Goal: Task Accomplishment & Management: Complete application form

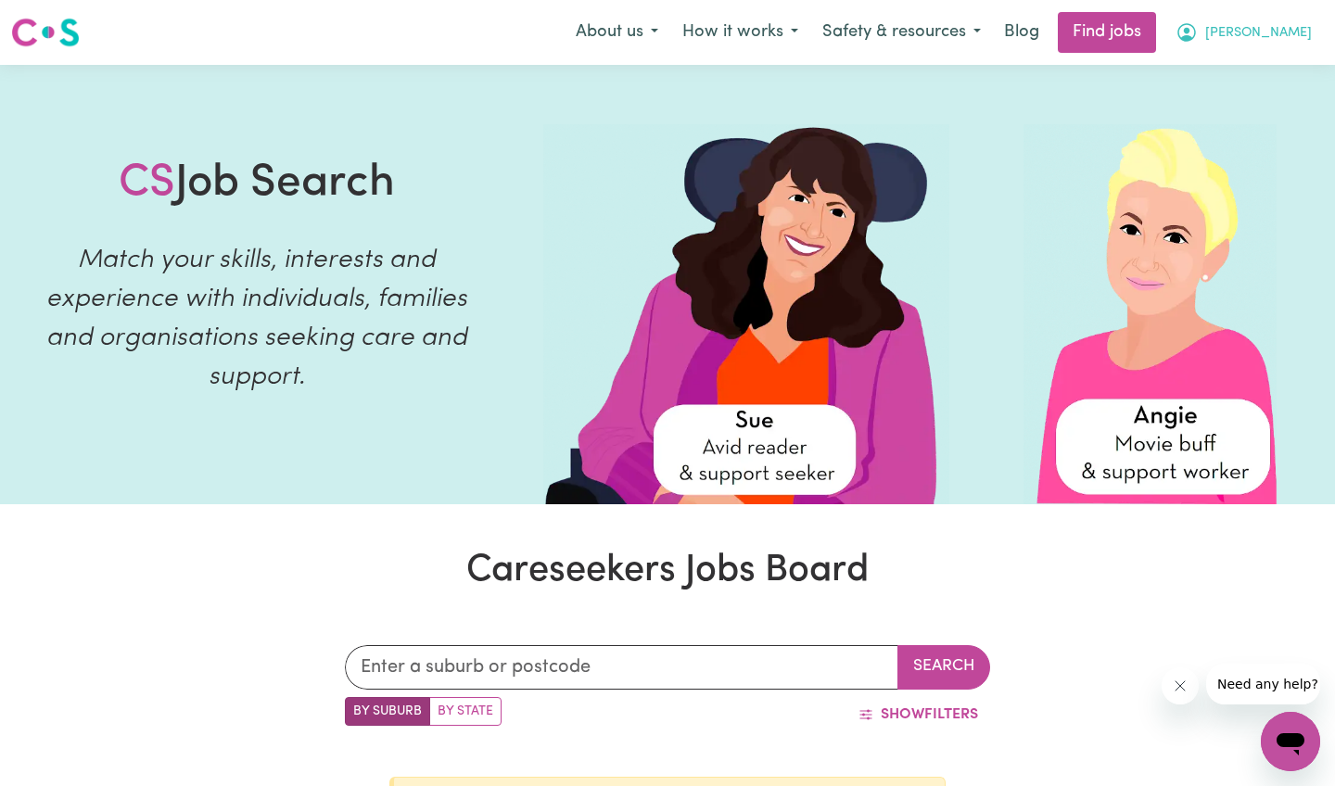
click at [1263, 25] on span "[PERSON_NAME]" at bounding box center [1258, 33] width 107 height 20
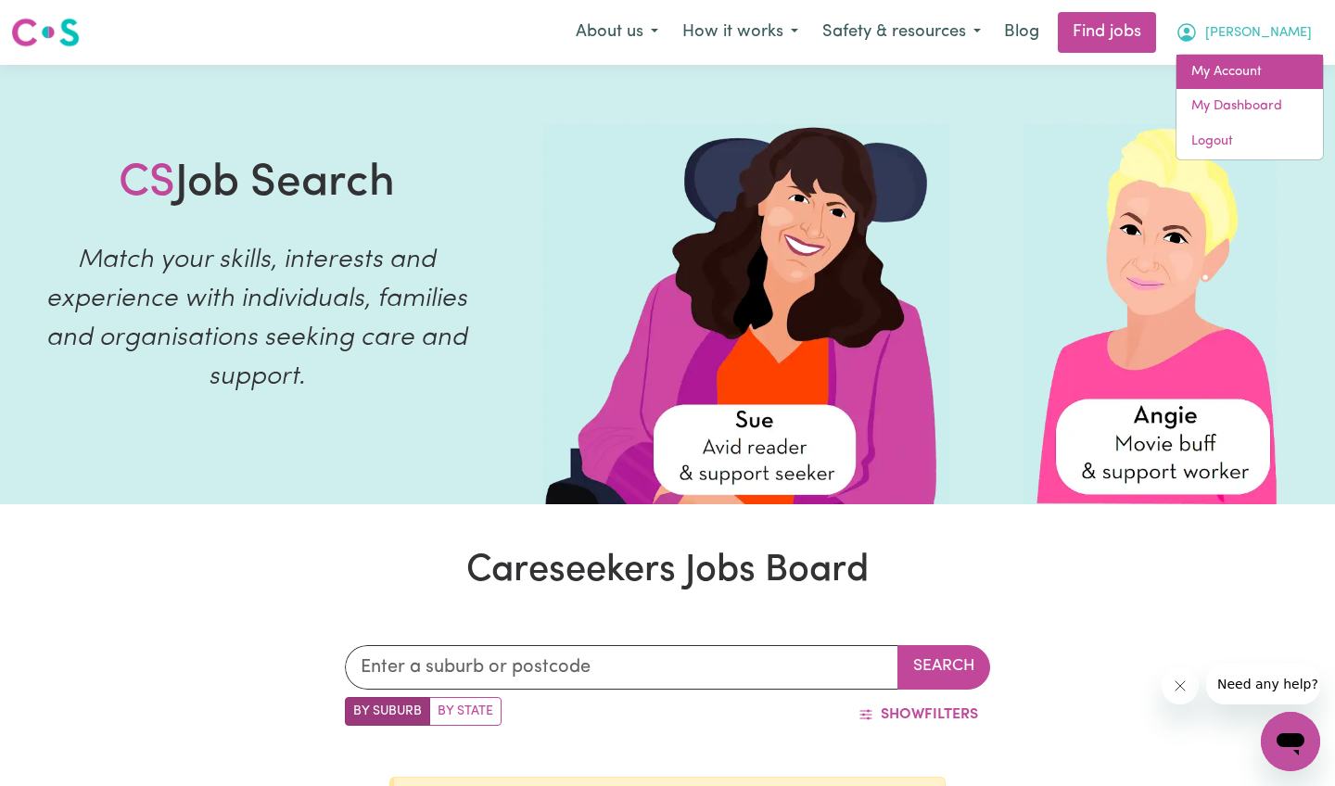
click at [1238, 75] on link "My Account" at bounding box center [1250, 72] width 147 height 35
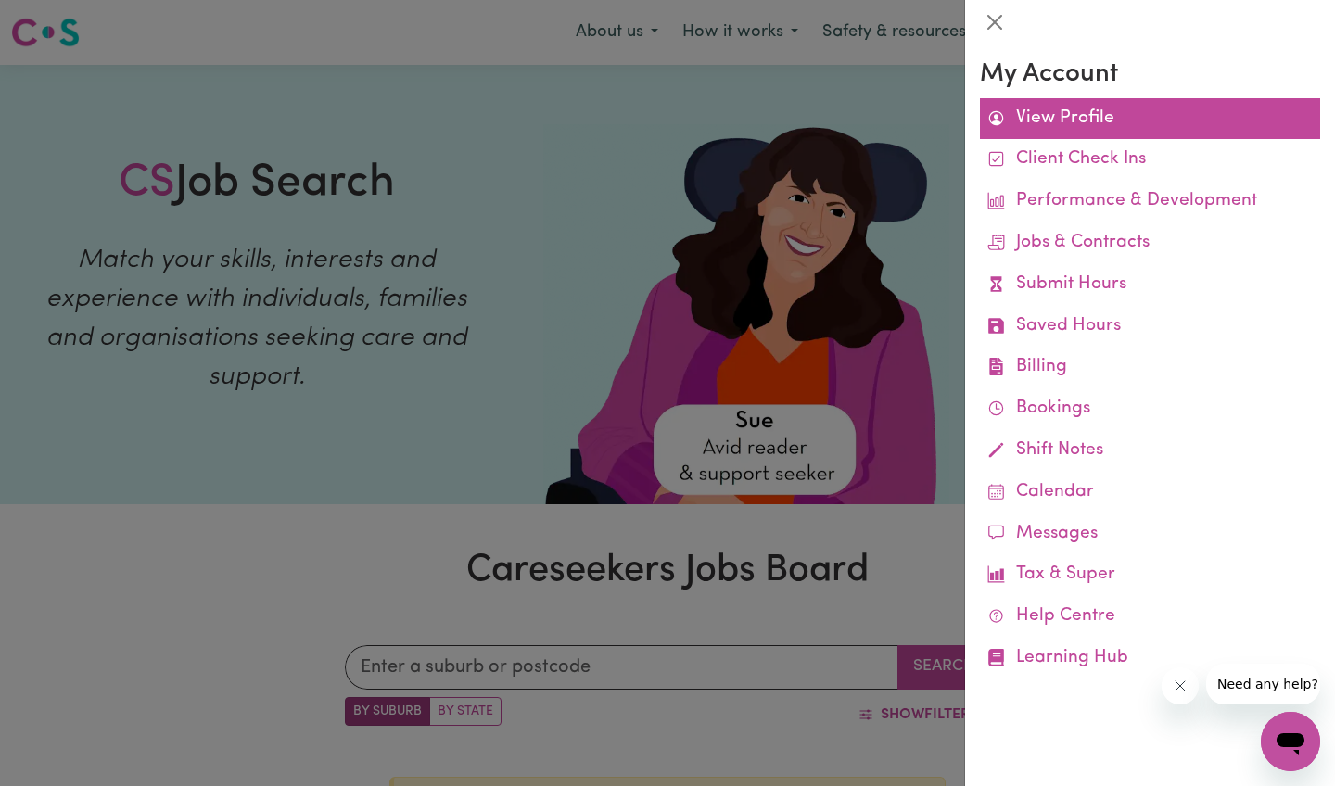
click at [1119, 107] on link "View Profile" at bounding box center [1150, 119] width 340 height 42
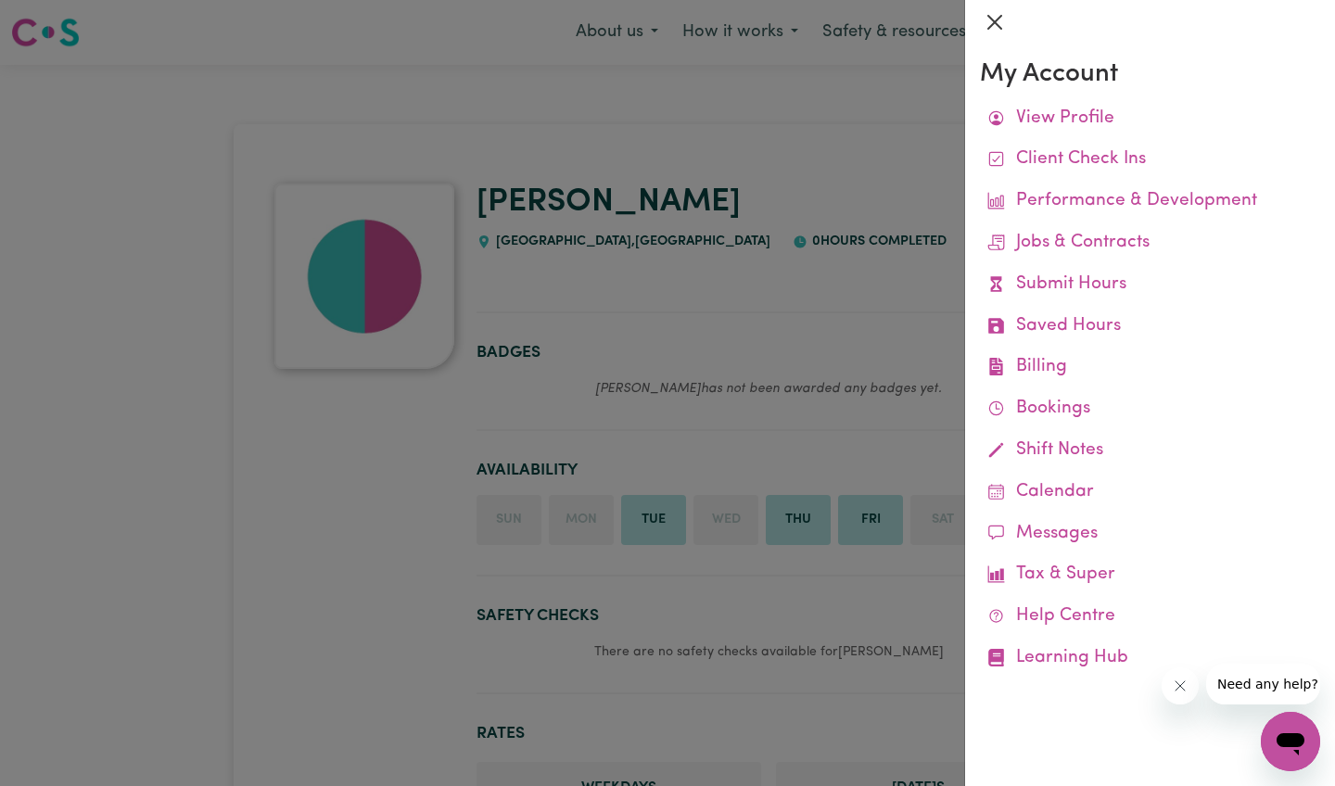
click at [989, 24] on button "Close" at bounding box center [995, 22] width 30 height 30
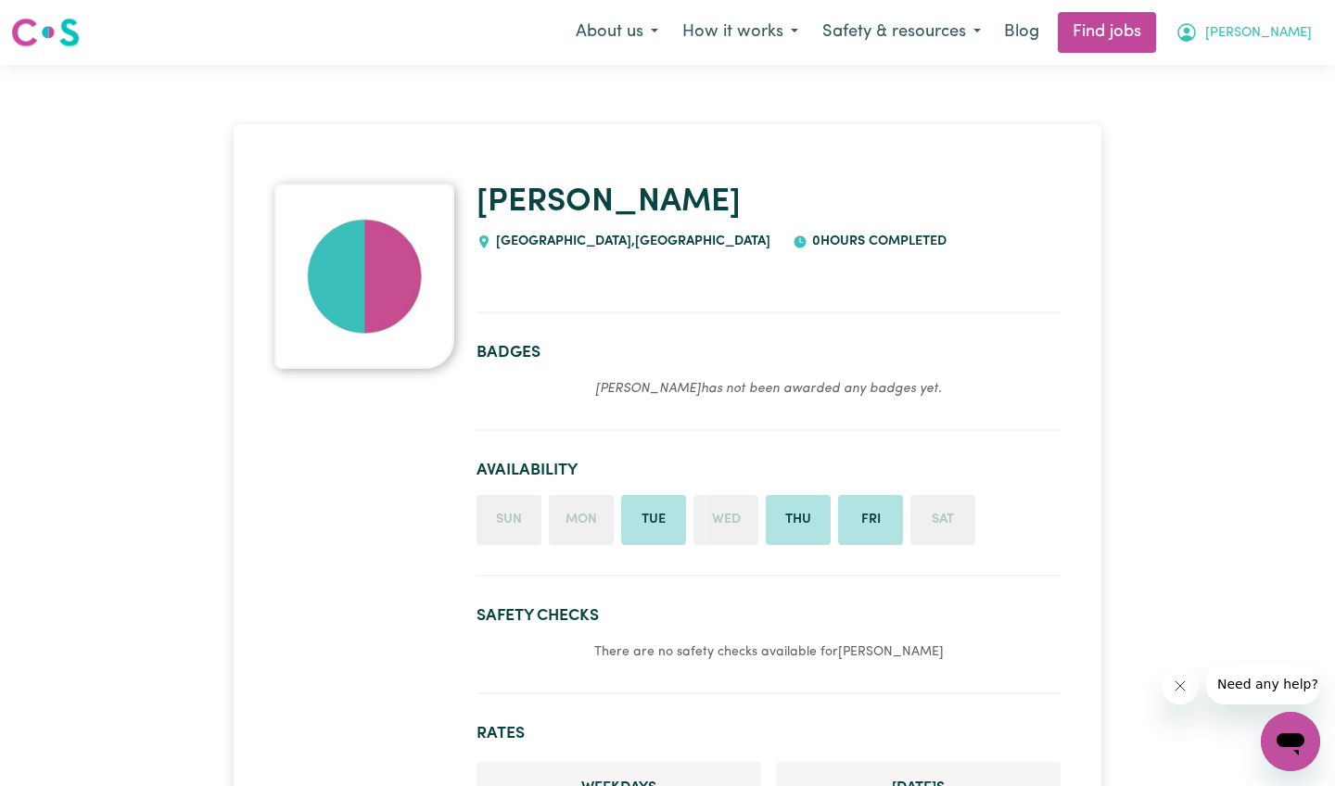
click at [1261, 45] on button "[PERSON_NAME]" at bounding box center [1244, 32] width 160 height 39
click at [1156, 34] on link "Find jobs" at bounding box center [1107, 32] width 98 height 41
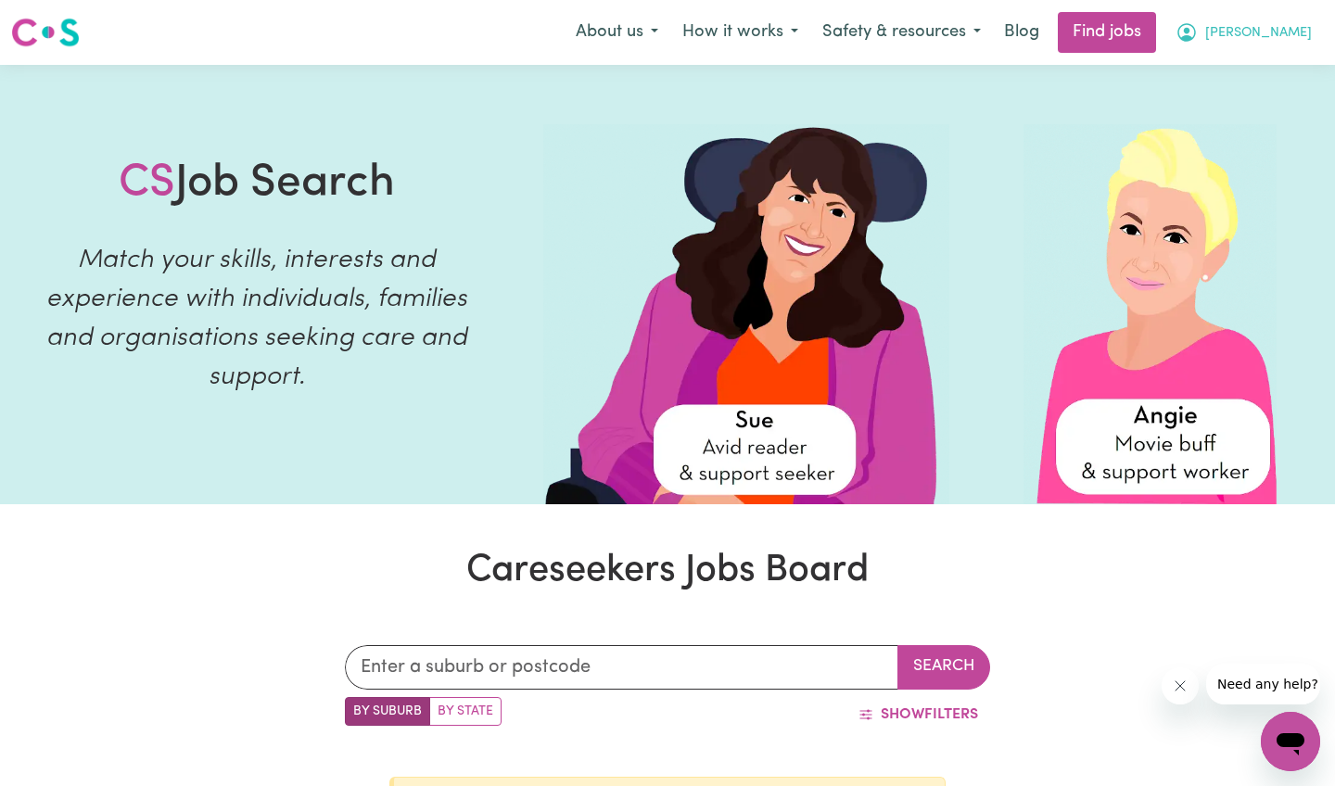
click at [1198, 29] on icon "My Account" at bounding box center [1187, 32] width 22 height 22
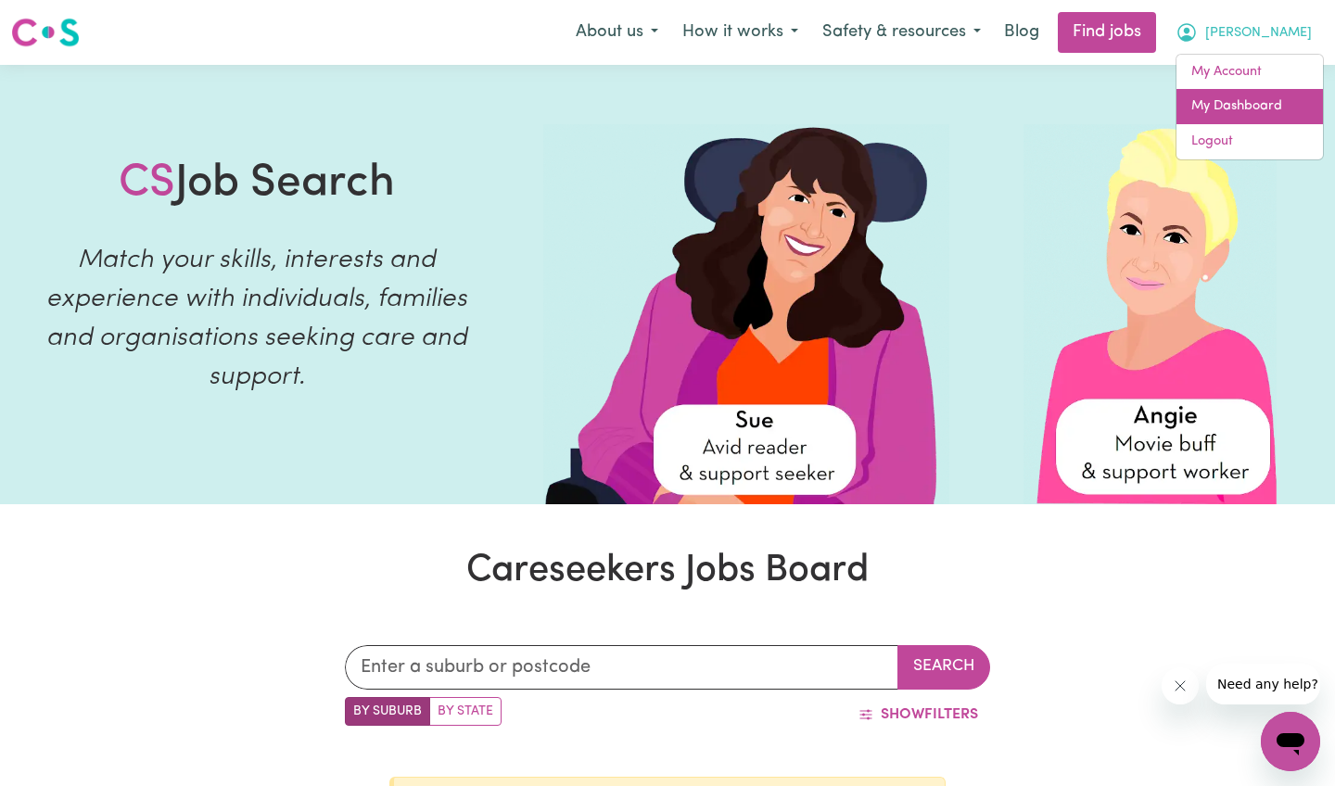
click at [1217, 98] on link "My Dashboard" at bounding box center [1250, 106] width 147 height 35
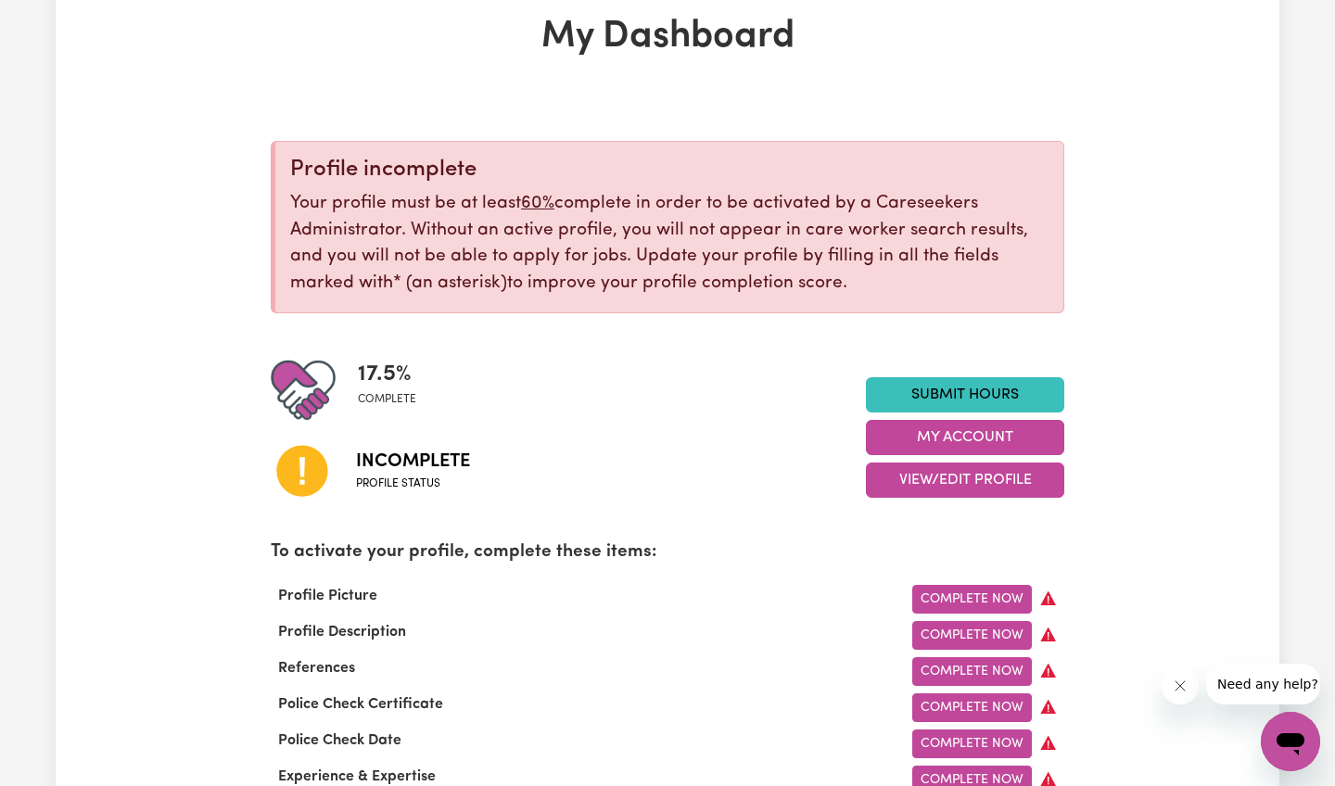
scroll to position [193, 0]
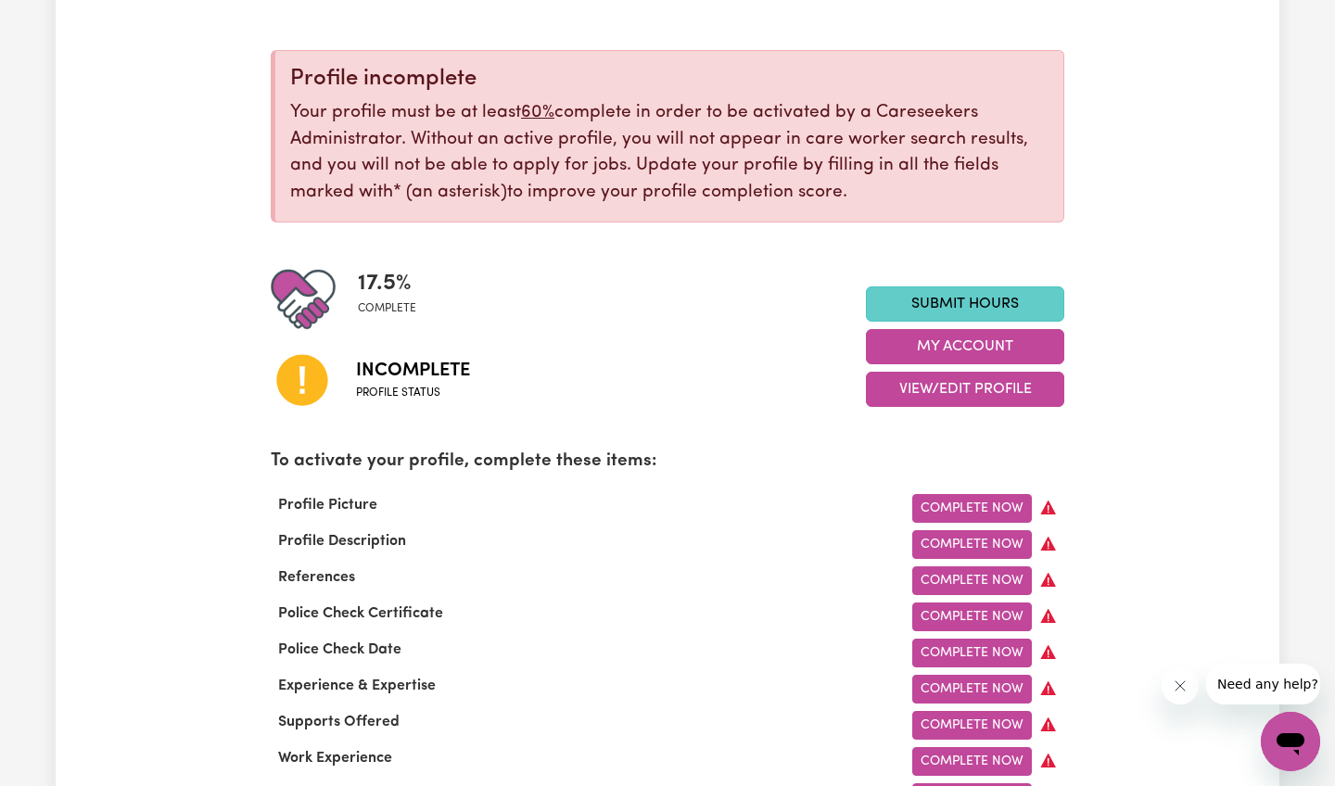
click at [937, 299] on link "Submit Hours" at bounding box center [965, 304] width 198 height 35
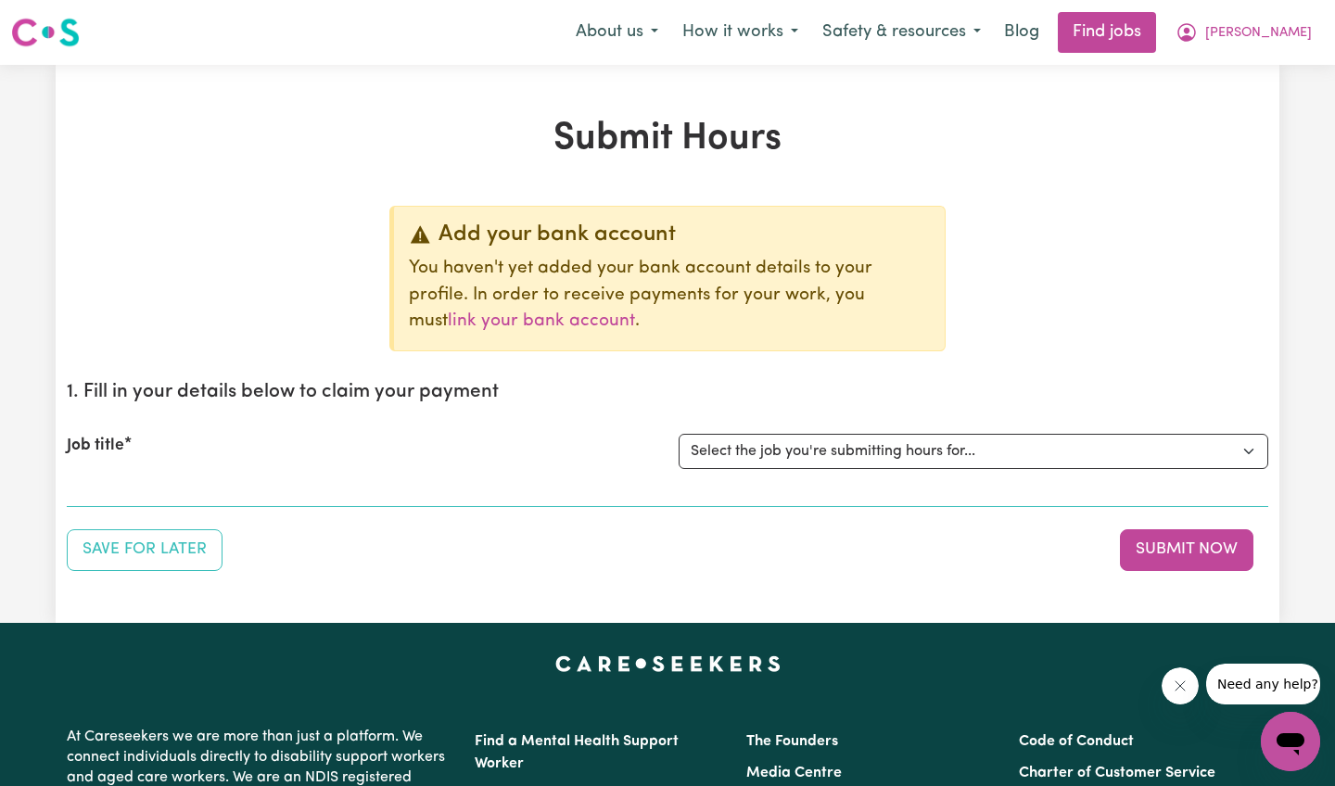
click at [542, 493] on section "1. Fill in your details below to claim your payment Job title Select the job yo…" at bounding box center [668, 436] width 1202 height 141
click at [538, 482] on div "Job title Select the job you're submitting hours for..." at bounding box center [668, 452] width 1202 height 80
click at [586, 478] on div "Job title Select the job you're submitting hours for..." at bounding box center [668, 452] width 1202 height 80
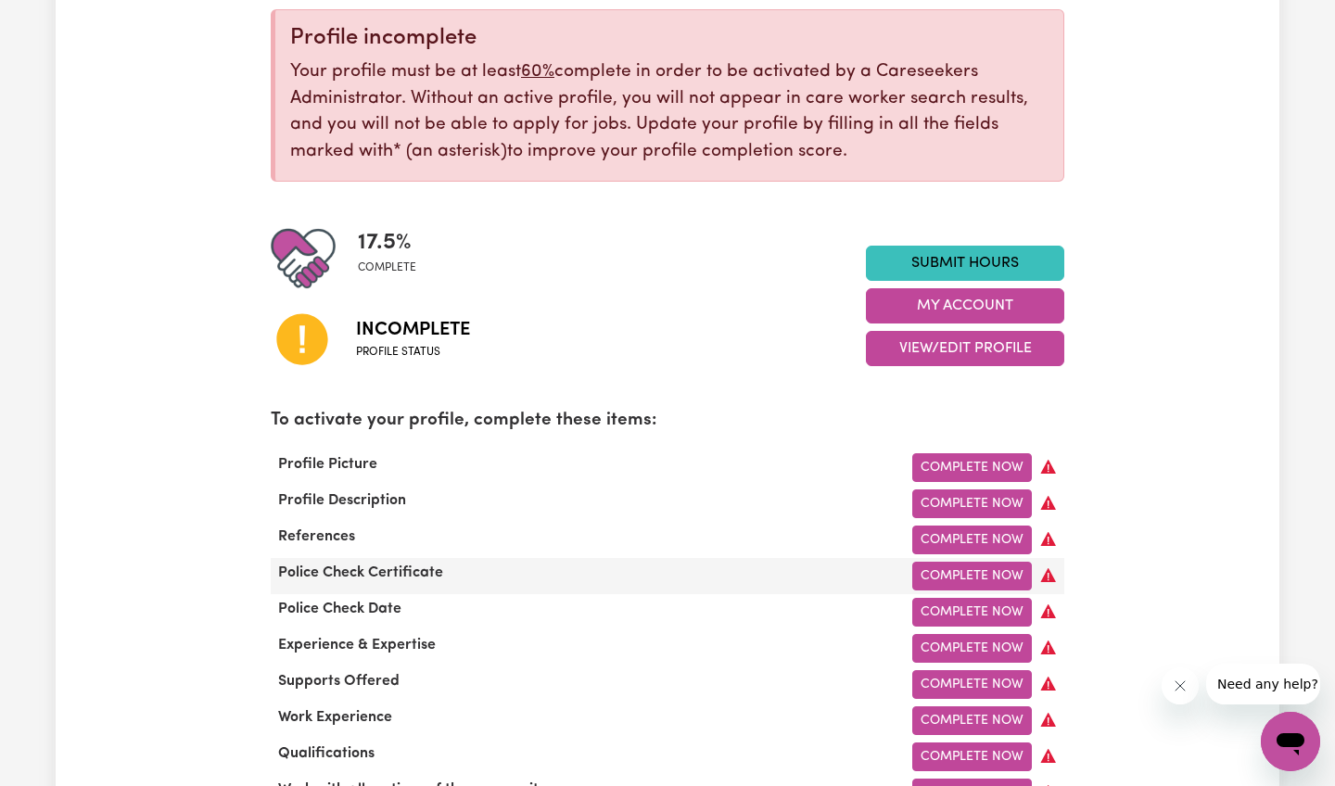
scroll to position [263, 0]
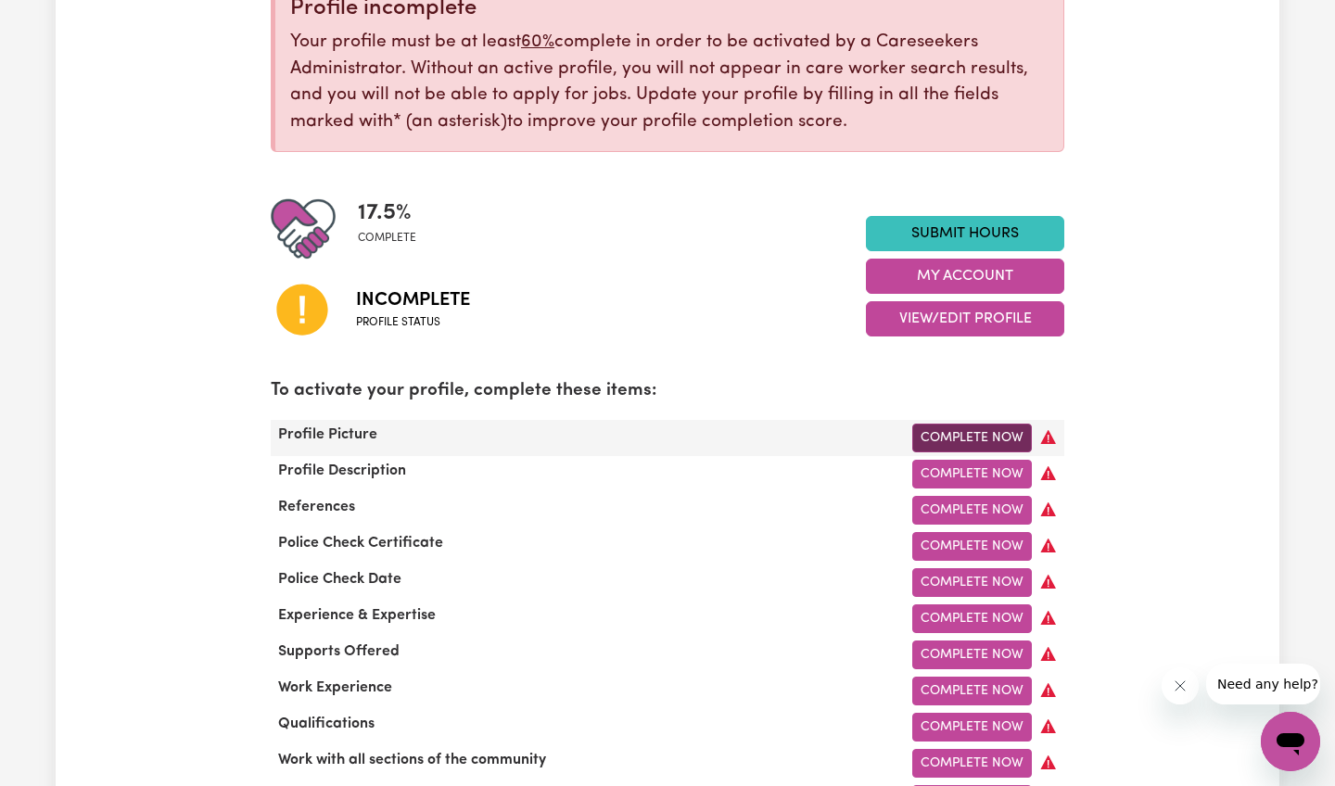
click at [924, 433] on link "Complete Now" at bounding box center [972, 438] width 120 height 29
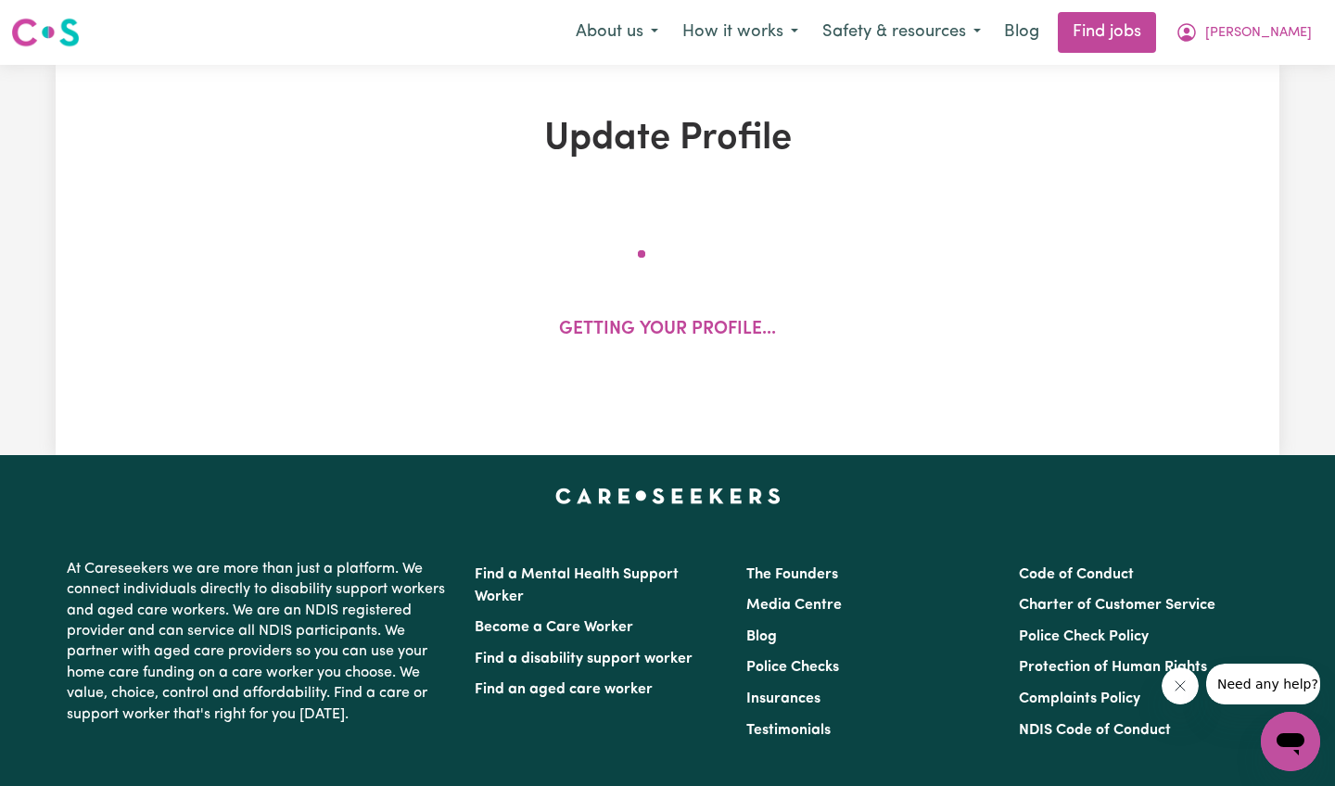
select select "male"
select select "Australian Citizen"
select select "Studying a healthcare related degree or qualification"
select select "70"
select select "98"
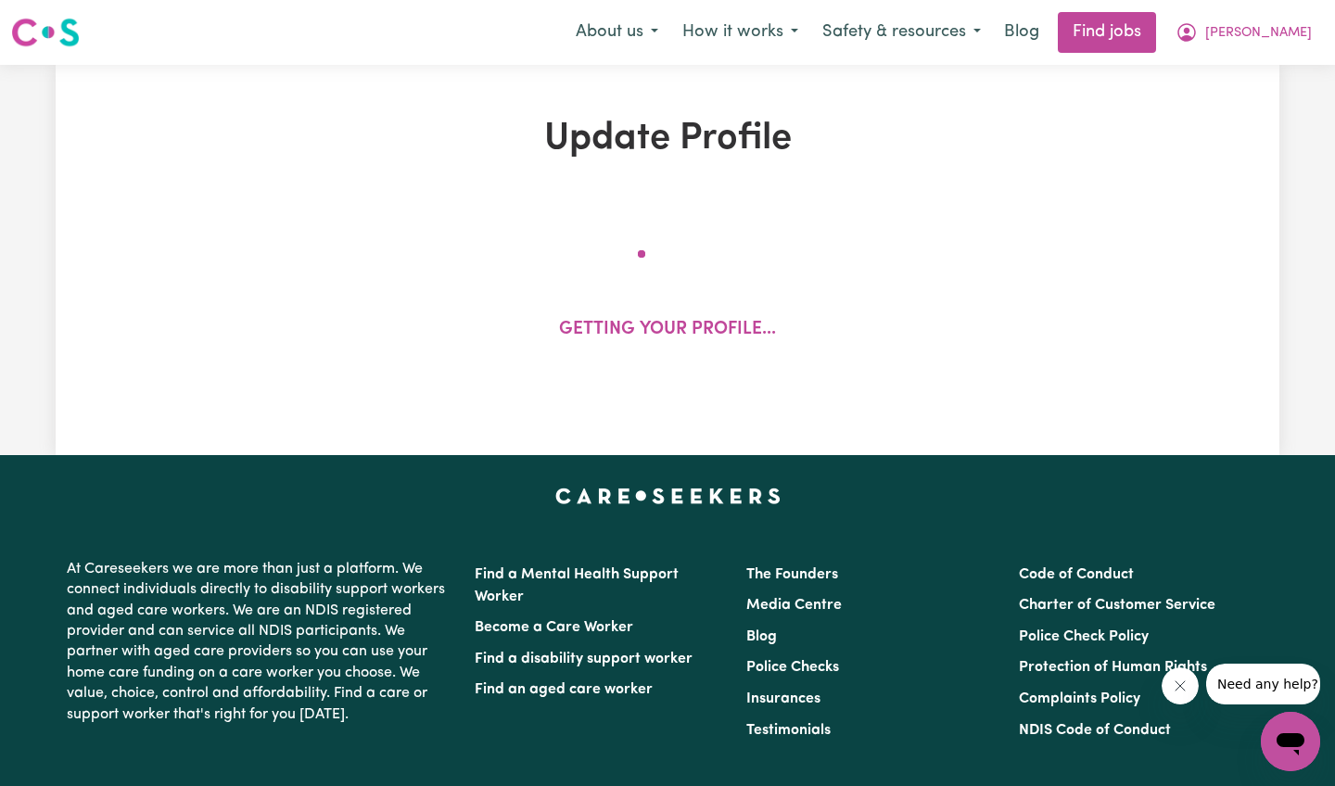
select select "127"
select select "156"
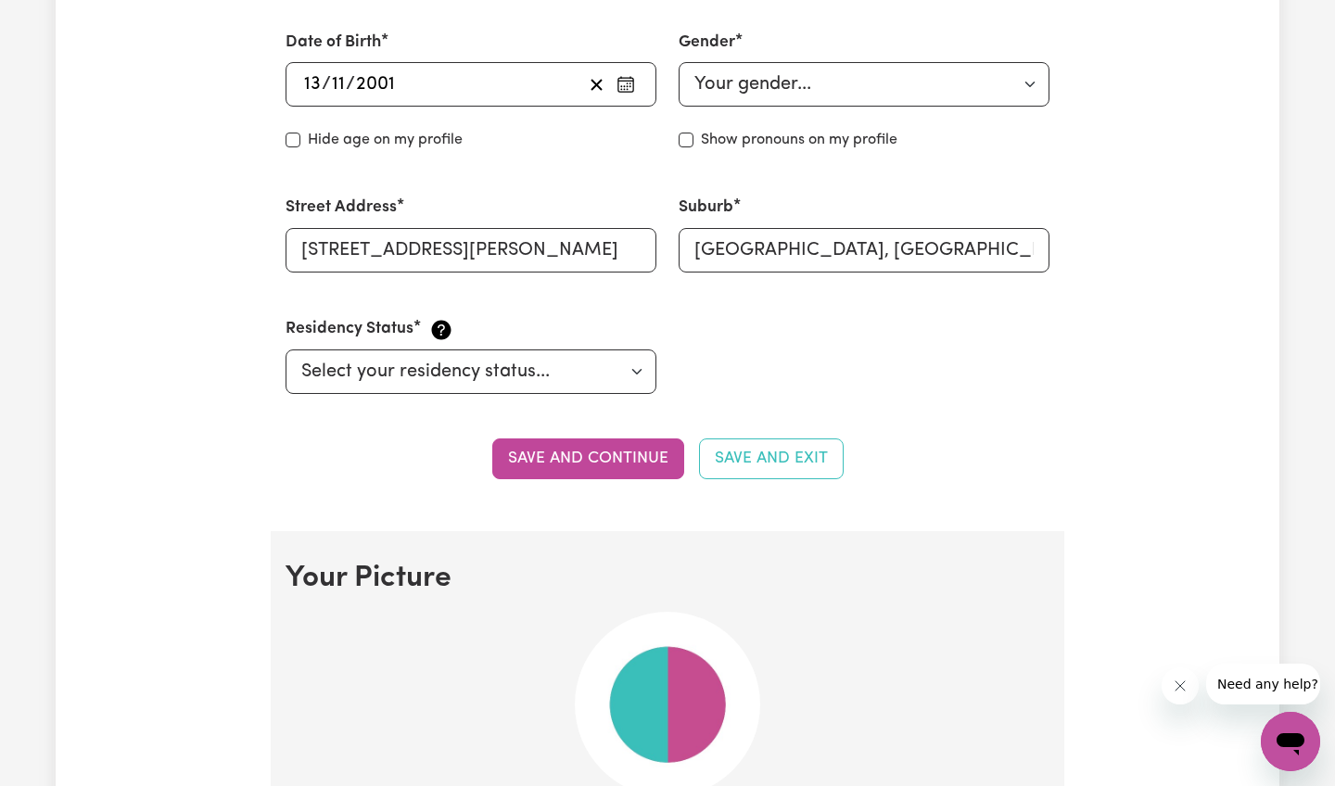
scroll to position [806, 0]
click at [580, 459] on button "Save and continue" at bounding box center [588, 459] width 192 height 41
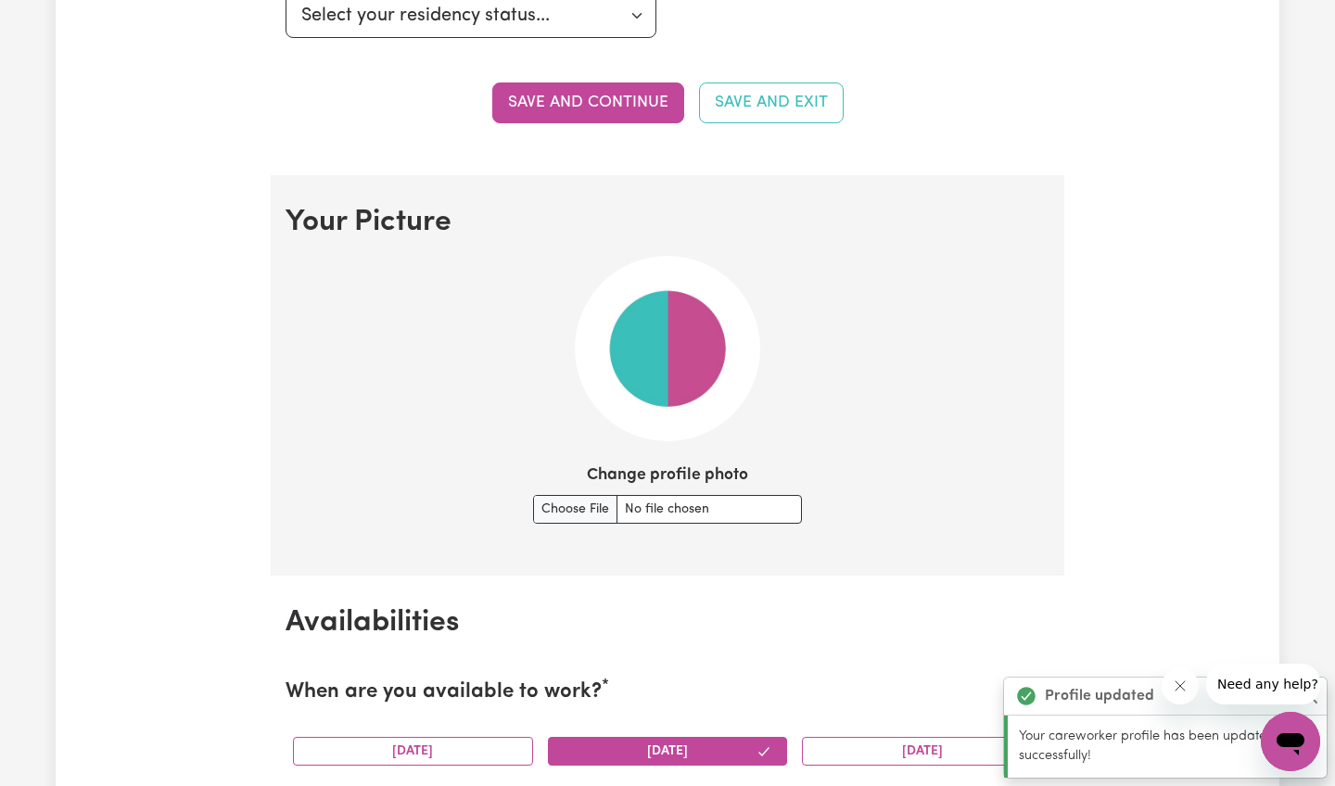
scroll to position [1172, 0]
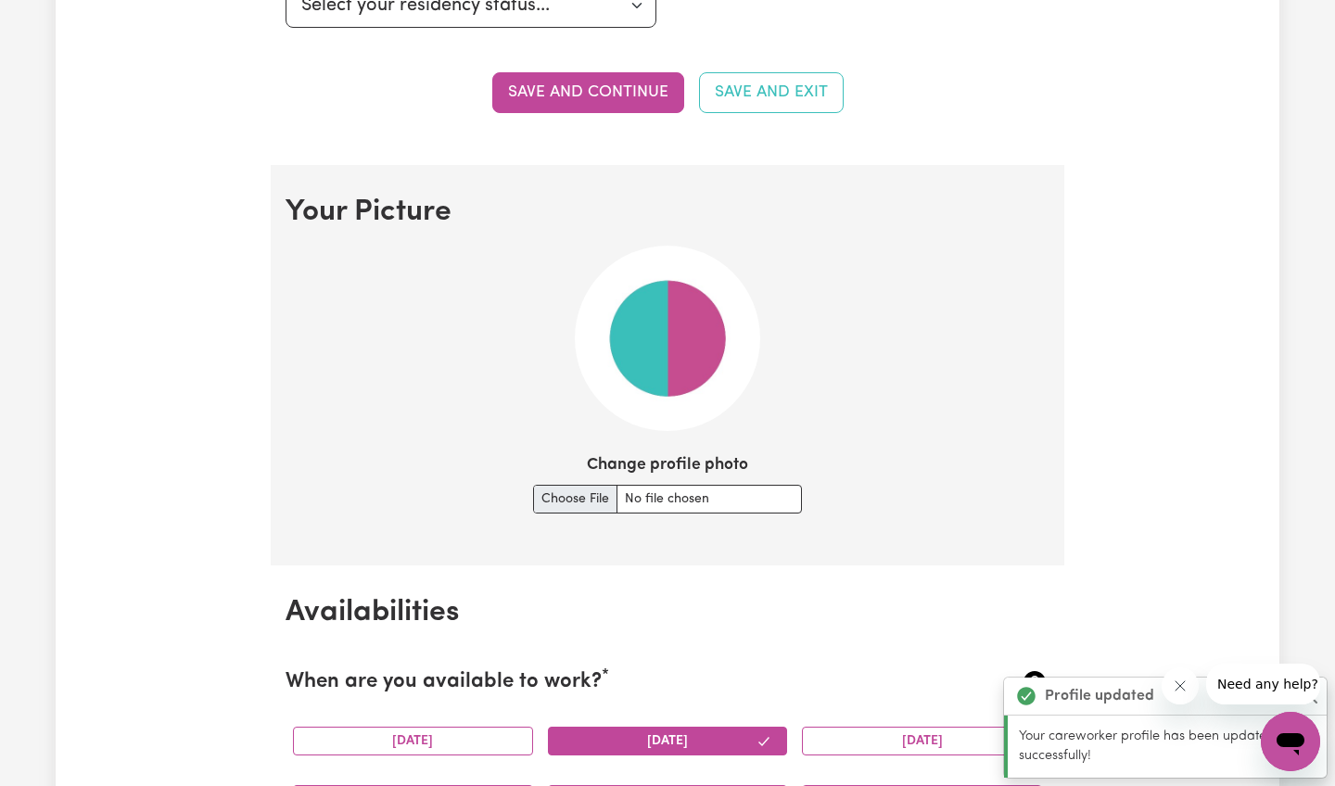
click at [572, 485] on input "Change profile photo" at bounding box center [667, 499] width 269 height 29
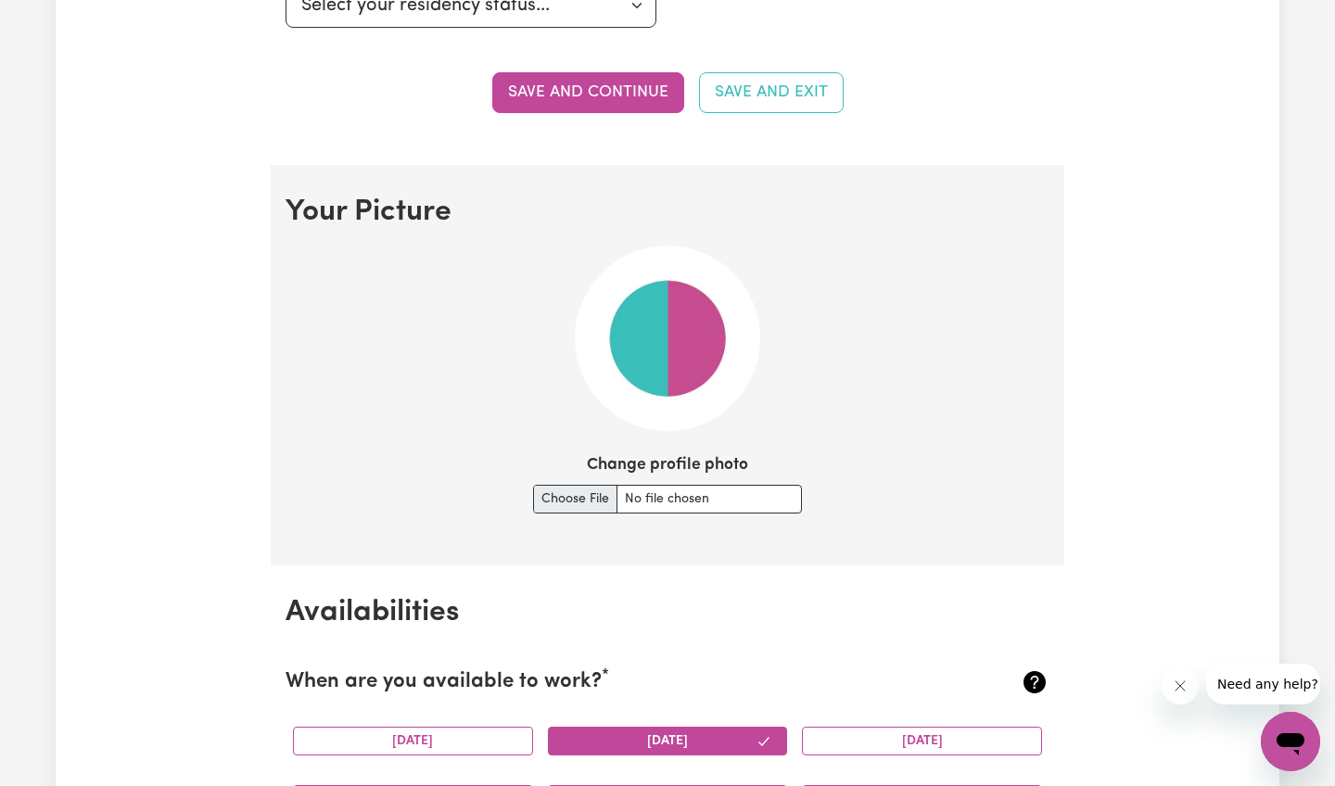
type input "C:\fakepath\IMG_2238.PNG"
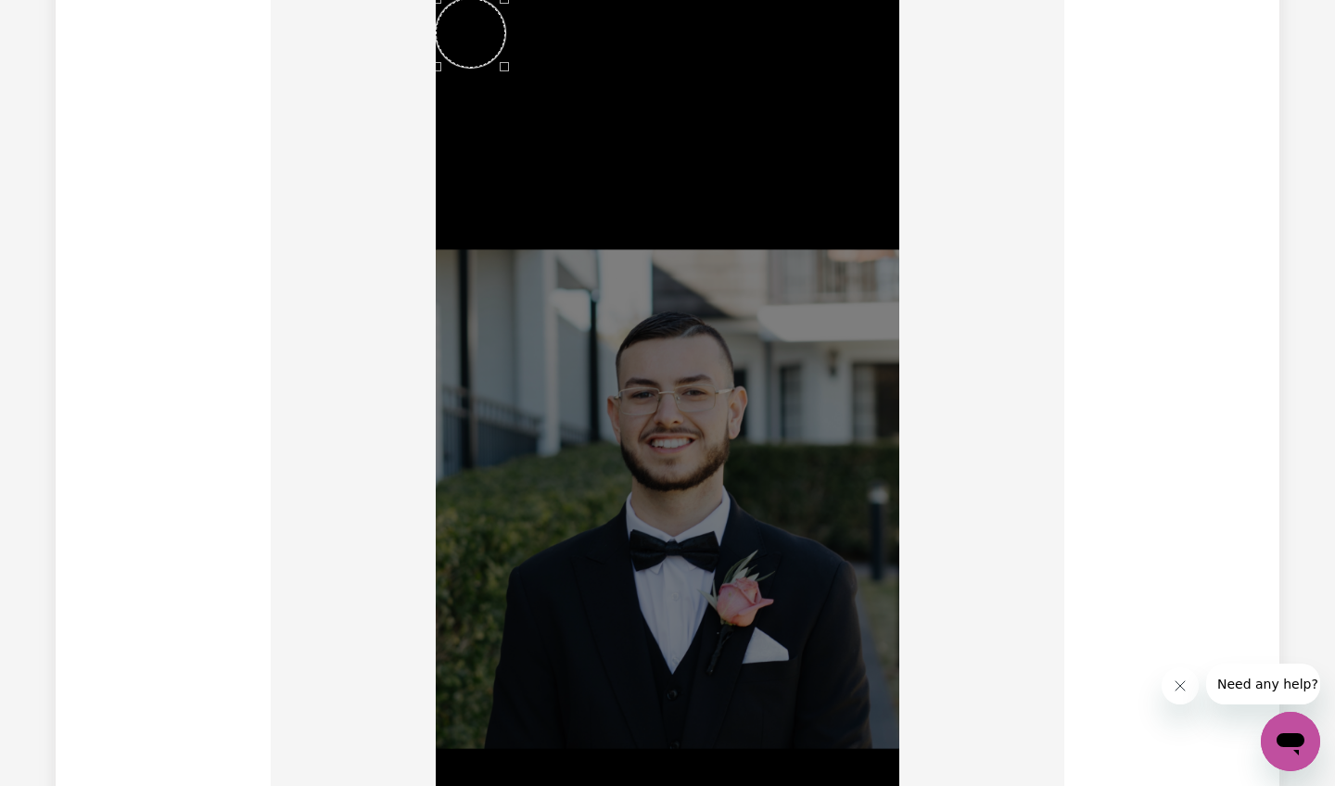
scroll to position [1400, 0]
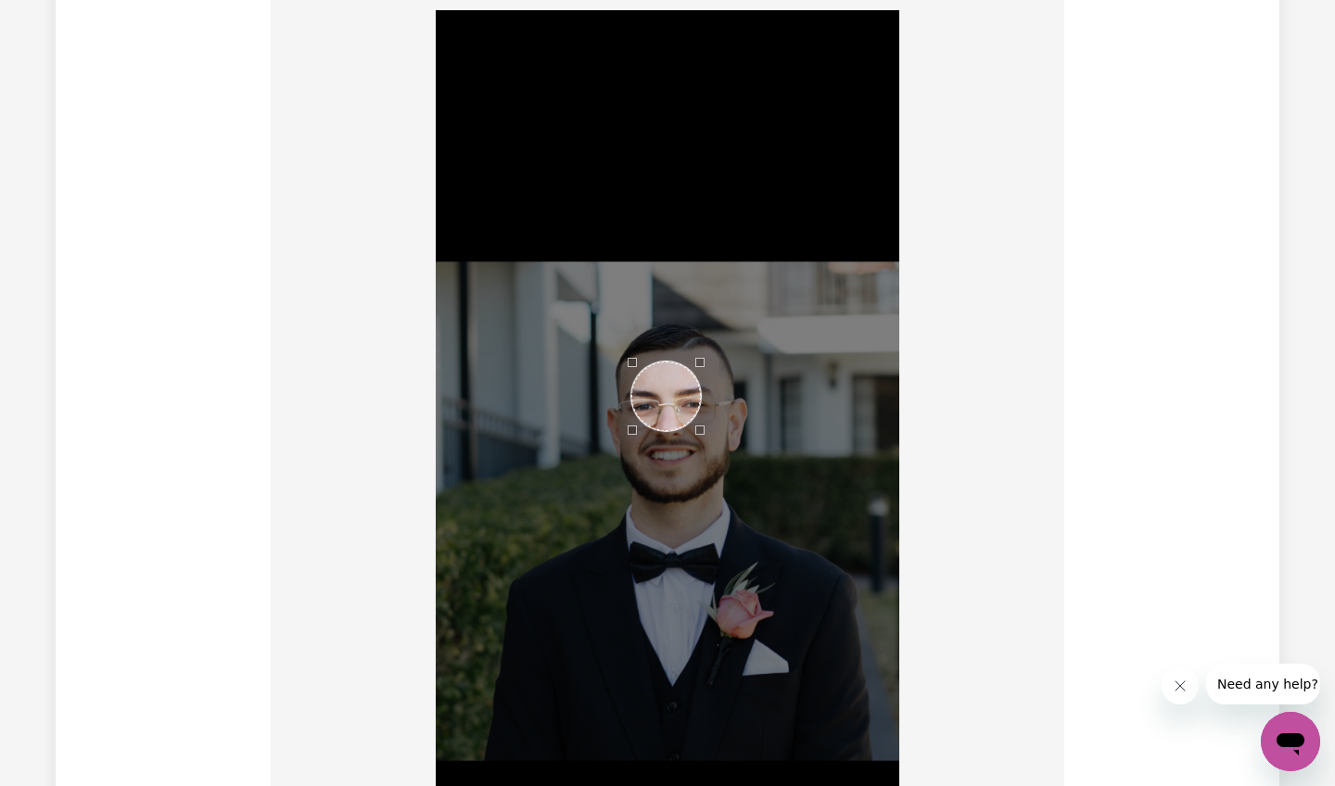
click at [686, 390] on div "Use the arrow keys to move the crop selection area" at bounding box center [666, 397] width 70 height 70
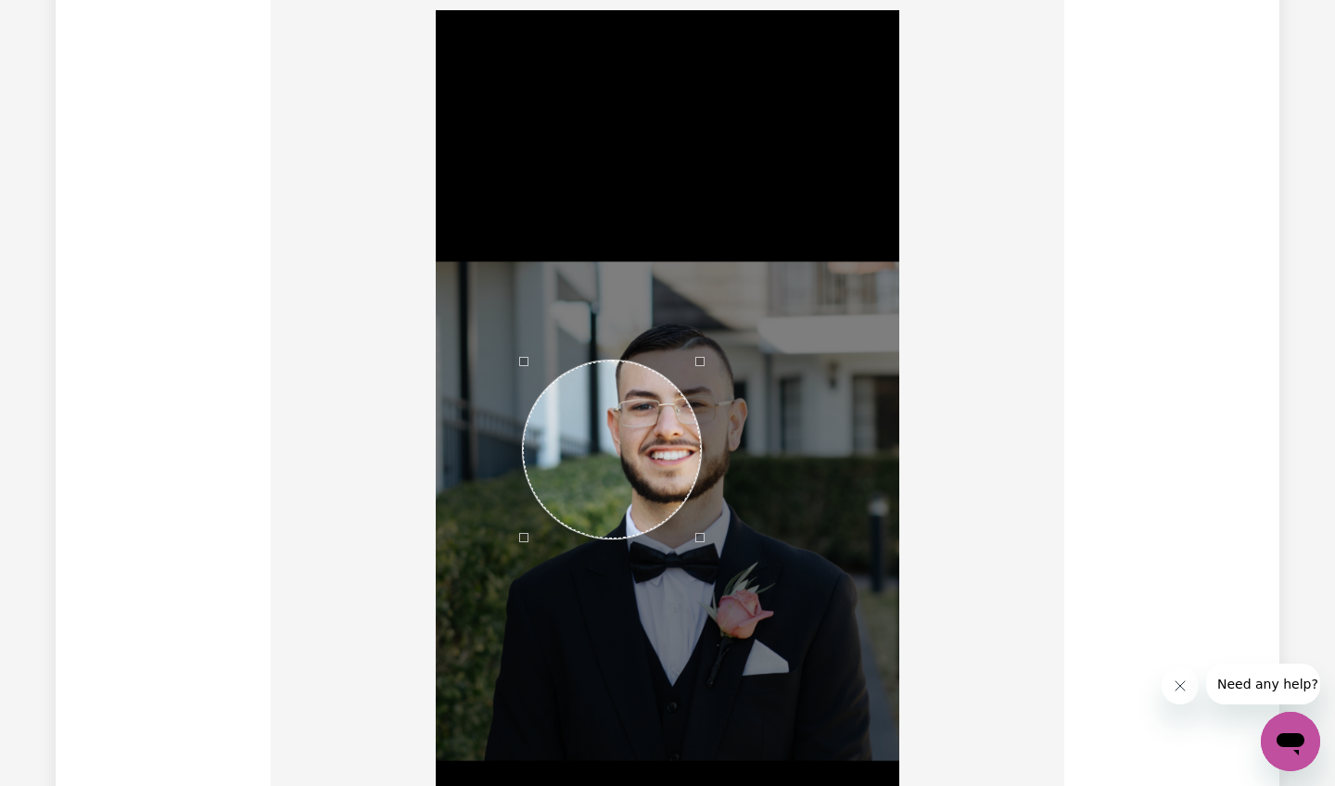
click at [524, 549] on div at bounding box center [668, 511] width 464 height 1003
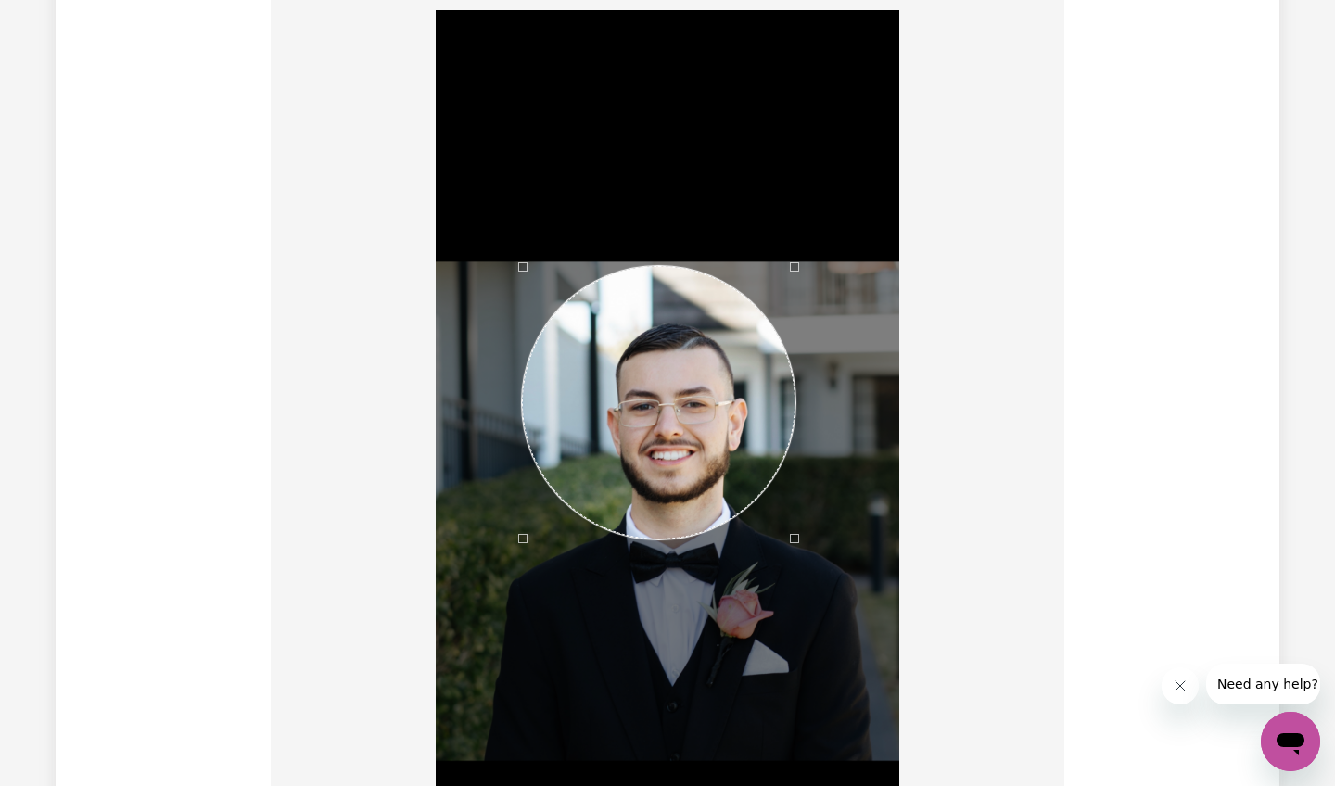
click at [798, 306] on div at bounding box center [668, 511] width 464 height 1003
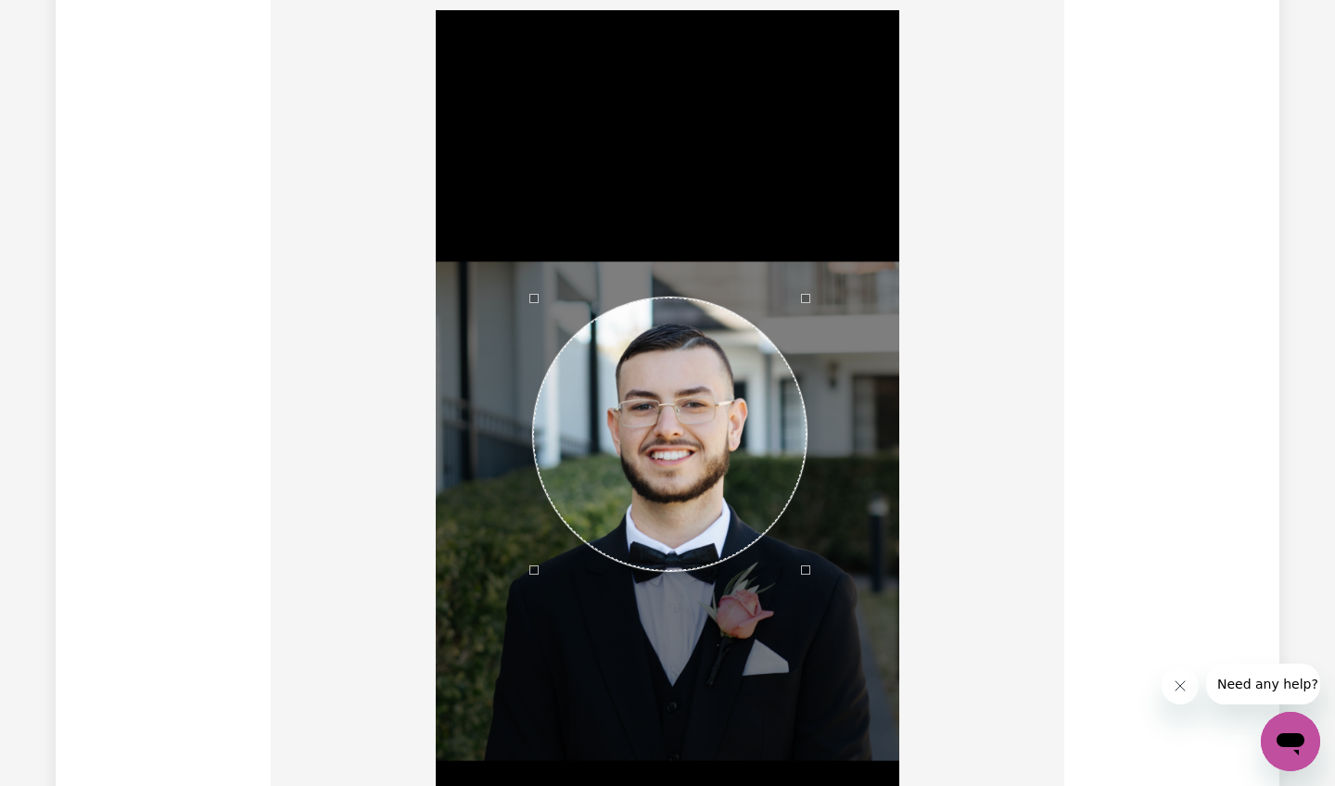
click at [705, 408] on div "Use the arrow keys to move the crop selection area" at bounding box center [670, 435] width 274 height 274
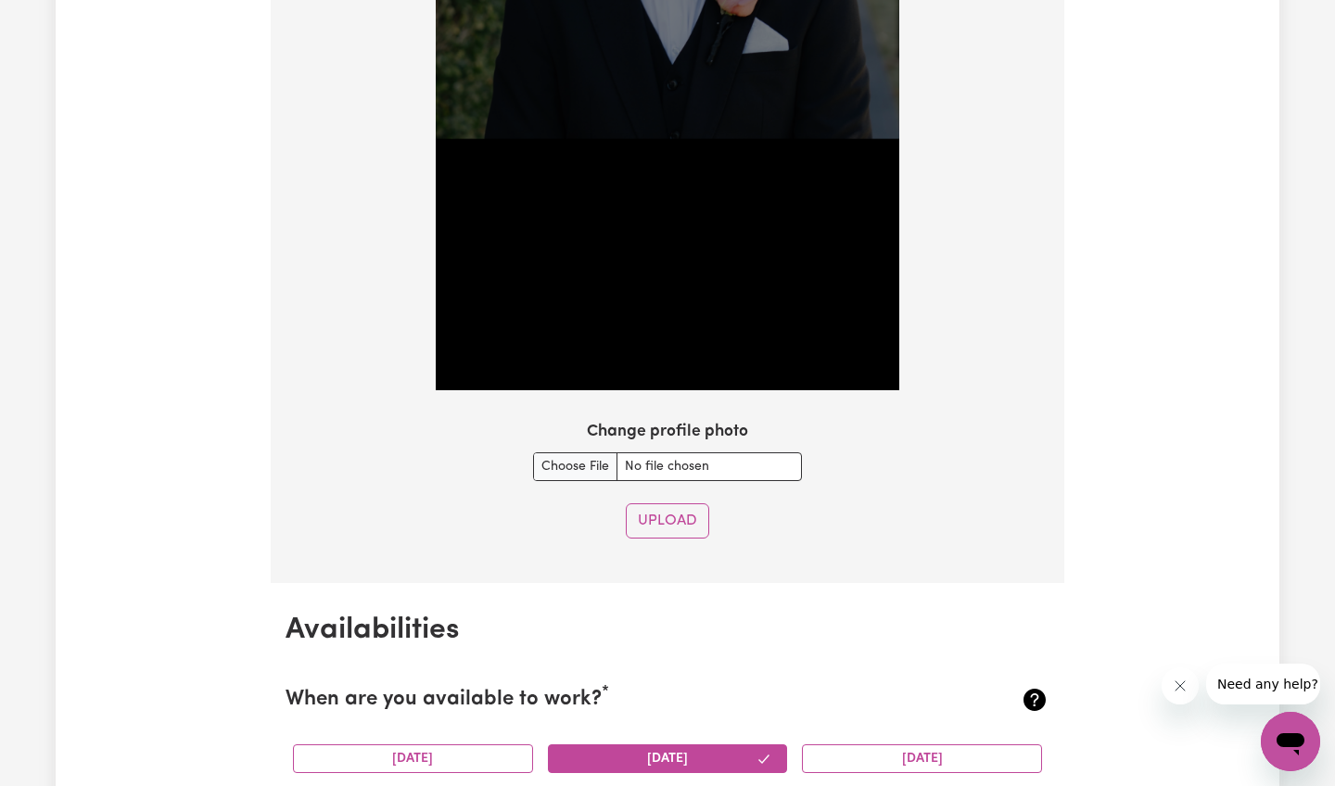
scroll to position [2096, 0]
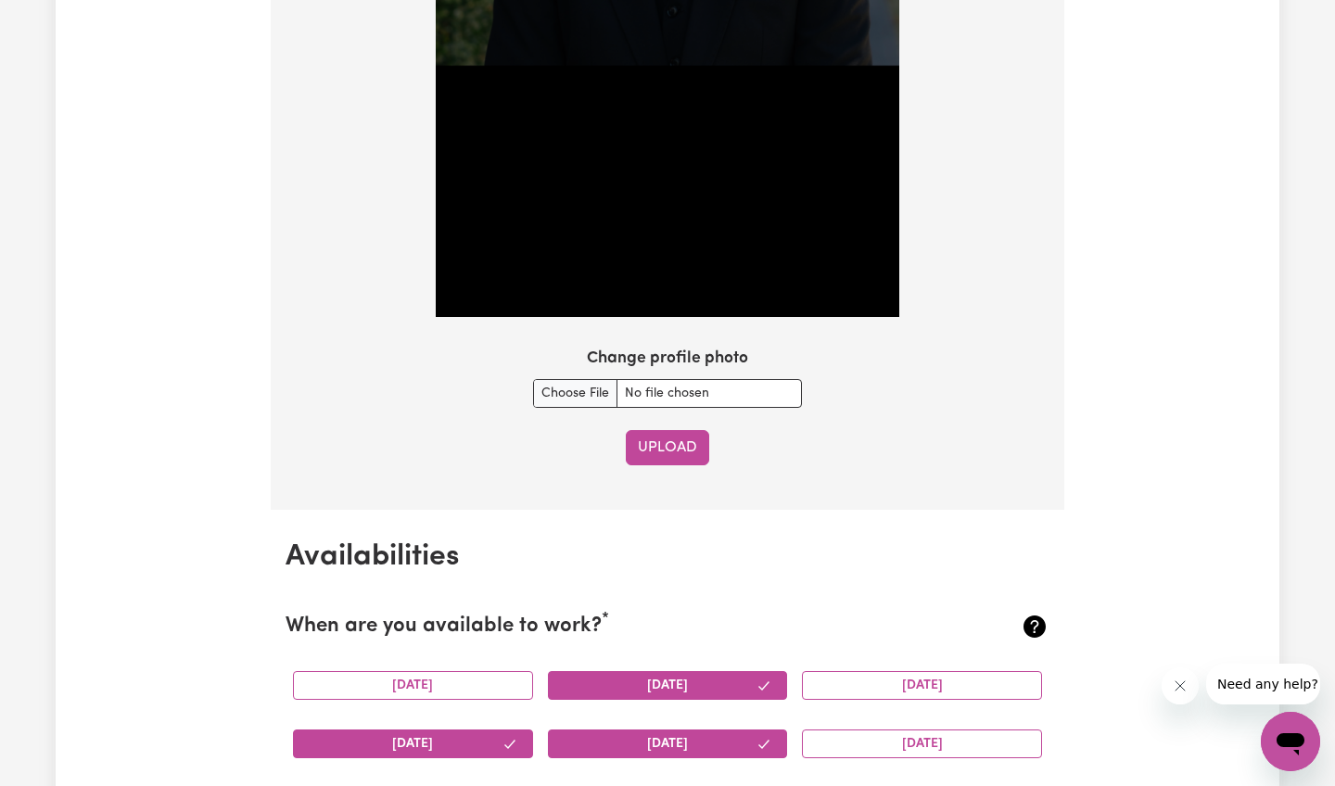
click at [676, 442] on button "Upload" at bounding box center [667, 447] width 83 height 35
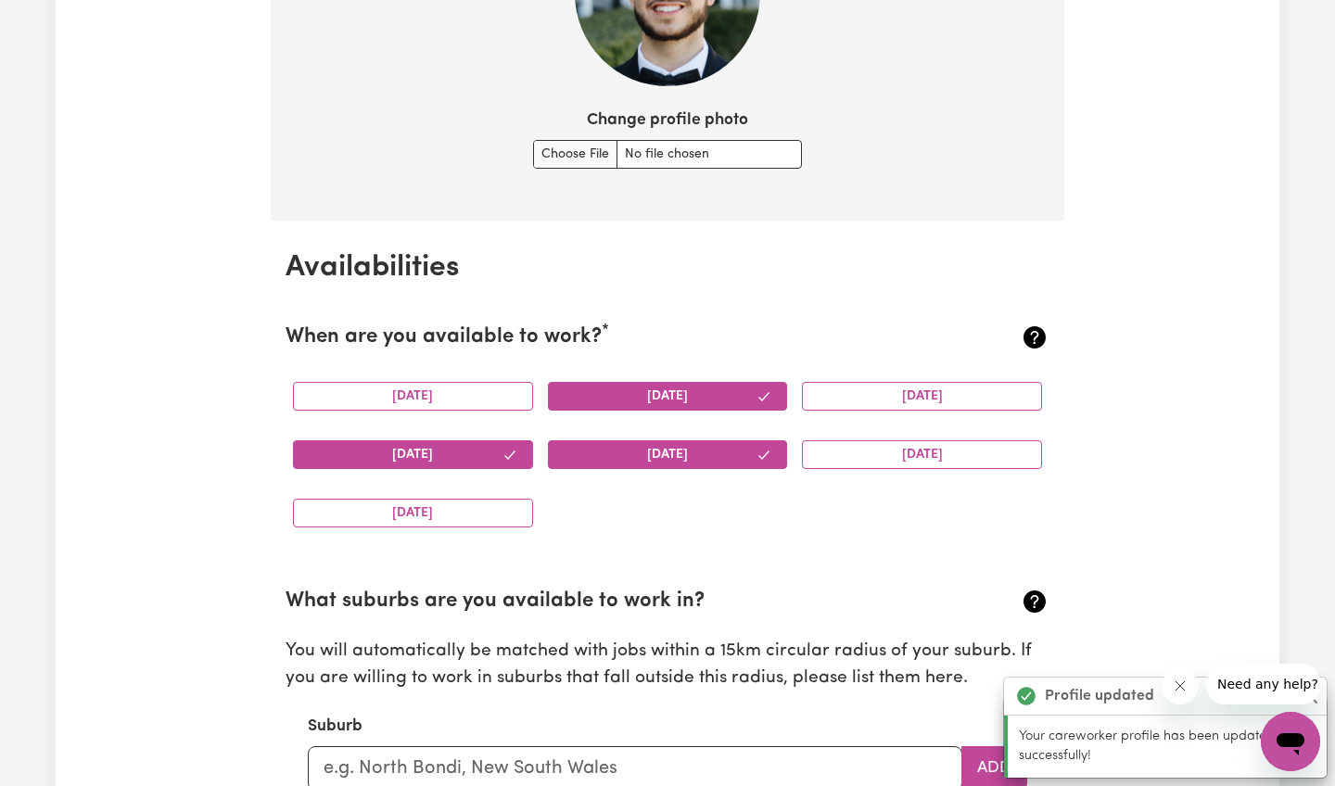
scroll to position [1546, 0]
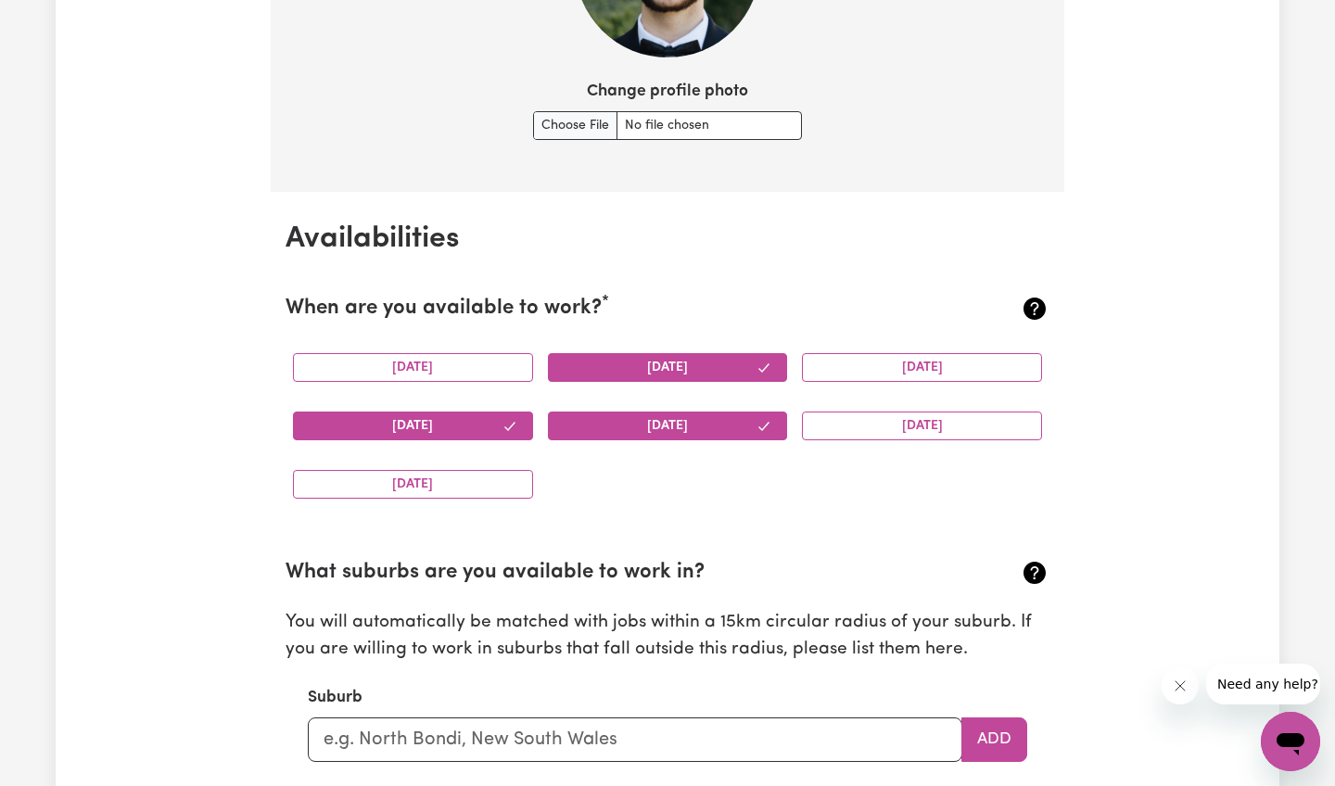
click at [477, 345] on div "Monday" at bounding box center [413, 367] width 255 height 58
click at [478, 366] on button "Monday" at bounding box center [413, 367] width 240 height 29
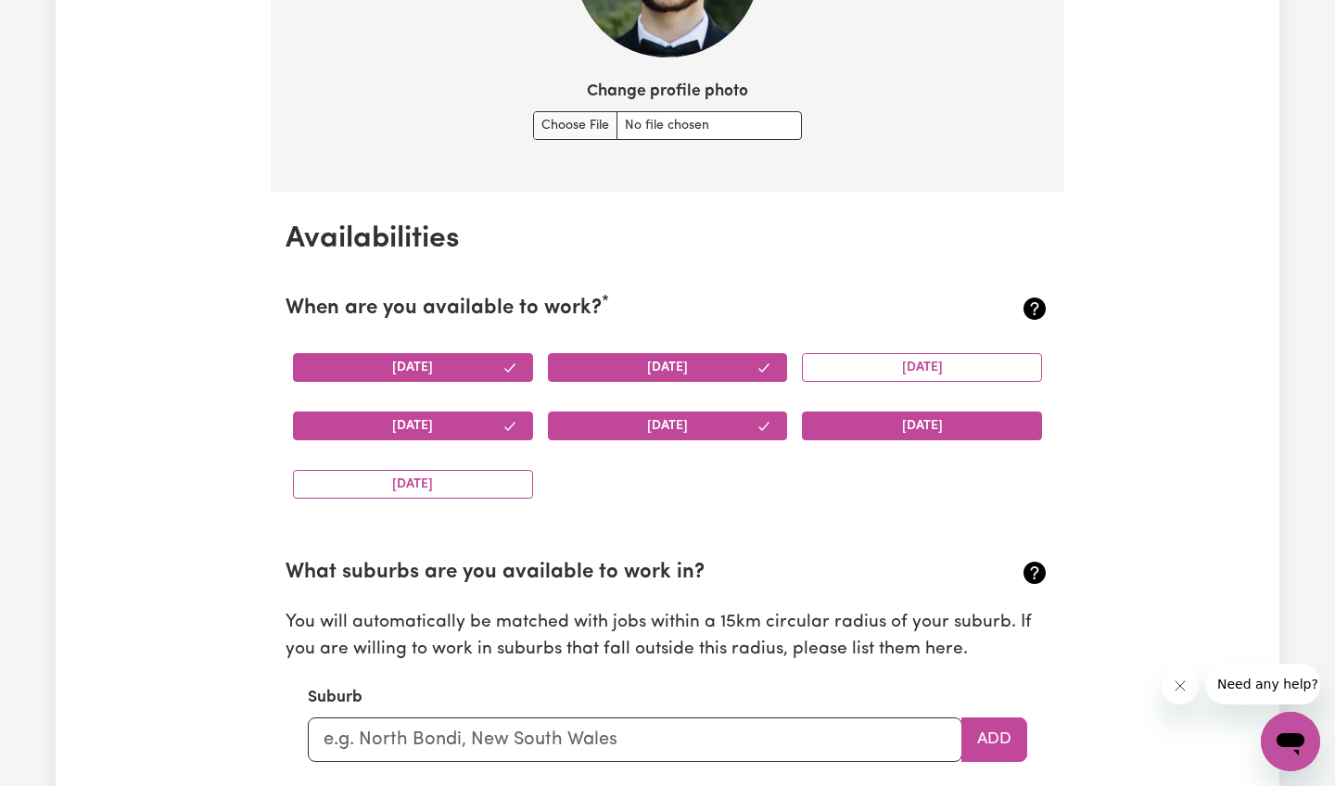
click at [837, 424] on button "Saturday" at bounding box center [922, 426] width 240 height 29
click at [504, 479] on button "Sunday" at bounding box center [413, 484] width 240 height 29
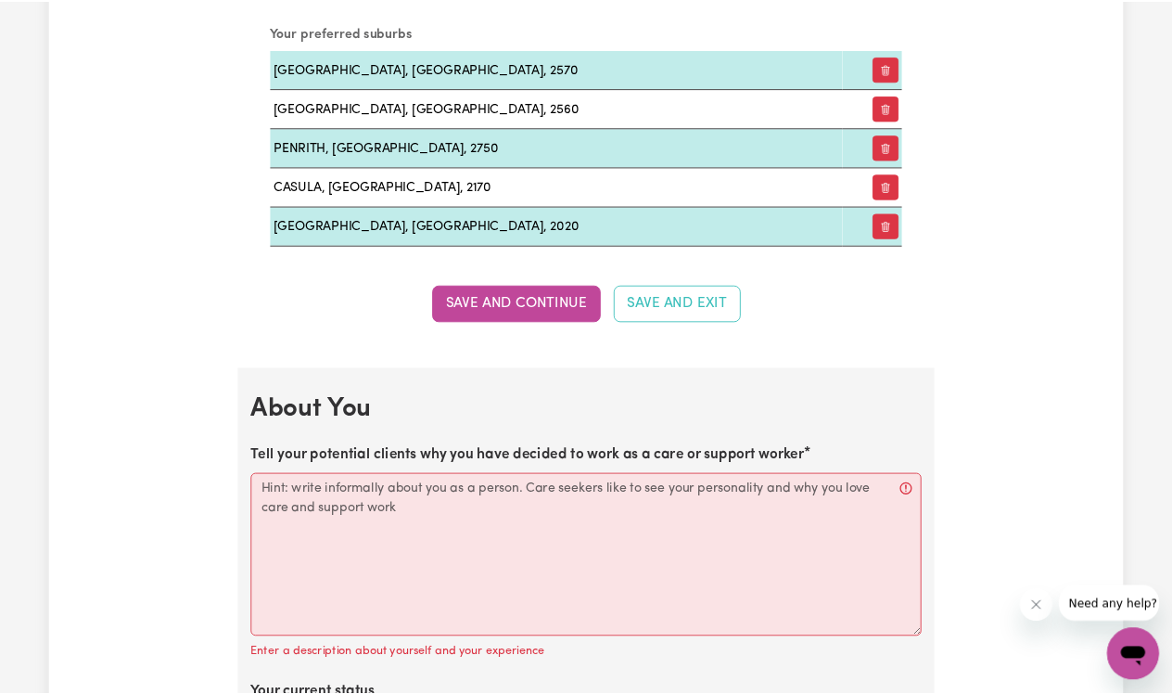
scroll to position [2325, 0]
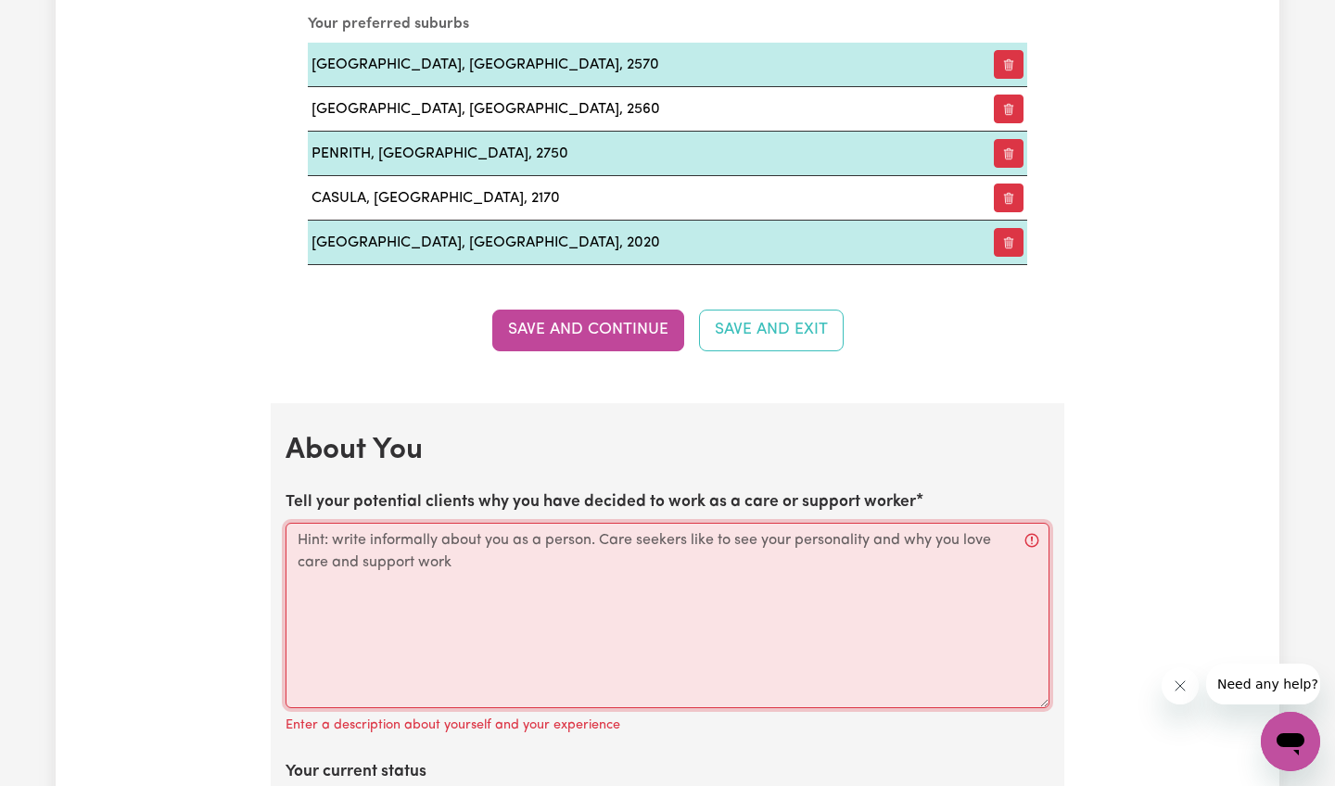
click at [534, 620] on textarea "Tell your potential clients why you have decided to work as a care or support w…" at bounding box center [668, 615] width 764 height 185
paste textarea "EOI REF: NSW733 & 734"
type textarea "EOI REF: NSW733 & 734"
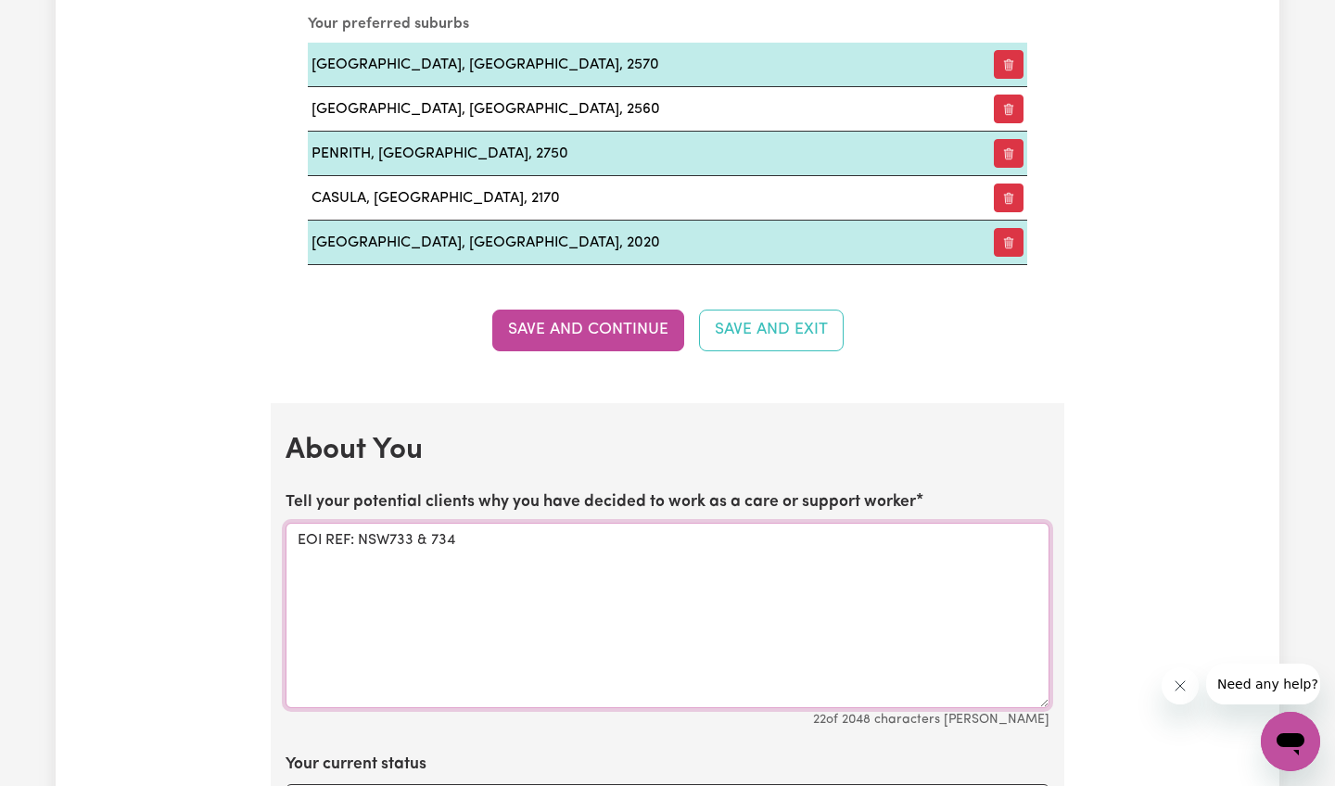
click at [566, 580] on textarea "EOI REF: NSW733 & 734" at bounding box center [668, 615] width 764 height 185
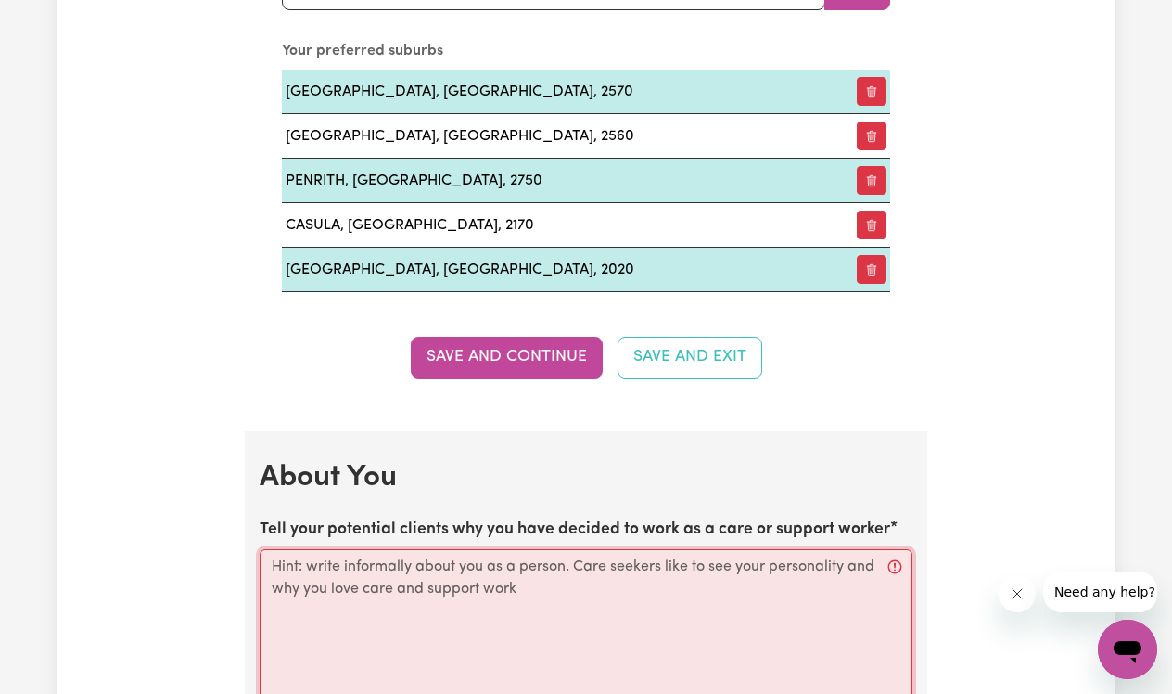
paste textarea "Having a history of mental health challenges myself has given me an empathetic …"
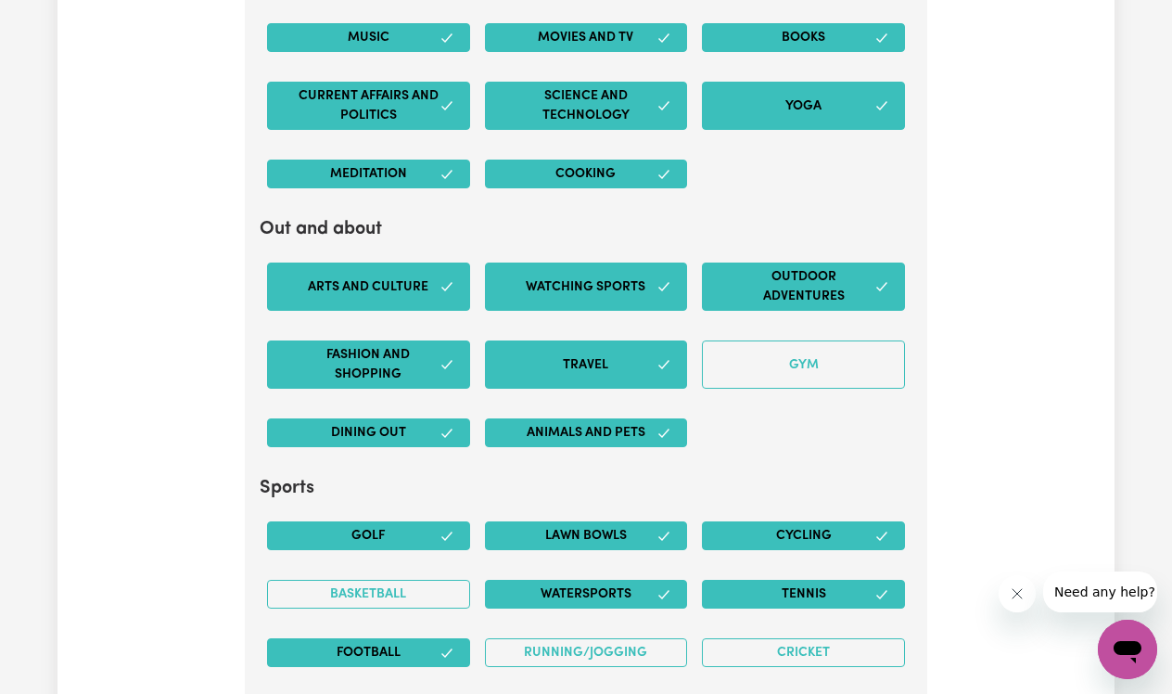
scroll to position [3707, 0]
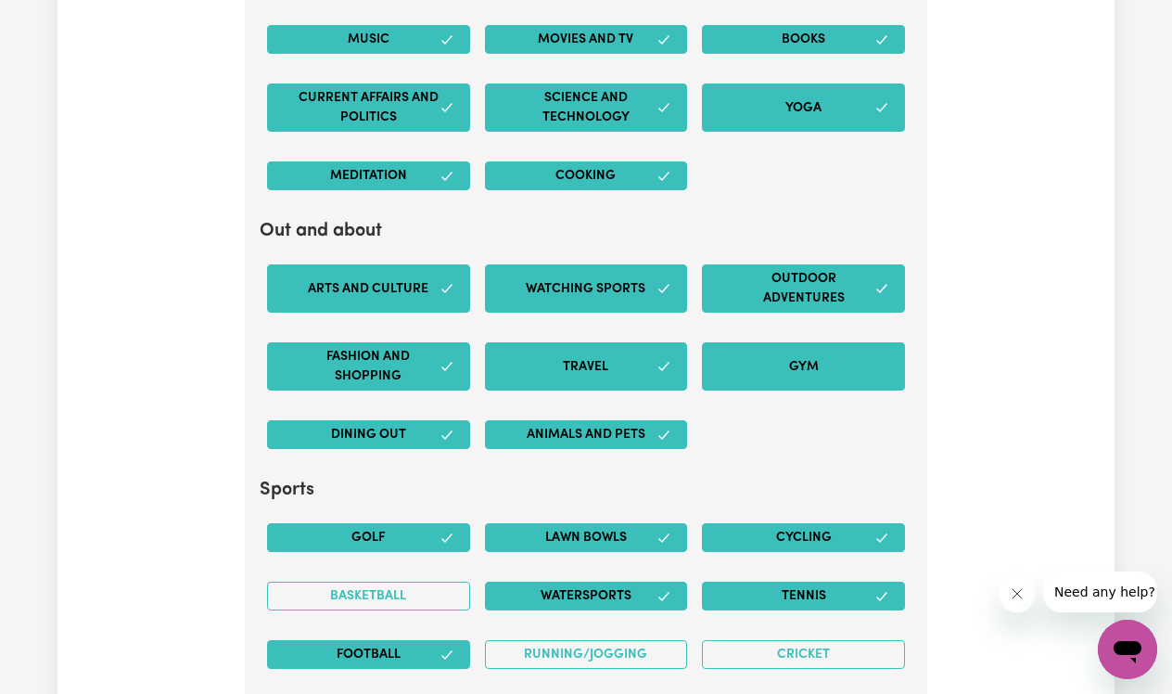
type textarea "Having a history of mental health challenges myself has given me an empathetic …"
click at [744, 352] on button "Gym" at bounding box center [803, 366] width 203 height 48
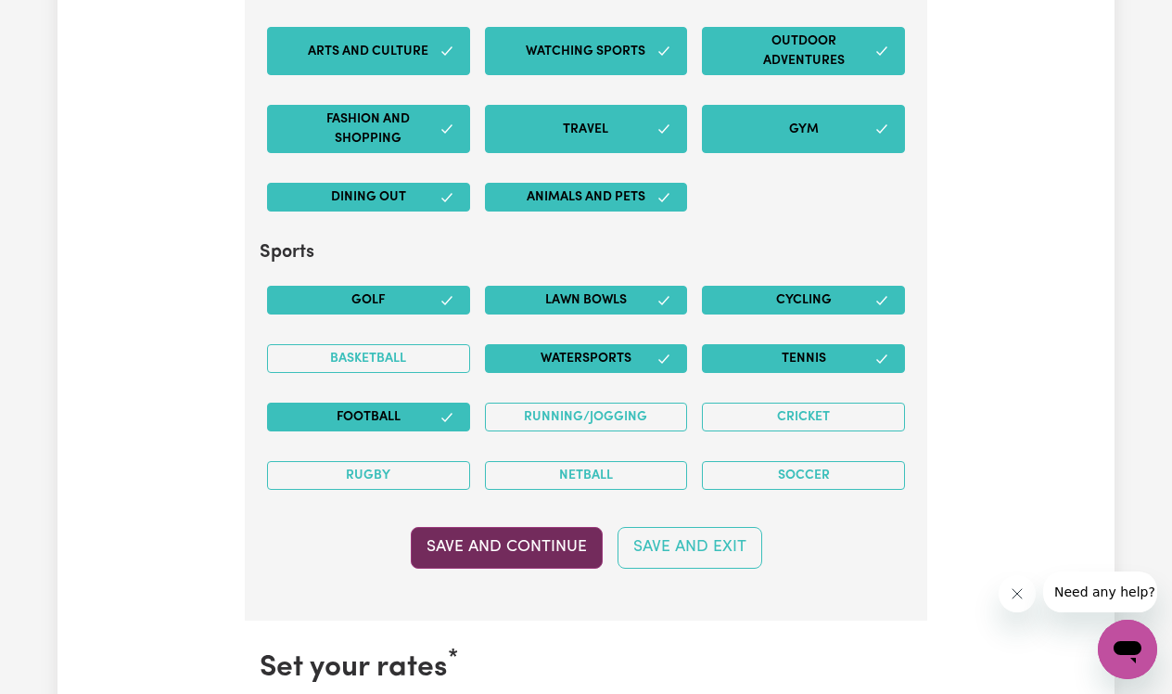
scroll to position [3949, 0]
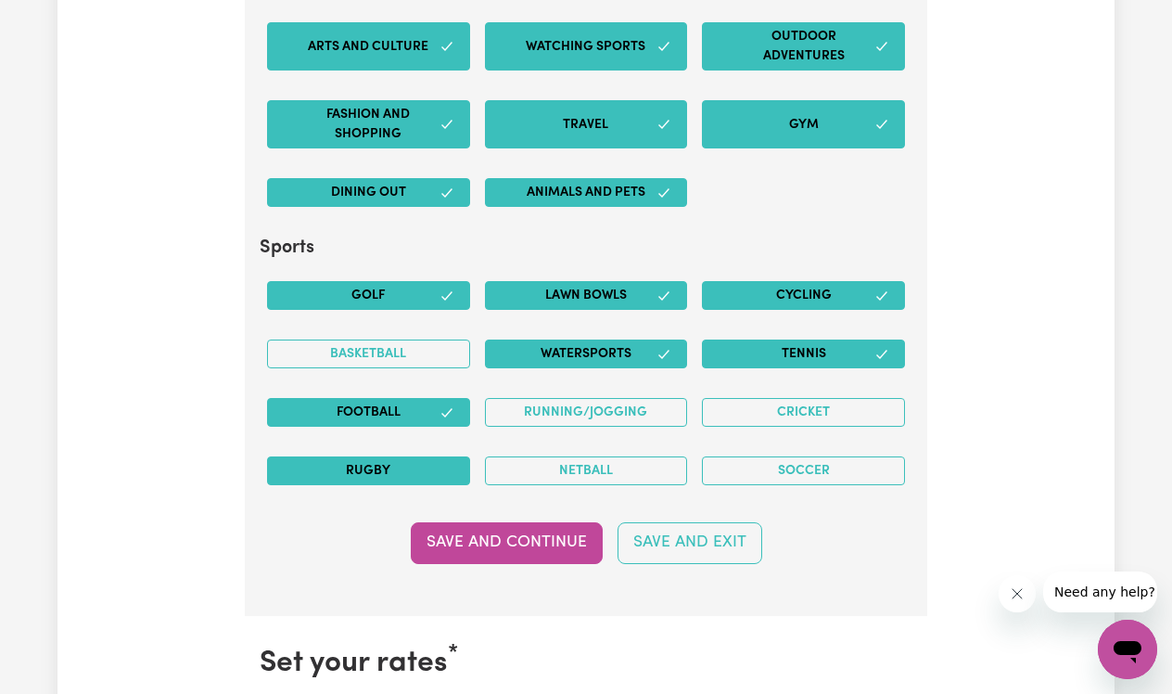
click at [433, 456] on button "Rugby" at bounding box center [368, 470] width 203 height 29
click at [433, 403] on button "Football" at bounding box center [368, 412] width 203 height 29
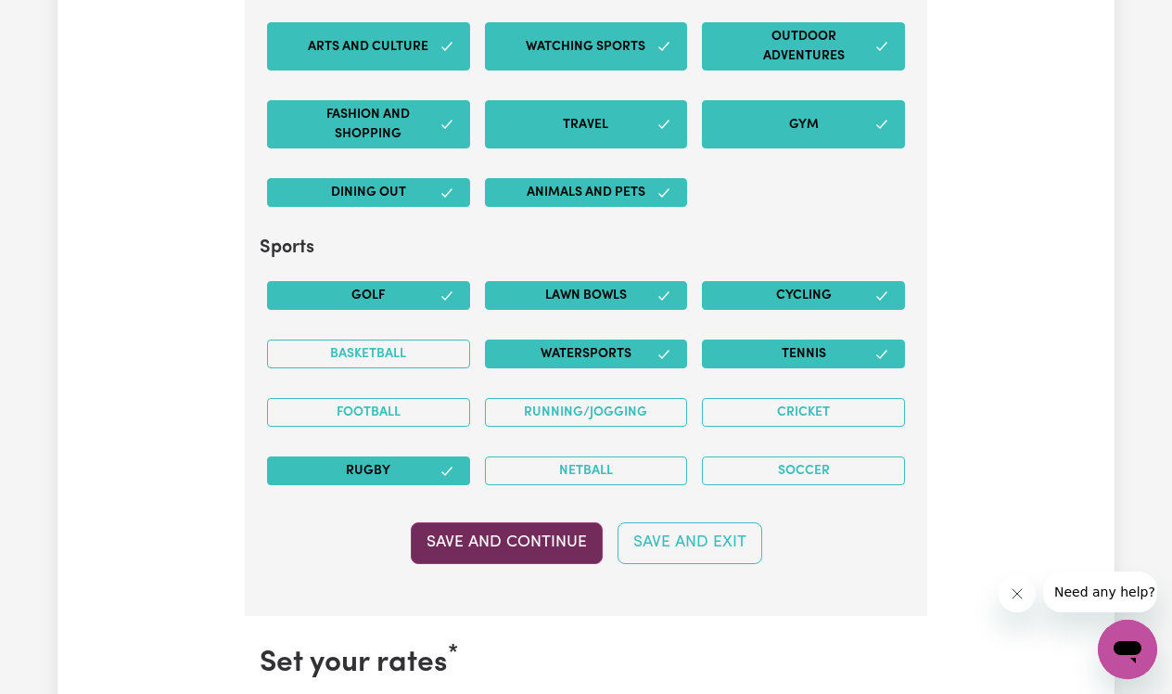
click at [524, 525] on button "Save and Continue" at bounding box center [507, 542] width 192 height 41
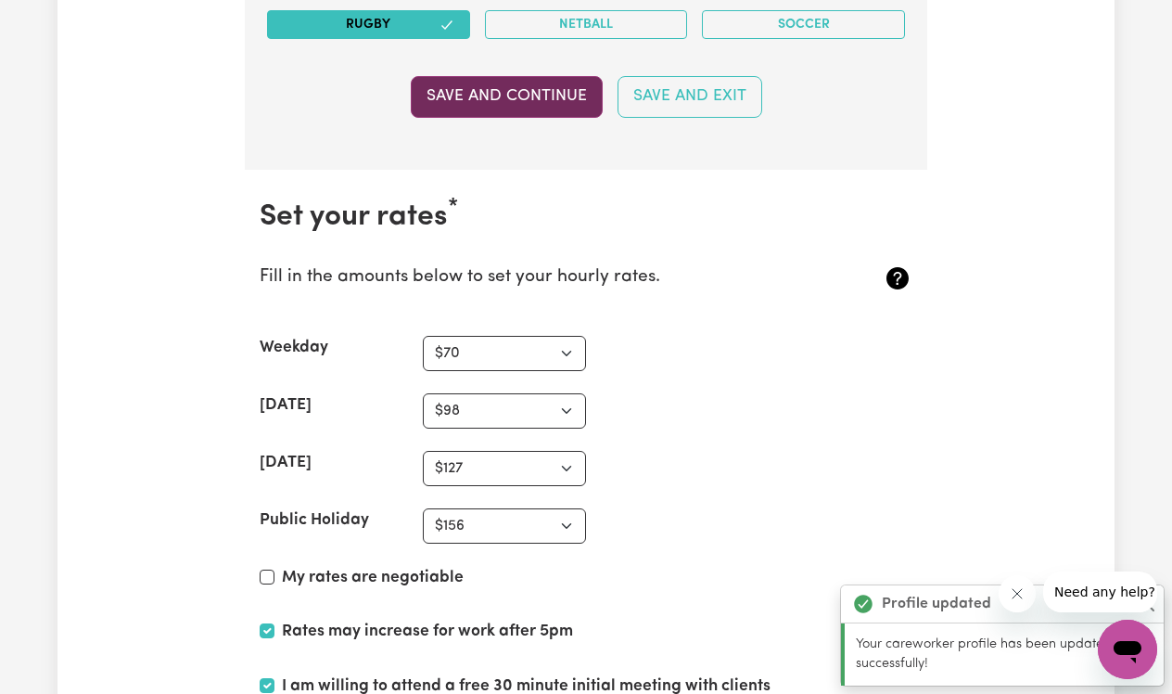
scroll to position [4551, 0]
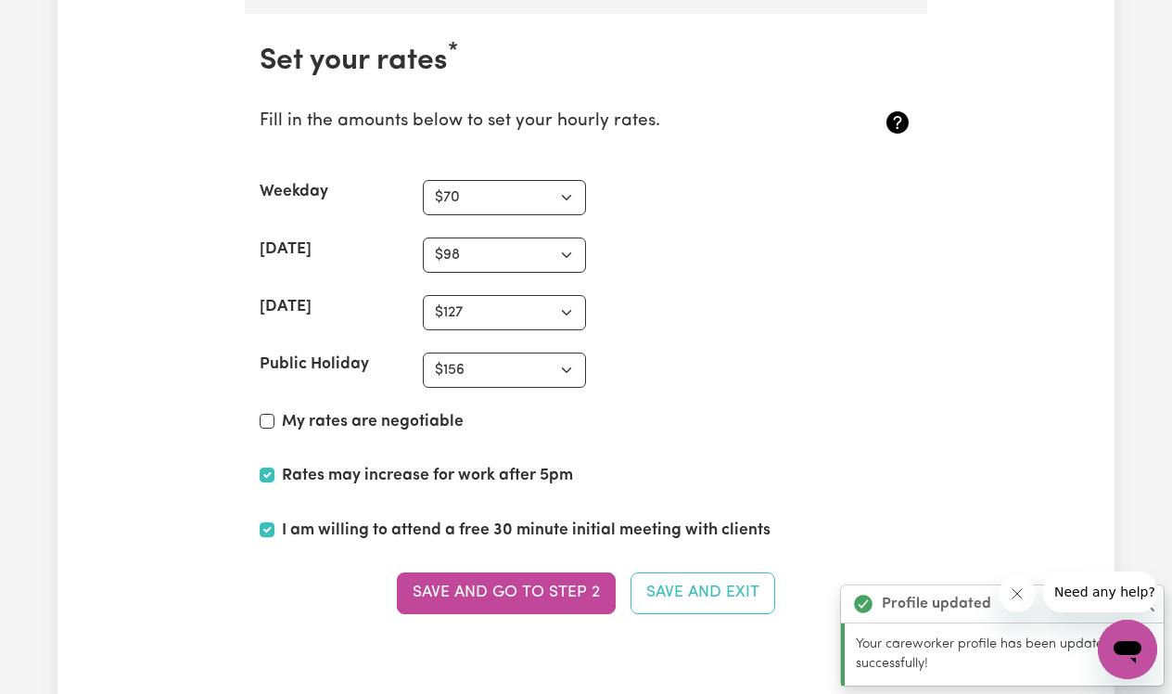
click at [265, 393] on section "Set your rates * Fill in the amounts below to set your hourly rates. Weekday N/…" at bounding box center [586, 340] width 682 height 652
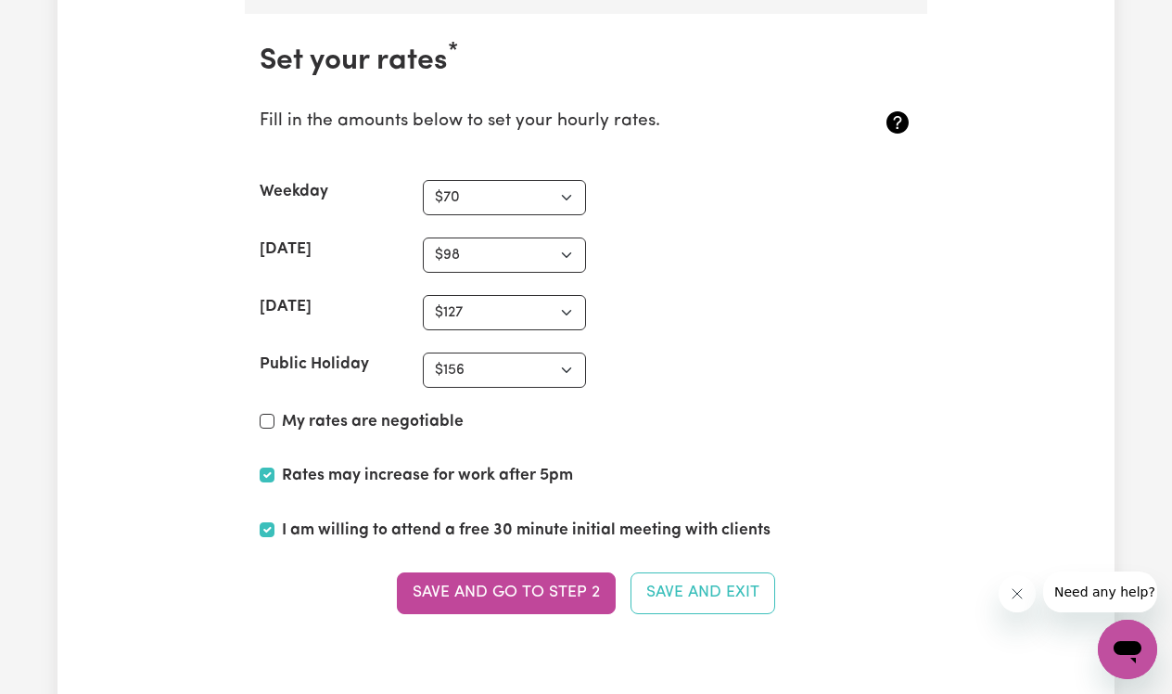
click at [265, 414] on input "My rates are negotiable" at bounding box center [267, 421] width 15 height 15
checkbox input "true"
click at [472, 586] on button "Save and go to Step 2" at bounding box center [506, 592] width 219 height 41
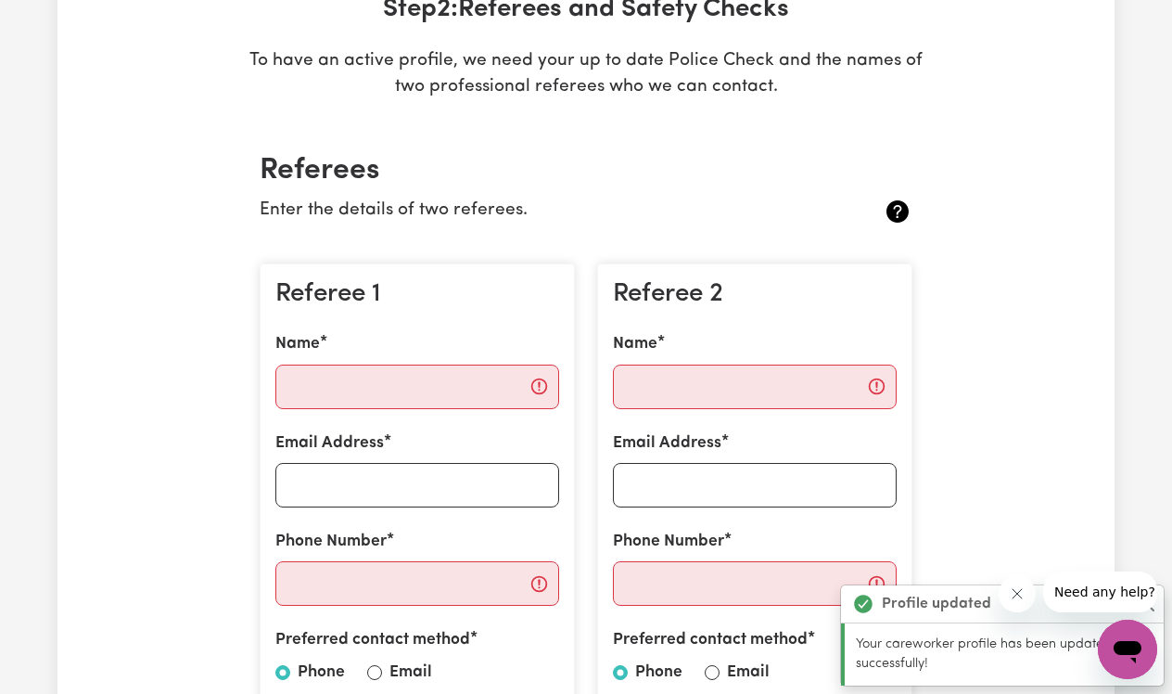
scroll to position [311, 0]
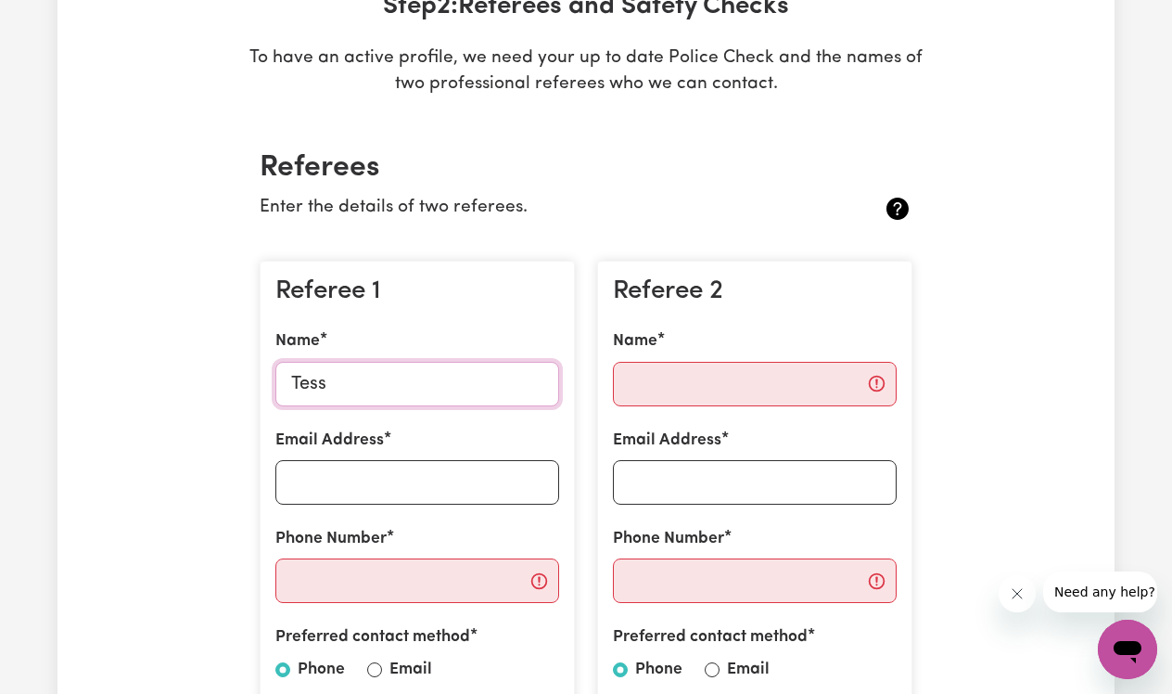
click at [377, 385] on input "Tess" at bounding box center [417, 384] width 284 height 45
type input "Tess Philip"
click at [373, 478] on input "Email Address" at bounding box center [417, 482] width 284 height 45
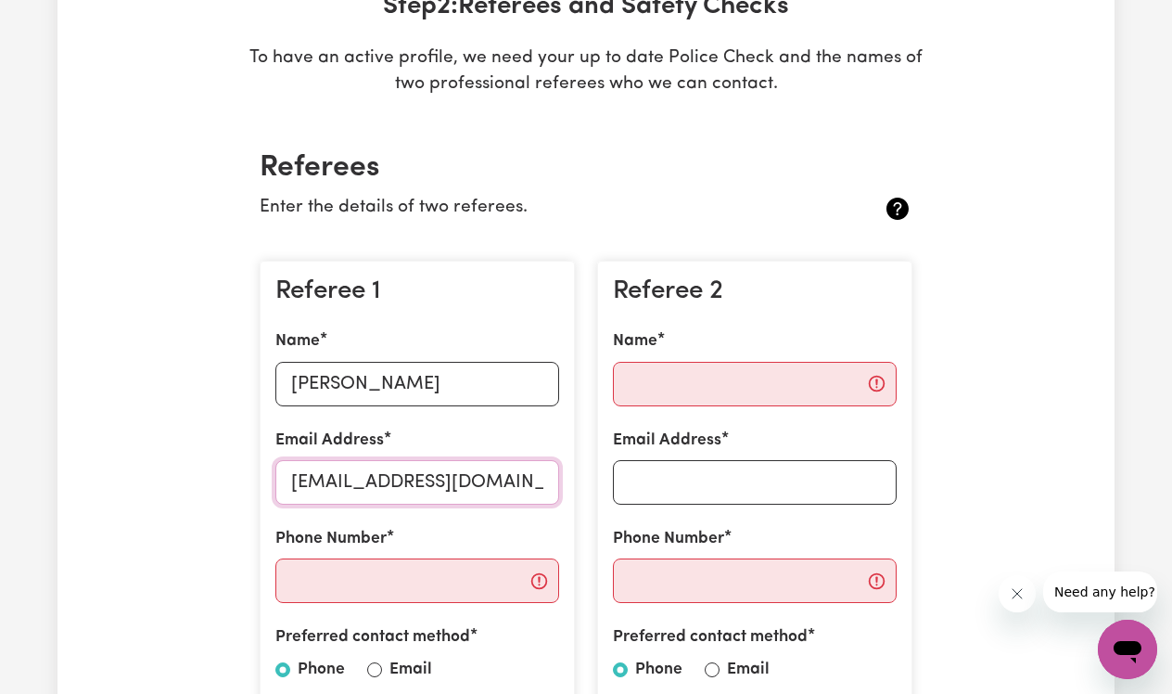
type input "tess@wellcreativeminds.com"
click at [349, 551] on div "Phone Number" at bounding box center [417, 565] width 284 height 76
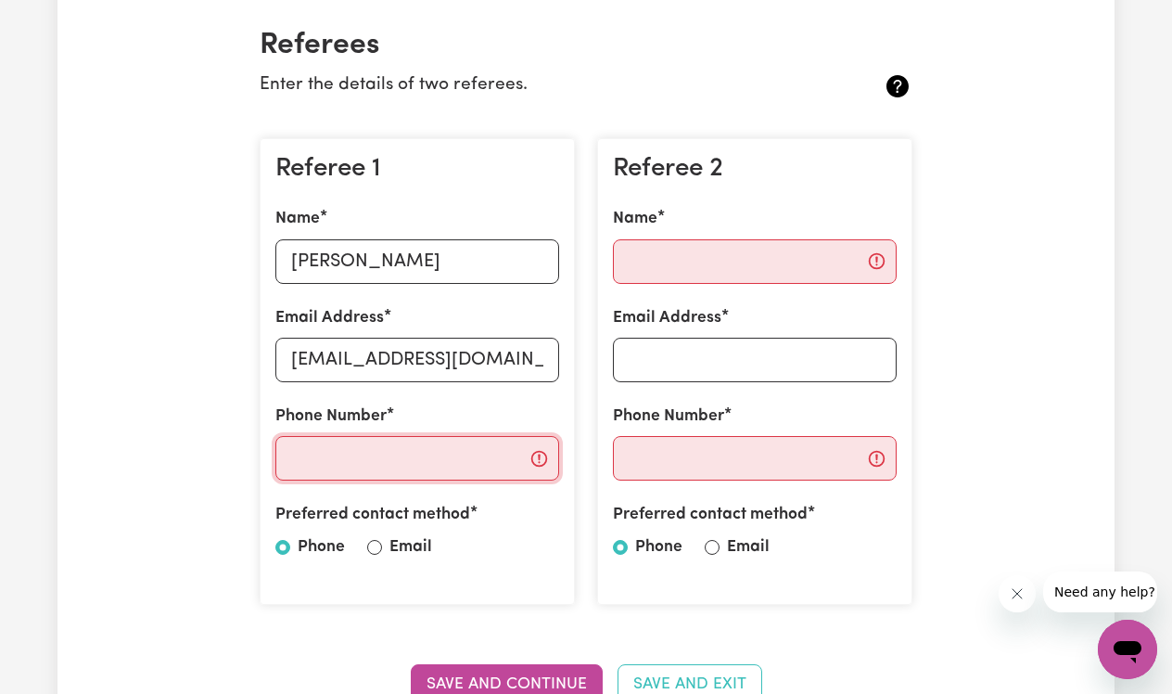
scroll to position [431, 0]
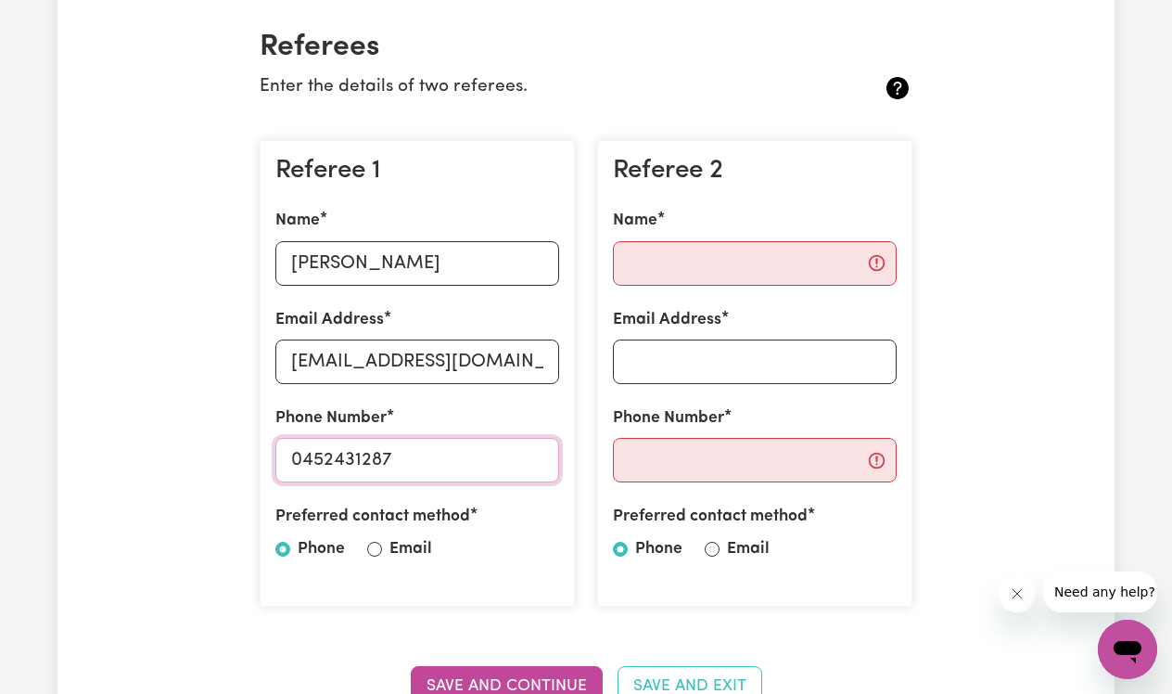
type input "0452431287"
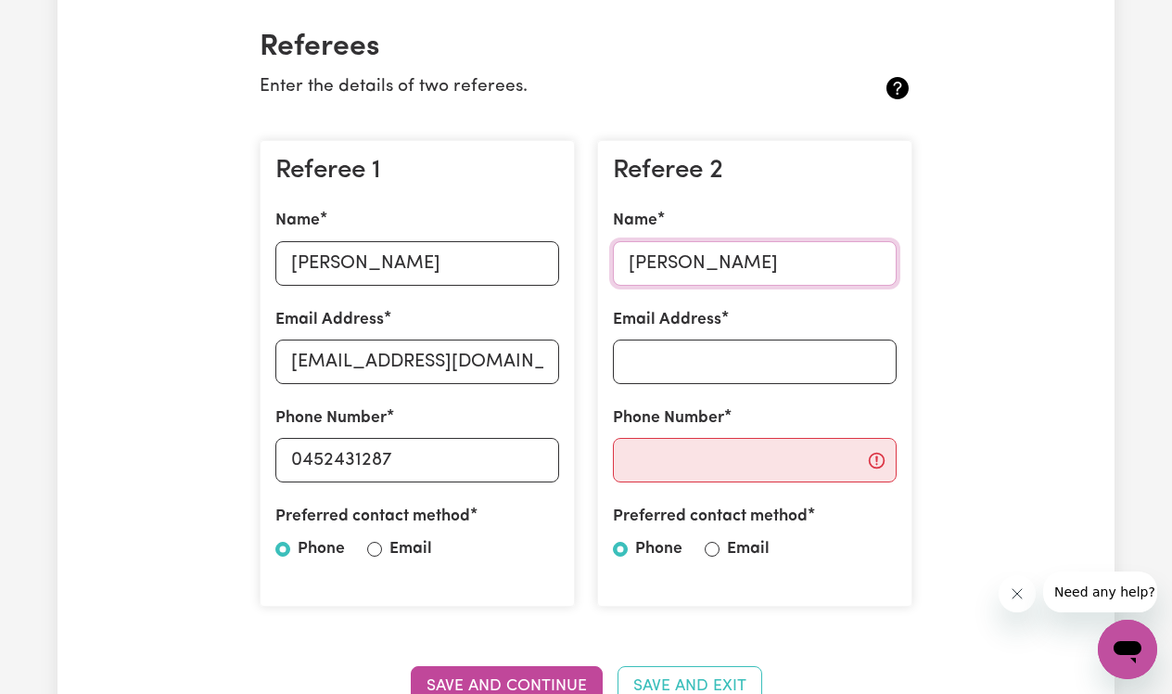
type input "Sophie Temmhoff"
type input "sophie@wellcreativeminds.com"
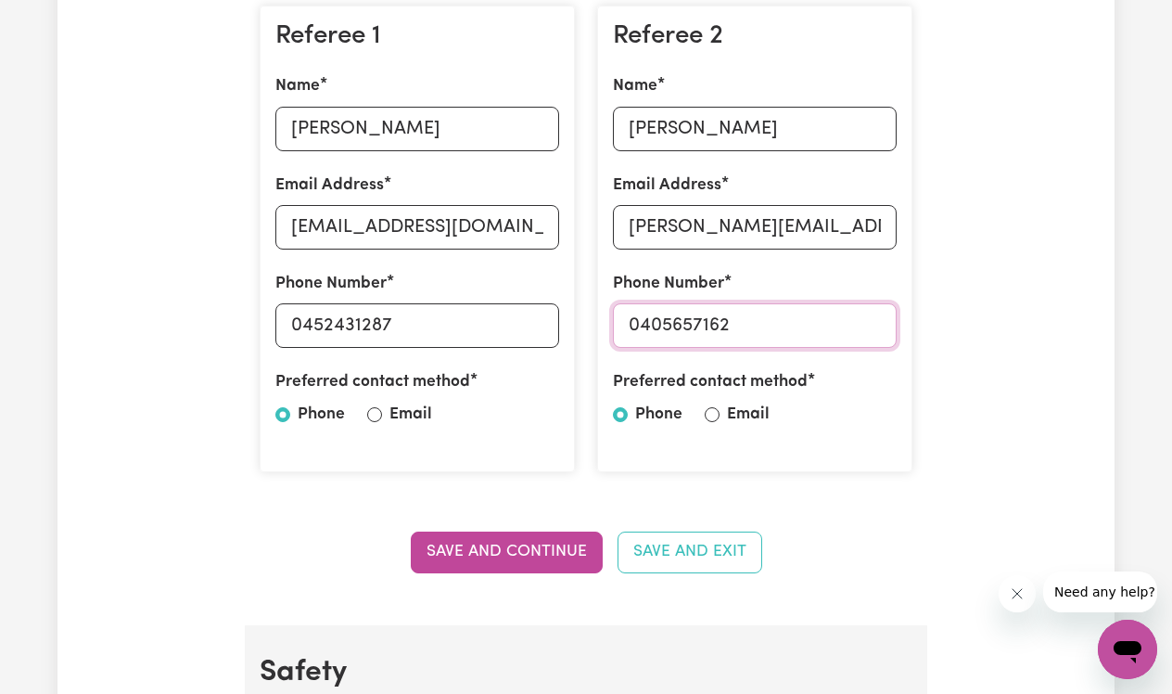
scroll to position [569, 0]
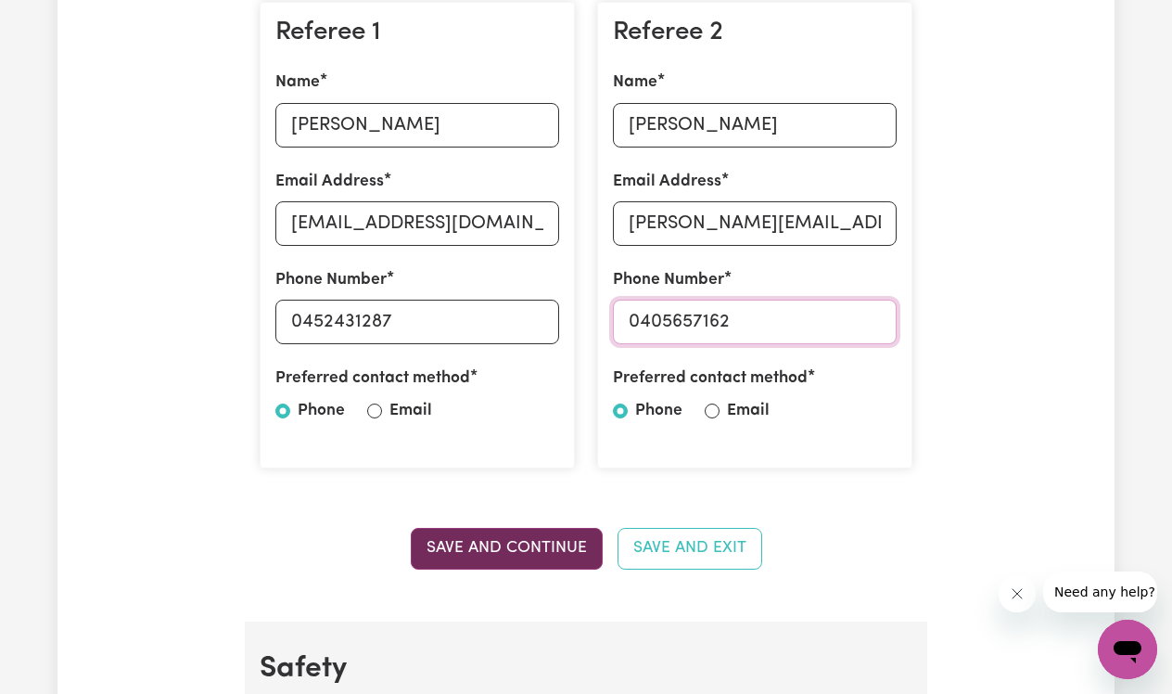
type input "0405657162"
click at [553, 539] on button "Save and Continue" at bounding box center [507, 548] width 192 height 41
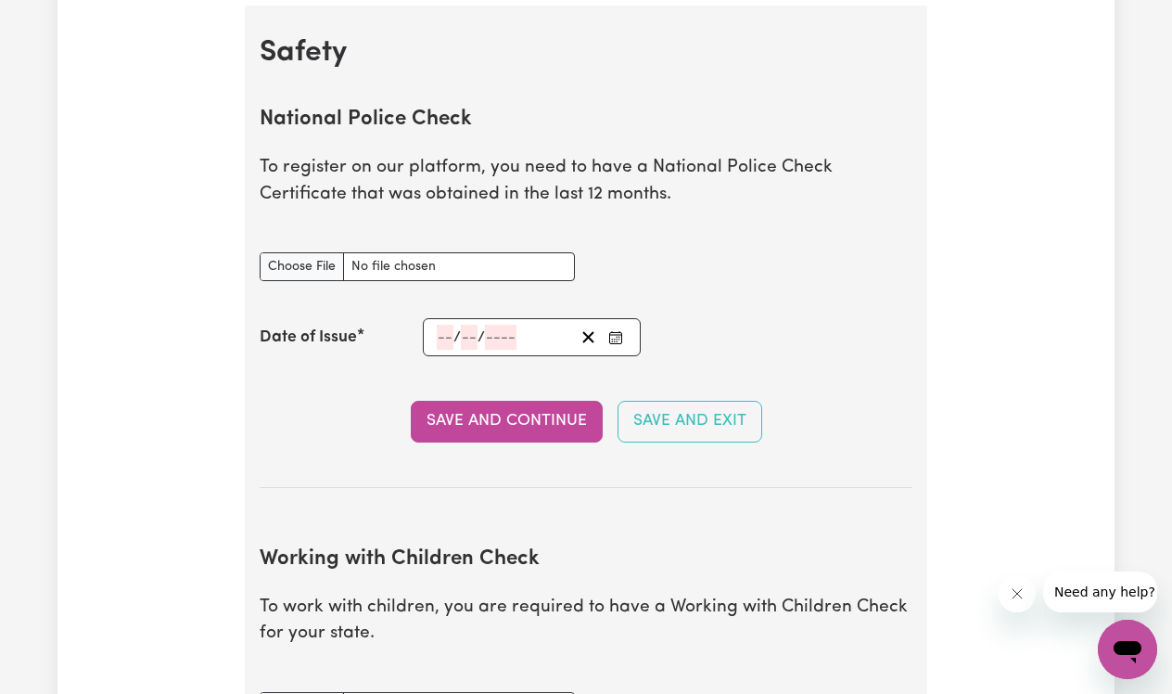
scroll to position [1164, 0]
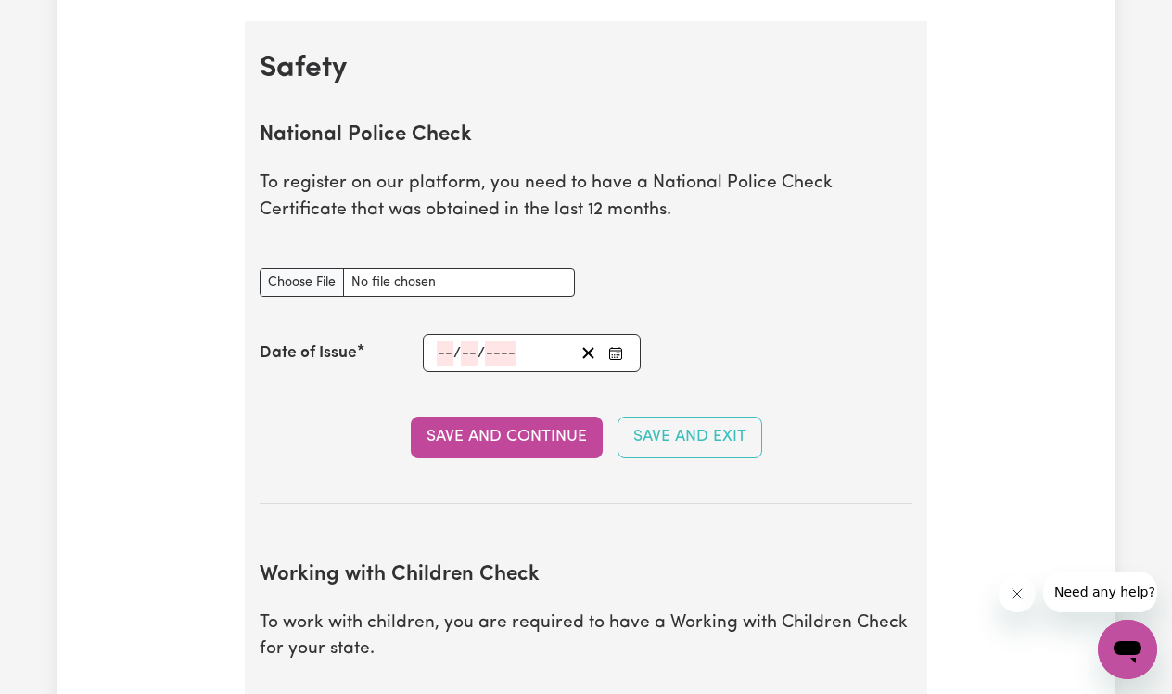
drag, startPoint x: 1000, startPoint y: 0, endPoint x: 885, endPoint y: -7, distance: 115.2
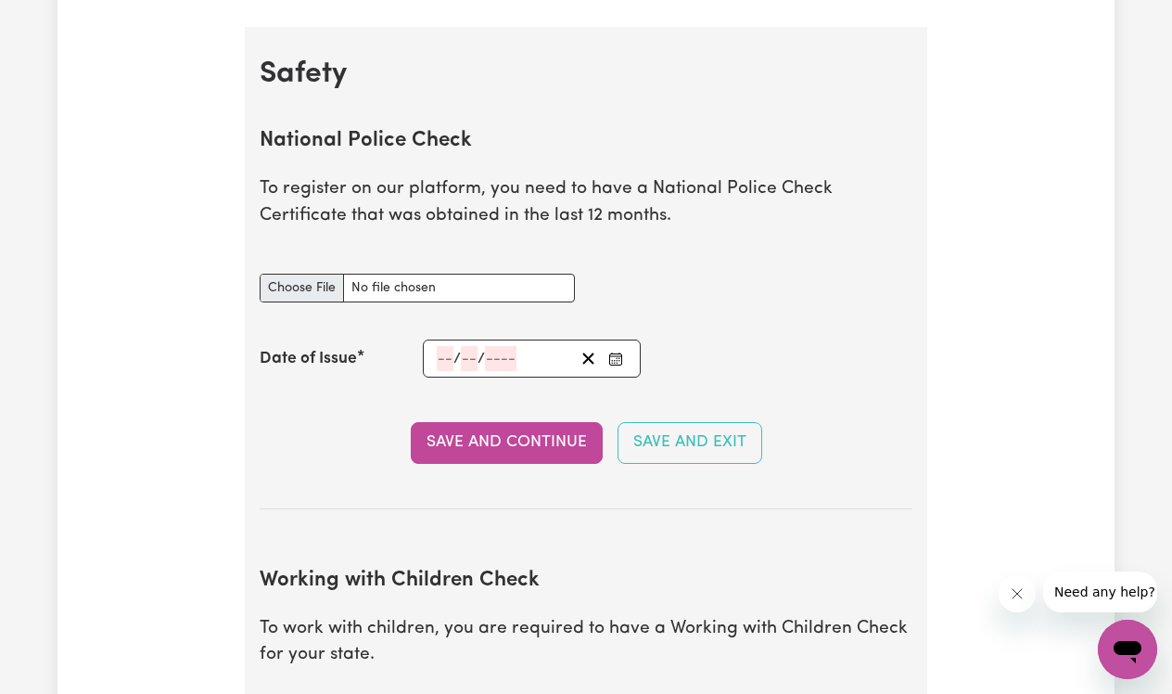
click at [300, 274] on input "National Police Check document" at bounding box center [417, 288] width 315 height 29
type input "C:\fakepath\Unknown.pdf"
click at [446, 352] on input "number" at bounding box center [445, 358] width 17 height 25
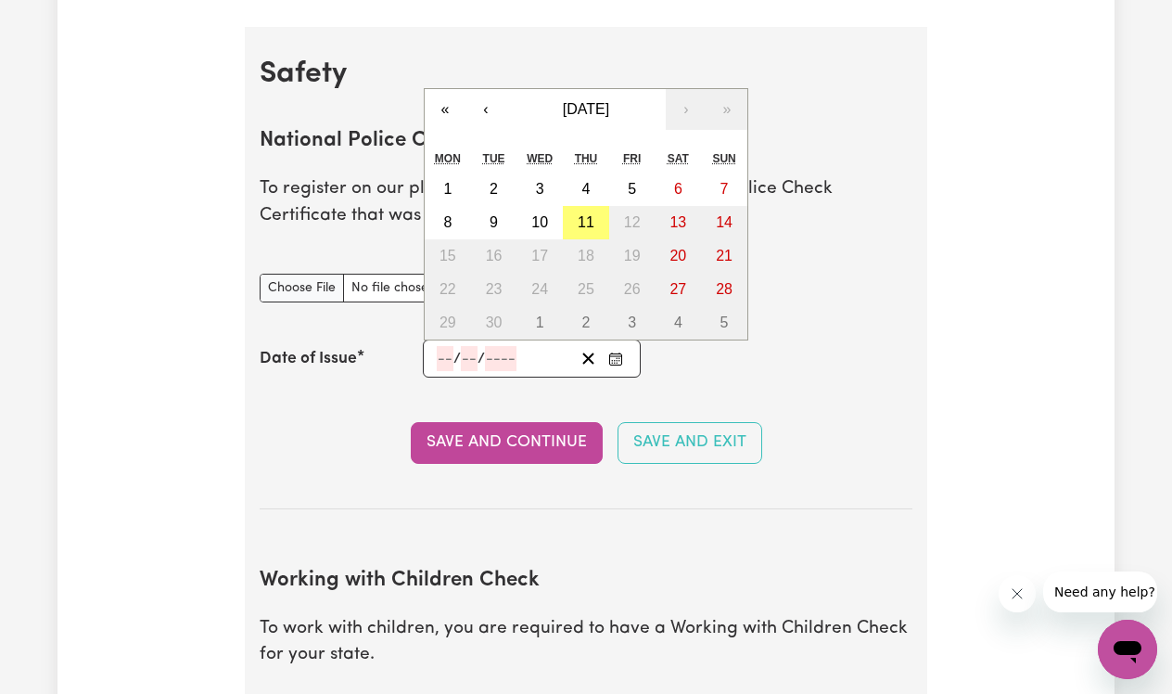
click at [446, 352] on input "number" at bounding box center [445, 358] width 17 height 25
type input "17"
type input "06"
type input "0002-06-17"
type input "6"
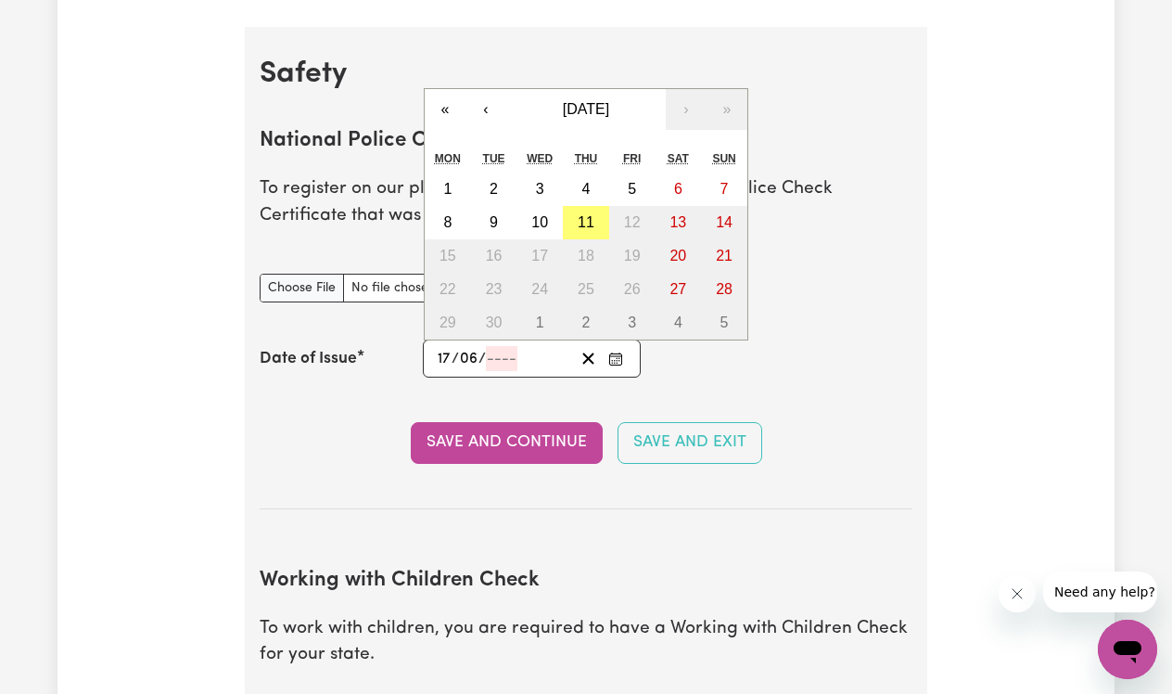
type input "2"
type input "0020-06-17"
type input "20"
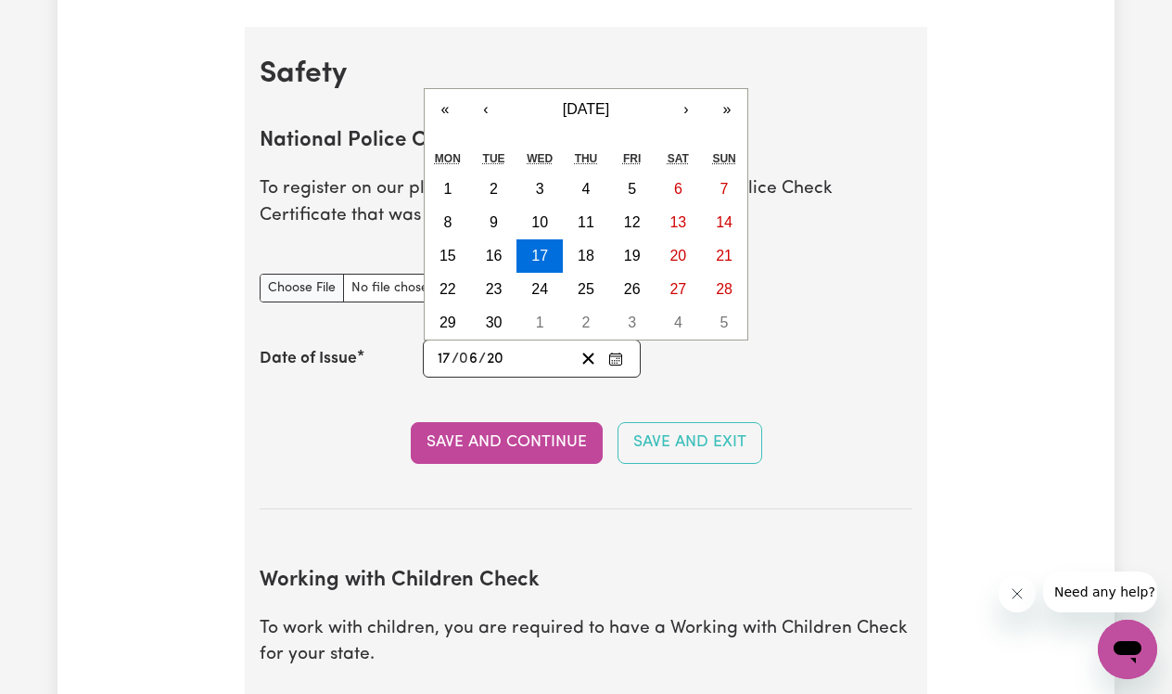
type input "0202-06-17"
type input "202"
type input "2025-06-17"
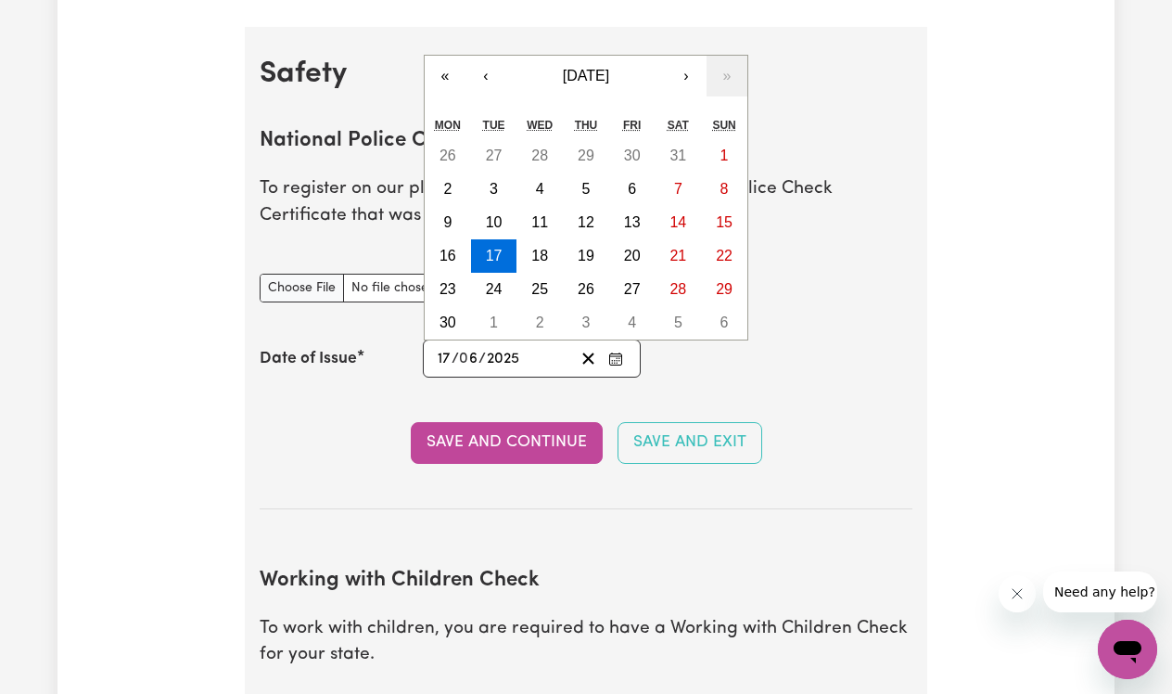
type input "2025"
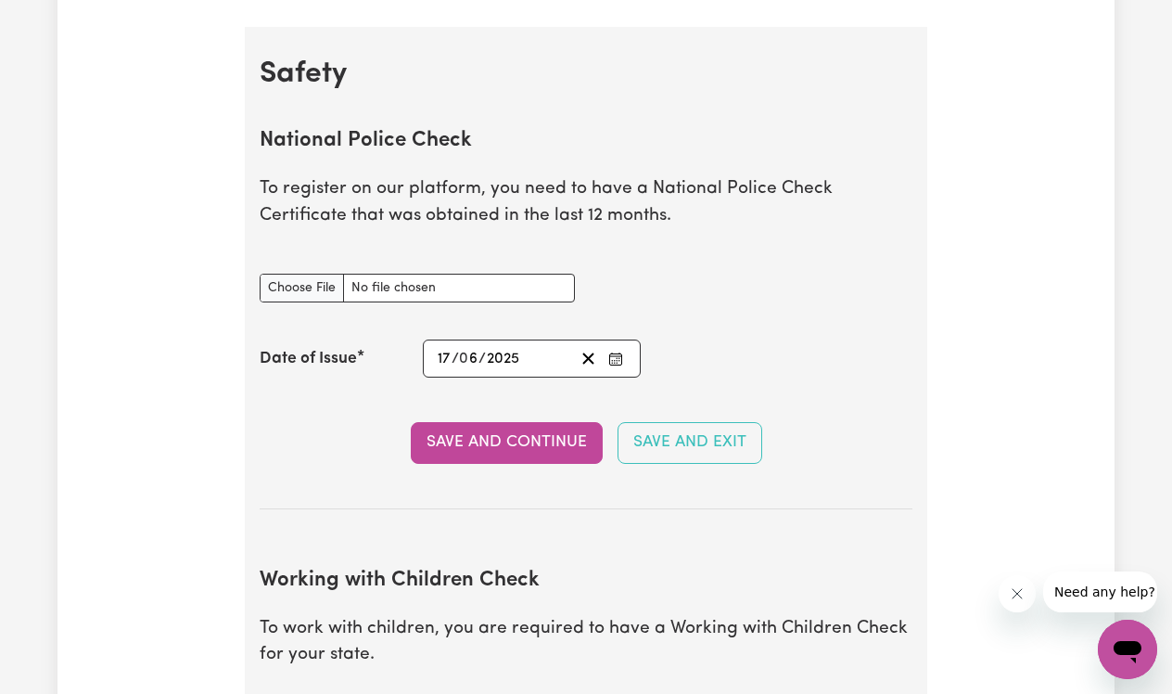
click at [426, 460] on section "National Police Check To register on our platform, you need to have a National …" at bounding box center [586, 304] width 653 height 410
click at [455, 440] on button "Save and Continue" at bounding box center [507, 442] width 192 height 41
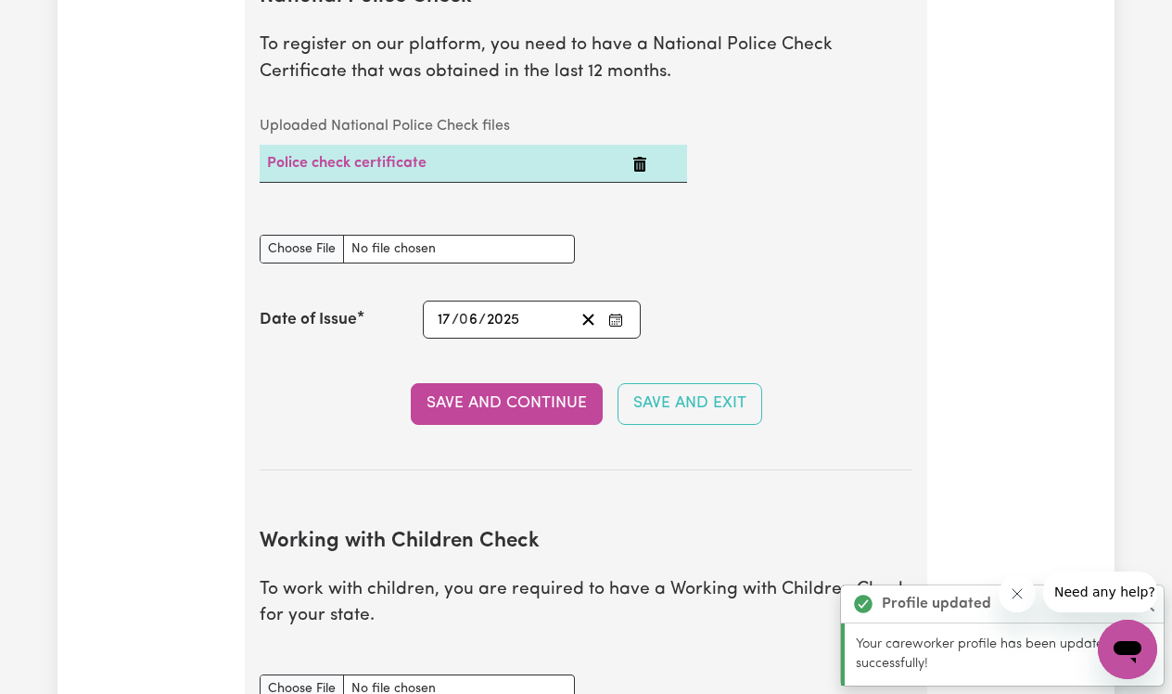
scroll to position [1311, 0]
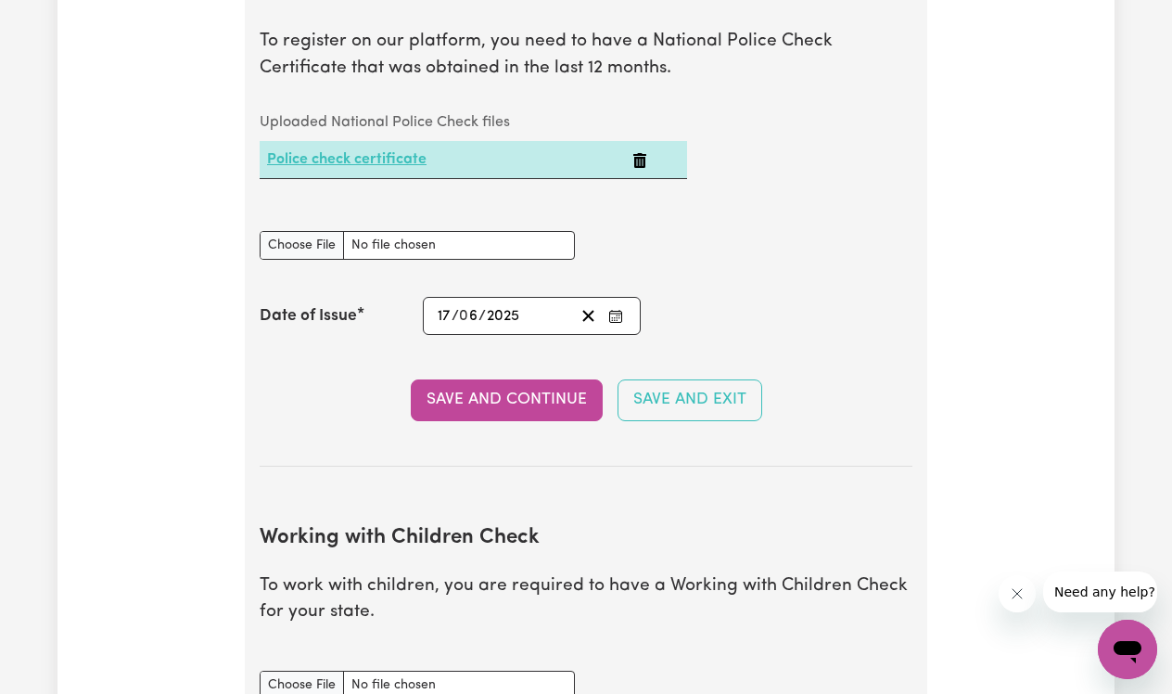
click at [410, 157] on link "Police check certificate" at bounding box center [346, 159] width 159 height 15
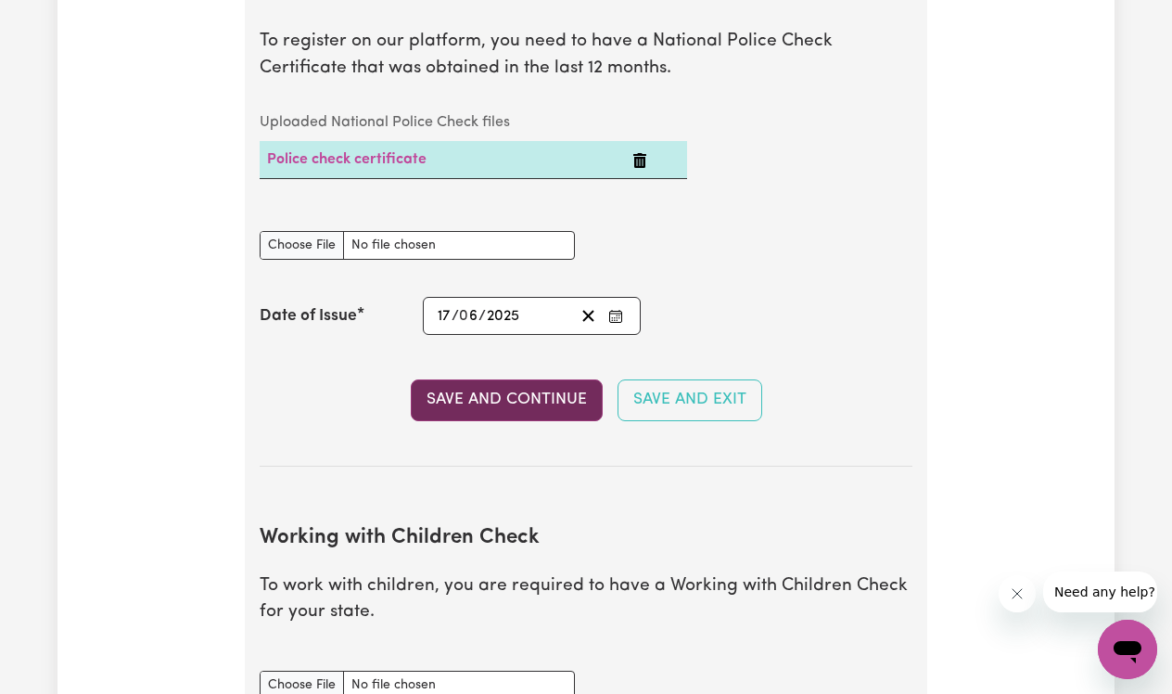
click at [454, 407] on button "Save and Continue" at bounding box center [507, 399] width 192 height 41
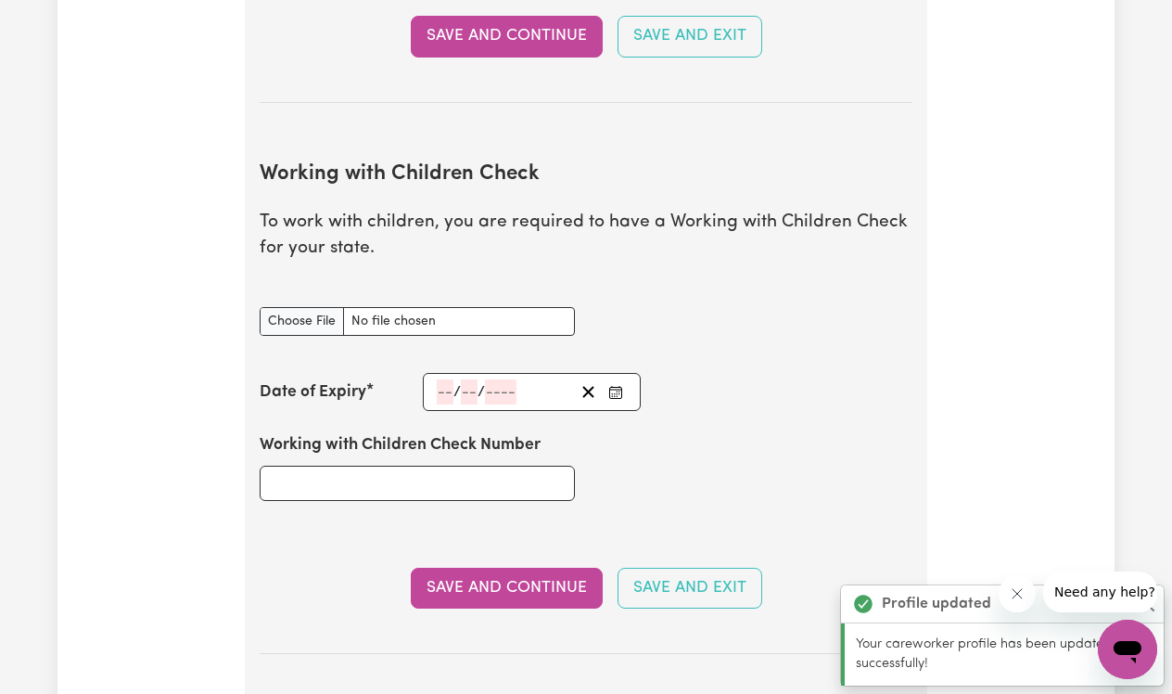
scroll to position [1691, 0]
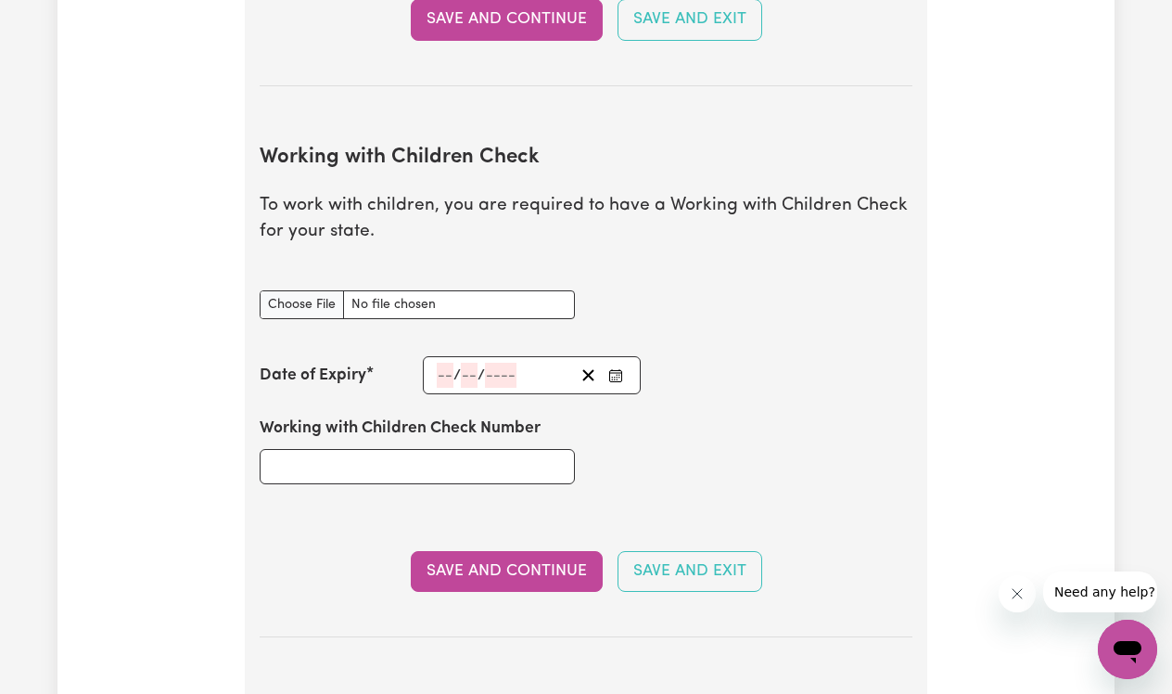
type input "C:\fakepath\tempImagepq4Y27.jpg"
click at [804, 426] on div "Working with Children Check Number" at bounding box center [586, 449] width 675 height 111
click at [492, 290] on input "Working with Children Check document" at bounding box center [417, 304] width 315 height 29
click at [854, 454] on div "Working with Children Check Number" at bounding box center [586, 449] width 675 height 111
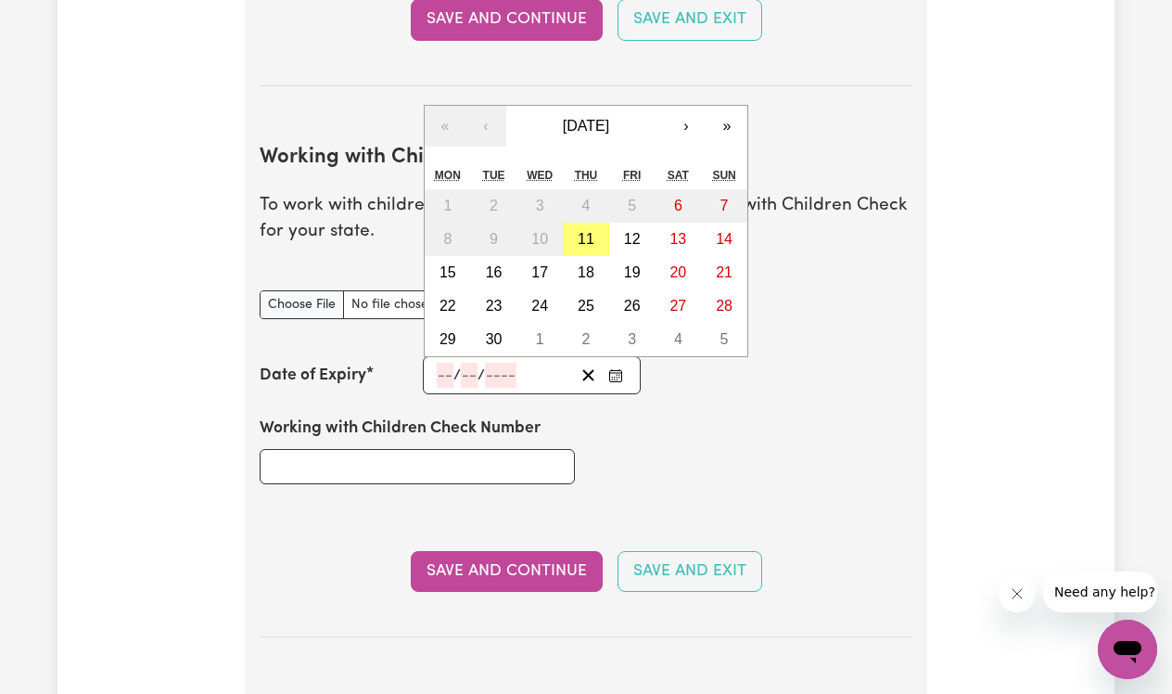
click at [446, 368] on input "number" at bounding box center [445, 375] width 17 height 25
type input "10"
type input "05"
type input "202"
type input "2027-05-10"
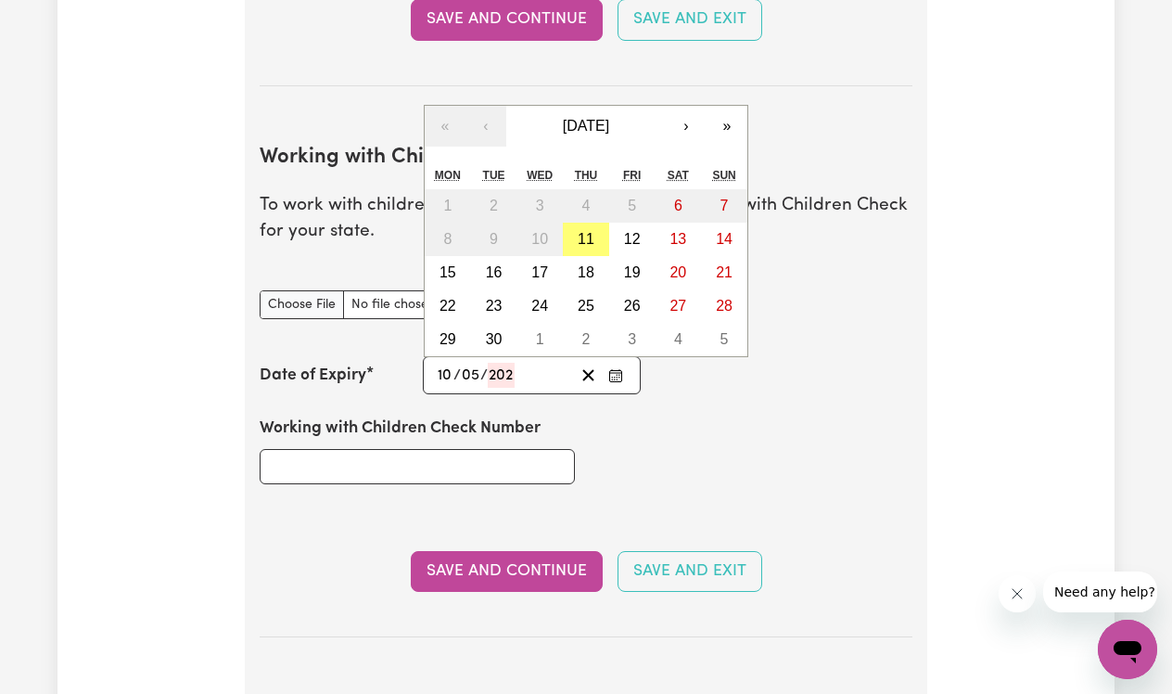
type input "5"
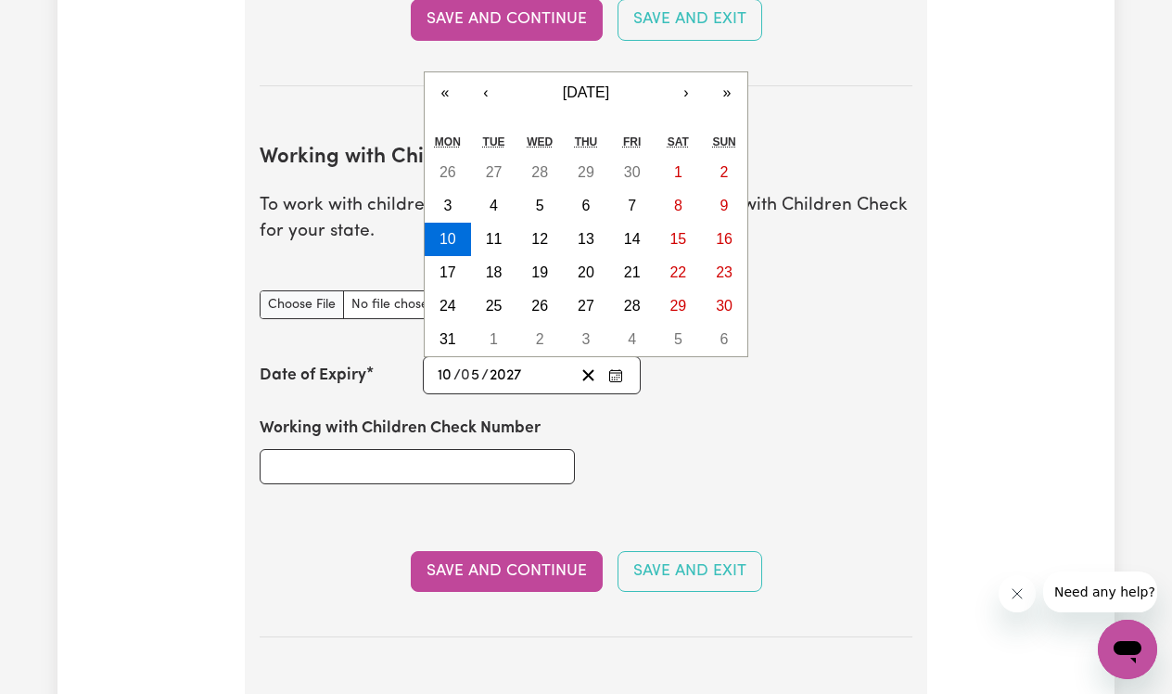
type input "2027"
click at [339, 449] on input "Working with Children Check Number" at bounding box center [417, 466] width 315 height 35
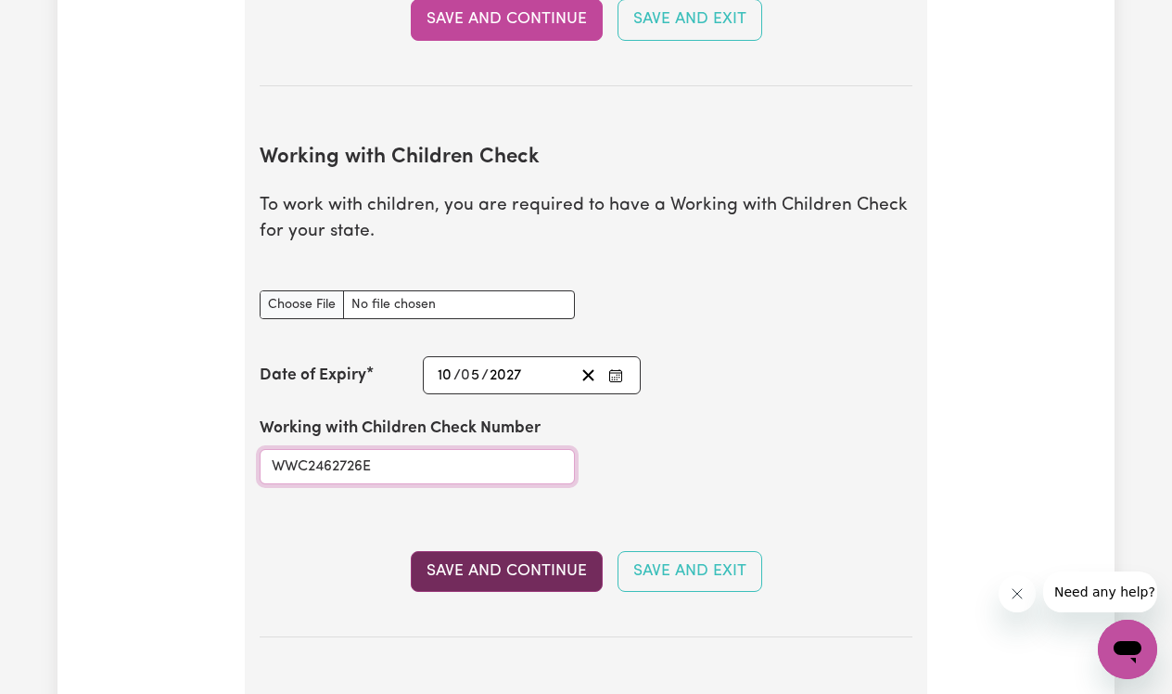
type input "WWC2462726E"
click at [507, 573] on button "Save and Continue" at bounding box center [507, 571] width 192 height 41
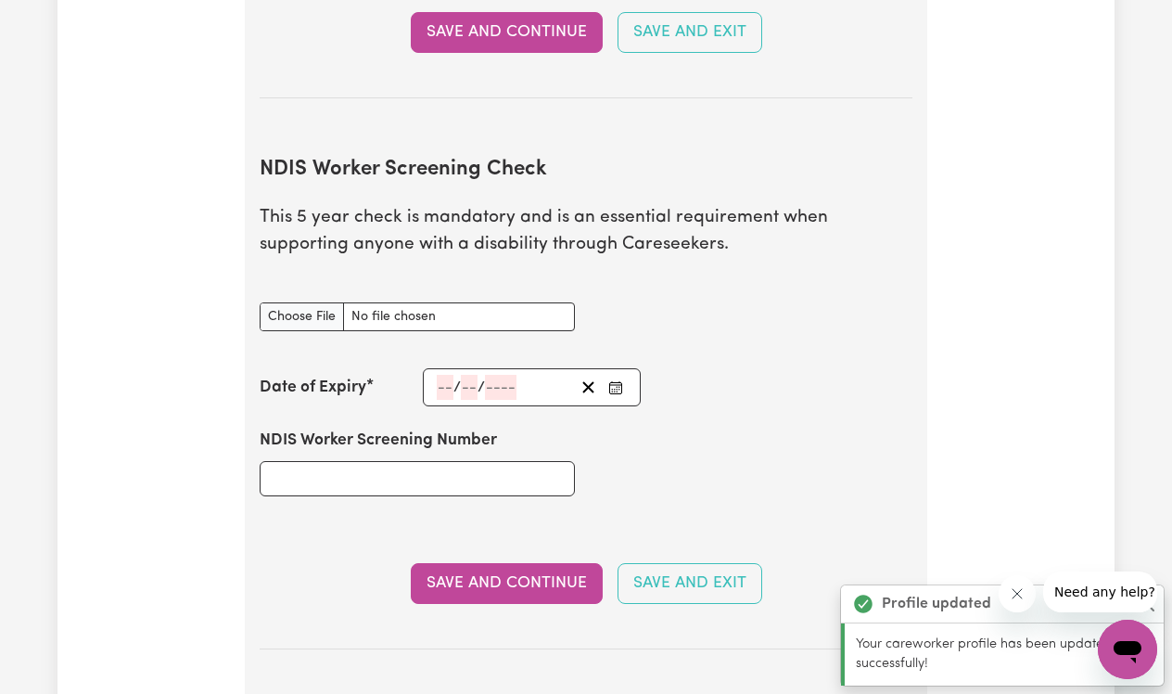
scroll to position [2347, 0]
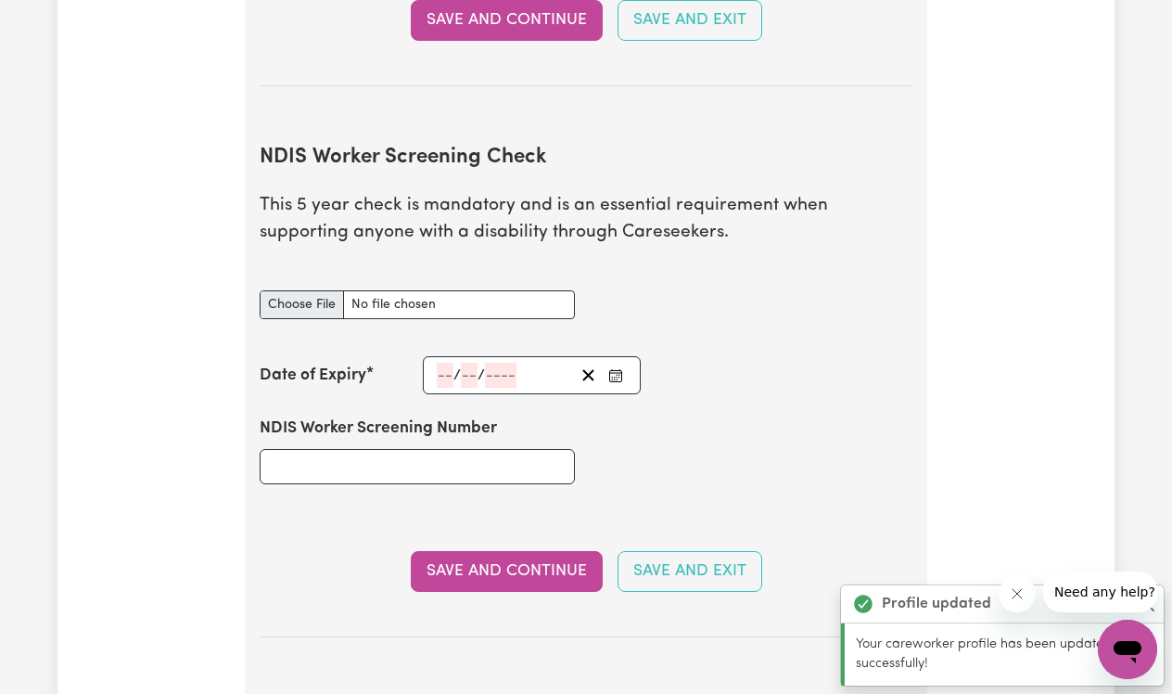
click at [311, 290] on input "NDIS Worker Screening Check document" at bounding box center [417, 304] width 315 height 29
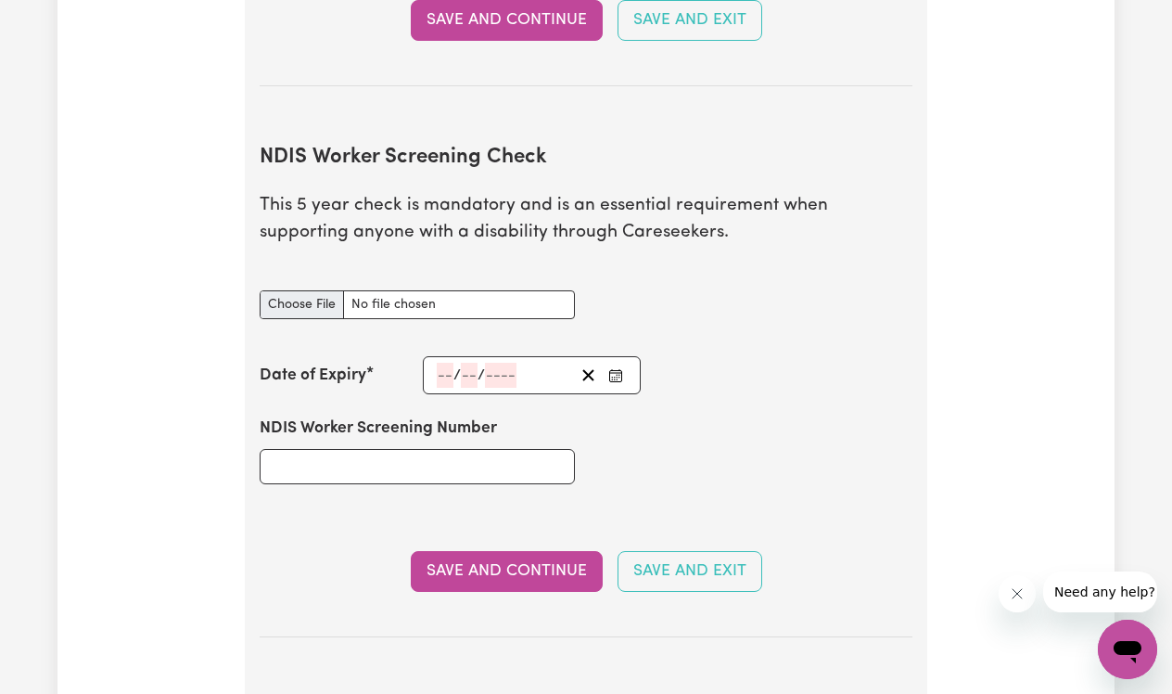
type input "C:\fakepath\tempImageiTaEi9.jpg"
click at [449, 363] on input "number" at bounding box center [445, 375] width 17 height 25
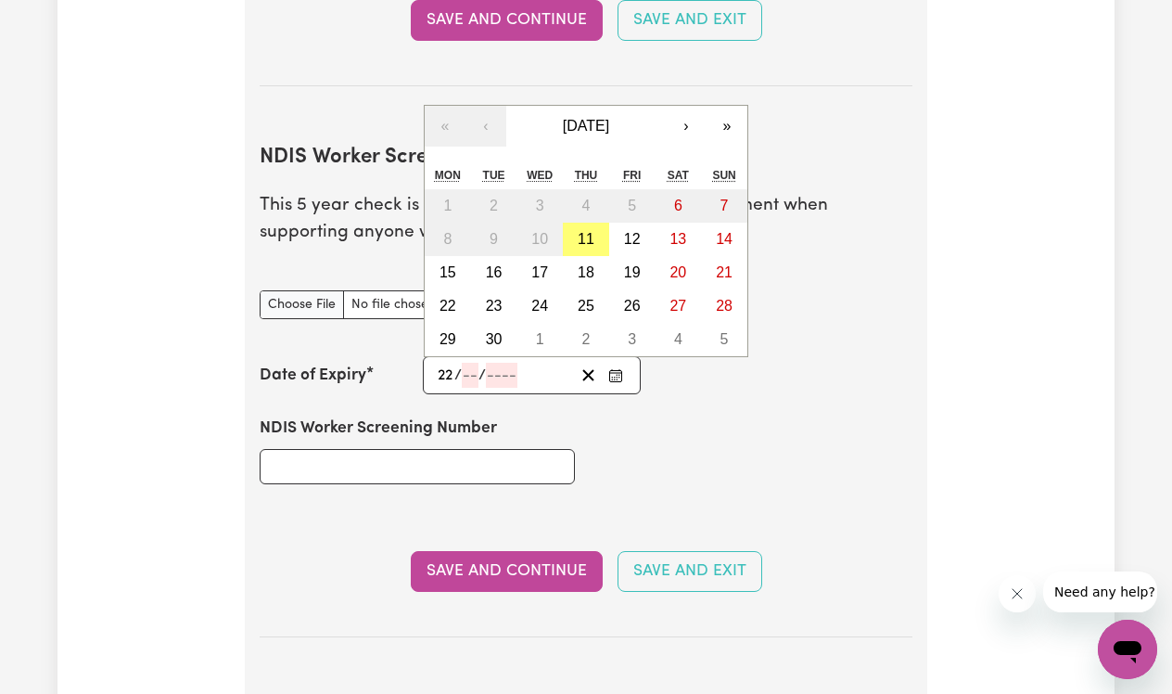
type input "22"
type input "07"
type input "203"
type input "2030-07-22"
type input "7"
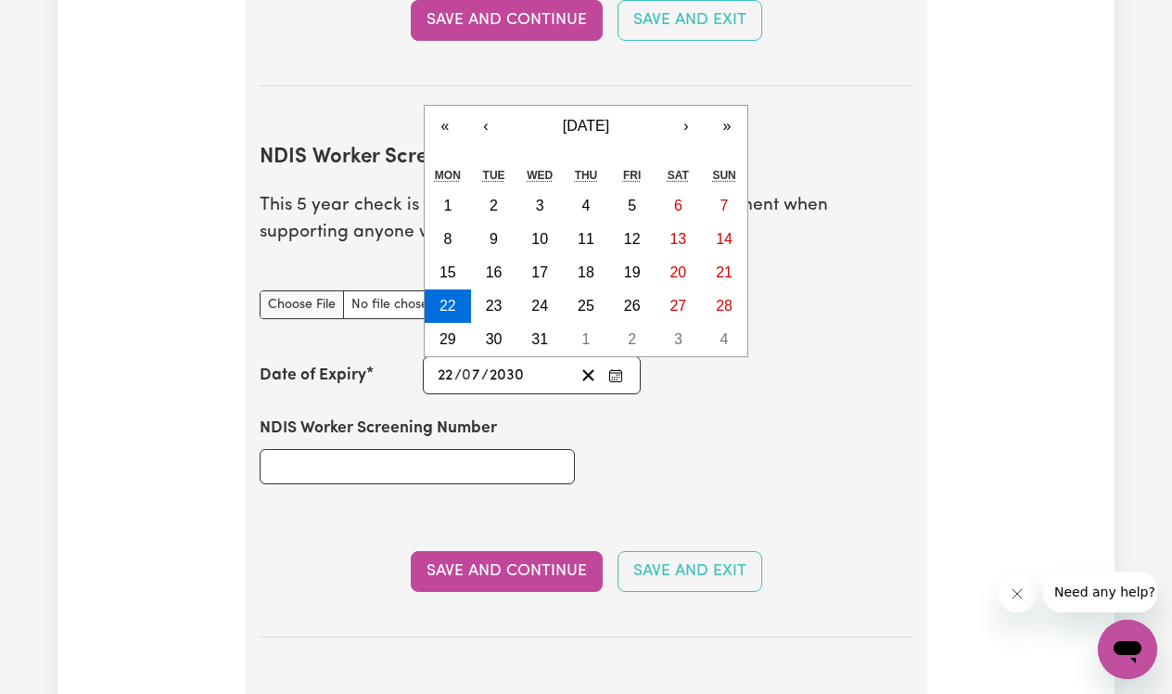
type input "2030"
click at [497, 449] on input "NDIS Worker Screening Number" at bounding box center [417, 466] width 315 height 35
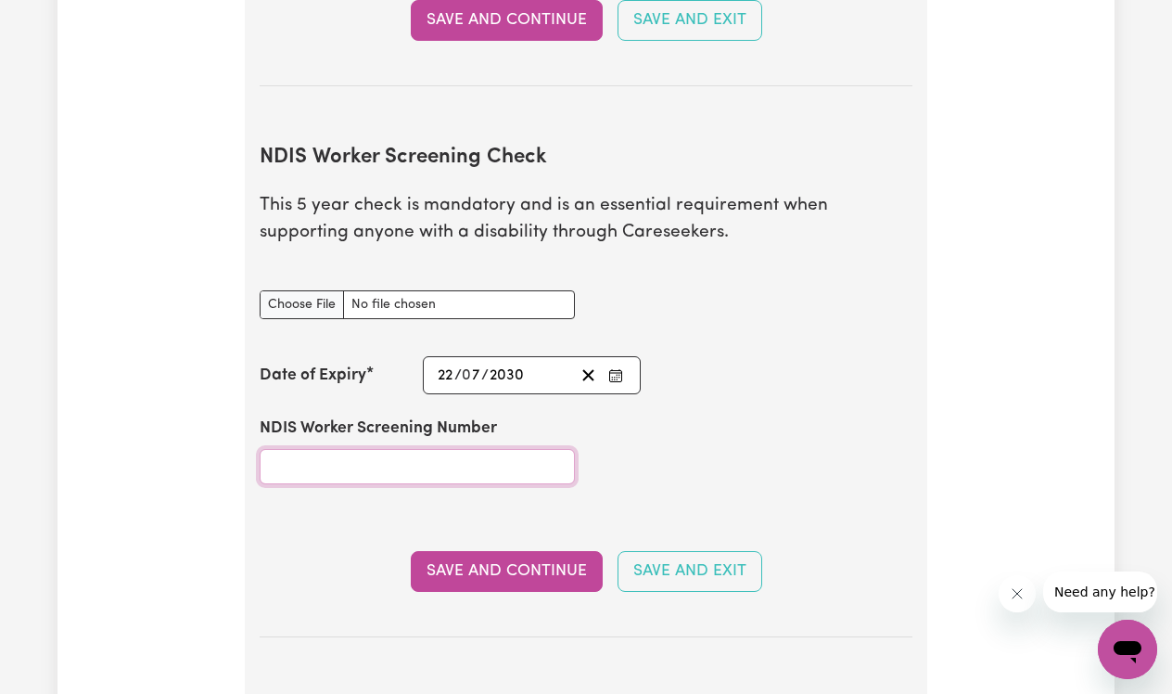
paste input "79071262"
type input "79071262"
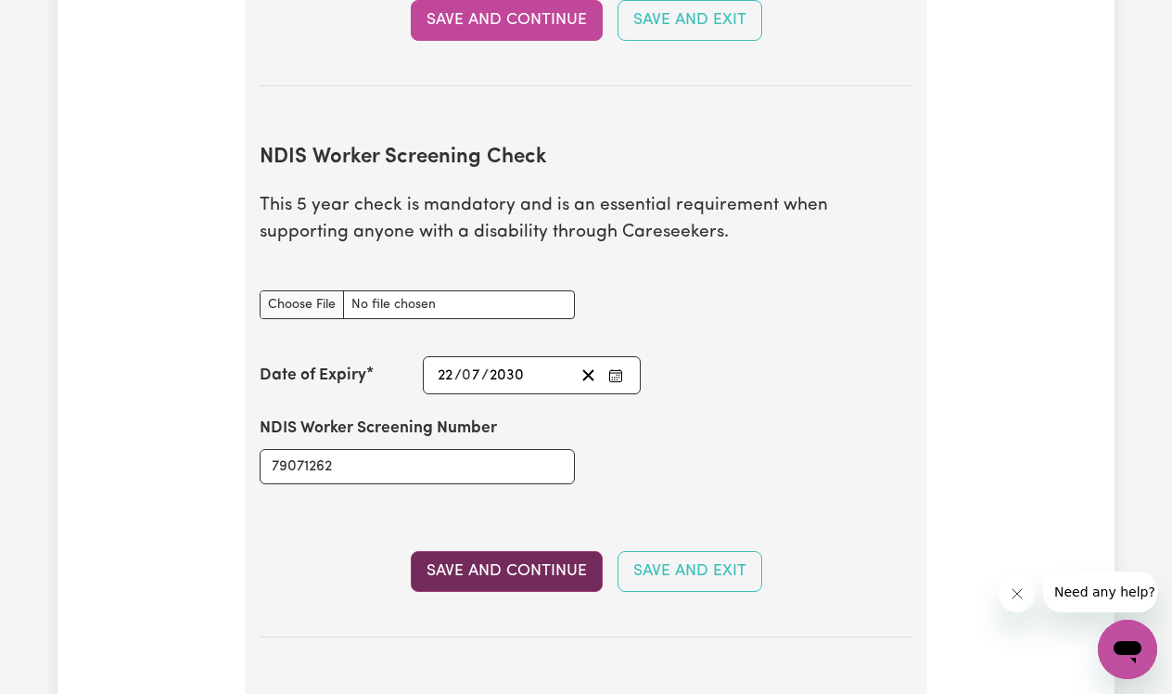
click at [486, 567] on button "Save and Continue" at bounding box center [507, 571] width 192 height 41
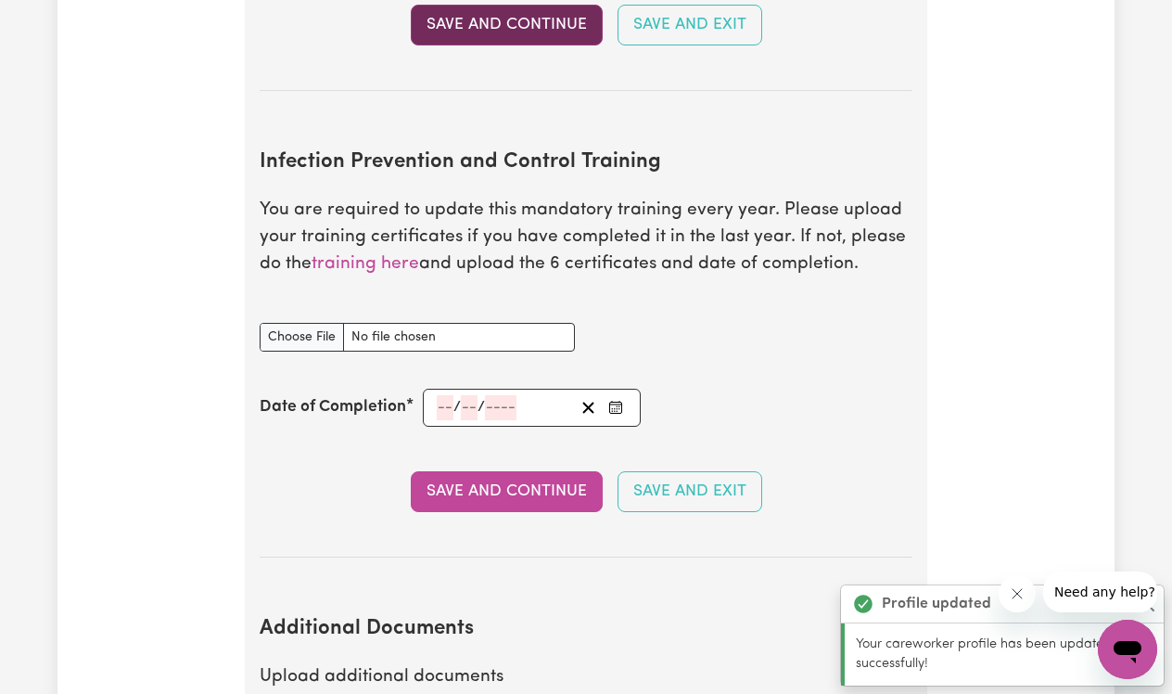
scroll to position [3000, 0]
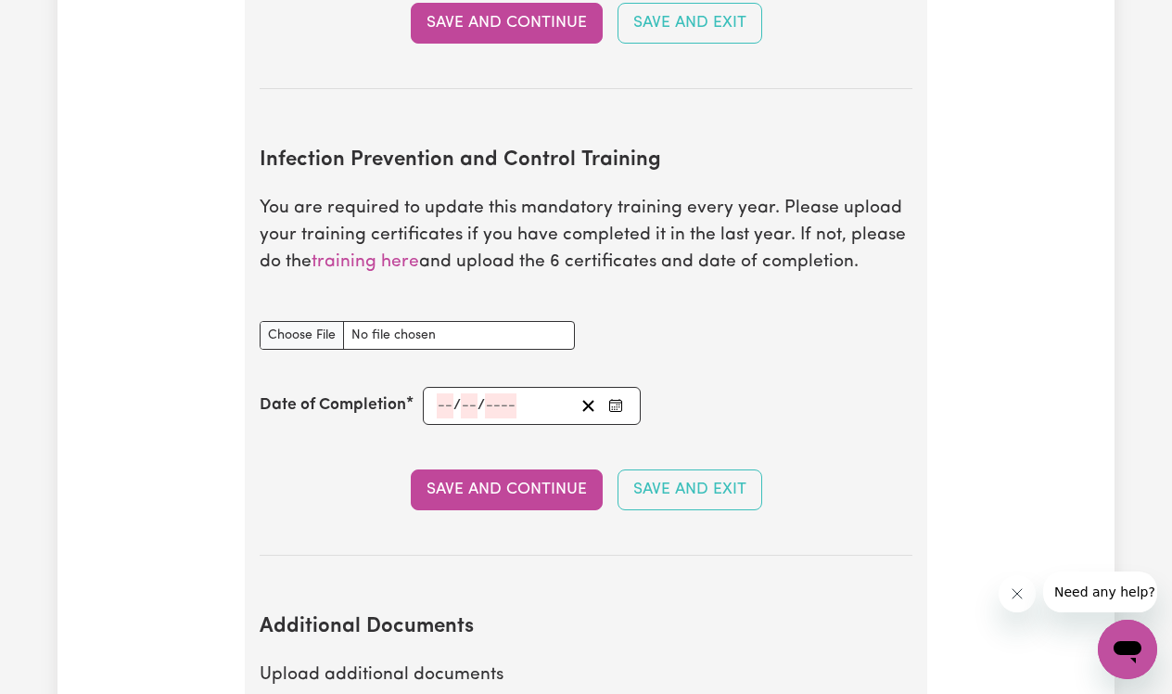
type input "C:\fakepath\Infection Control Certificate.pdf"
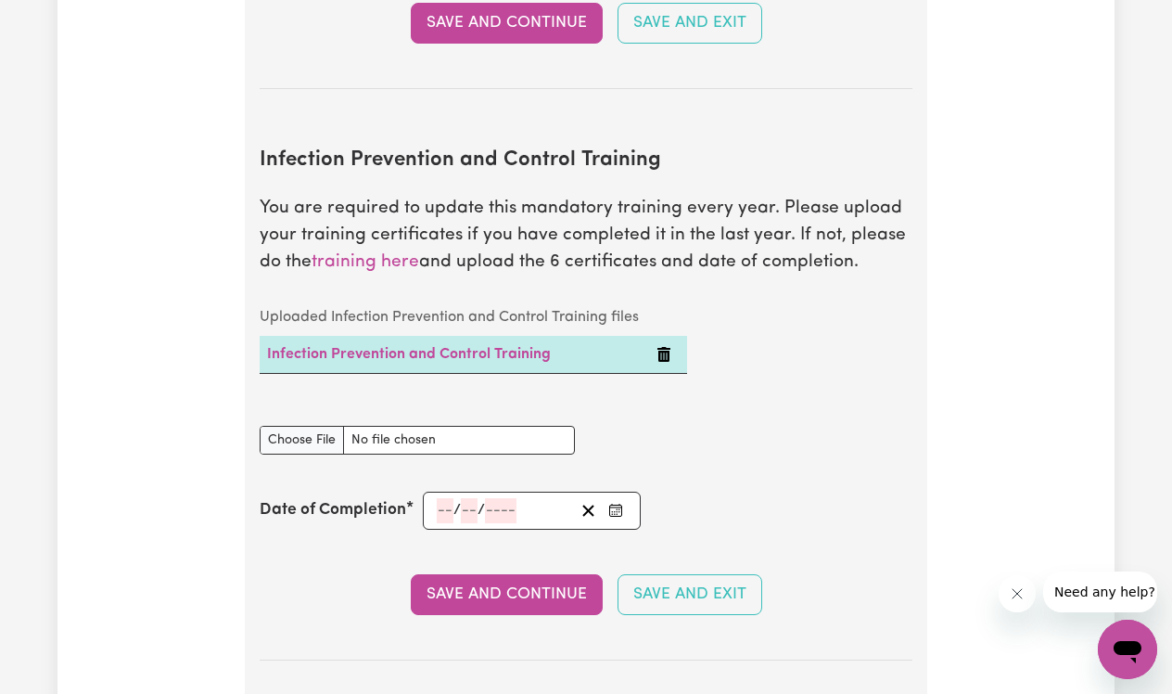
click at [441, 500] on input "number" at bounding box center [445, 510] width 17 height 25
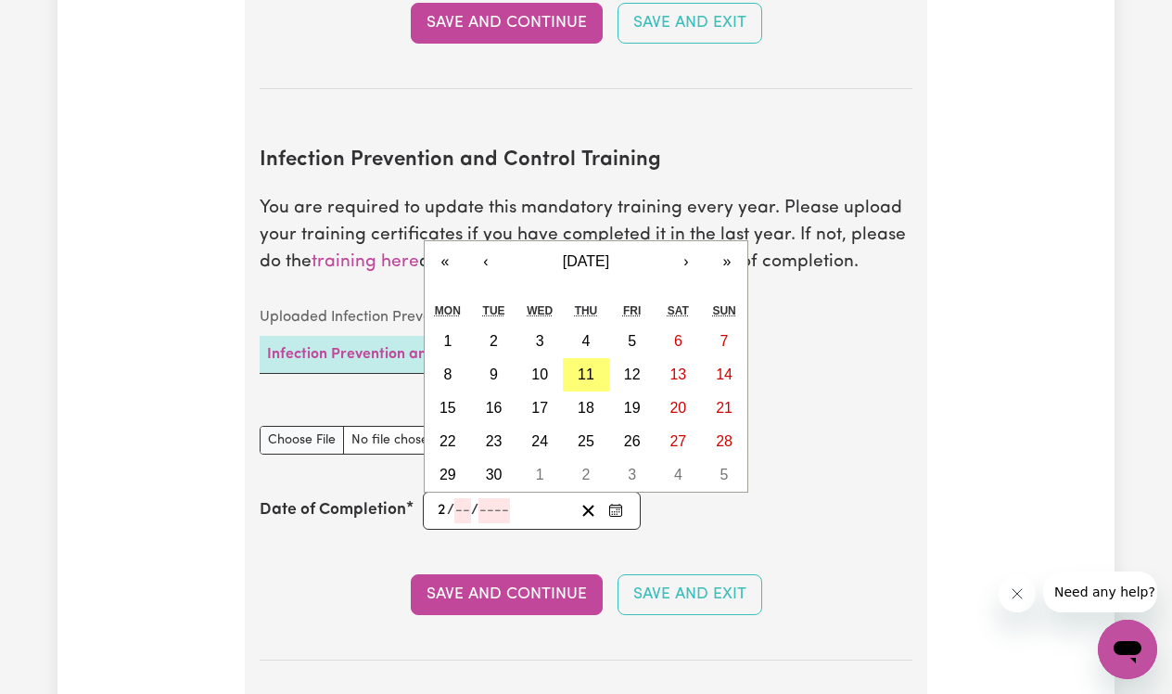
type input "22"
type input "07"
type input "0002-07-22"
type input "7"
type input "2"
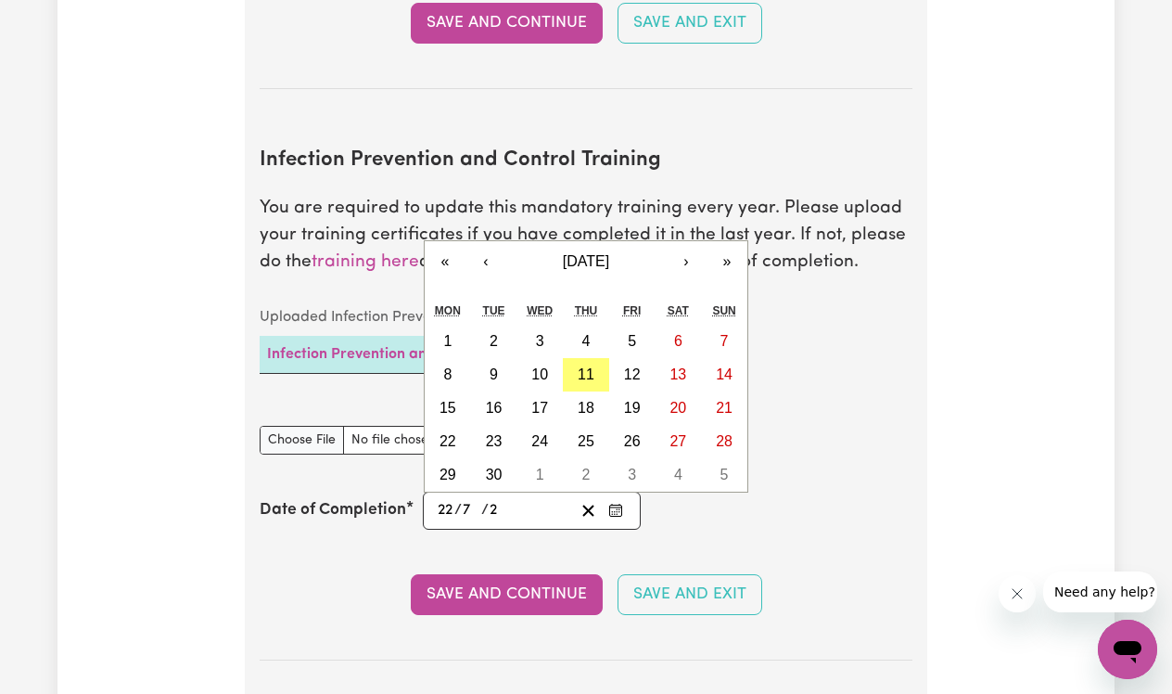
type input "0020-07-22"
type input "20"
type input "0202-07-22"
type input "202"
type input "2025-07-22"
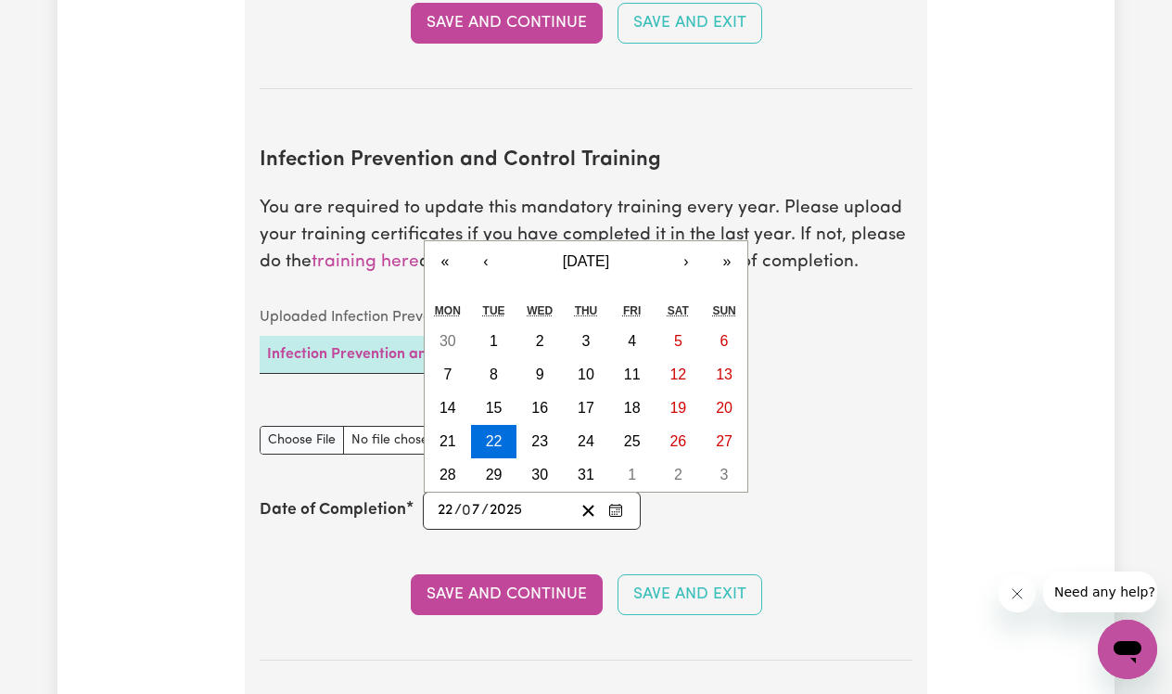
type input "2025"
click at [274, 613] on section "Infection Prevention and Control Training You are required to update this manda…" at bounding box center [586, 390] width 653 height 542
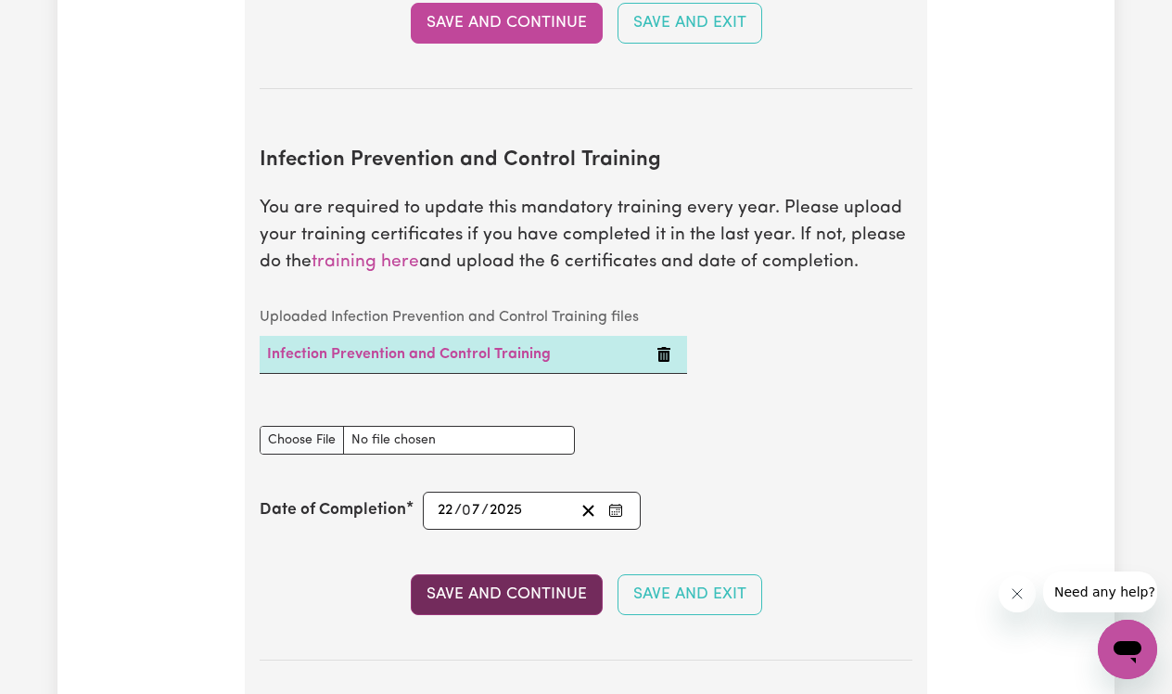
click at [495, 574] on button "Save and Continue" at bounding box center [507, 594] width 192 height 41
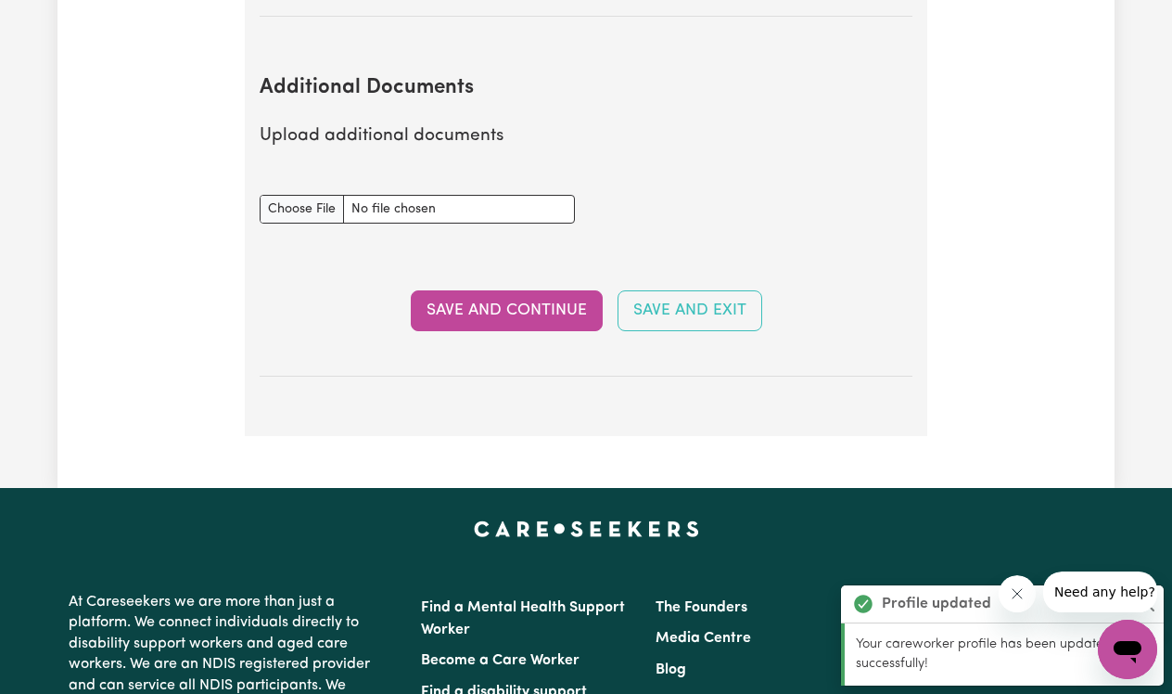
scroll to position [3672, 0]
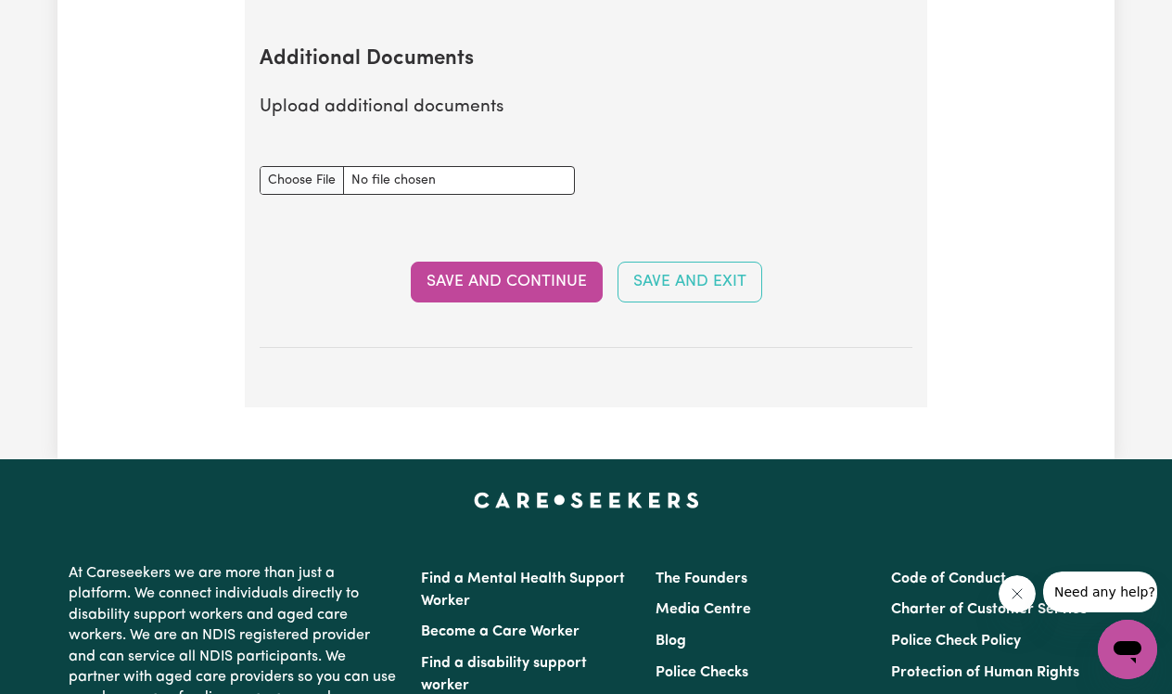
type input "C:\fakepath\completion letter (dragged).pdf"
click at [471, 265] on button "Save and Continue" at bounding box center [507, 281] width 192 height 41
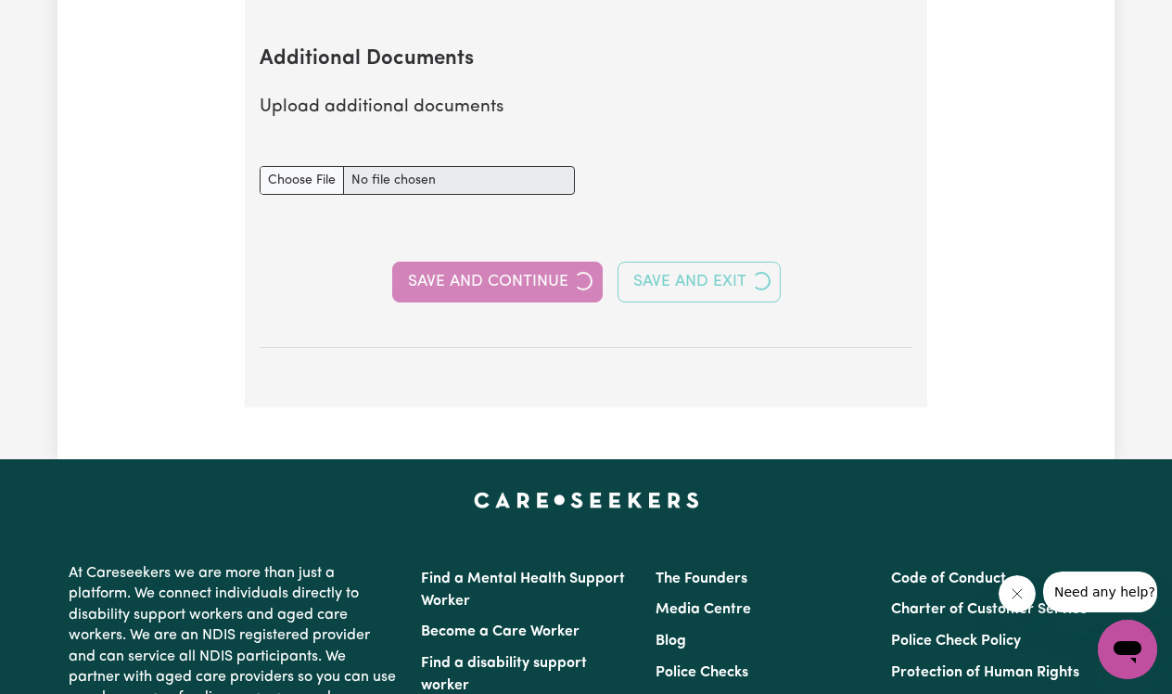
select select "Certificate III (Individual Support)"
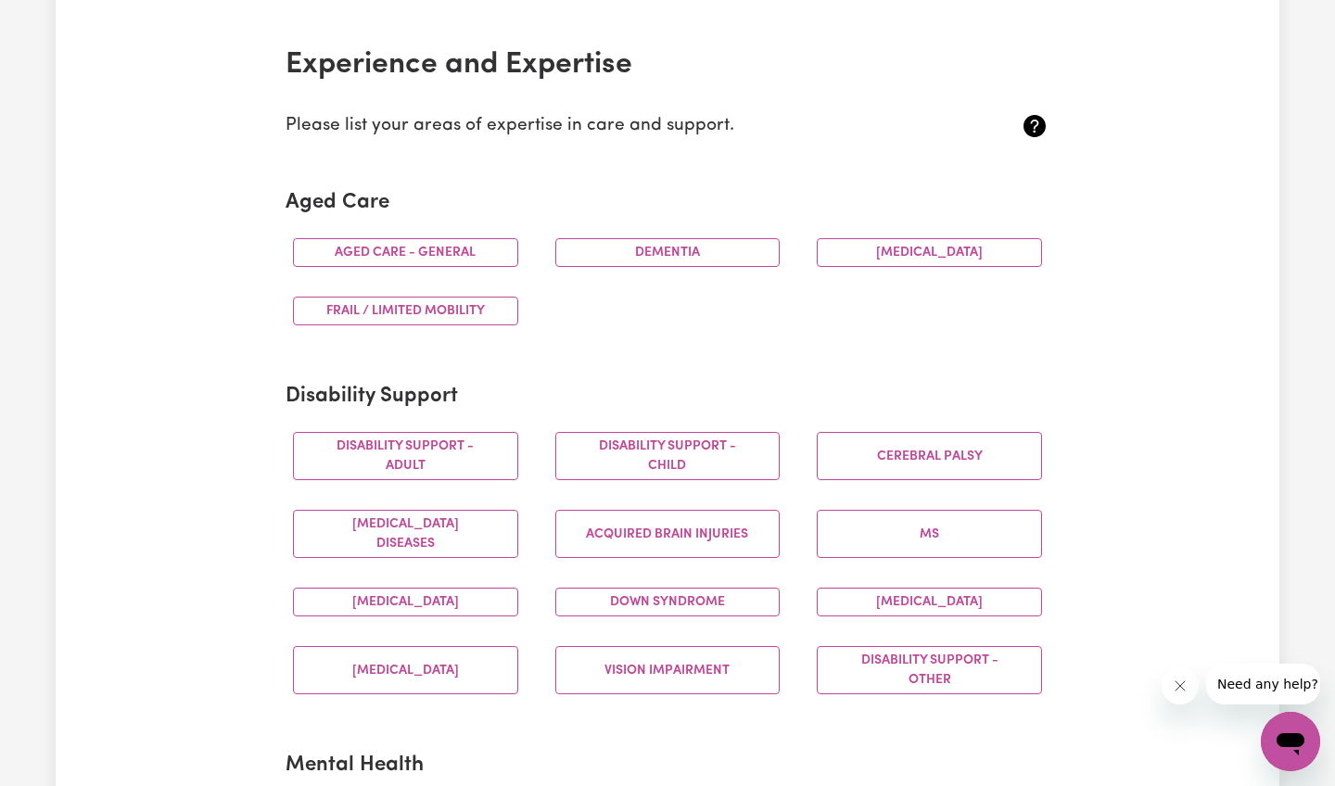
scroll to position [412, 0]
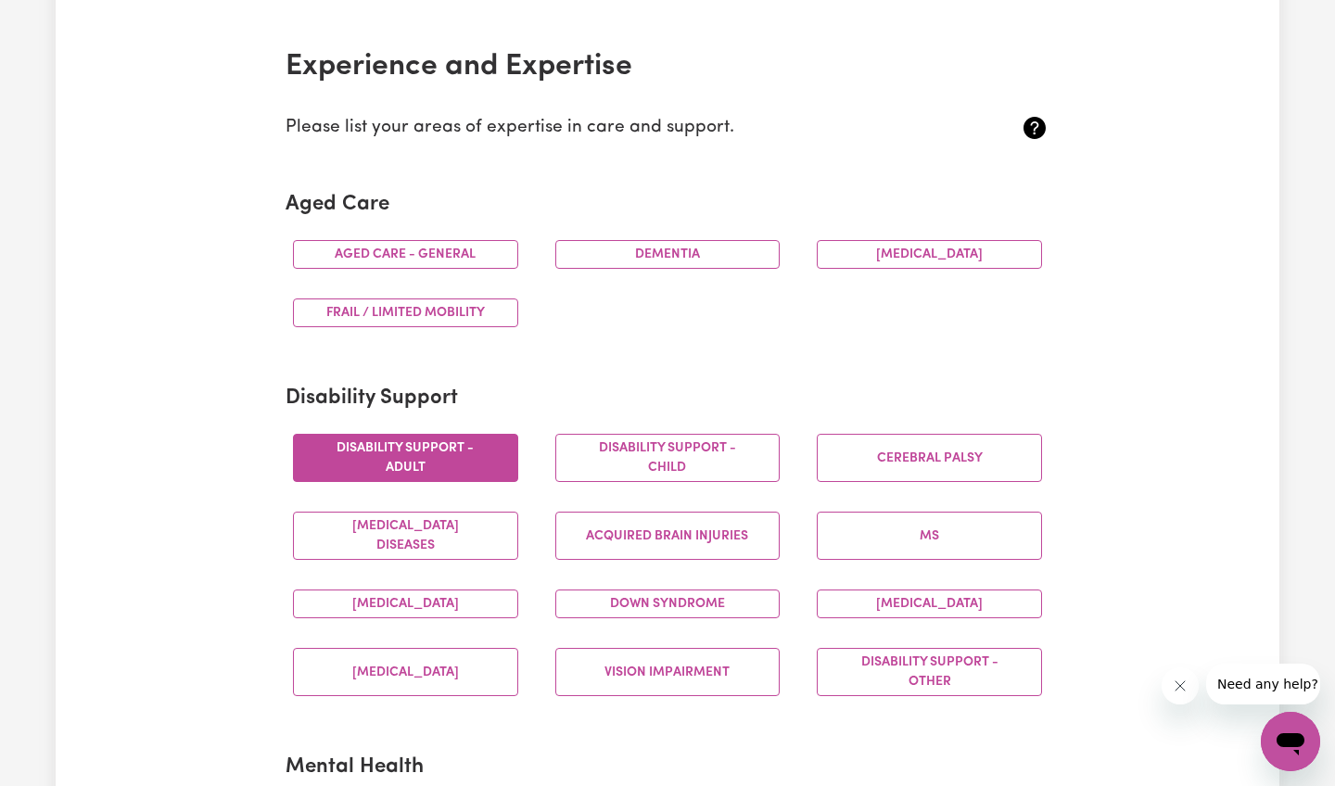
click at [456, 469] on button "Disability support - Adult" at bounding box center [405, 458] width 225 height 48
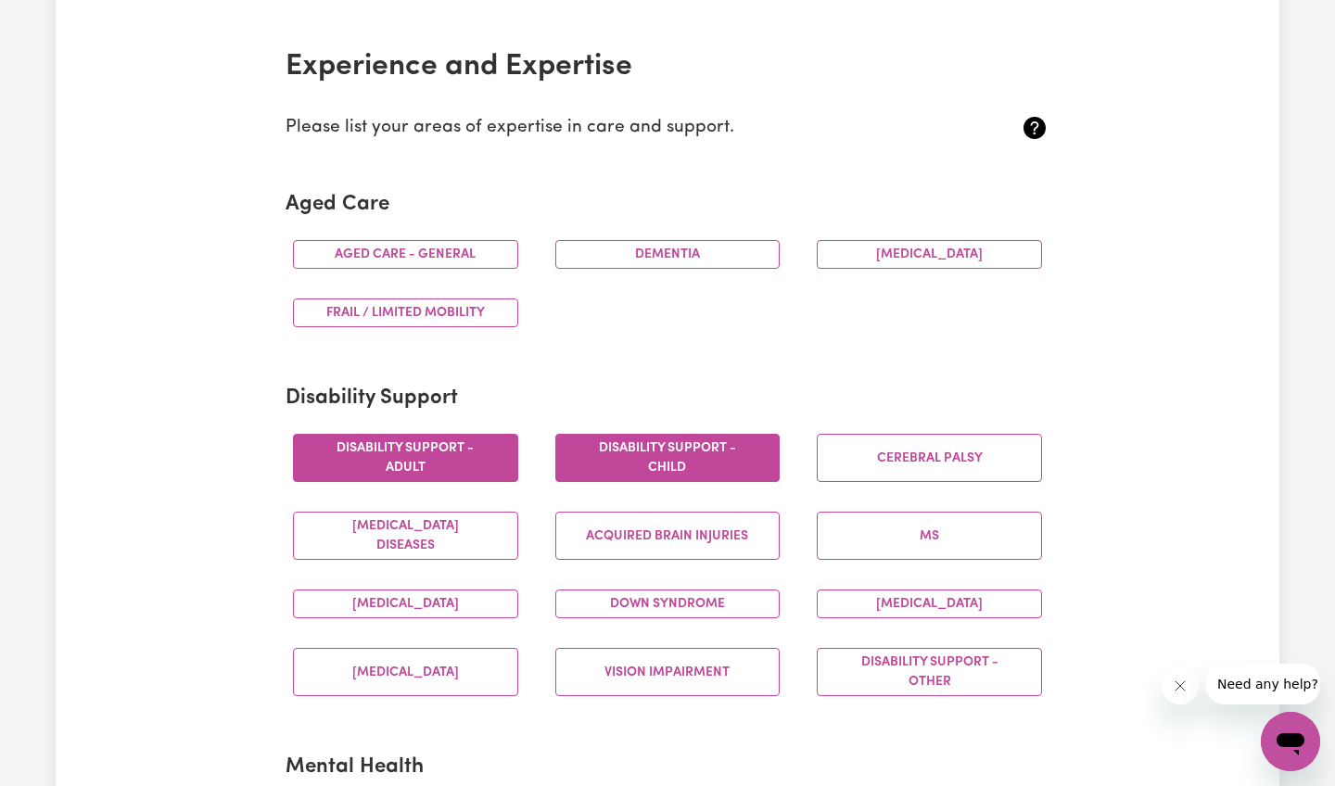
click at [624, 467] on button "Disability support - Child" at bounding box center [667, 458] width 225 height 48
click at [645, 541] on button "Acquired Brain Injuries" at bounding box center [667, 536] width 225 height 48
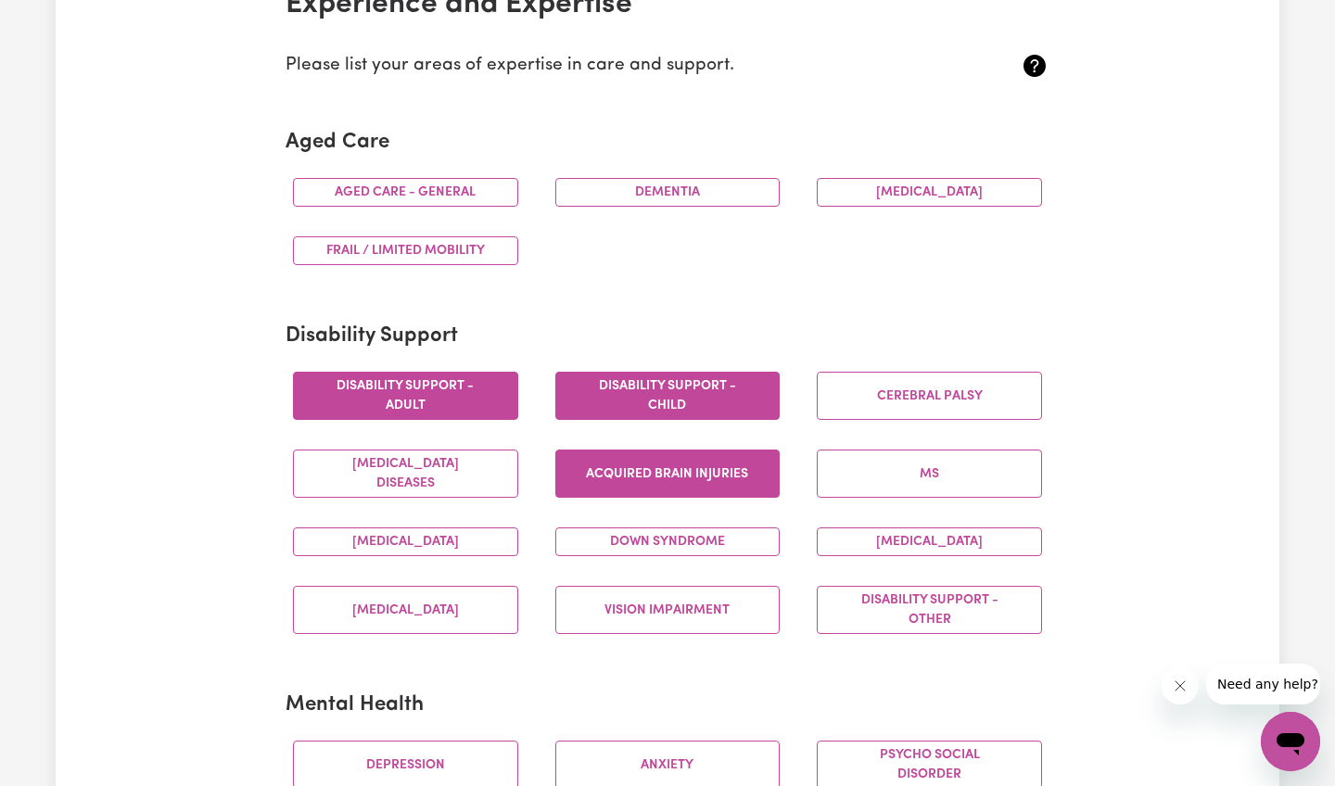
scroll to position [488, 0]
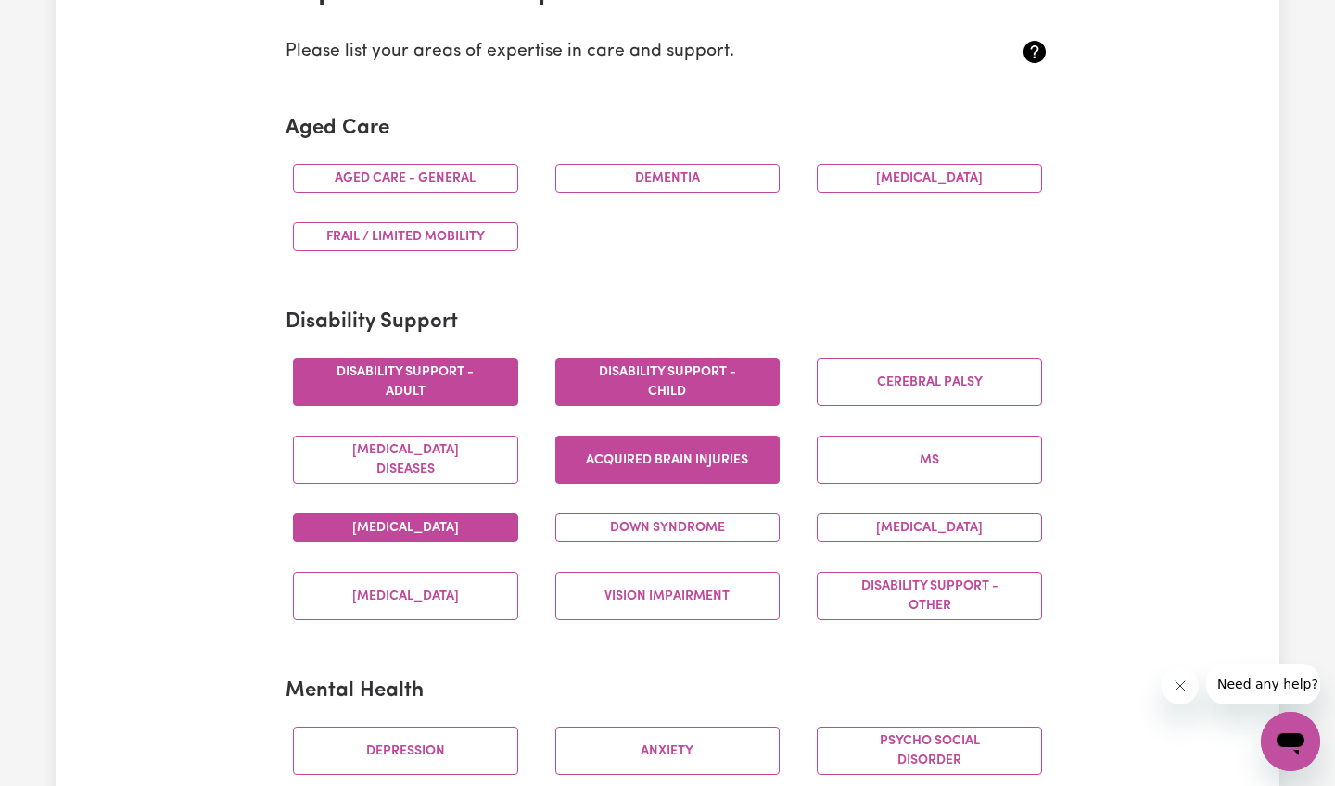
click at [472, 529] on button "Autism" at bounding box center [405, 528] width 225 height 29
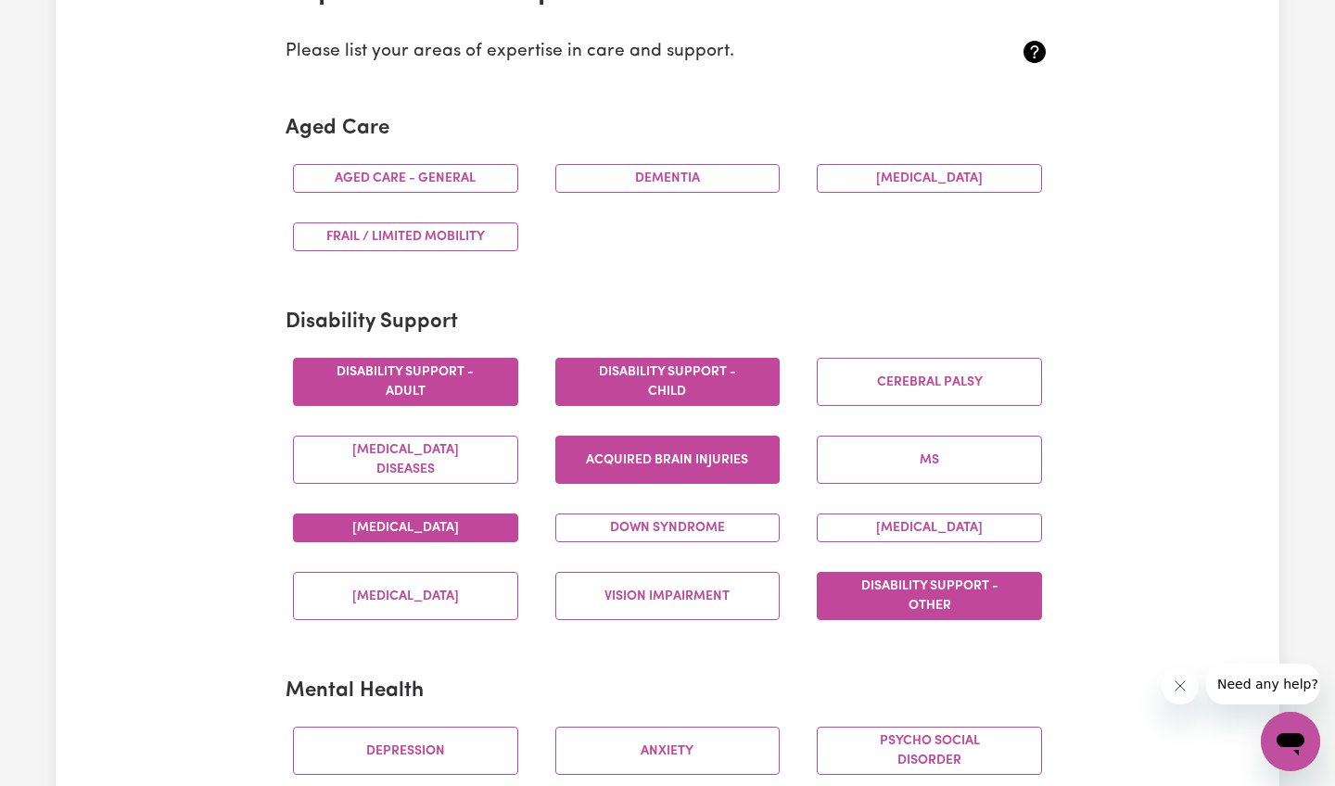
click at [904, 605] on button "Disability support - Other" at bounding box center [929, 596] width 225 height 48
click at [931, 527] on button "Intellectual Disability" at bounding box center [929, 528] width 225 height 29
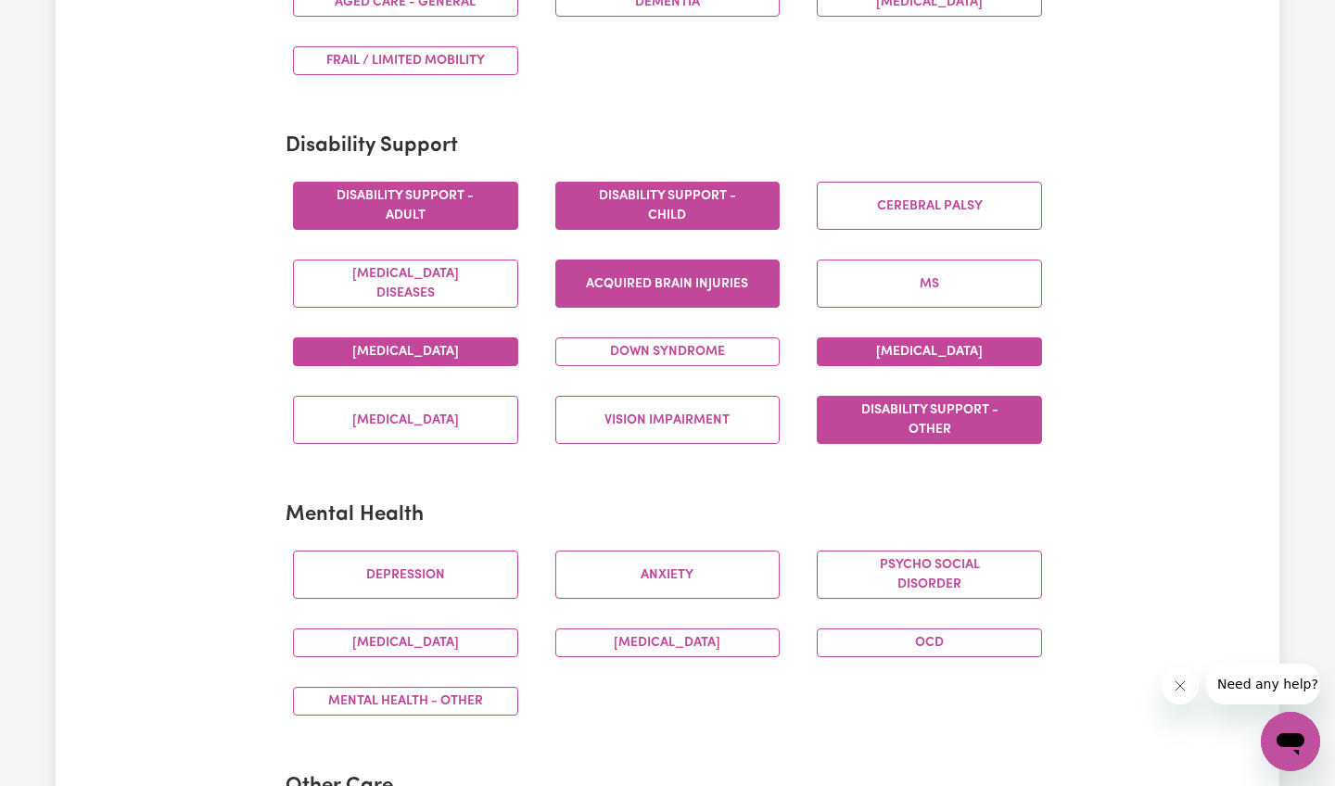
scroll to position [667, 0]
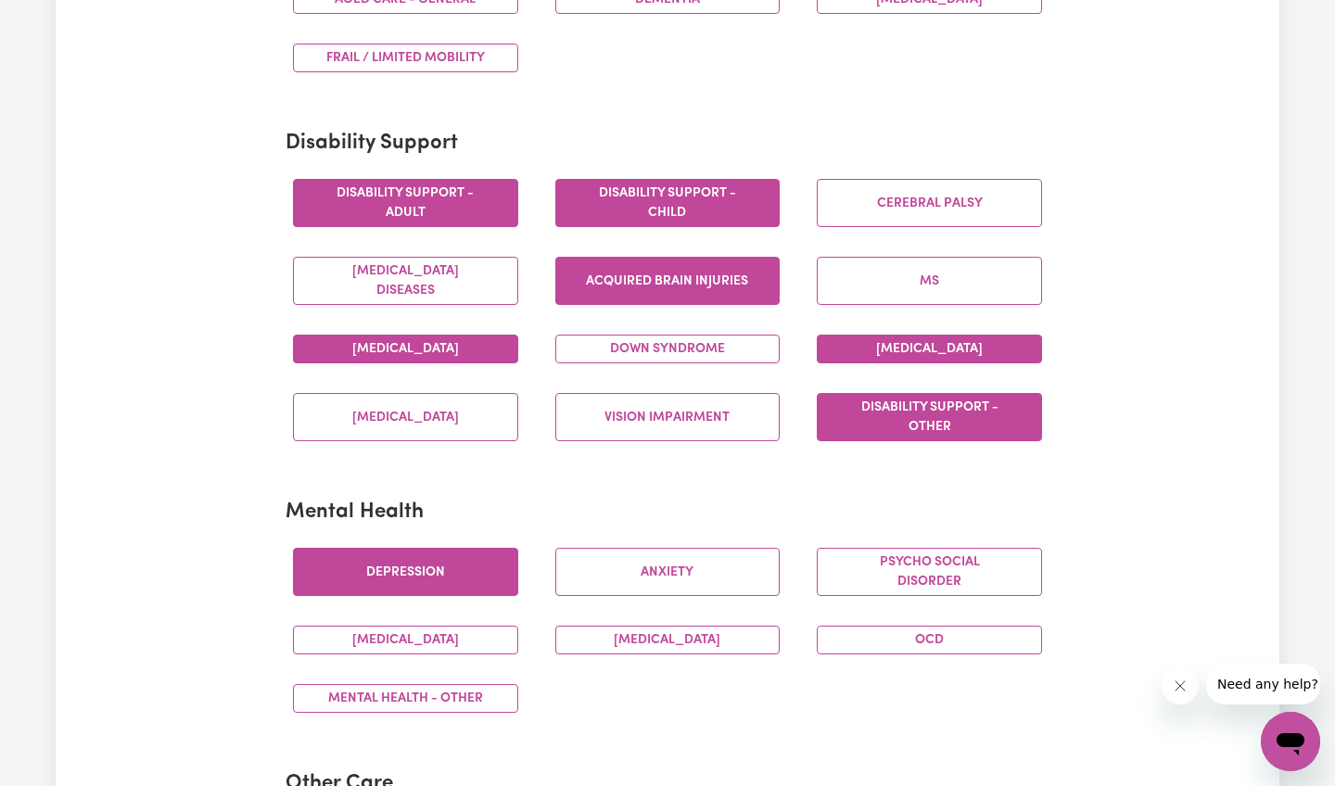
click at [427, 579] on button "Depression" at bounding box center [405, 572] width 225 height 48
click at [629, 601] on div "Anxiety" at bounding box center [668, 572] width 262 height 78
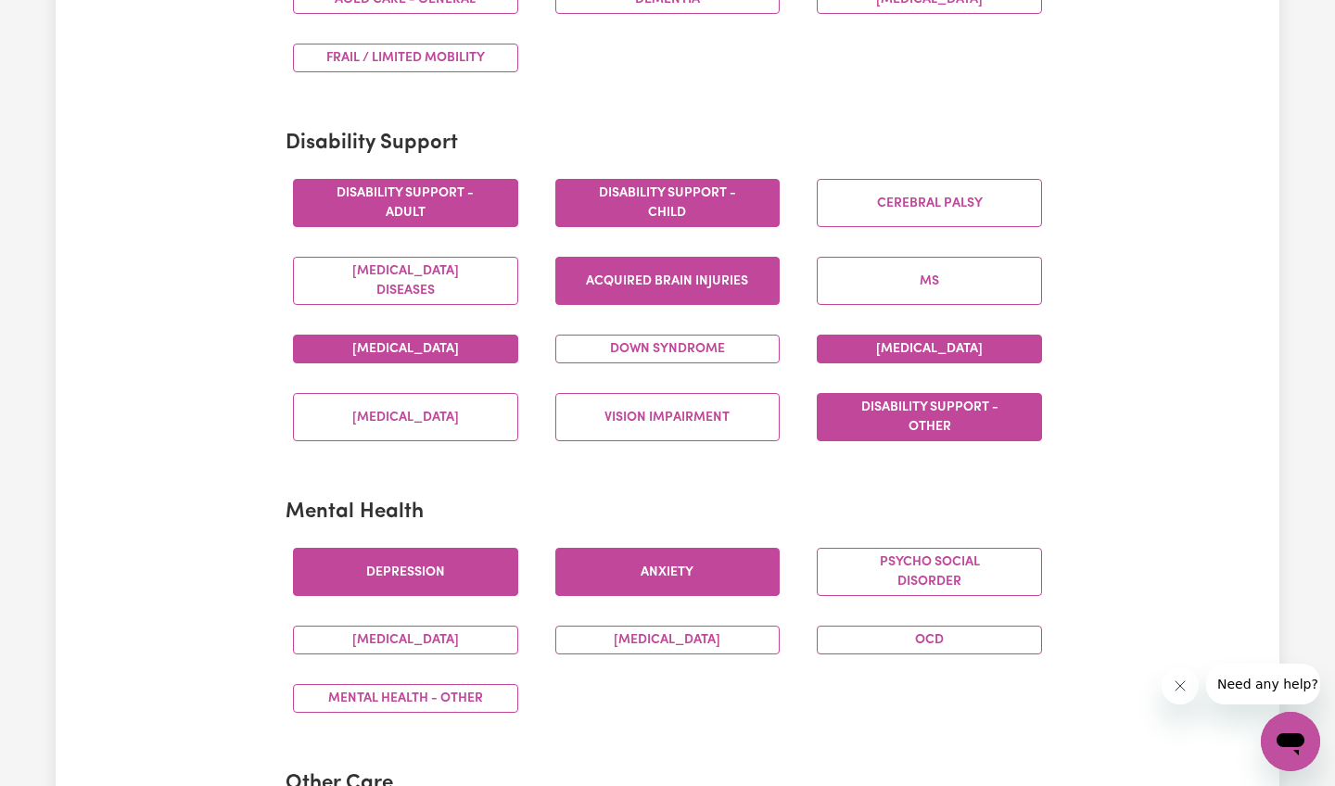
click at [639, 582] on button "Anxiety" at bounding box center [667, 572] width 225 height 48
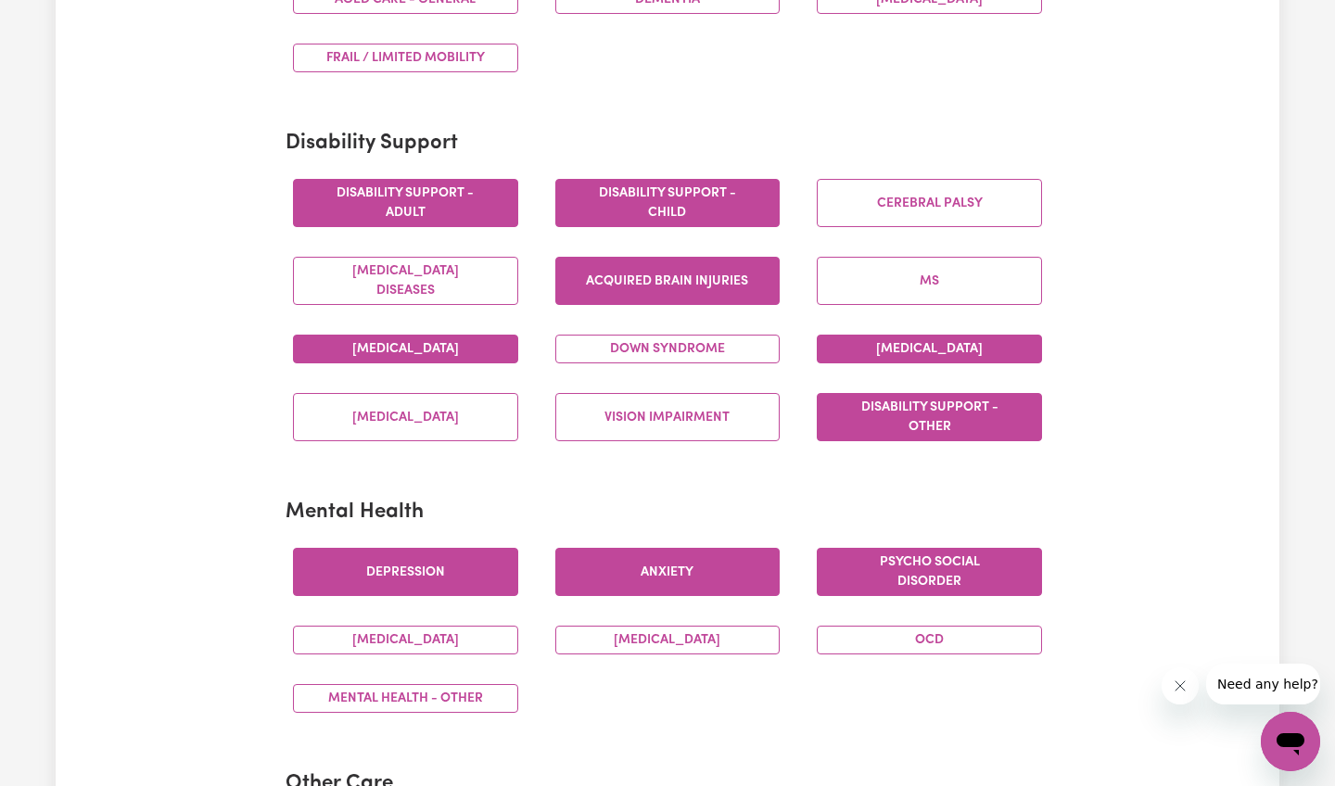
click at [904, 580] on button "Psycho social disorder" at bounding box center [929, 572] width 225 height 48
click at [460, 645] on button "Schizophrenia" at bounding box center [405, 640] width 225 height 29
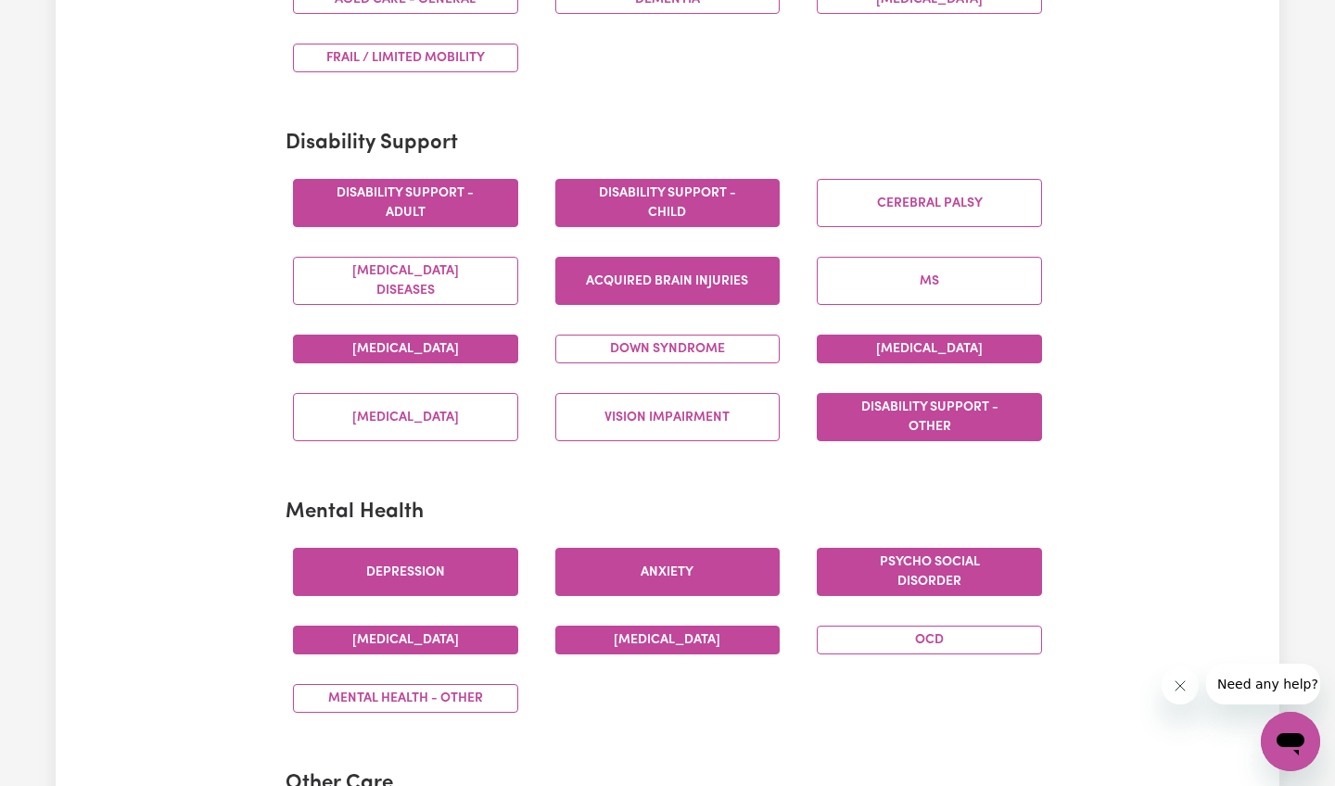
click at [707, 647] on button "Bipolar Disorder" at bounding box center [667, 640] width 225 height 29
click at [861, 644] on button "OCD" at bounding box center [929, 640] width 225 height 29
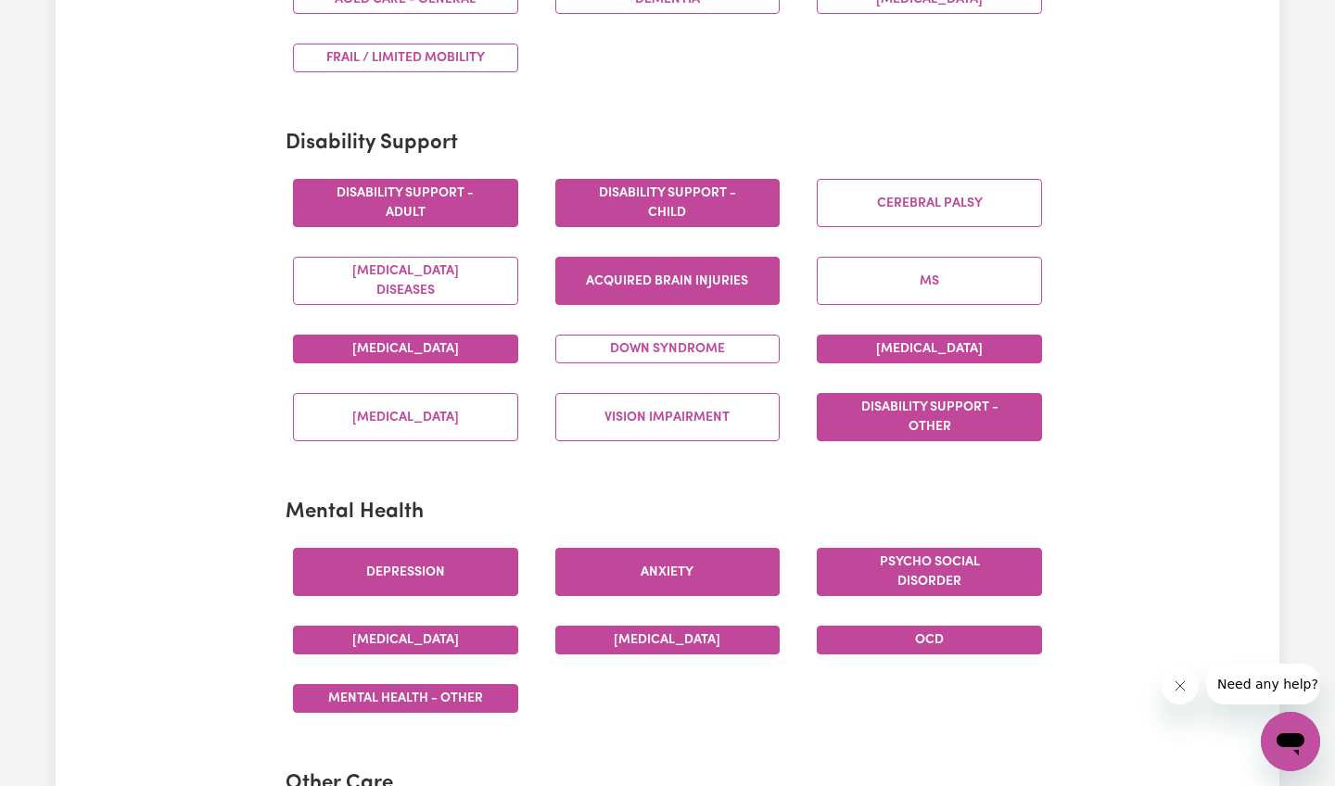
click at [422, 699] on button "Mental Health - Other" at bounding box center [405, 698] width 225 height 29
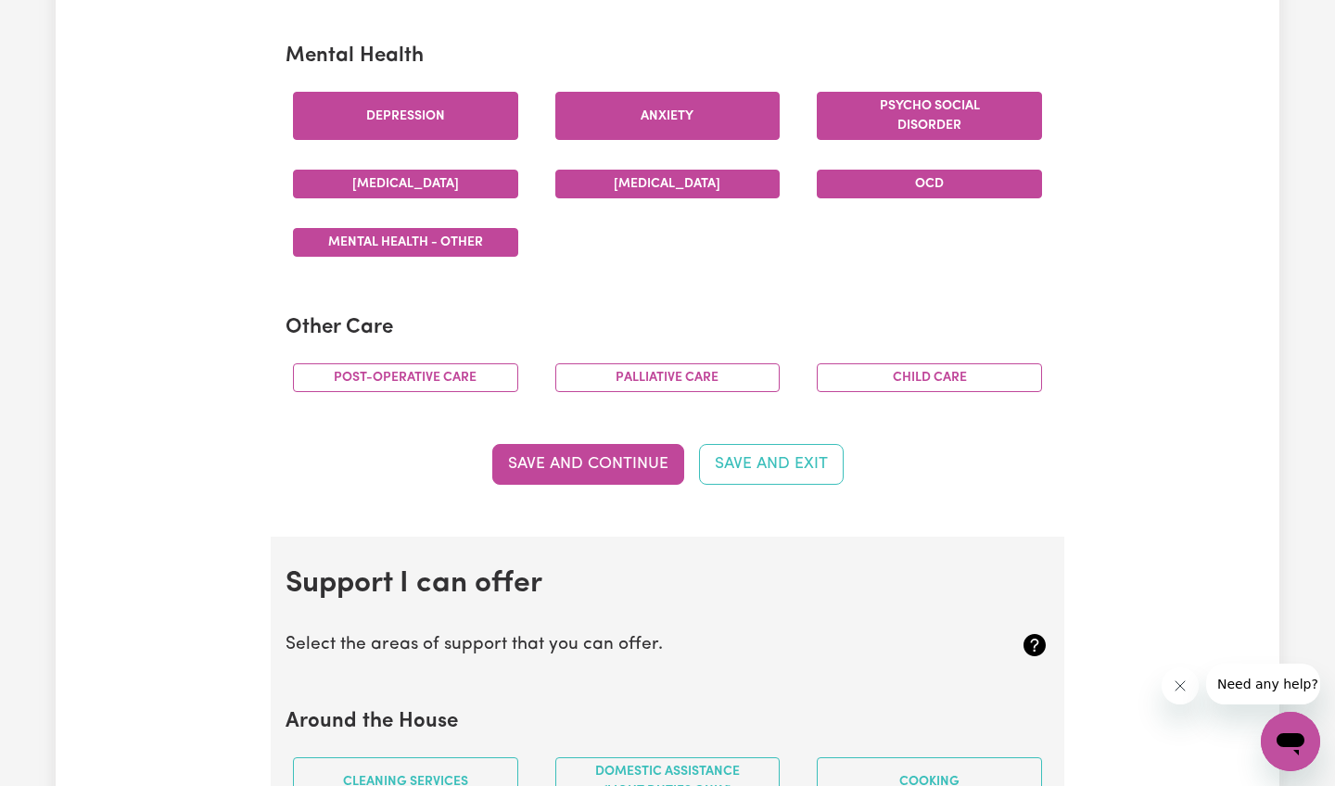
scroll to position [1122, 0]
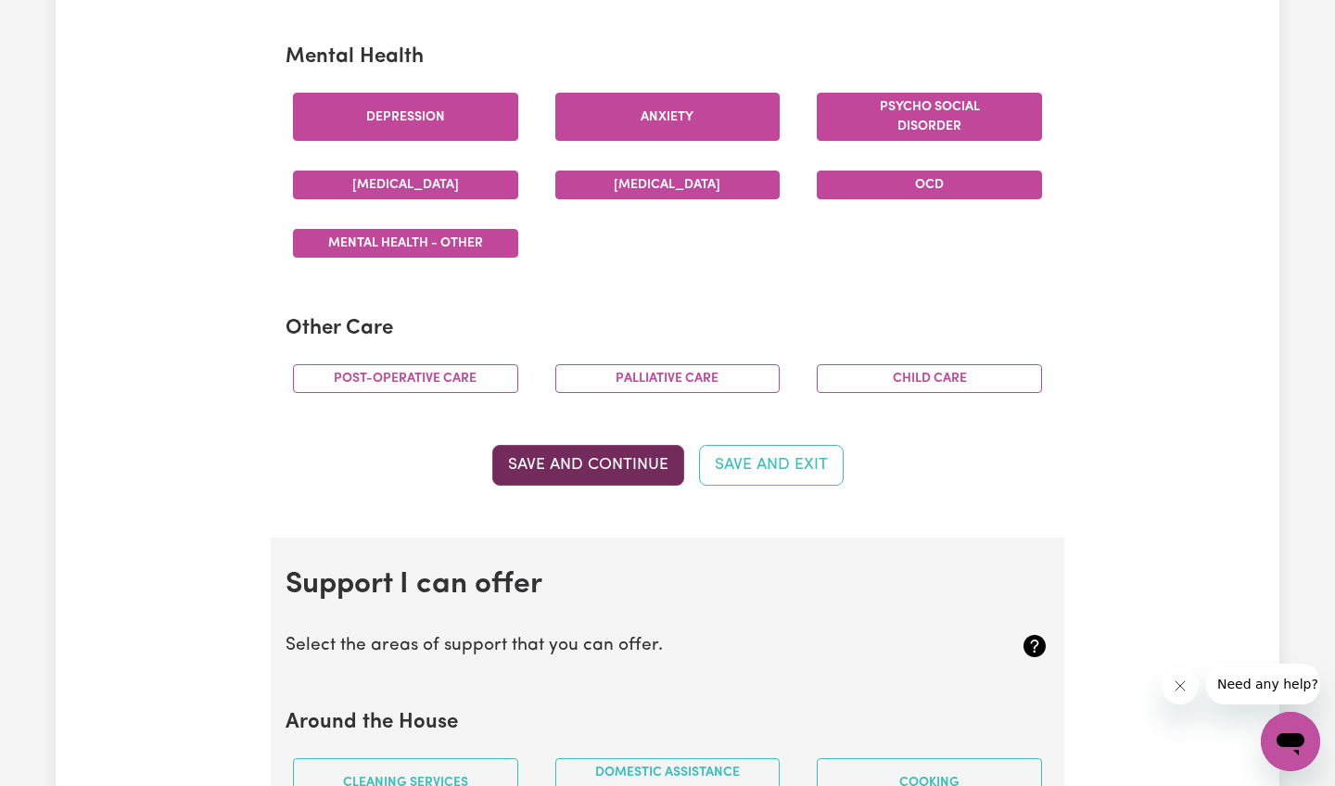
click at [591, 457] on button "Save and Continue" at bounding box center [588, 465] width 192 height 41
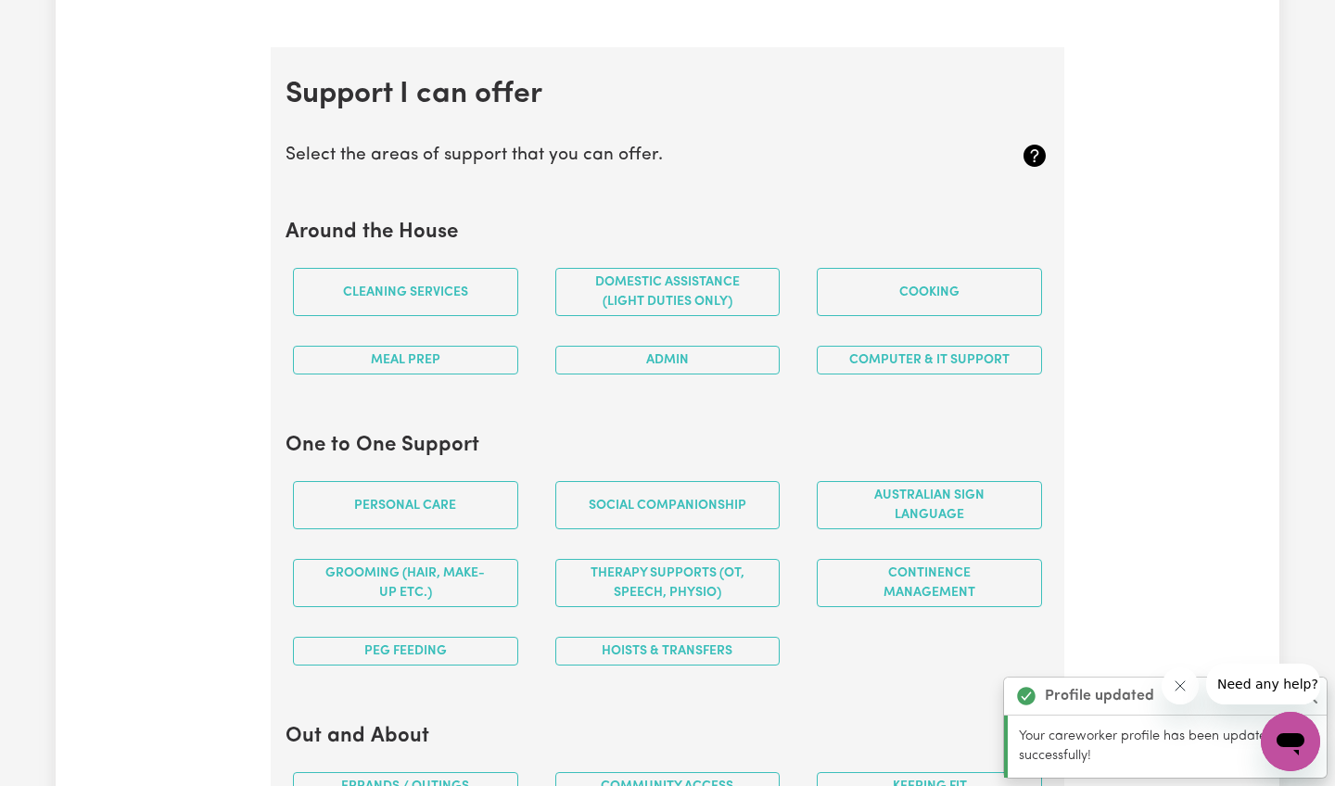
scroll to position [1653, 0]
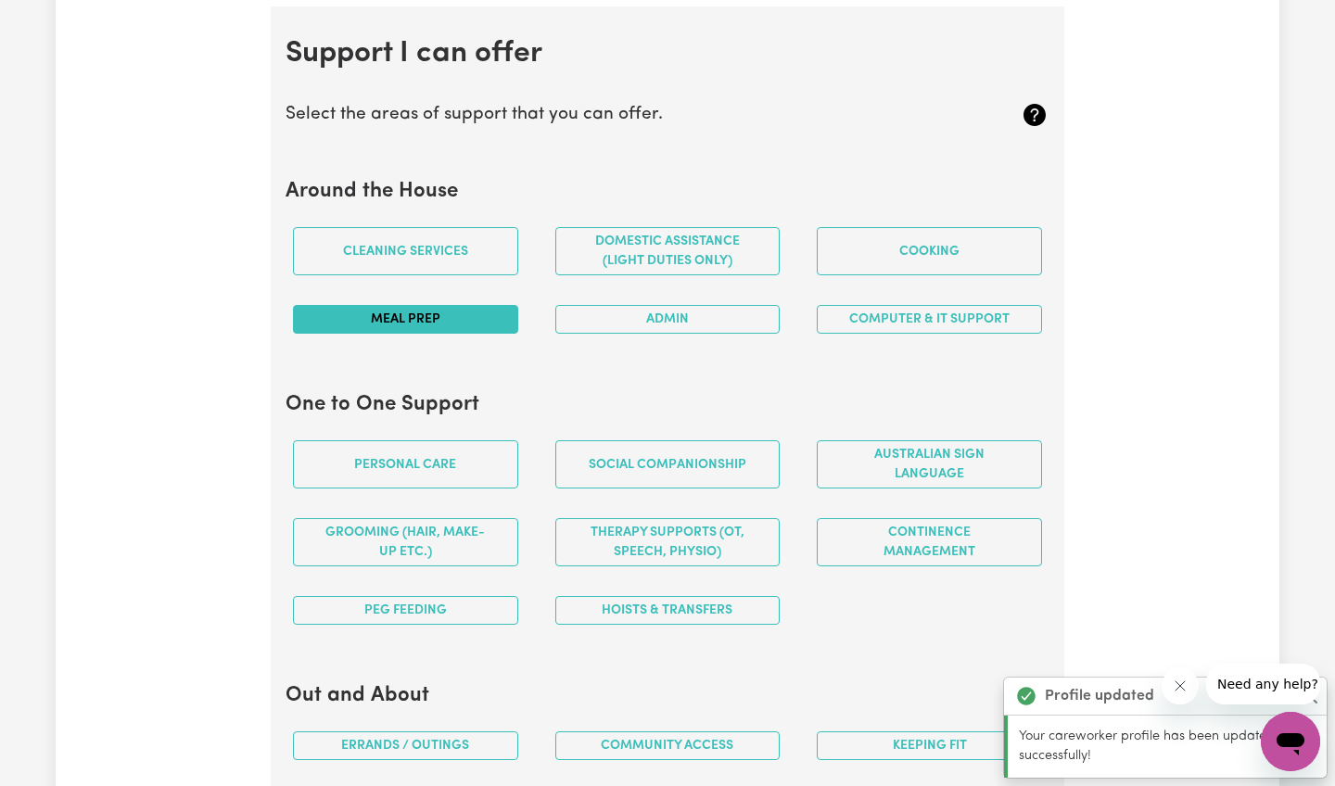
click at [465, 321] on button "Meal prep" at bounding box center [405, 319] width 225 height 29
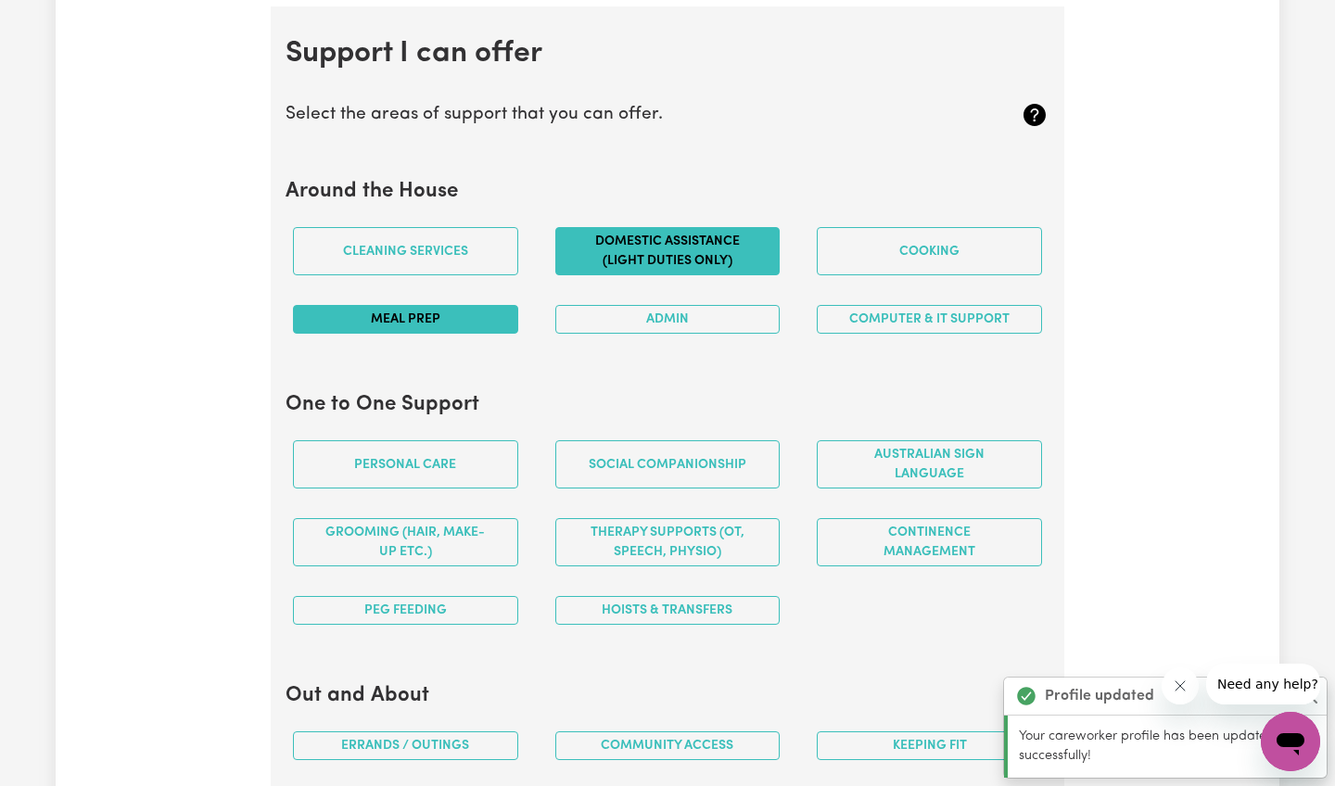
click at [662, 262] on button "Domestic assistance (light duties only)" at bounding box center [667, 251] width 225 height 48
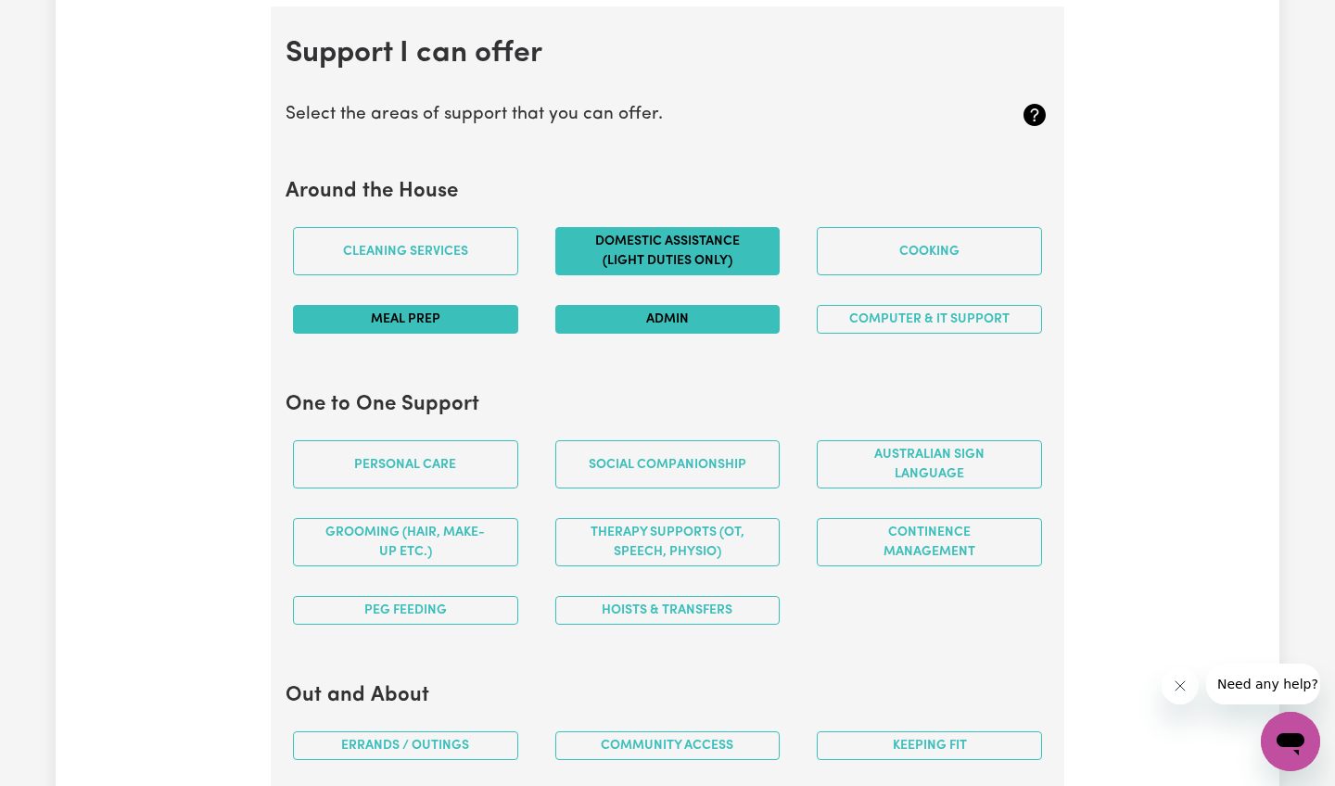
click at [677, 322] on button "Admin" at bounding box center [667, 319] width 225 height 29
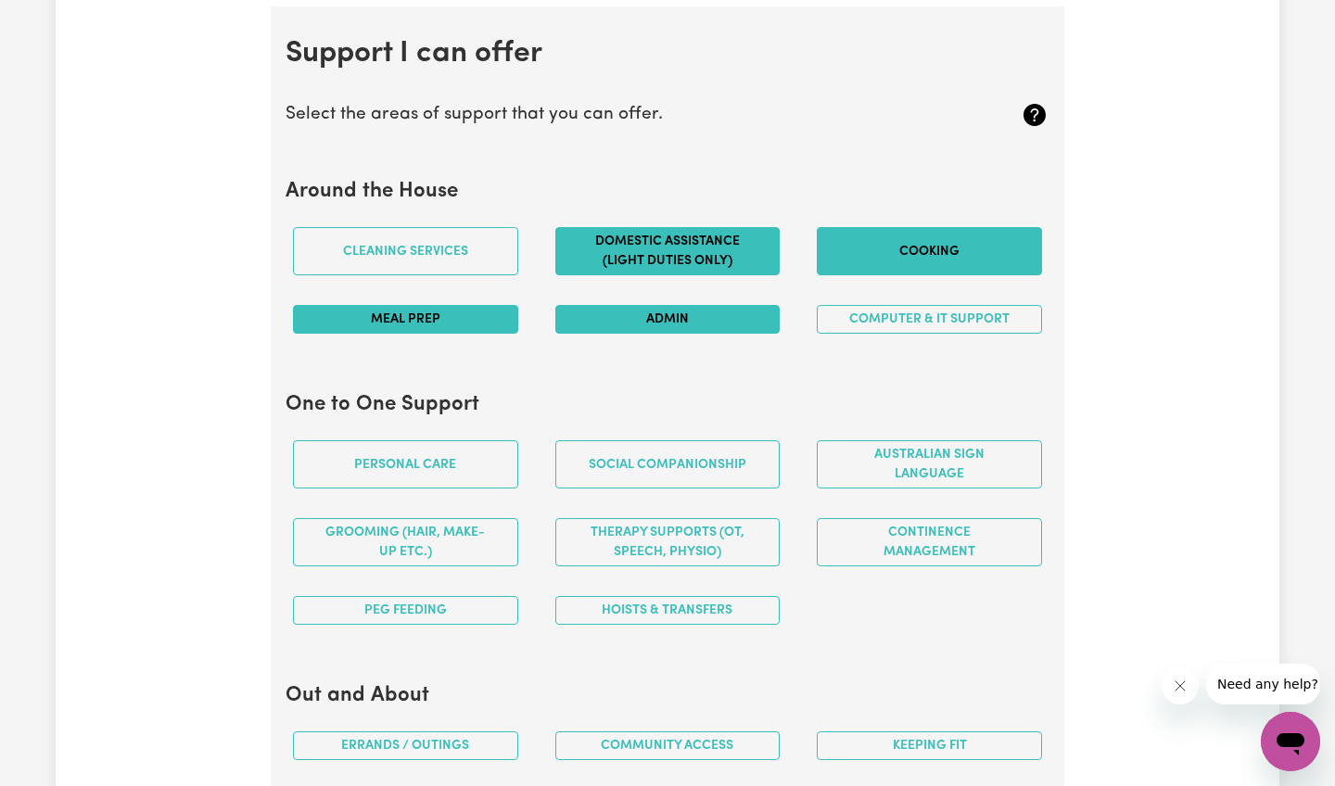
click at [885, 265] on button "Cooking" at bounding box center [929, 251] width 225 height 48
click at [883, 307] on button "Computer & IT Support" at bounding box center [929, 319] width 225 height 29
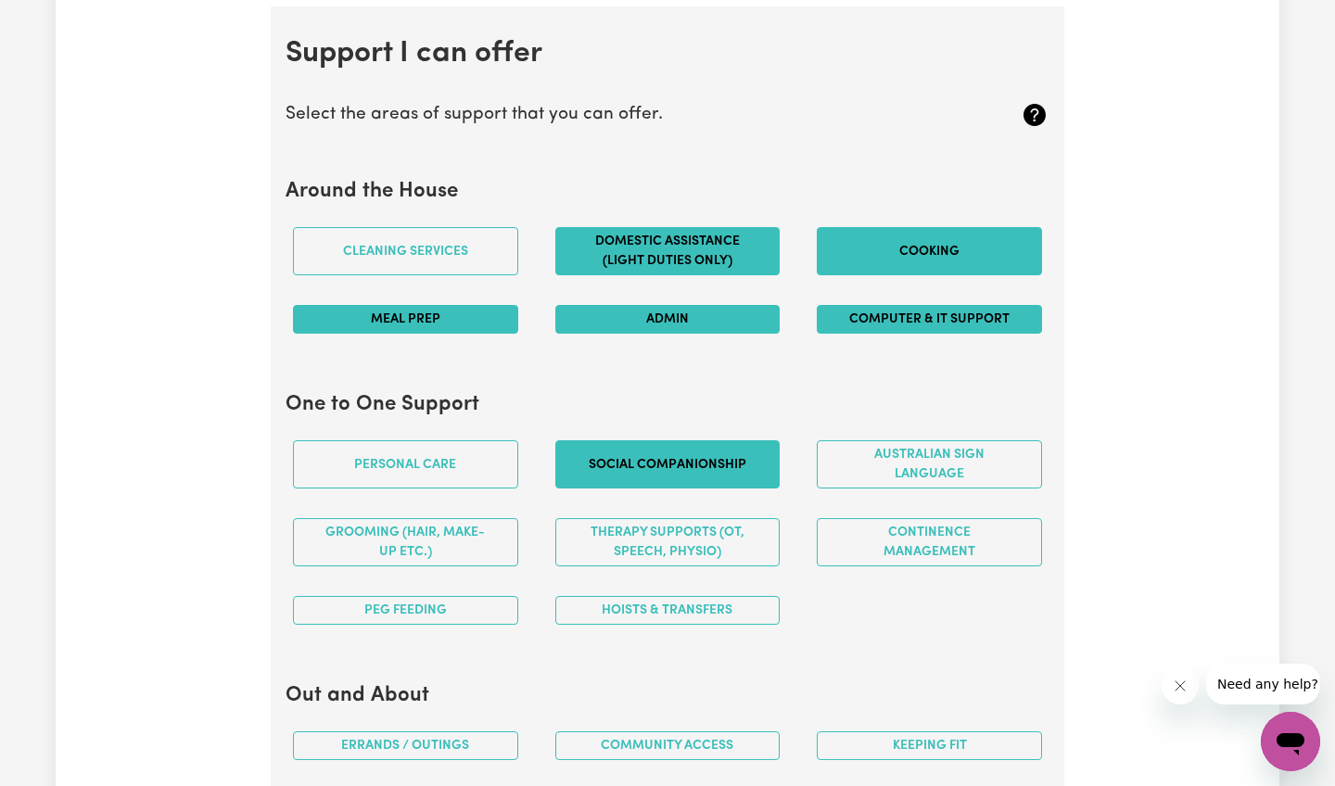
click at [595, 458] on button "Social companionship" at bounding box center [667, 464] width 225 height 48
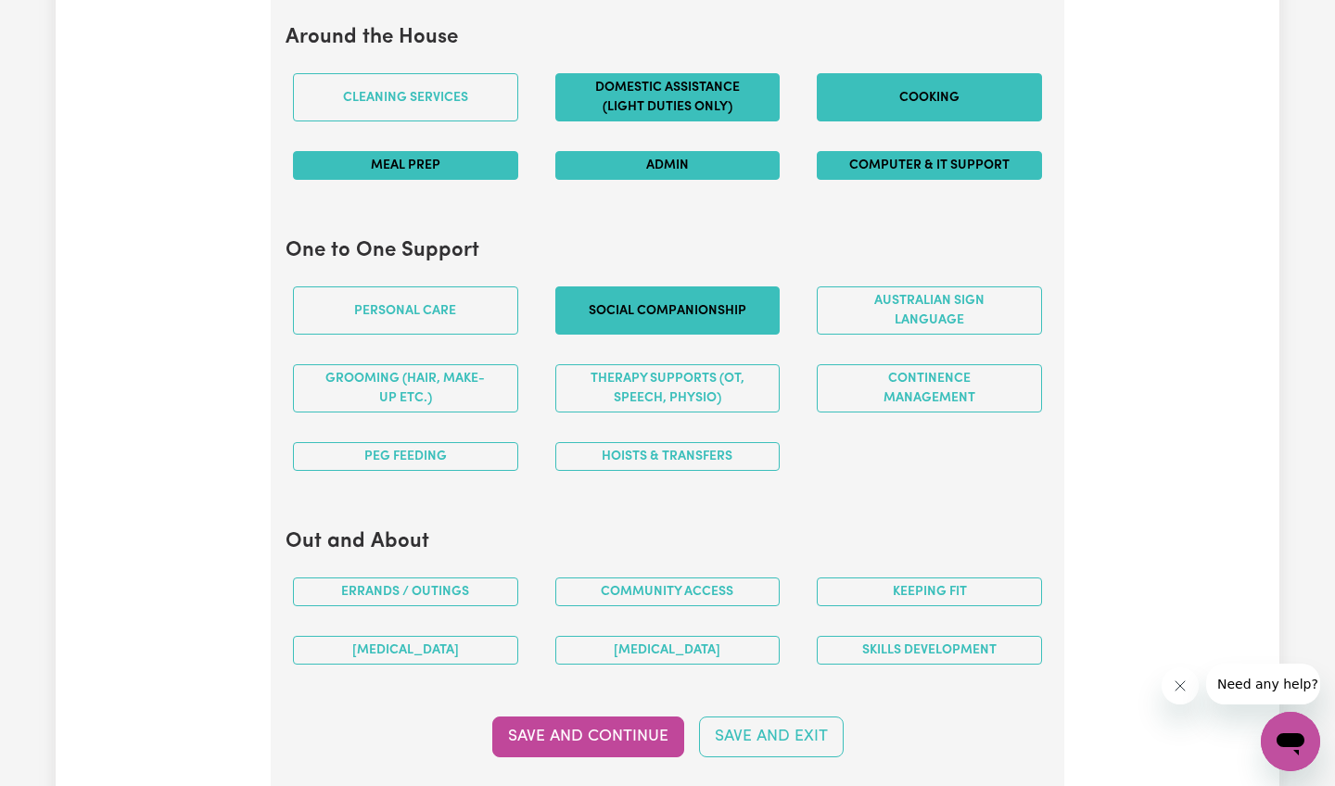
scroll to position [1815, 0]
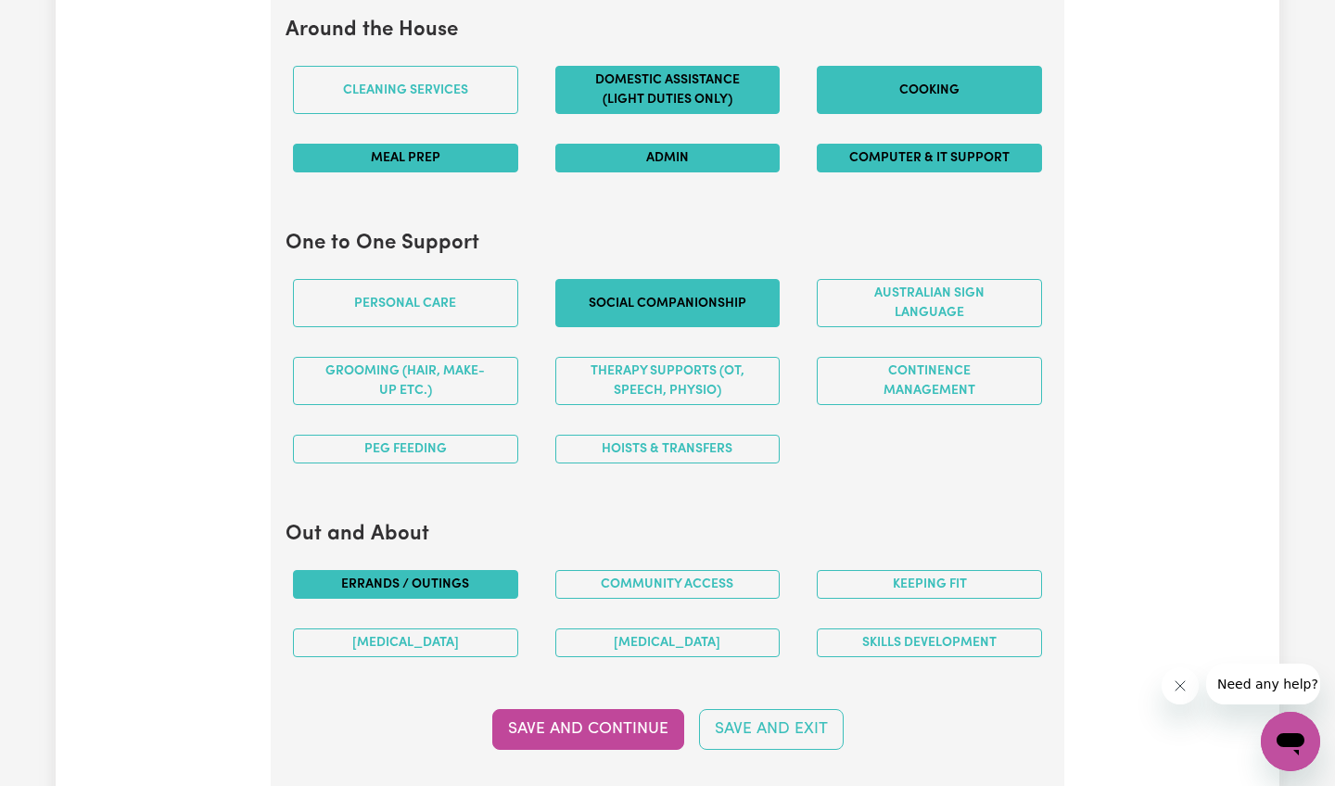
click at [469, 571] on button "Errands / Outings" at bounding box center [405, 584] width 225 height 29
click at [469, 615] on div "Art therapy" at bounding box center [405, 643] width 262 height 58
click at [469, 633] on button "Art therapy" at bounding box center [405, 643] width 225 height 29
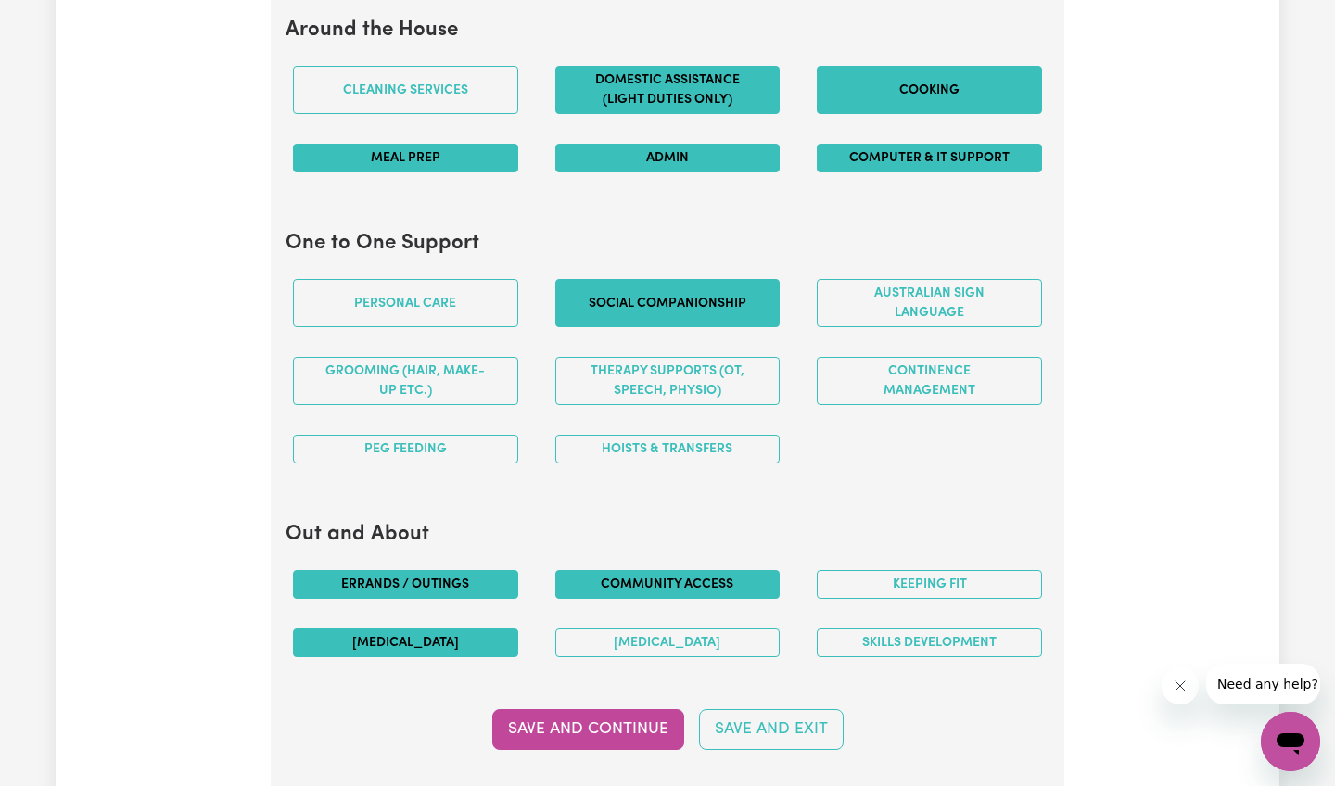
click at [594, 574] on button "Community access" at bounding box center [667, 584] width 225 height 29
click at [624, 637] on button "Music therapy" at bounding box center [667, 643] width 225 height 29
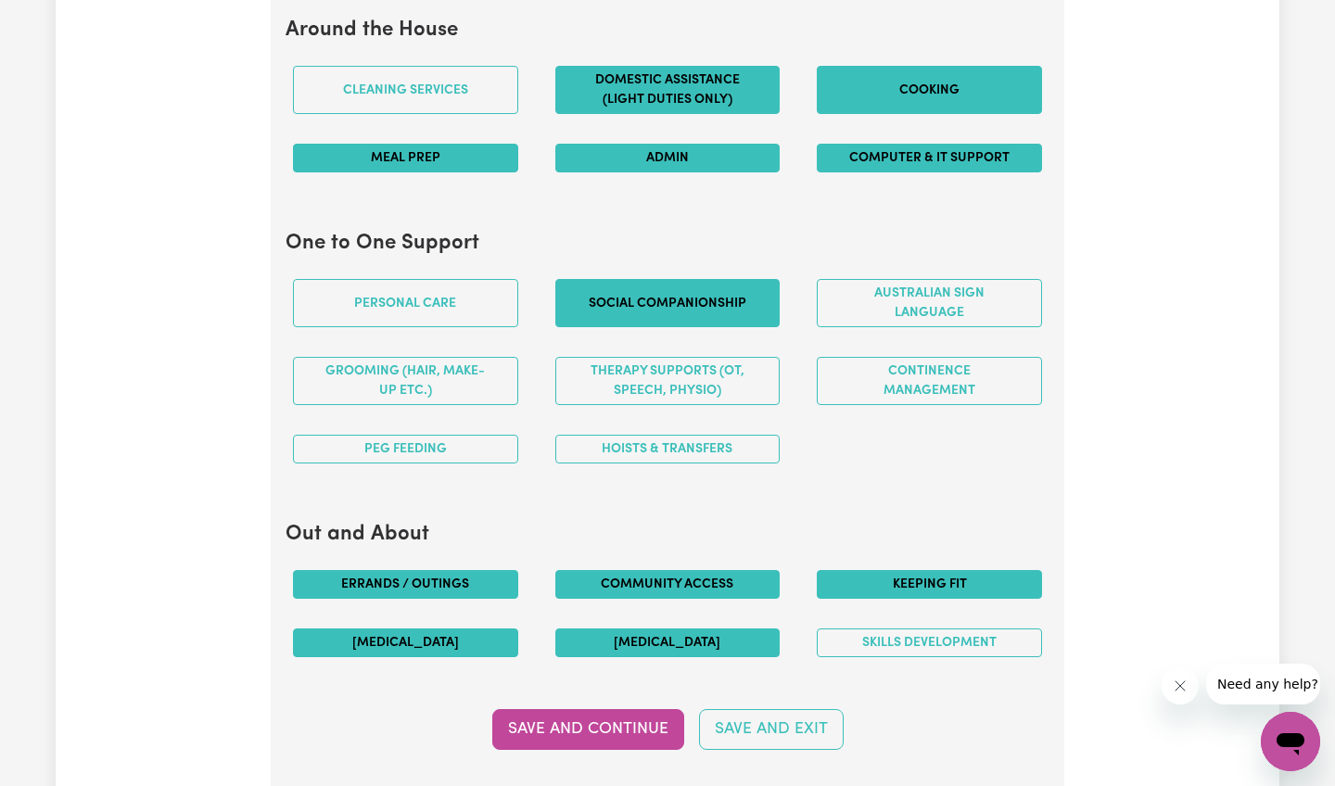
click at [873, 580] on button "Keeping fit" at bounding box center [929, 584] width 225 height 29
click at [882, 644] on button "Skills Development" at bounding box center [929, 643] width 225 height 29
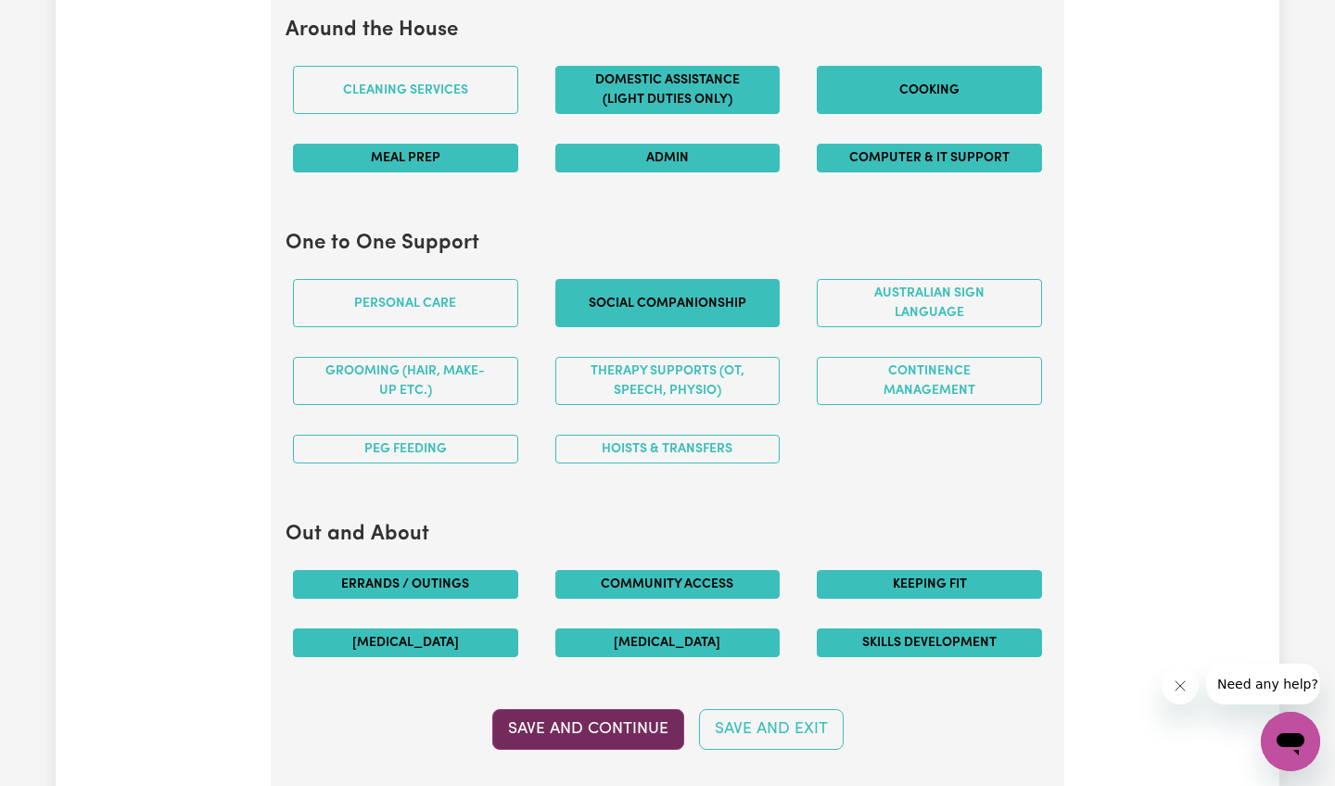
click at [576, 729] on button "Save and Continue" at bounding box center [588, 729] width 192 height 41
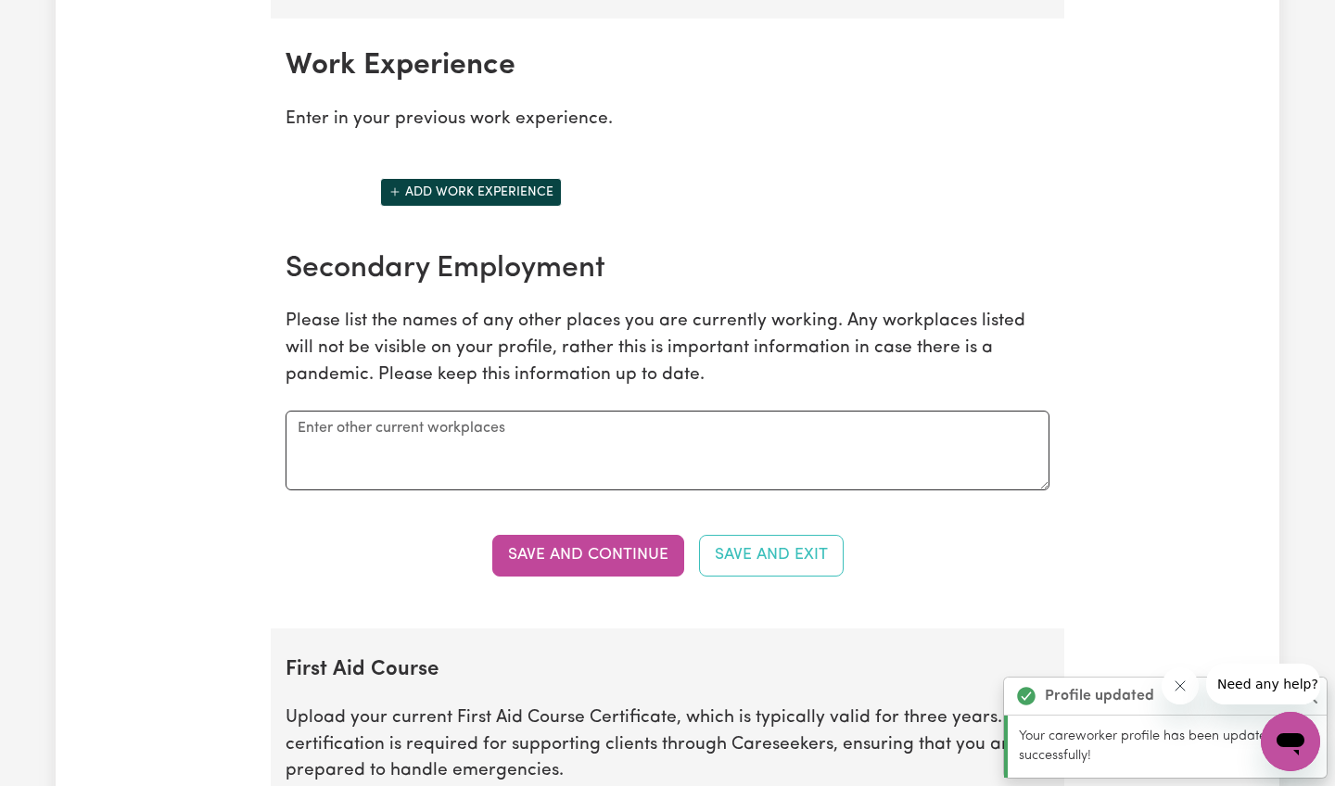
scroll to position [2606, 0]
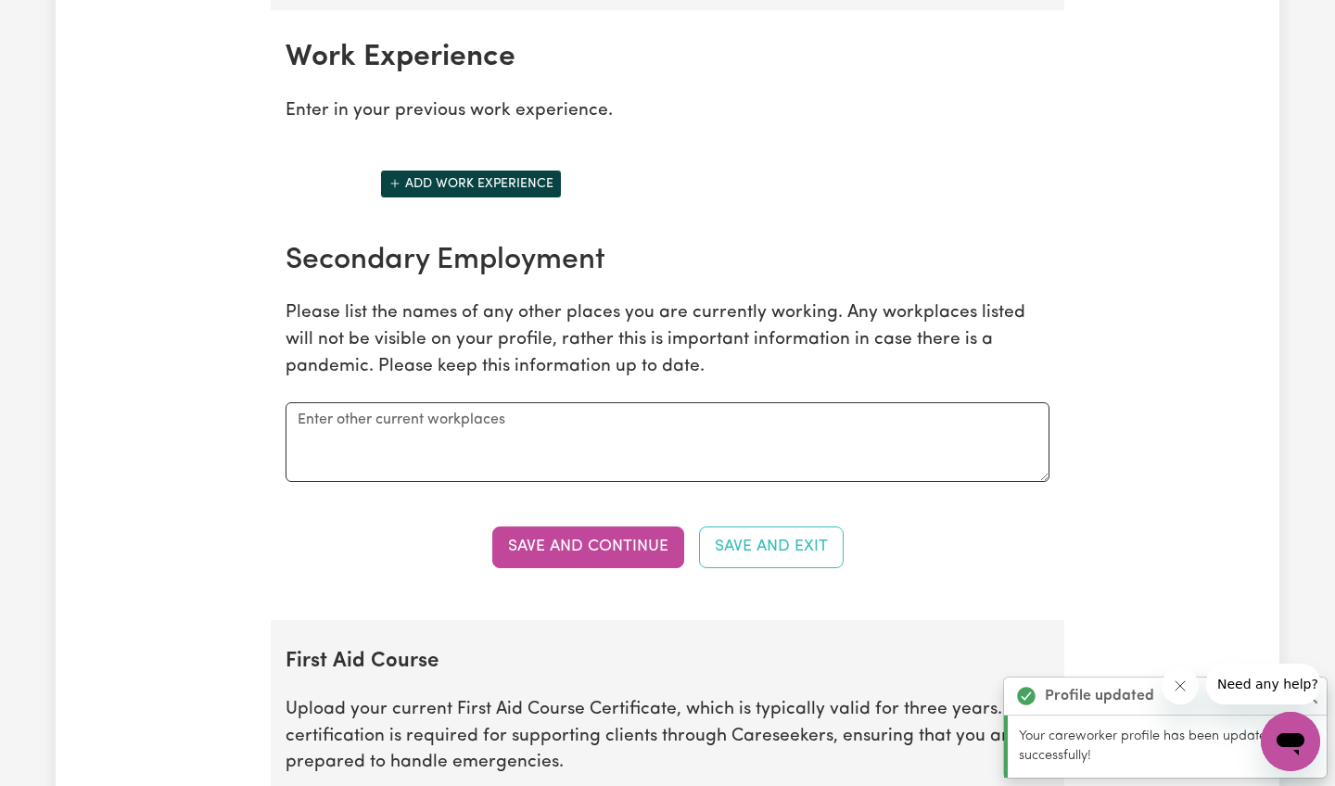
click at [482, 177] on button "Add work experience" at bounding box center [471, 184] width 182 height 29
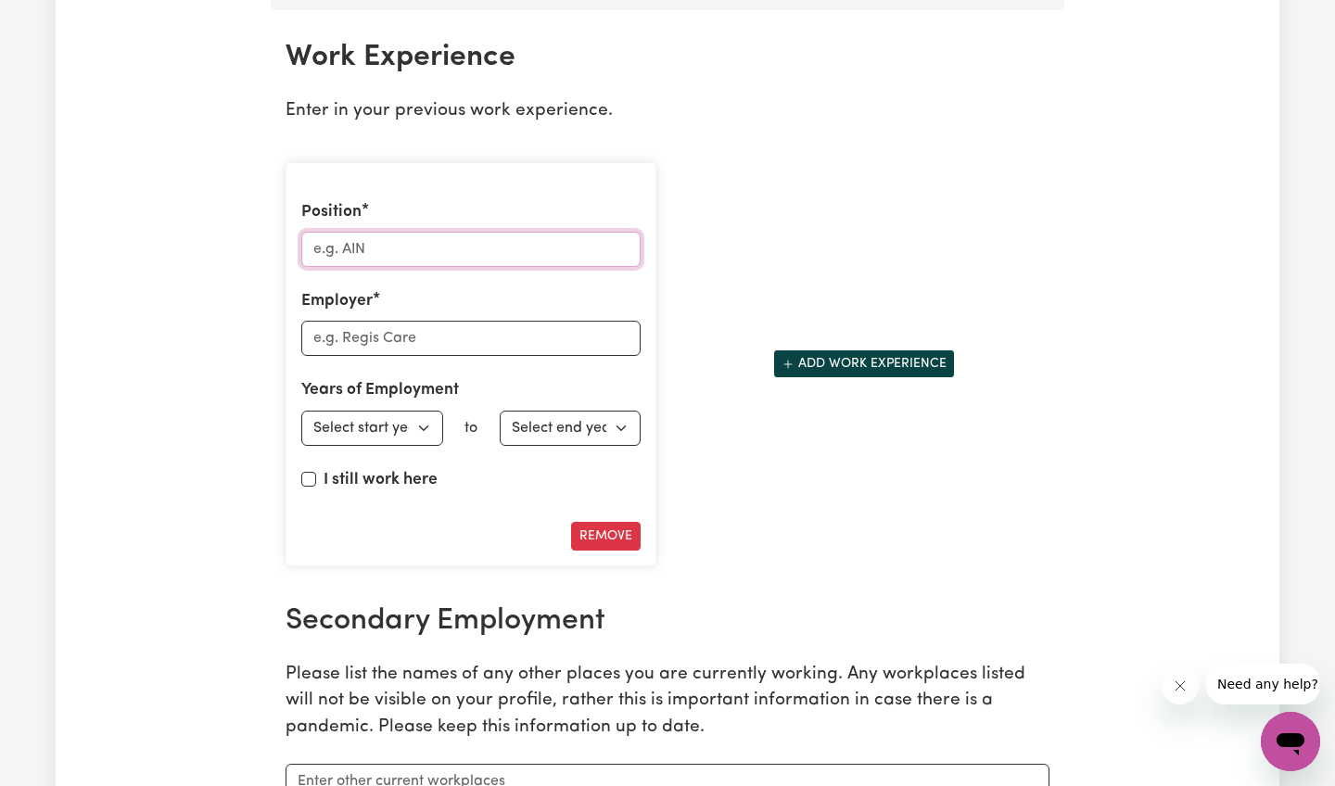
click at [450, 238] on input "Position" at bounding box center [470, 249] width 339 height 35
type input "Psychosocial support worker"
click at [396, 328] on input "Employer" at bounding box center [470, 338] width 339 height 35
type input "Well creative minds"
select select "2024"
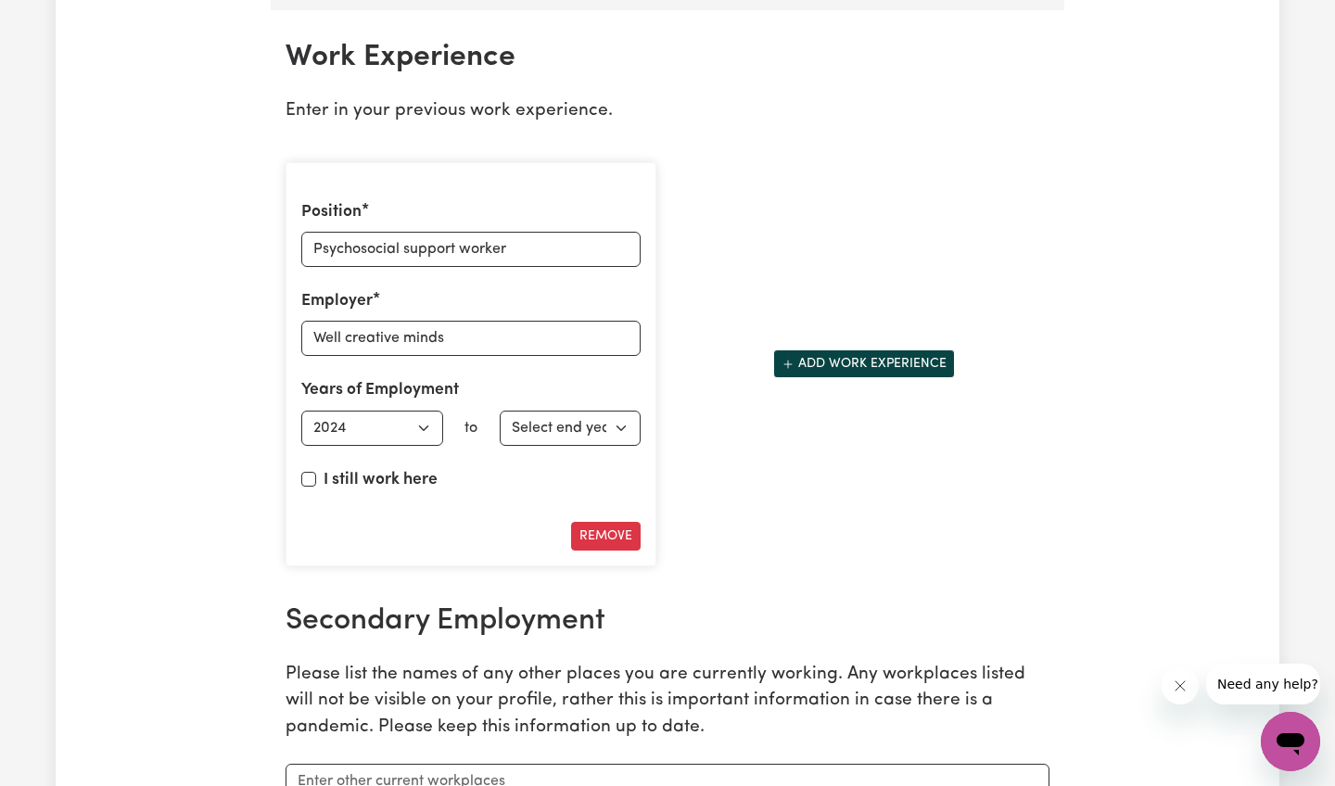
click at [315, 473] on div "I still work here" at bounding box center [470, 484] width 339 height 32
click at [311, 472] on input "I still work here" at bounding box center [308, 479] width 15 height 15
checkbox input "true"
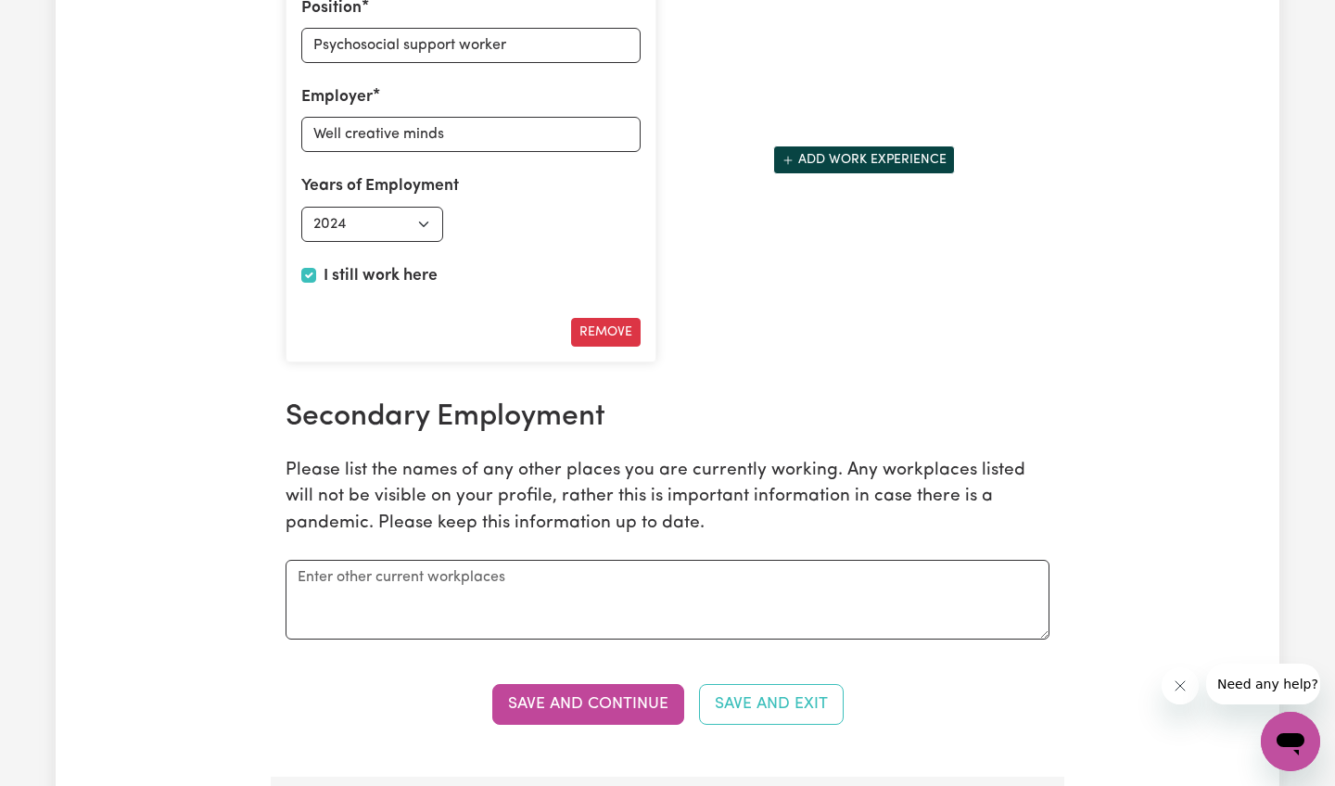
scroll to position [2813, 0]
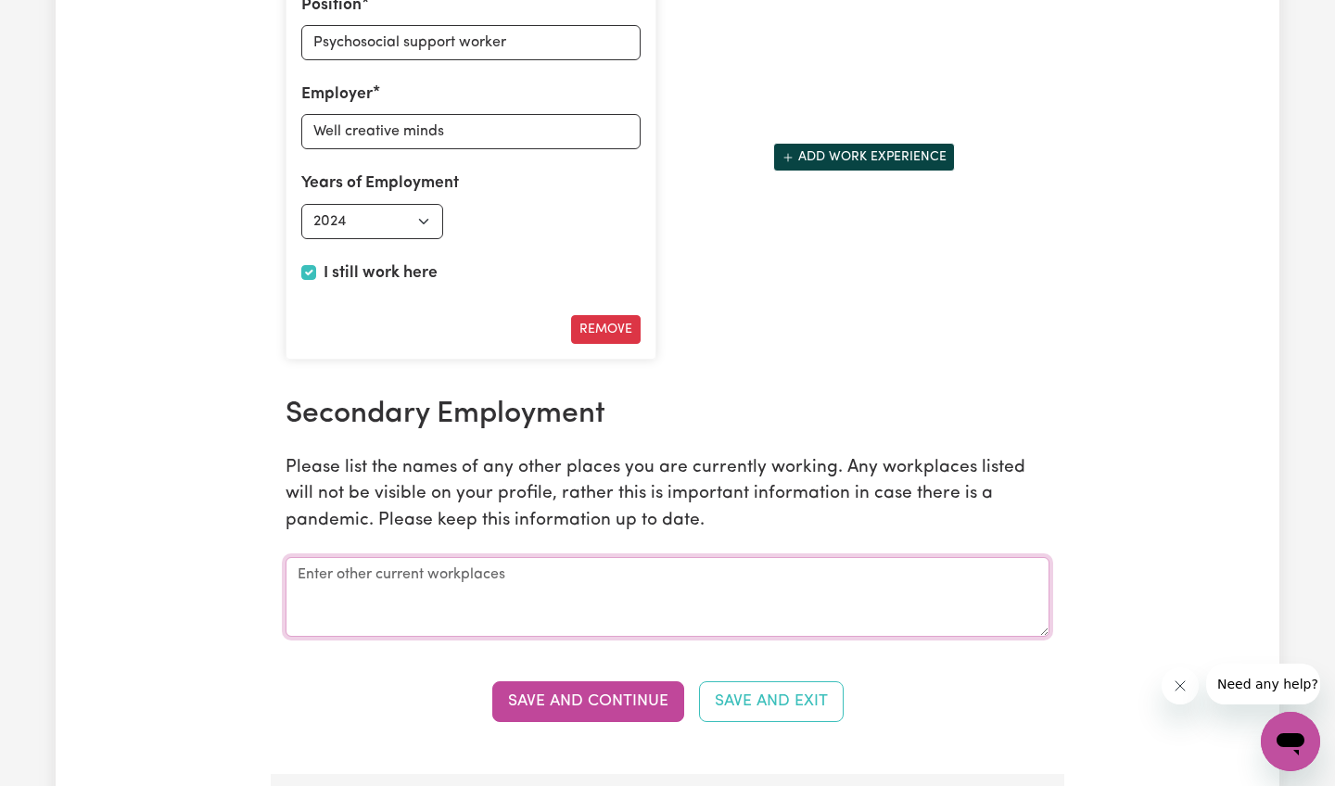
click at [541, 590] on textarea at bounding box center [668, 597] width 764 height 80
type textarea "Well Creative Minds"
click at [551, 682] on button "Save and Continue" at bounding box center [588, 702] width 192 height 41
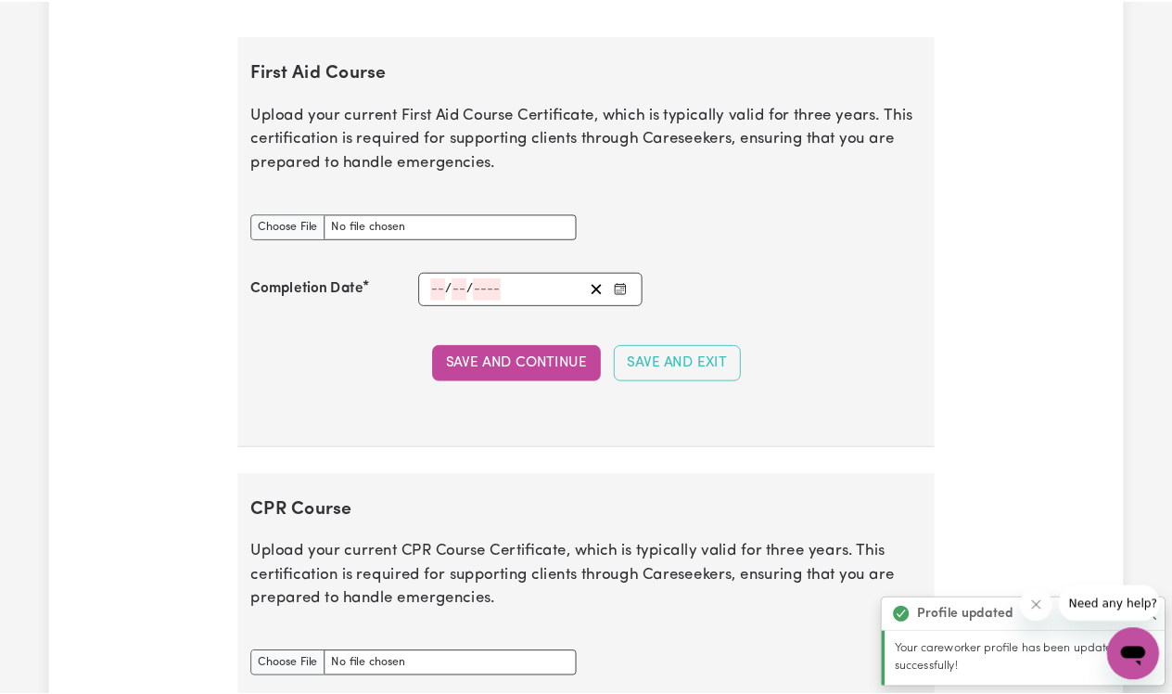
scroll to position [3572, 0]
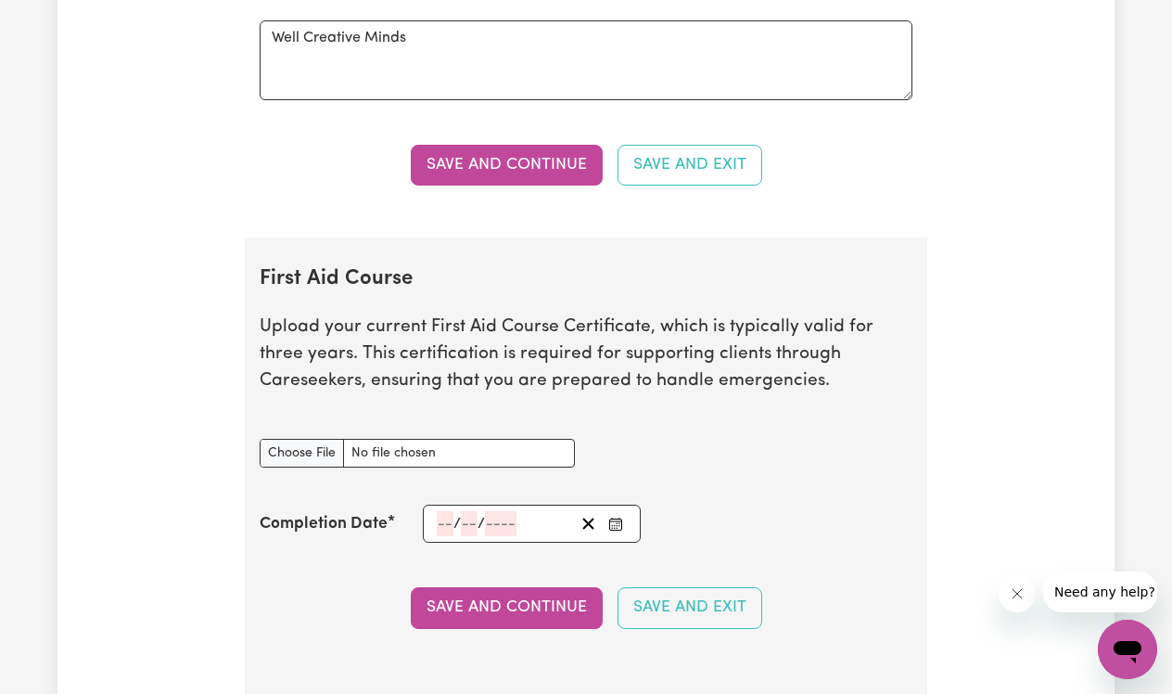
type input "C:\fakepath\Chris Haoui First Aid 2020 .pdf"
click at [440, 519] on input "number" at bounding box center [445, 523] width 17 height 25
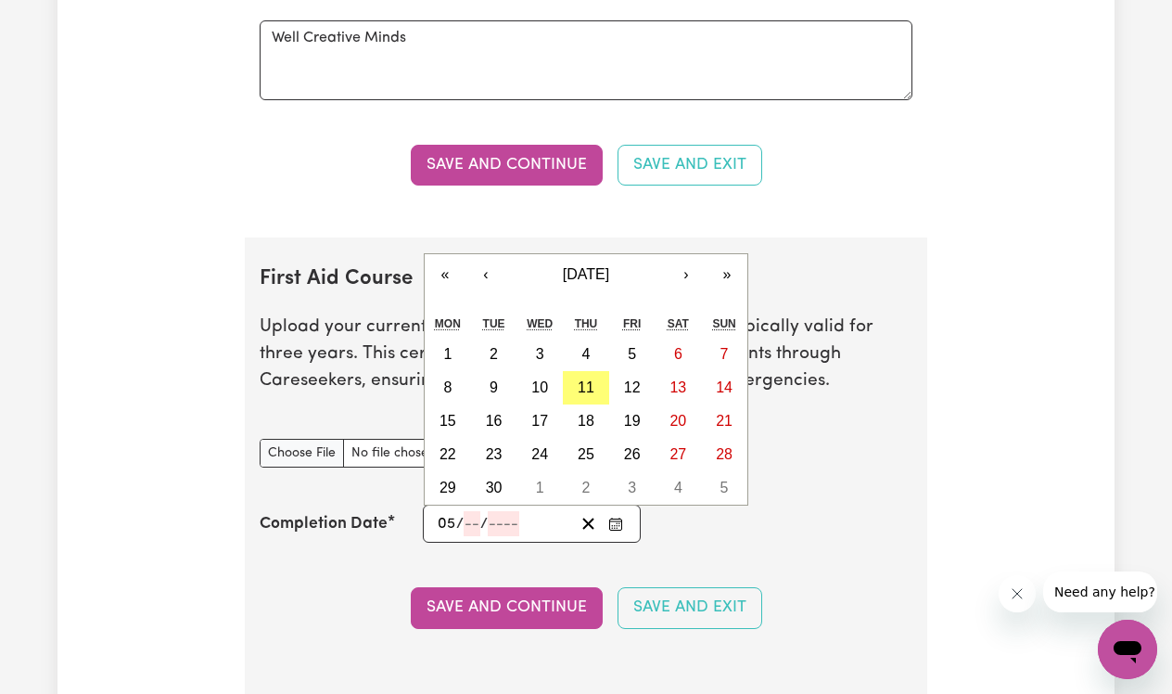
type input "05"
type input "04"
type input "2020"
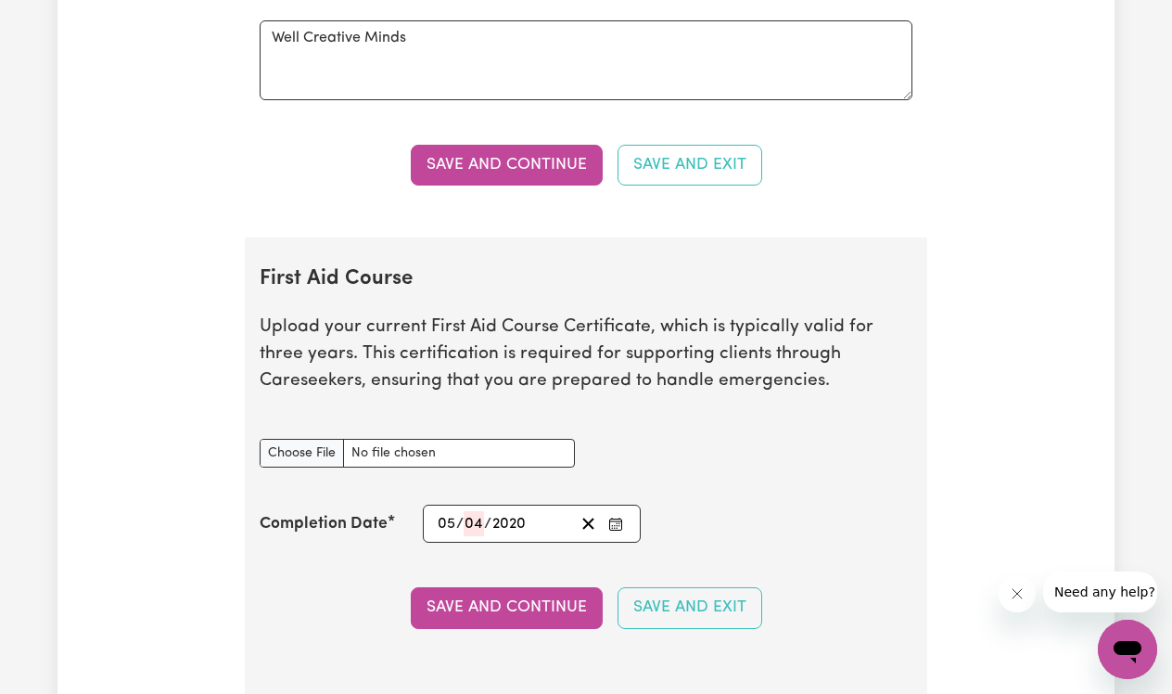
click at [294, 595] on div "Save and Continue Save and Exit" at bounding box center [586, 607] width 653 height 41
click at [438, 602] on button "Save and Continue" at bounding box center [507, 607] width 192 height 41
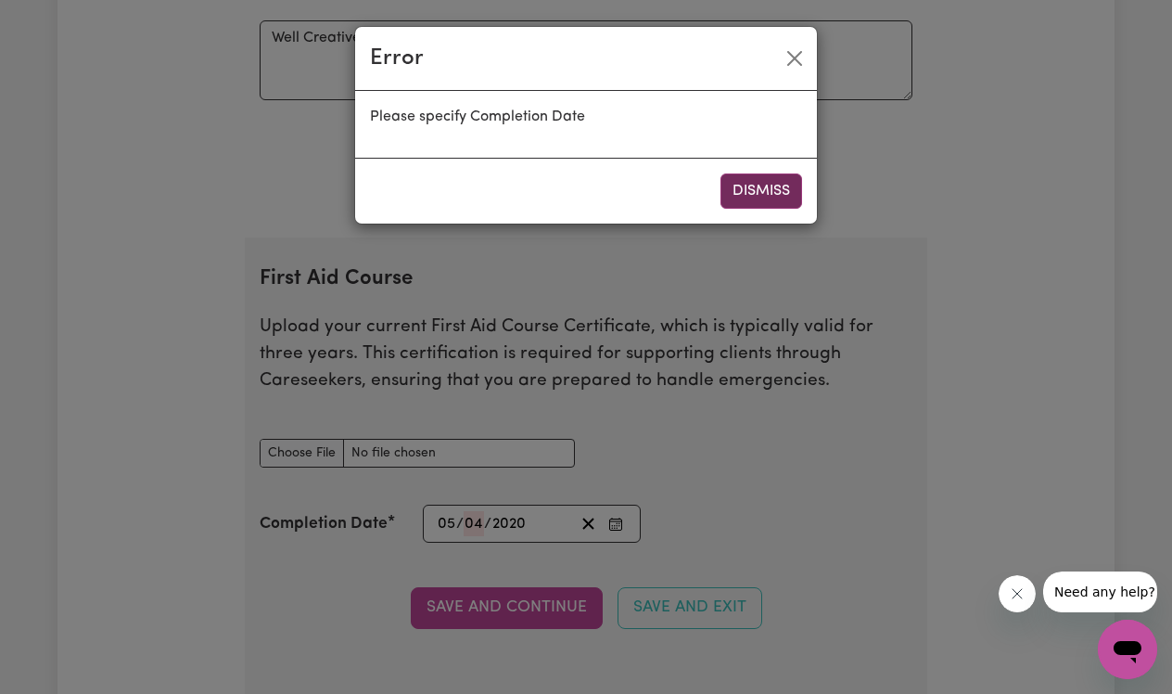
click at [743, 203] on button "Dismiss" at bounding box center [761, 190] width 82 height 35
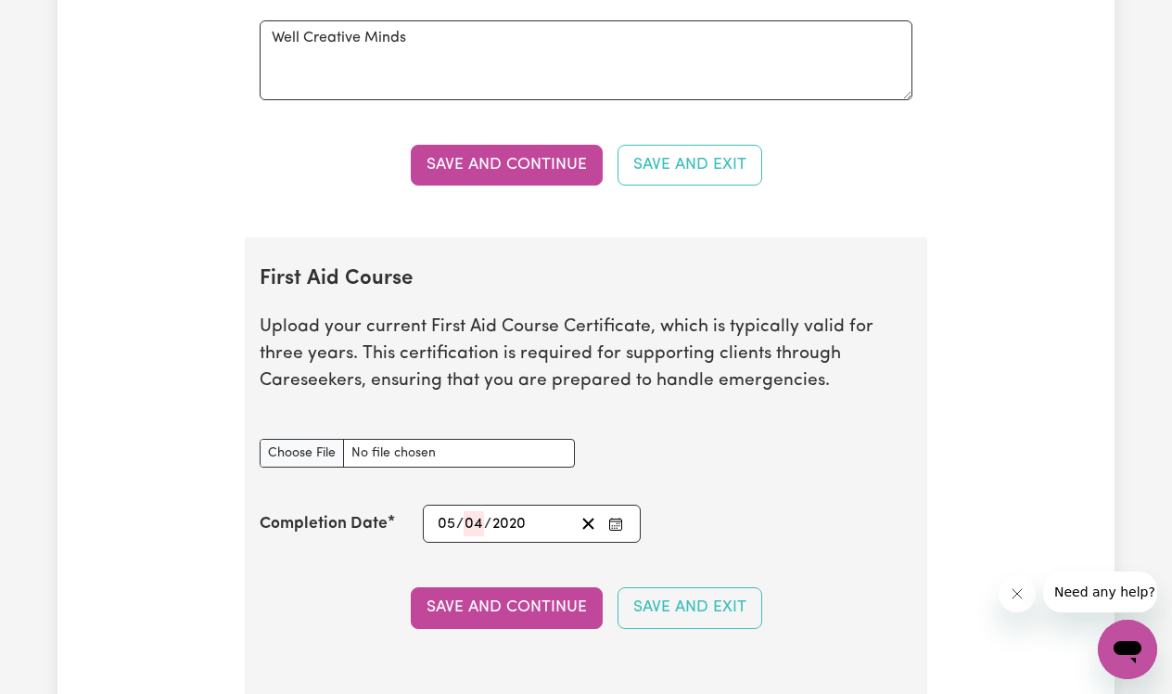
click at [529, 522] on div "05 / 04 / 2020" at bounding box center [504, 523] width 139 height 25
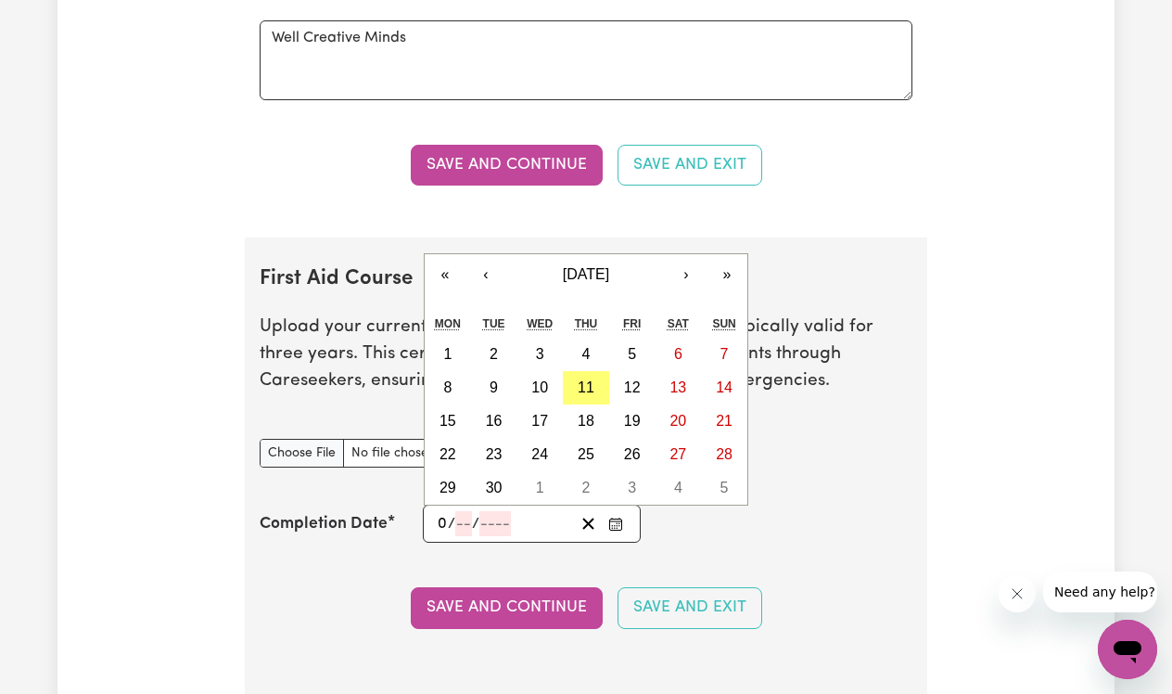
type input "05"
type input "04"
type input "2020"
click at [325, 576] on section "First Aid Course Upload your current First Aid Course Certificate, which is typ…" at bounding box center [586, 470] width 682 height 466
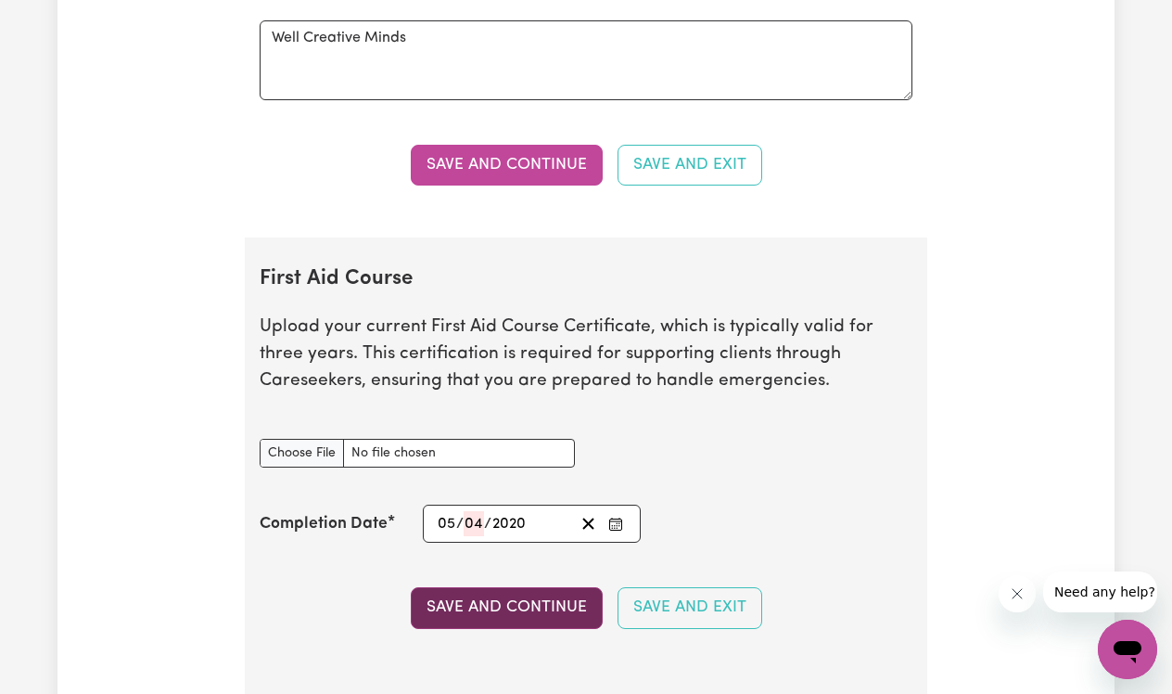
click at [521, 616] on button "Save and Continue" at bounding box center [507, 607] width 192 height 41
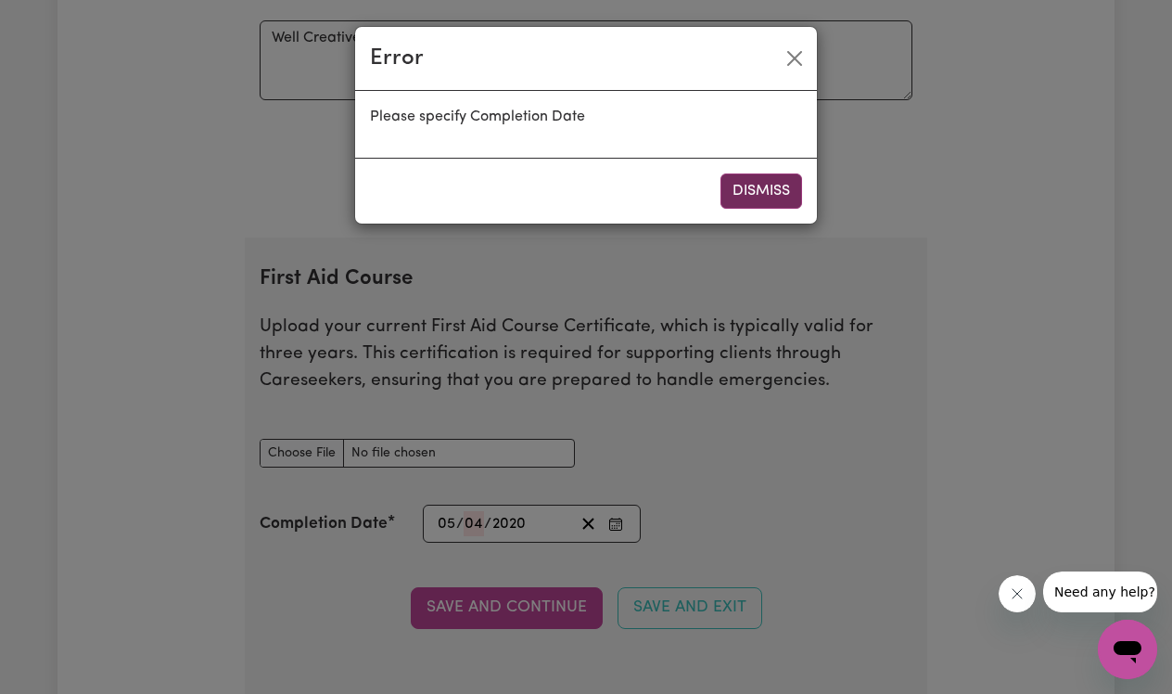
click at [759, 208] on button "Dismiss" at bounding box center [761, 190] width 82 height 35
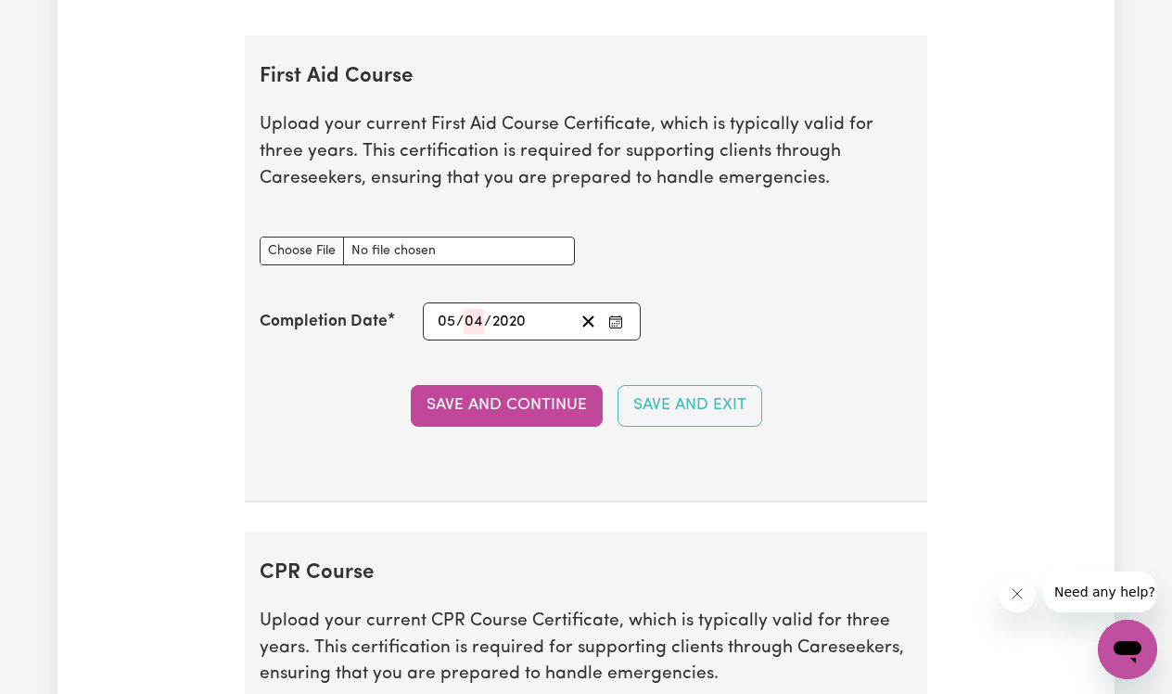
scroll to position [3778, 0]
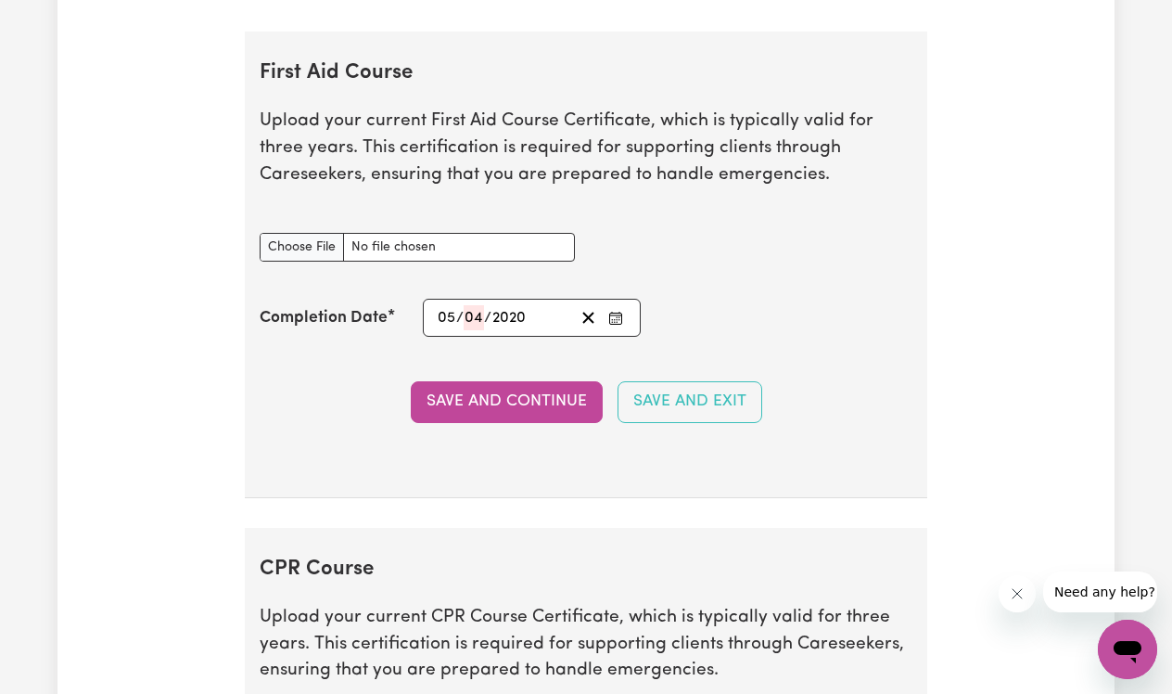
type input "C:\fakepath\Chris Haoui First Aid 2020 .pdf"
click at [452, 390] on button "Save and Continue" at bounding box center [507, 401] width 192 height 41
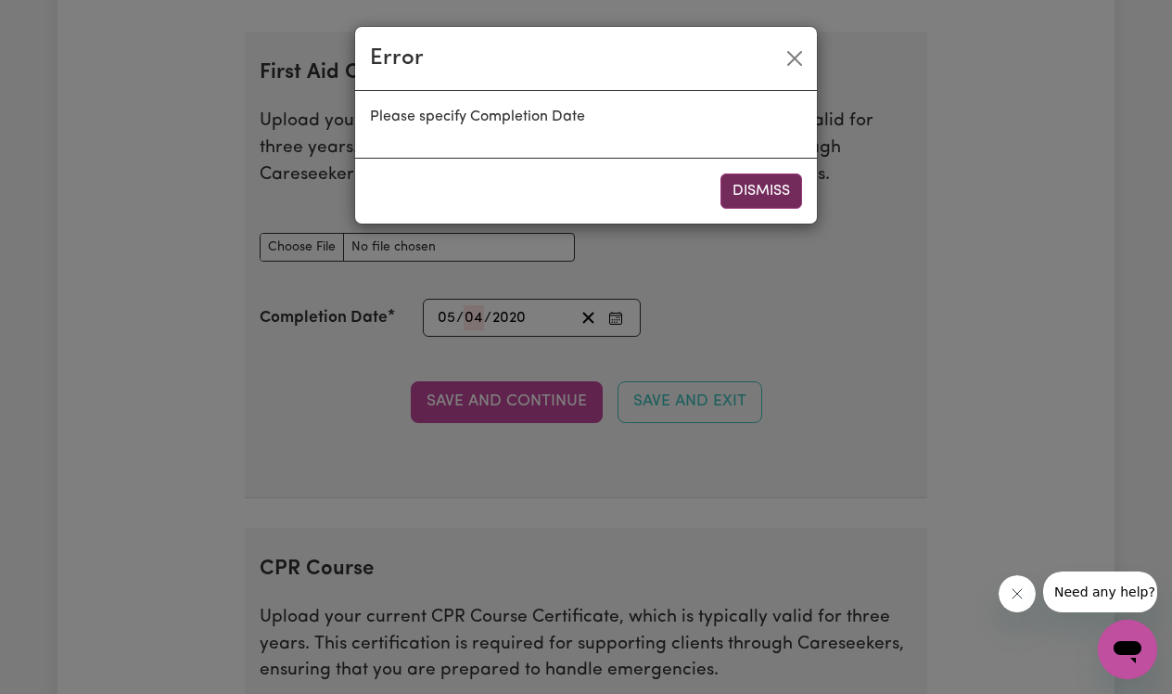
click at [767, 180] on button "Dismiss" at bounding box center [761, 190] width 82 height 35
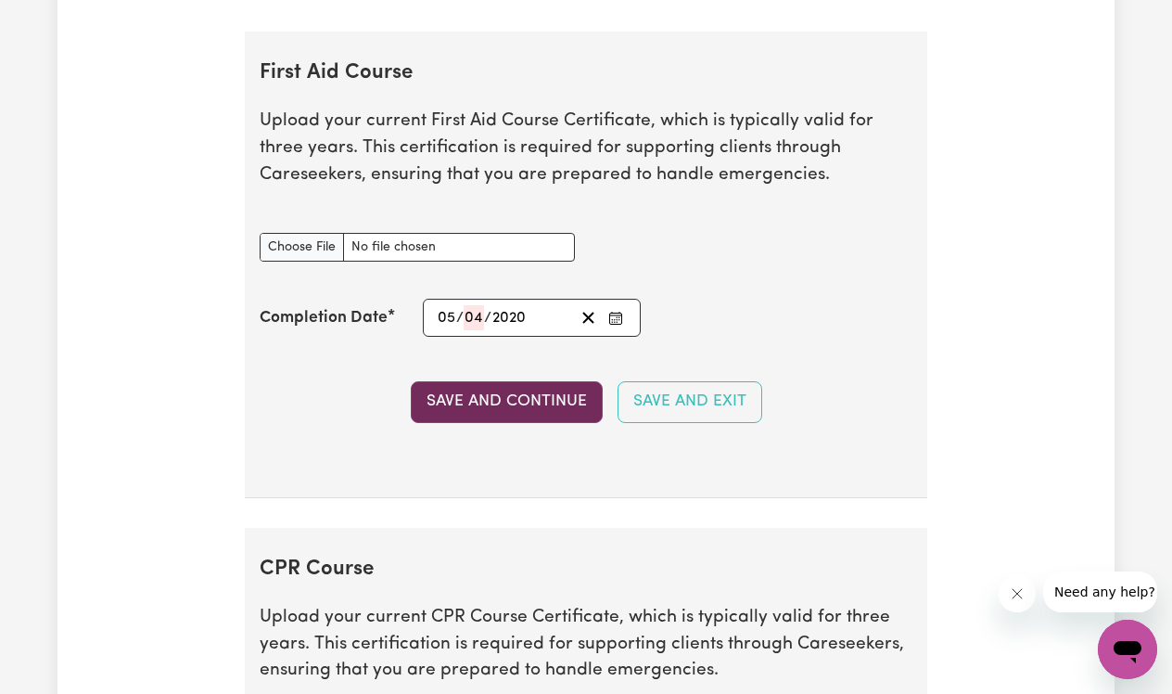
click at [523, 407] on button "Save and Continue" at bounding box center [507, 401] width 192 height 41
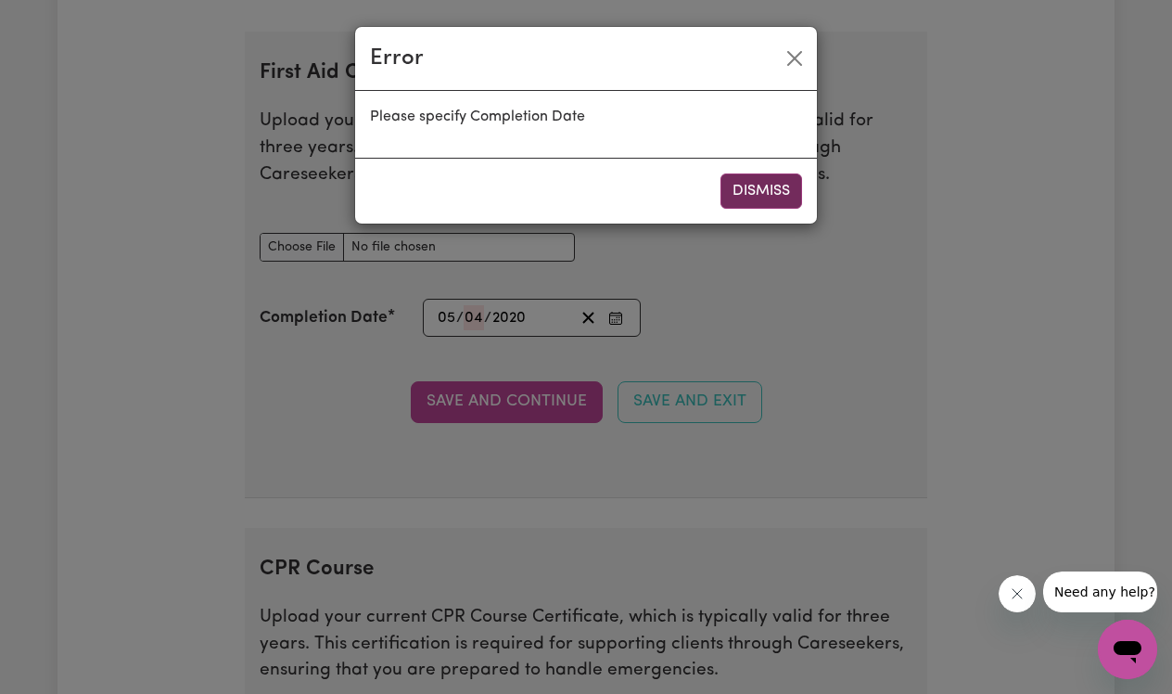
click at [739, 194] on button "Dismiss" at bounding box center [761, 190] width 82 height 35
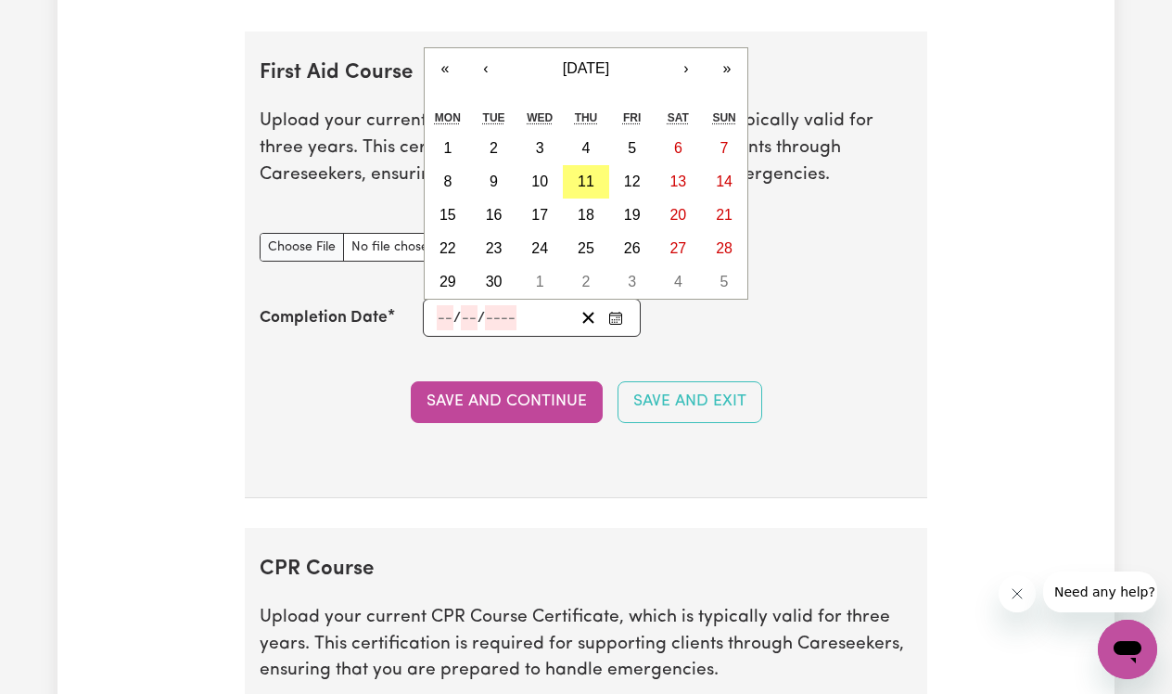
click at [481, 317] on div "/ /" at bounding box center [504, 317] width 139 height 25
type input "05"
type input "04"
type input "2020"
click at [491, 71] on button "‹" at bounding box center [485, 68] width 41 height 41
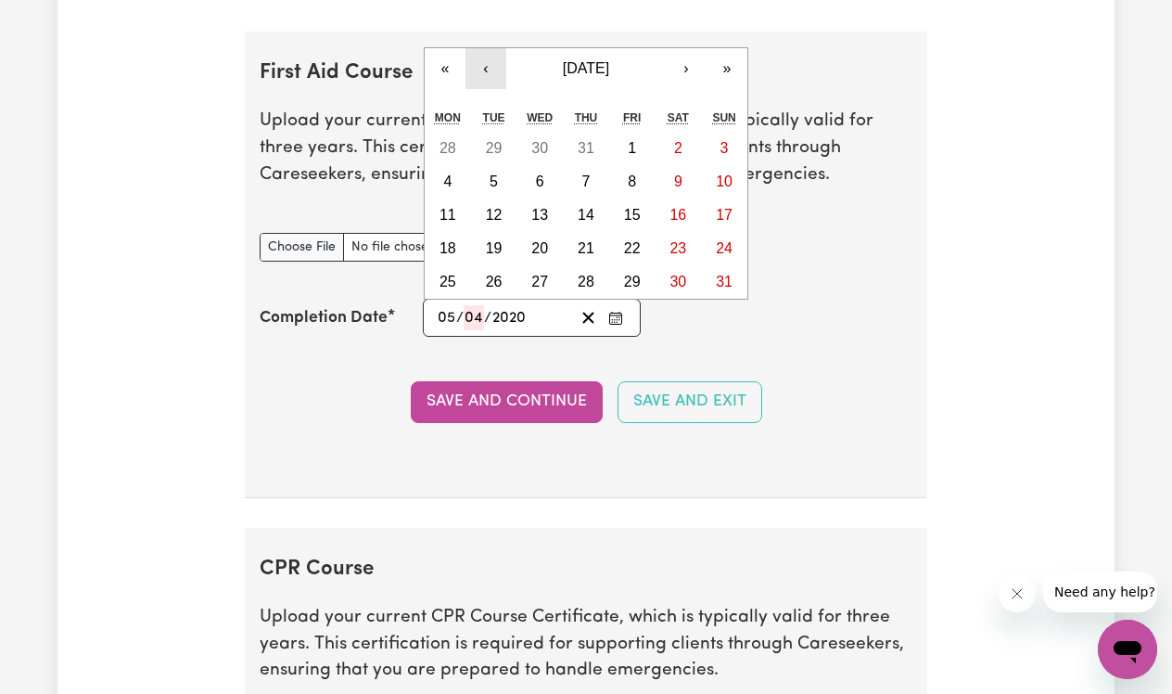
click at [491, 71] on button "‹" at bounding box center [485, 68] width 41 height 41
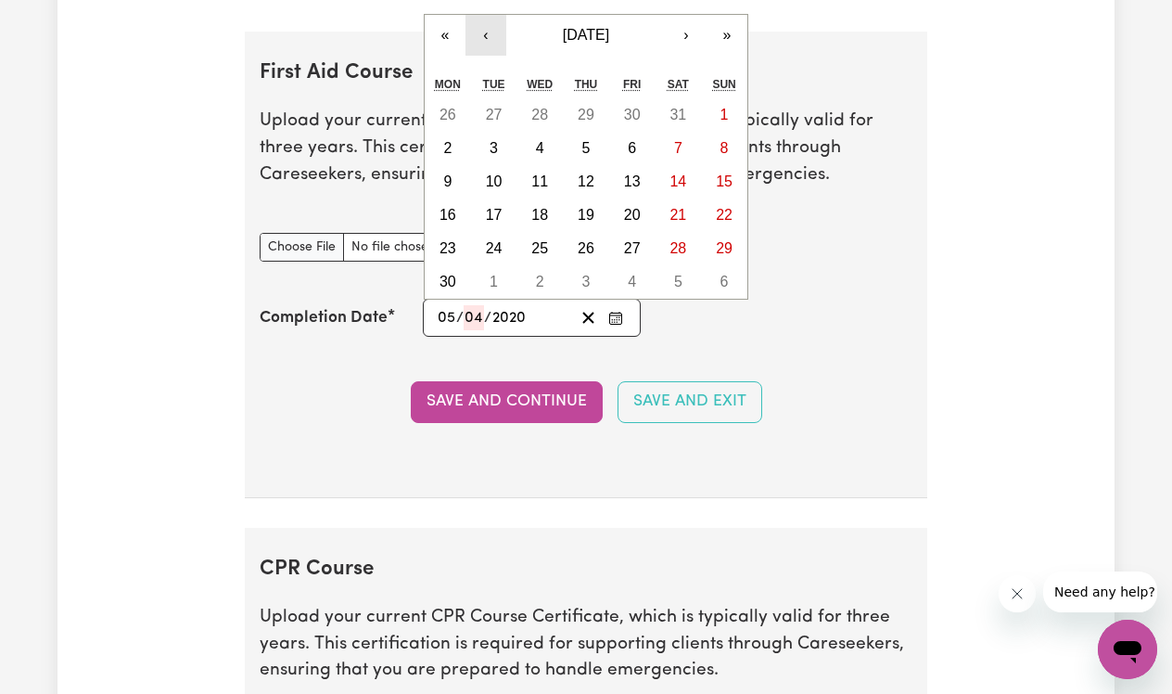
click at [491, 71] on div "Tue" at bounding box center [494, 84] width 46 height 28
click at [449, 45] on button "«" at bounding box center [445, 35] width 41 height 41
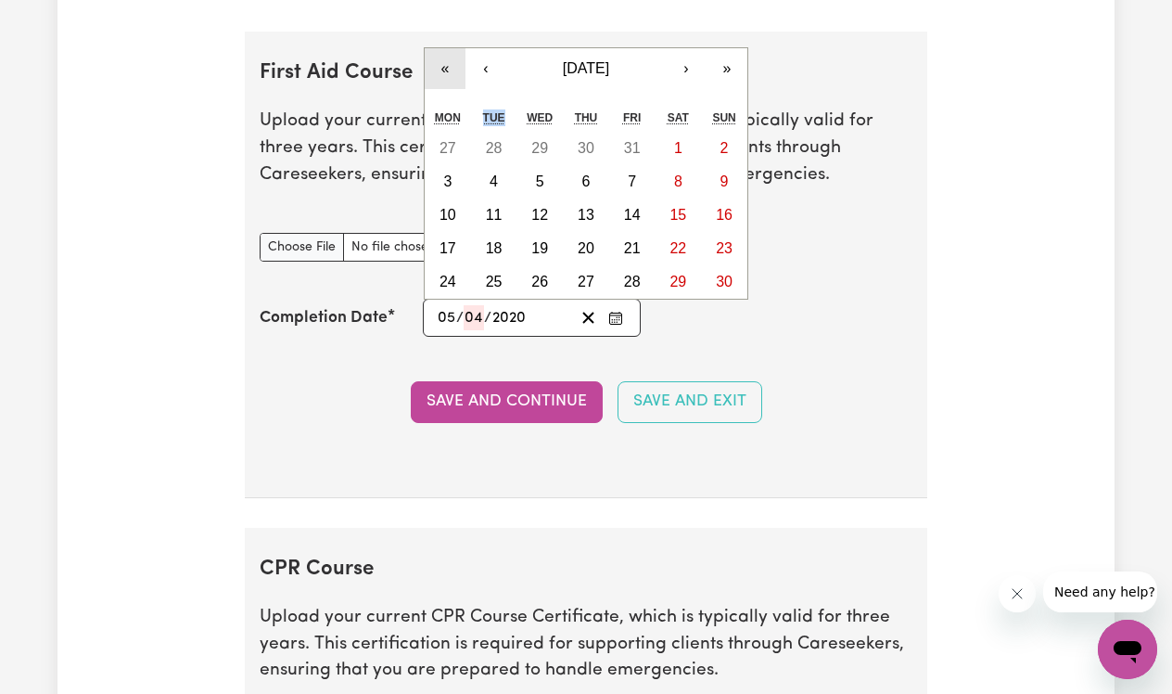
click at [449, 64] on button "«" at bounding box center [445, 68] width 41 height 41
click at [487, 66] on button "‹" at bounding box center [485, 68] width 41 height 41
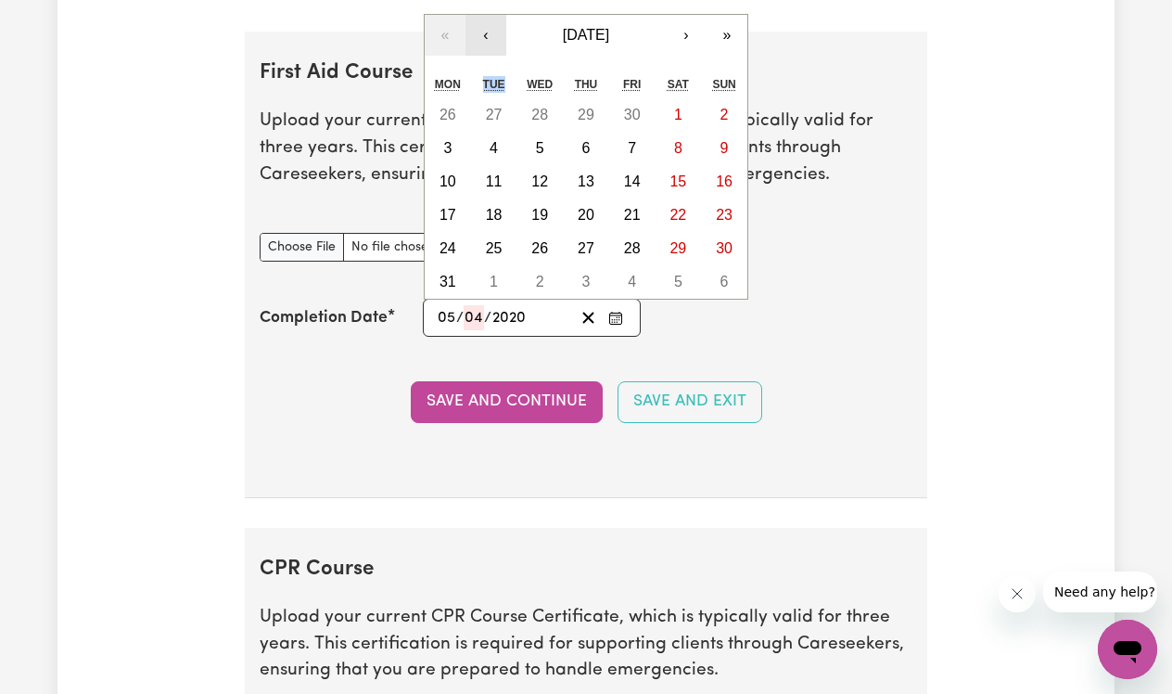
click at [484, 49] on button "‹" at bounding box center [485, 35] width 41 height 41
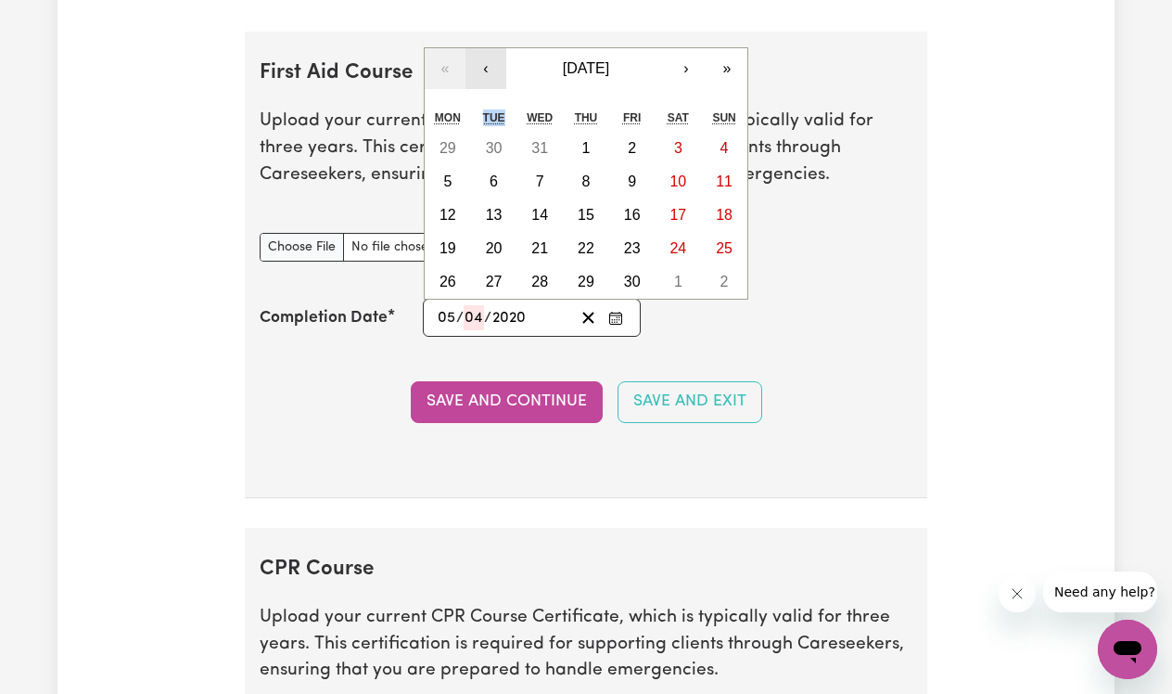
click at [484, 49] on button "‹" at bounding box center [485, 68] width 41 height 41
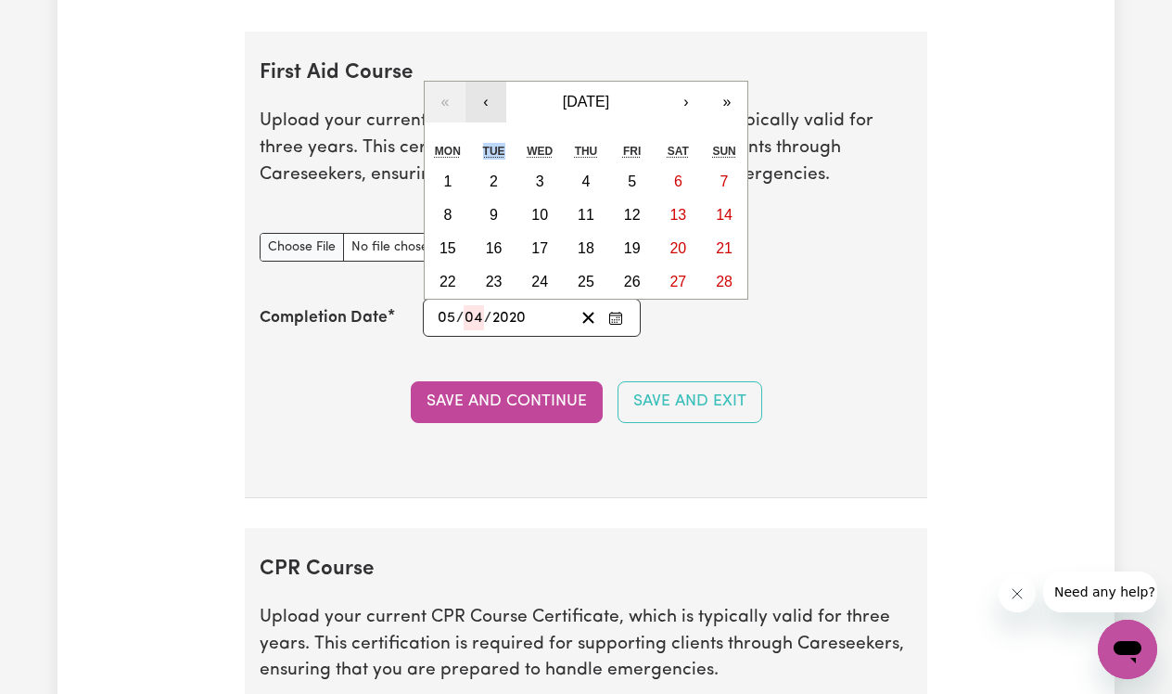
click at [489, 114] on button "‹" at bounding box center [485, 102] width 41 height 41
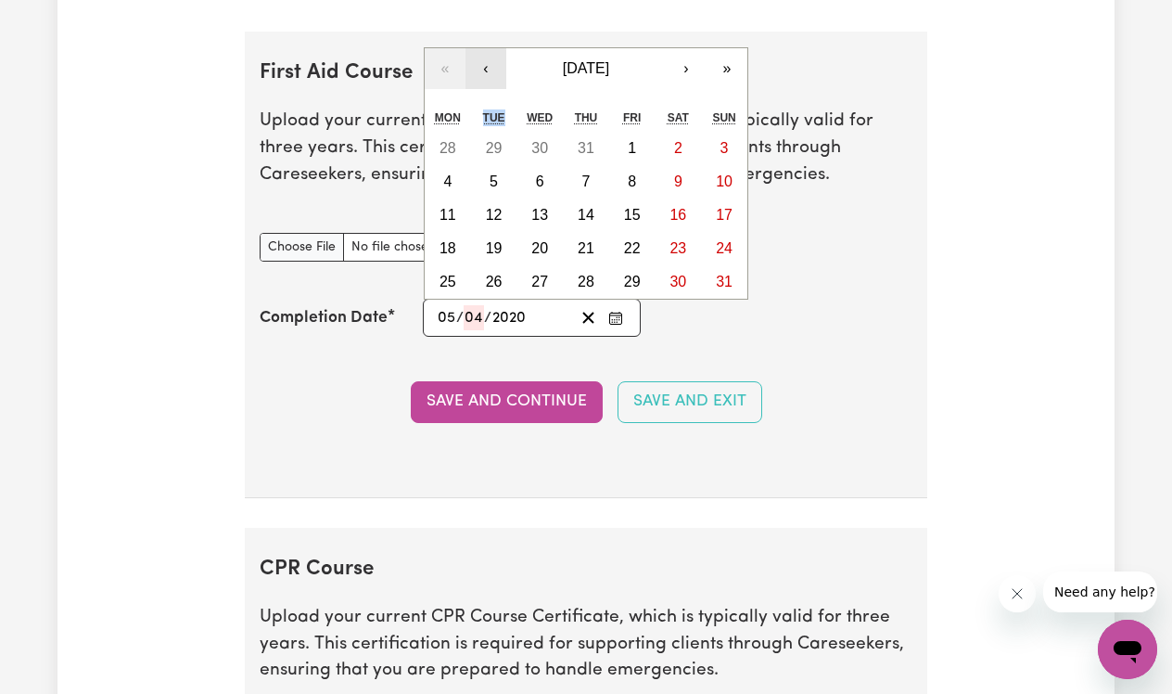
click at [490, 82] on button "‹" at bounding box center [485, 68] width 41 height 41
click at [490, 83] on button "‹" at bounding box center [485, 68] width 41 height 41
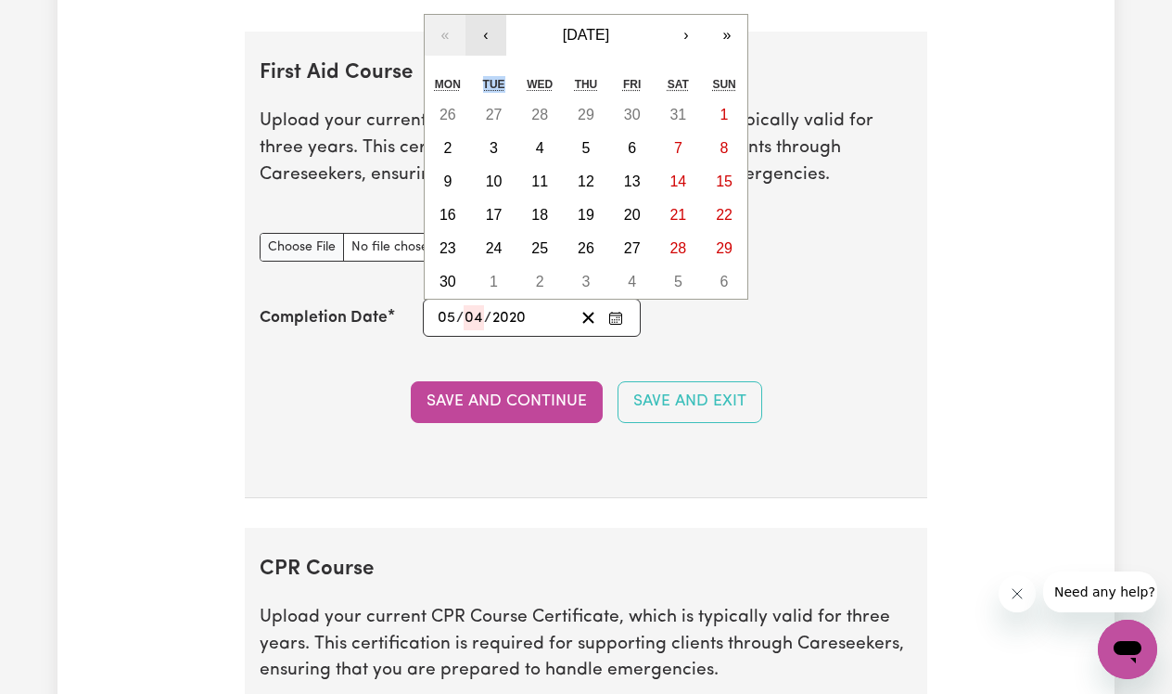
click at [492, 37] on button "‹" at bounding box center [485, 35] width 41 height 41
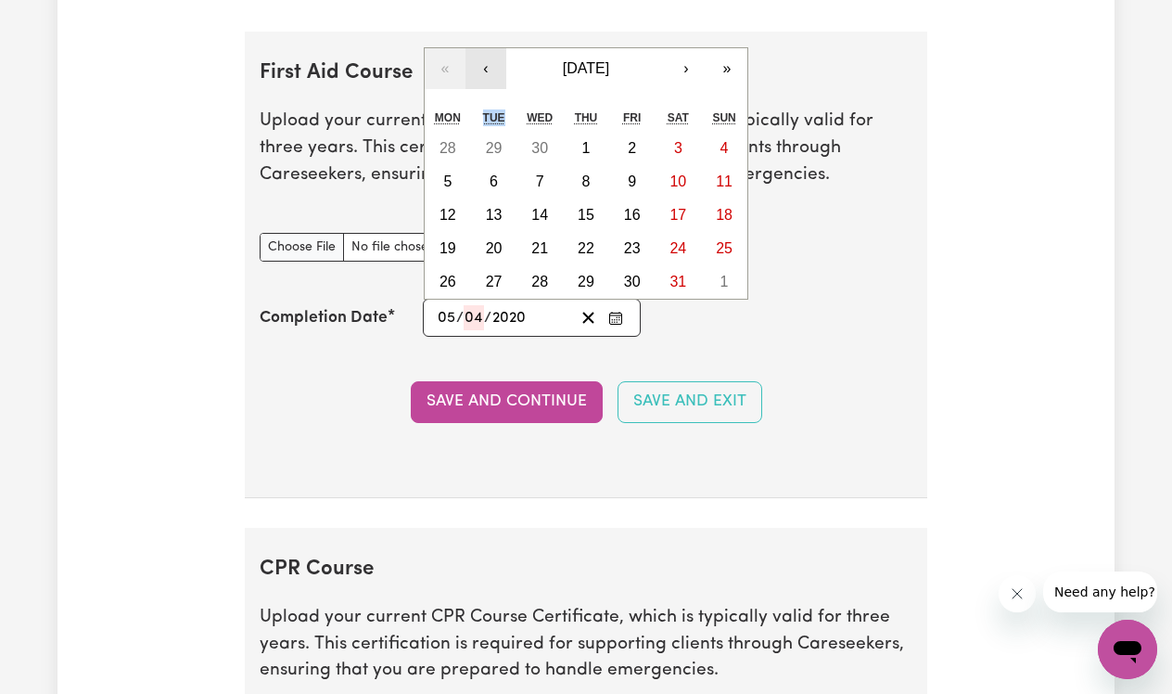
click at [492, 37] on section "First Aid Course Upload your current First Aid Course Certificate, which is typ…" at bounding box center [586, 265] width 682 height 466
click at [509, 321] on input "number" at bounding box center [501, 317] width 32 height 25
click at [495, 73] on button "‹" at bounding box center [485, 68] width 41 height 41
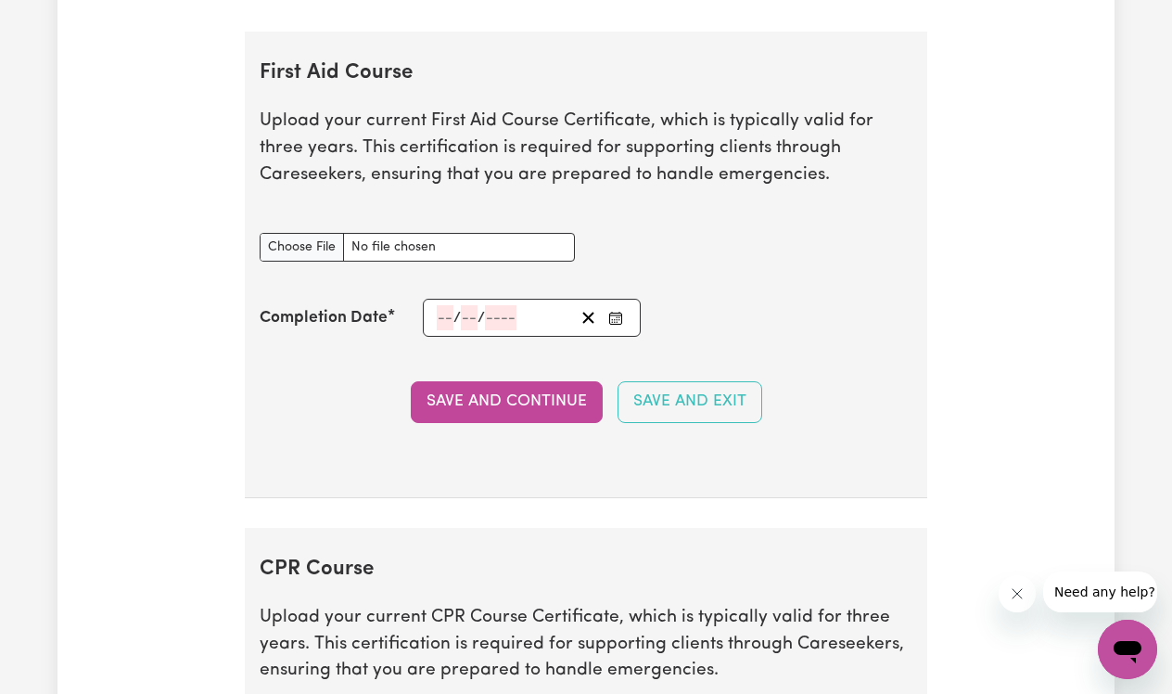
click at [854, 145] on p "Upload your current First Aid Course Certificate, which is typically valid for …" at bounding box center [586, 148] width 653 height 80
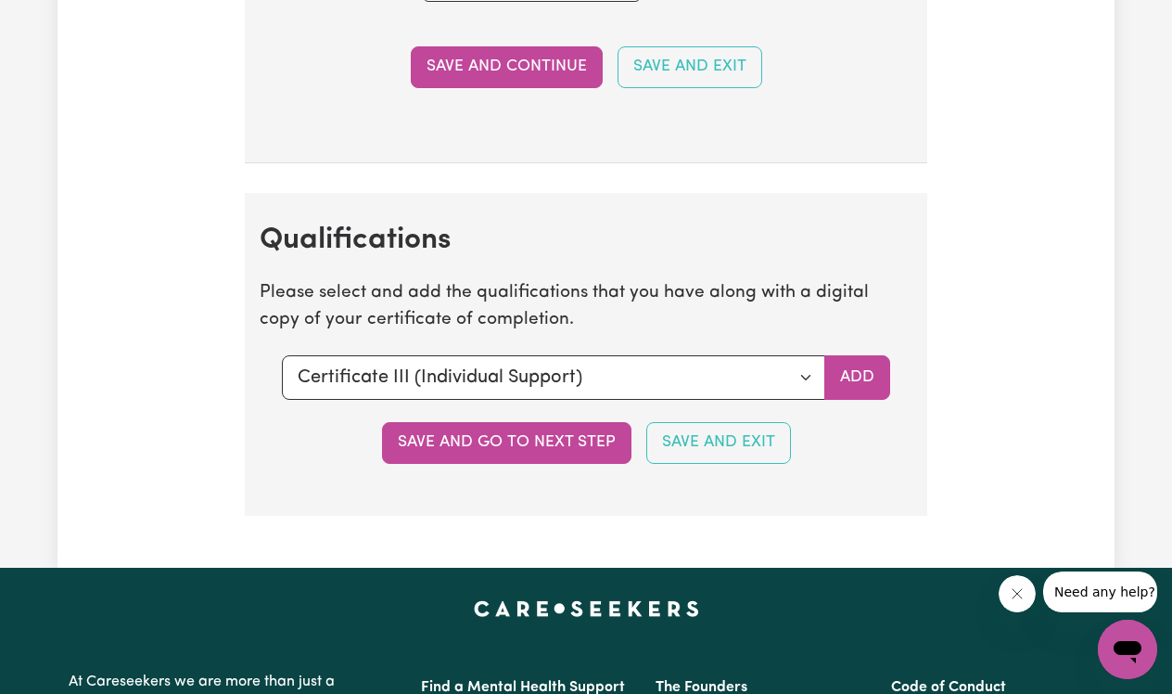
scroll to position [4620, 0]
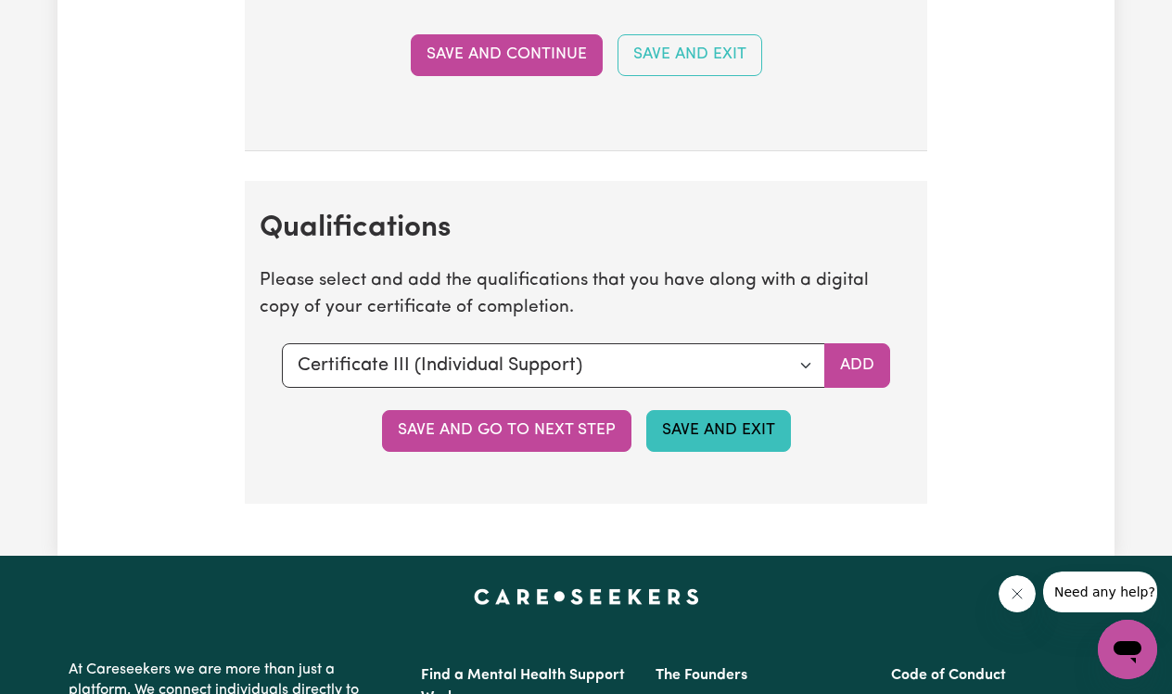
click at [690, 417] on button "Save and Exit" at bounding box center [718, 430] width 145 height 41
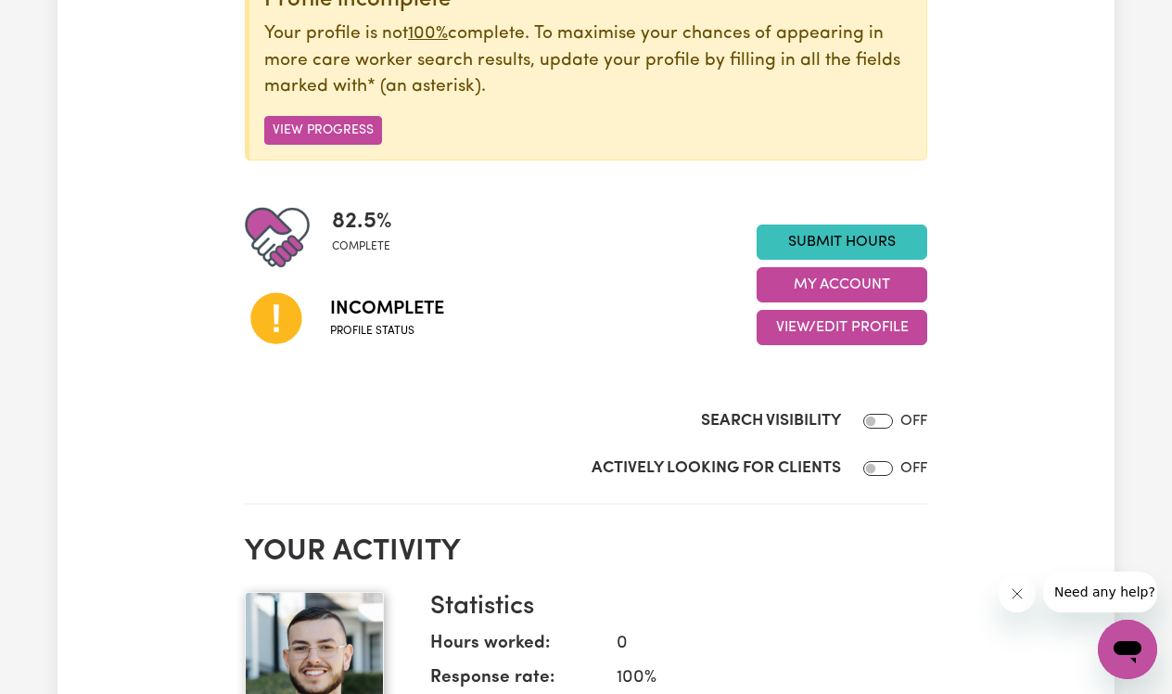
scroll to position [277, 0]
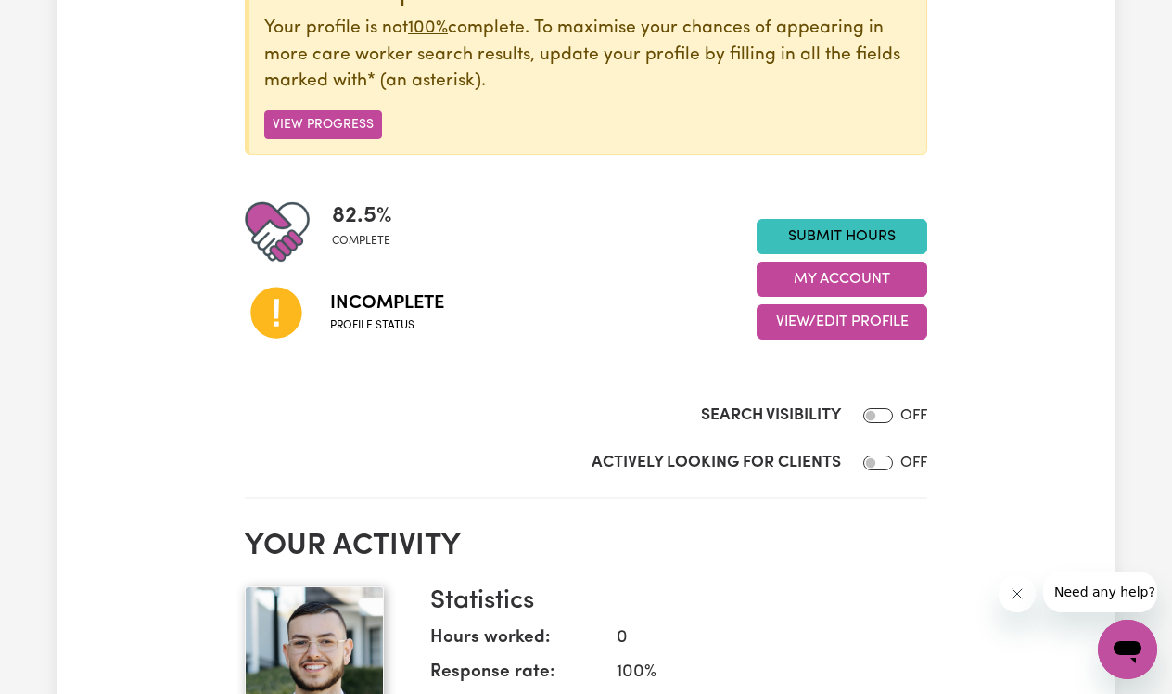
click at [874, 417] on input "Search Visibility" at bounding box center [878, 415] width 30 height 15
checkbox input "true"
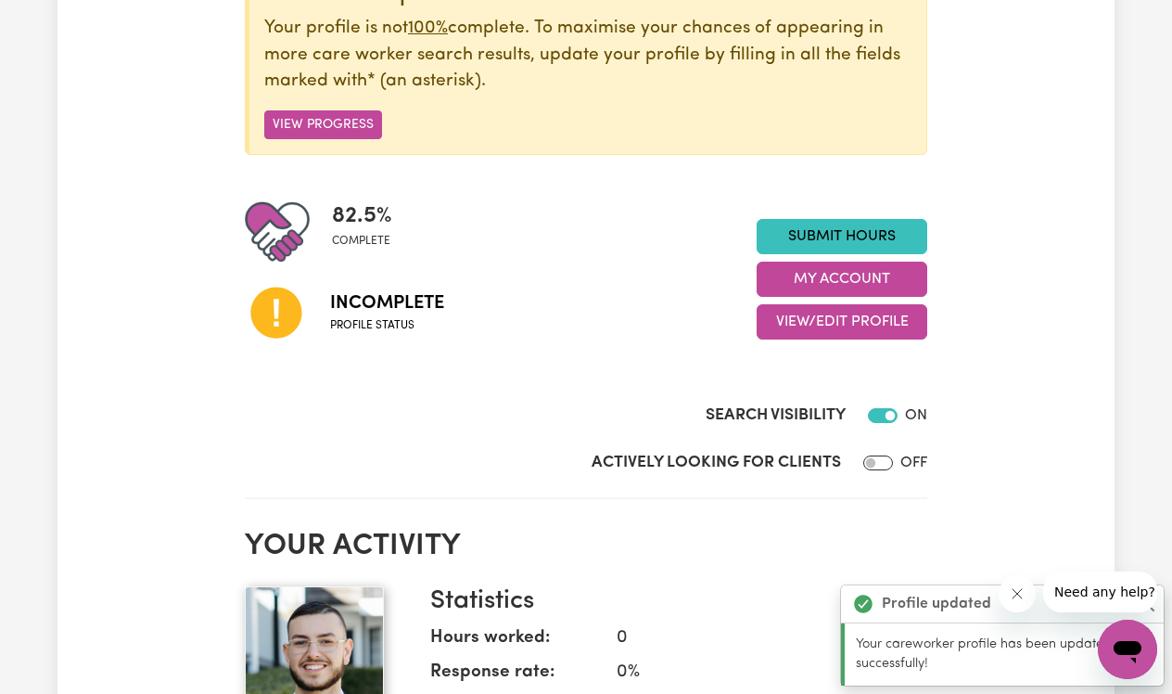
click at [885, 459] on input "Actively Looking for Clients" at bounding box center [878, 462] width 30 height 15
checkbox input "true"
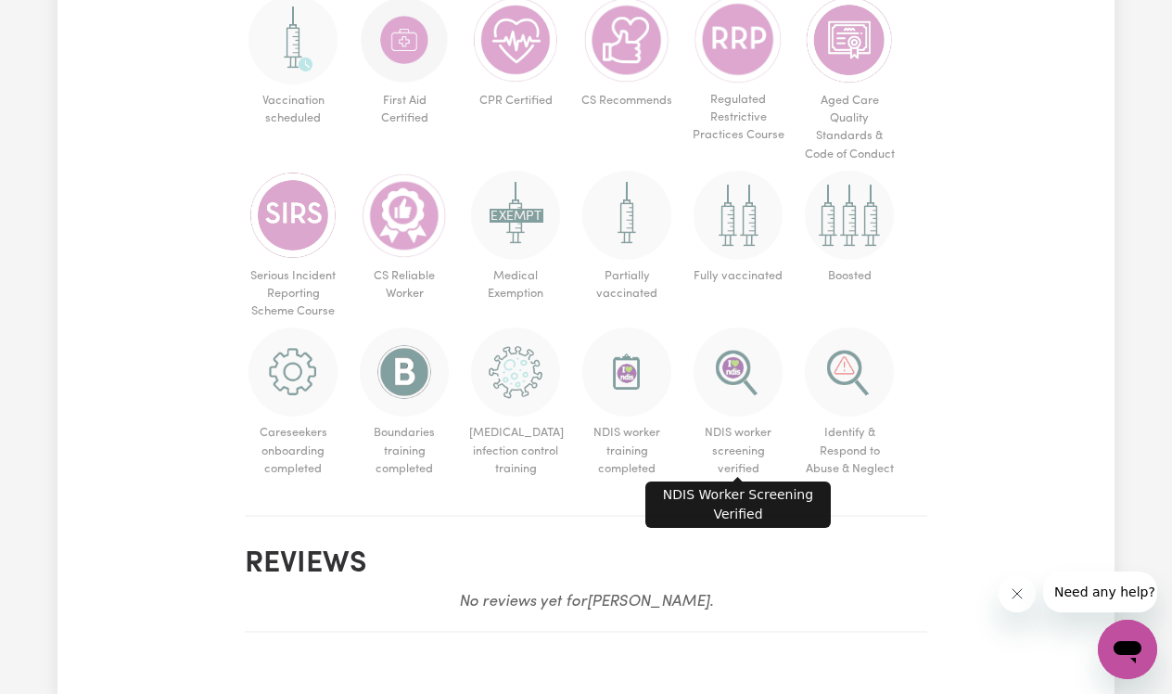
scroll to position [1266, 0]
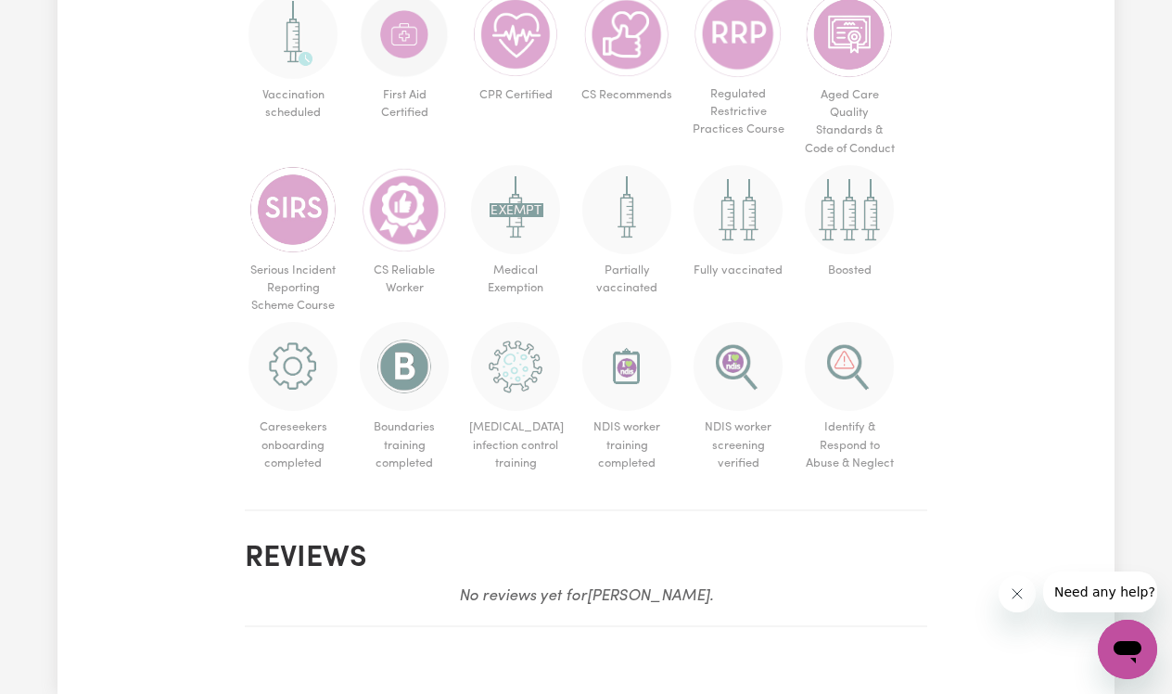
click at [832, 568] on section "Reviews No reviews yet for Christopher ." at bounding box center [586, 576] width 682 height 101
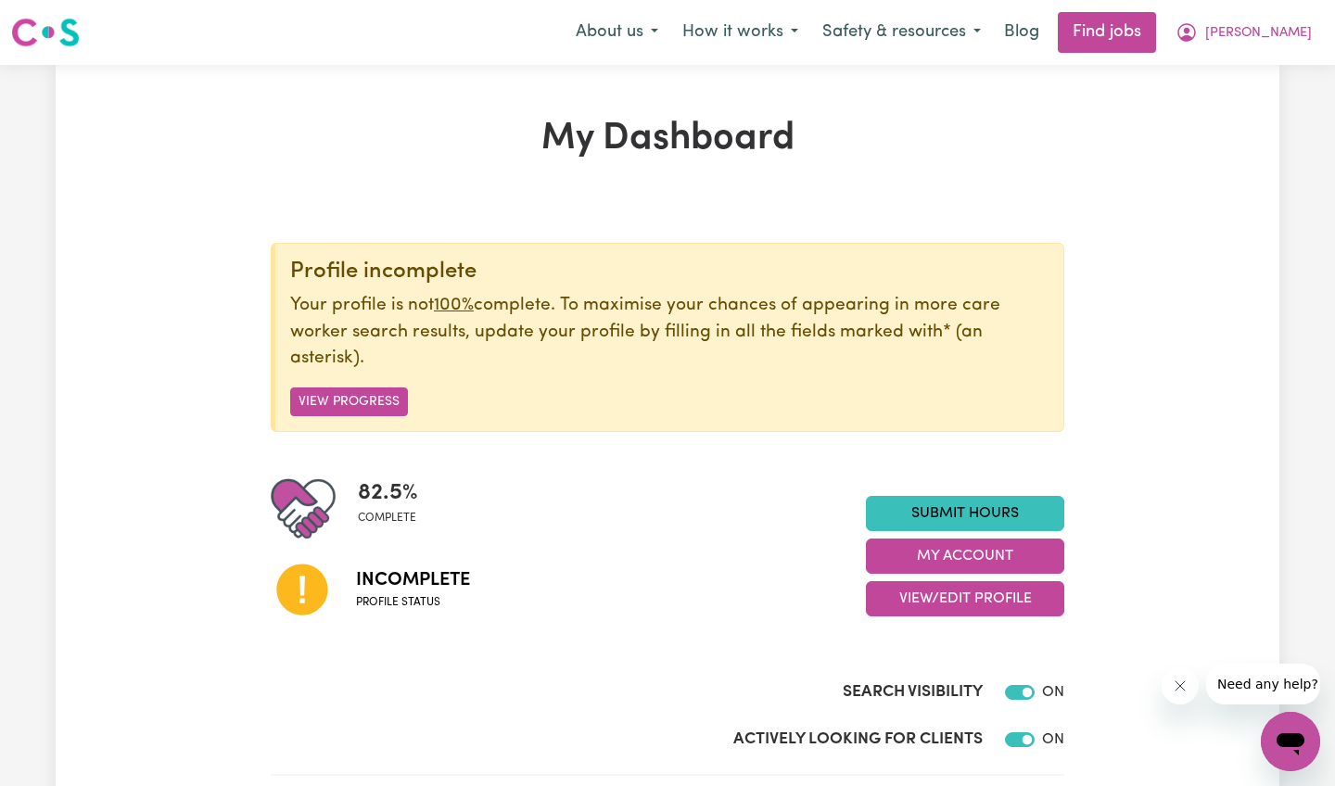
scroll to position [0, 0]
click at [382, 401] on button "View Progress" at bounding box center [349, 402] width 118 height 29
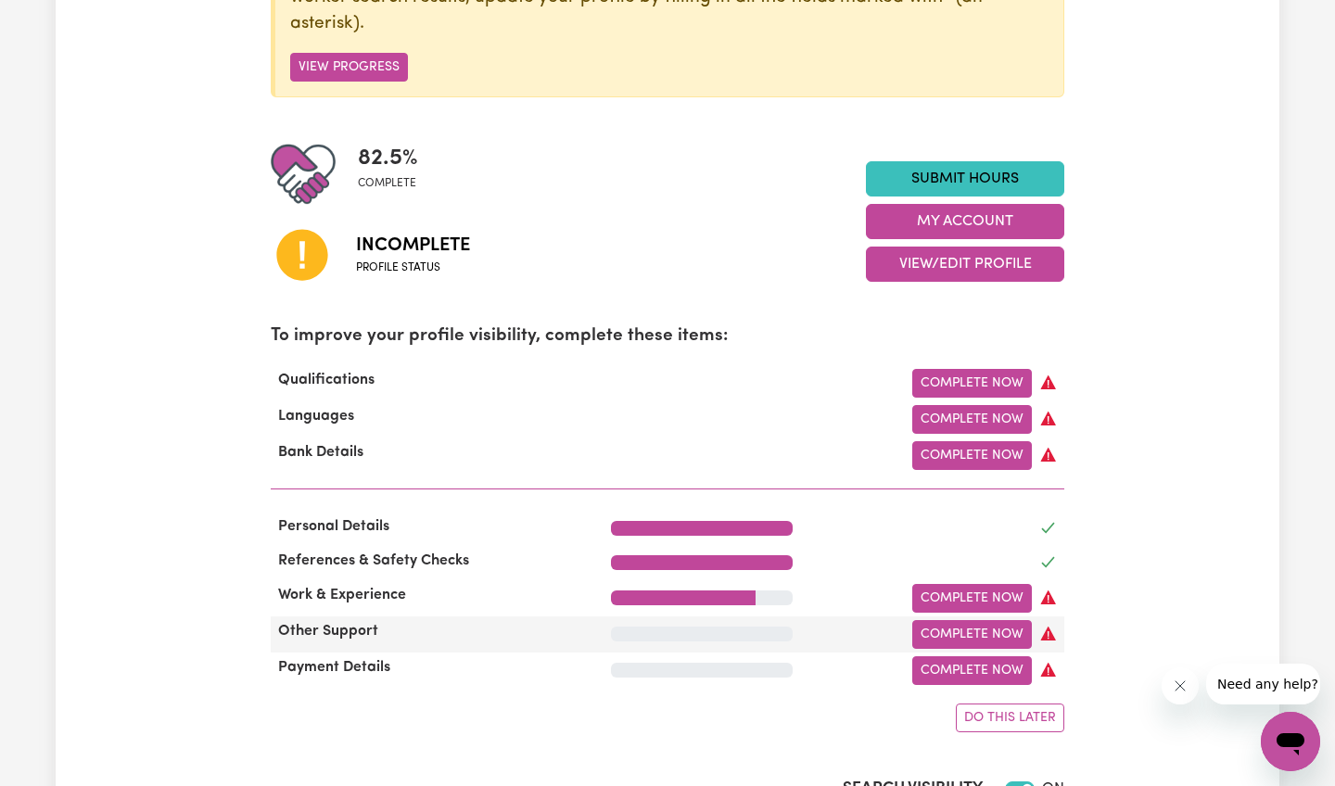
scroll to position [331, 0]
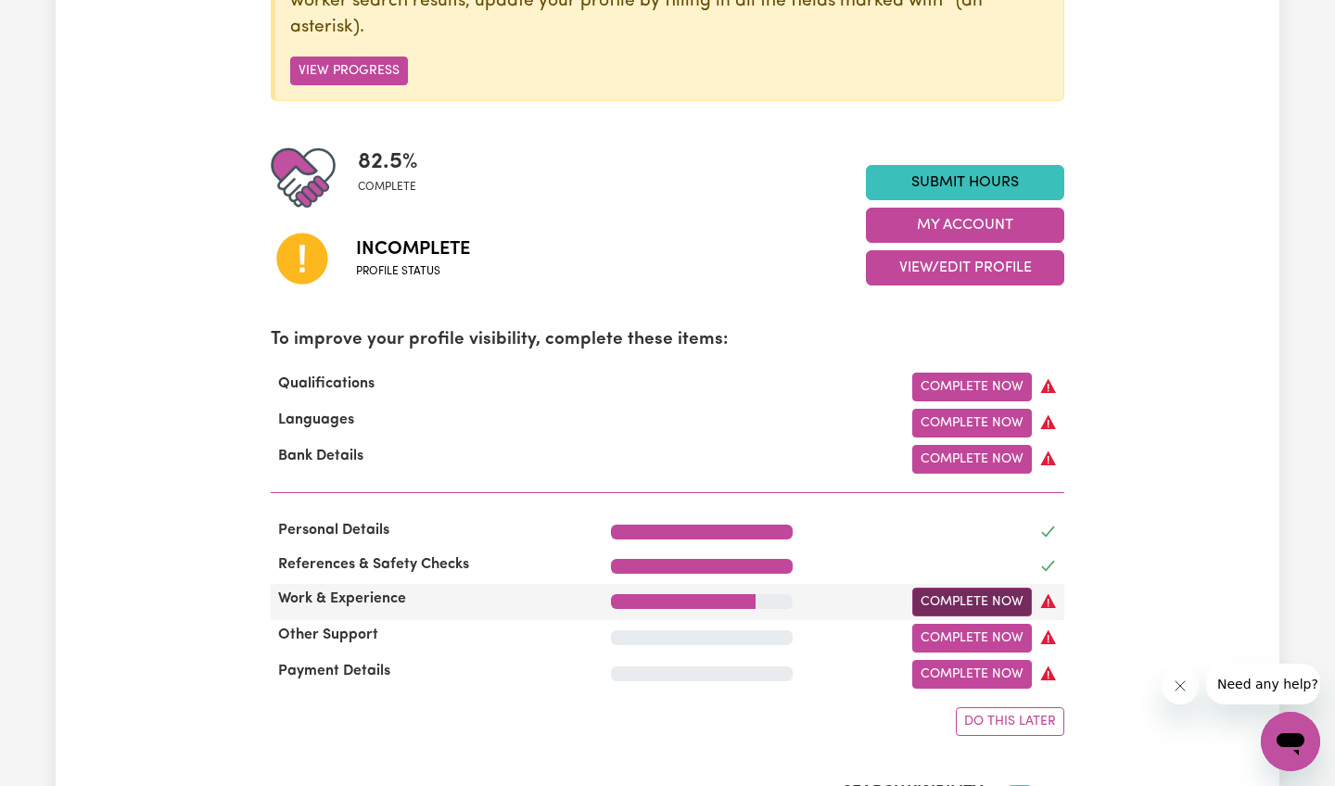
click at [922, 594] on link "Complete Now" at bounding box center [972, 602] width 120 height 29
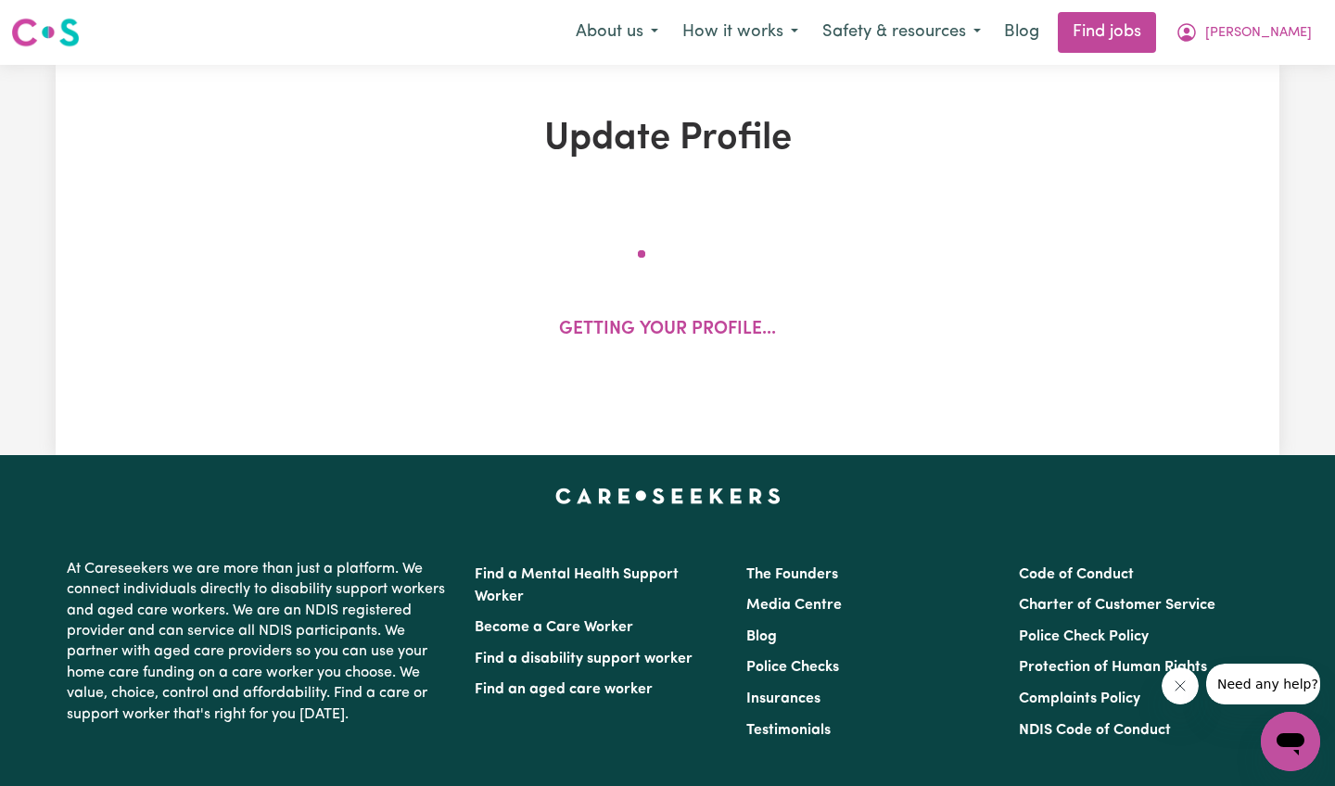
select select "2024"
select select "Certificate III (Individual Support)"
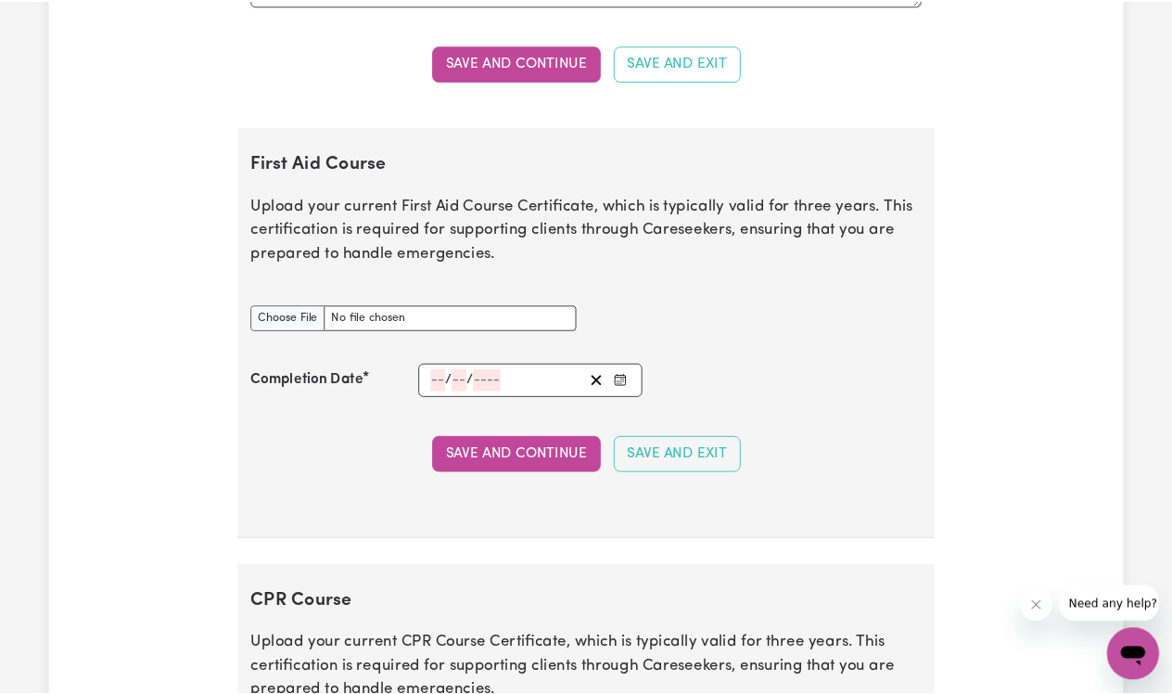
scroll to position [3445, 0]
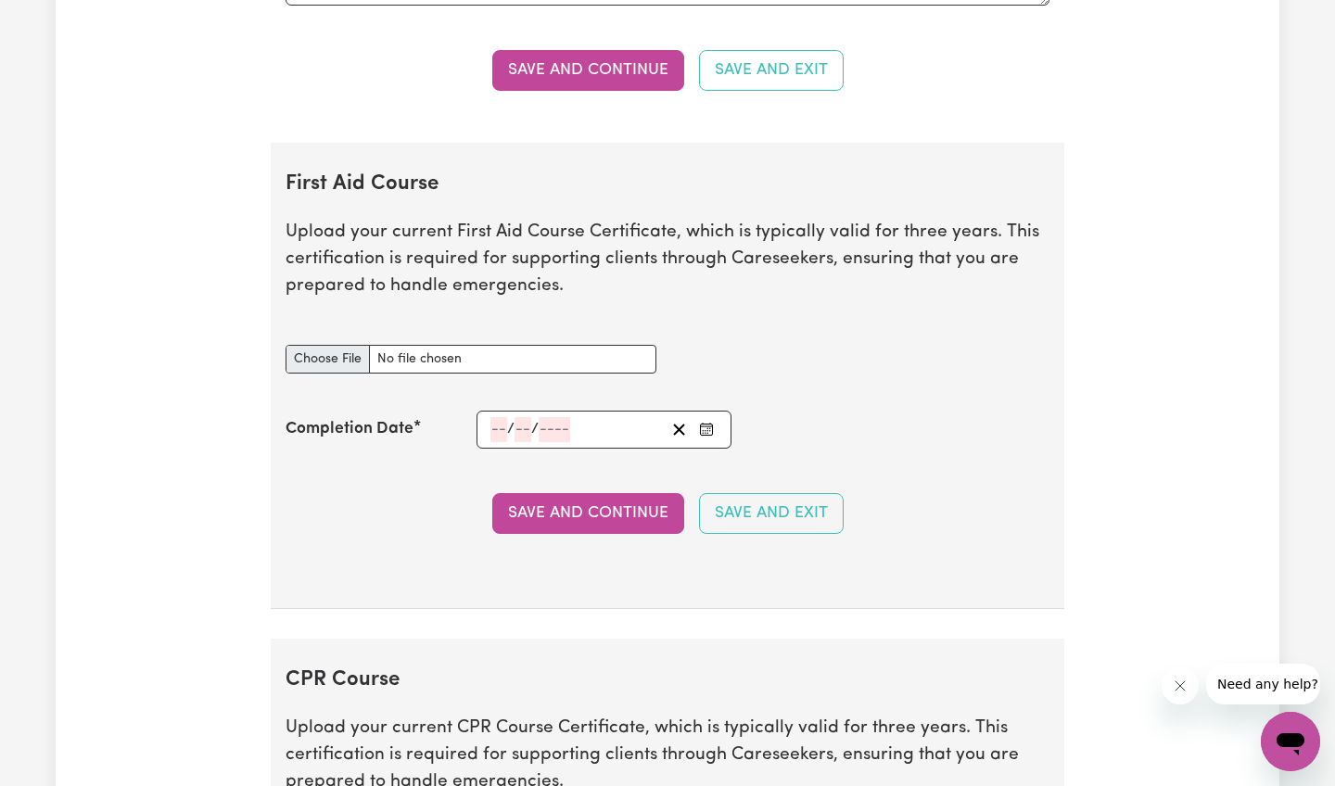
click at [348, 345] on input "First Aid Course document" at bounding box center [471, 359] width 371 height 29
type input "C:\fakepath\Certificate.pdf"
click at [436, 345] on input "First Aid Course document" at bounding box center [471, 359] width 371 height 29
click at [637, 497] on button "Save and Continue" at bounding box center [588, 513] width 192 height 41
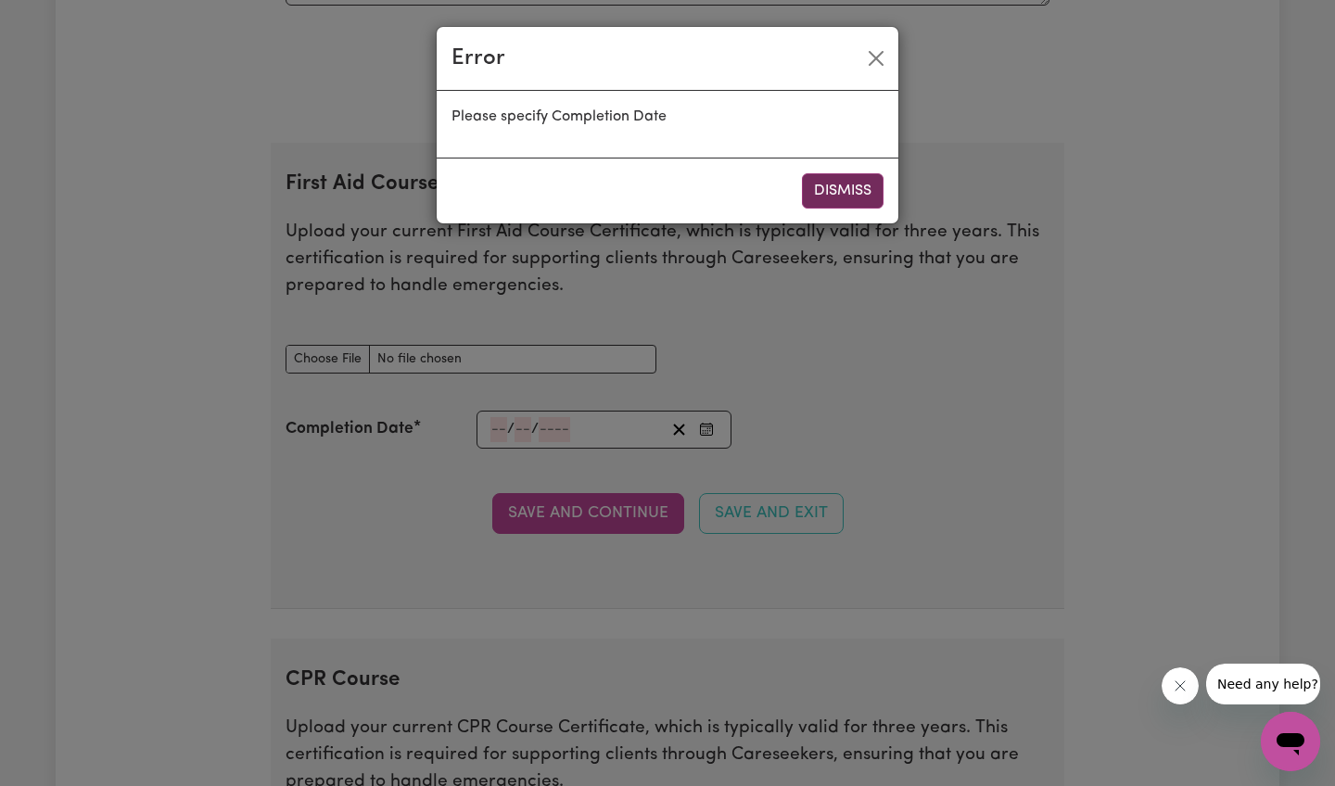
click at [814, 194] on button "Dismiss" at bounding box center [843, 190] width 82 height 35
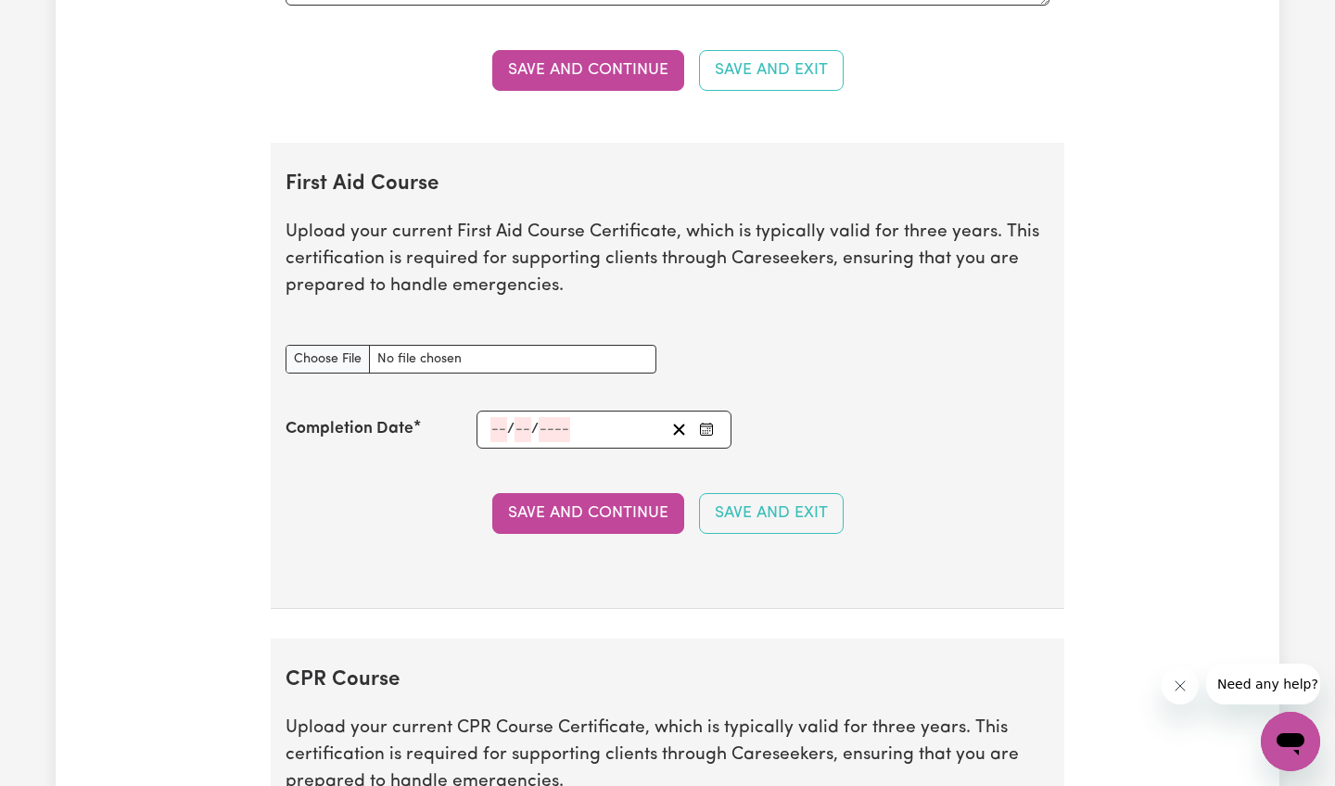
click at [497, 417] on input "number" at bounding box center [499, 429] width 17 height 25
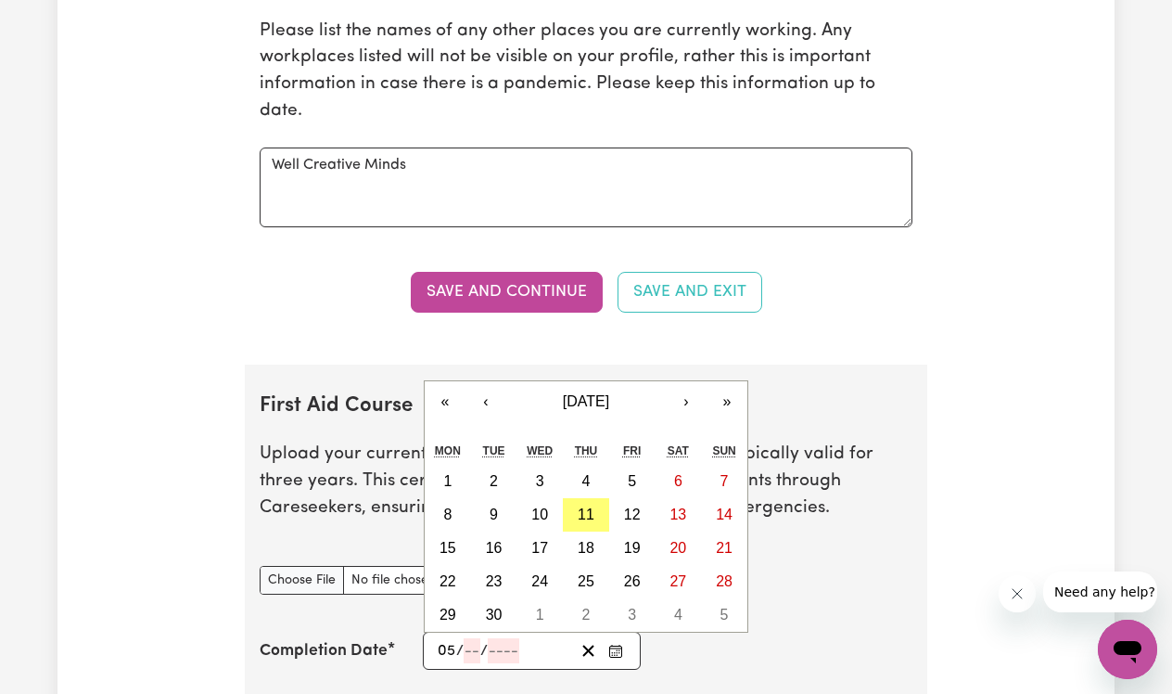
type input "05"
type input "04"
type input "2020"
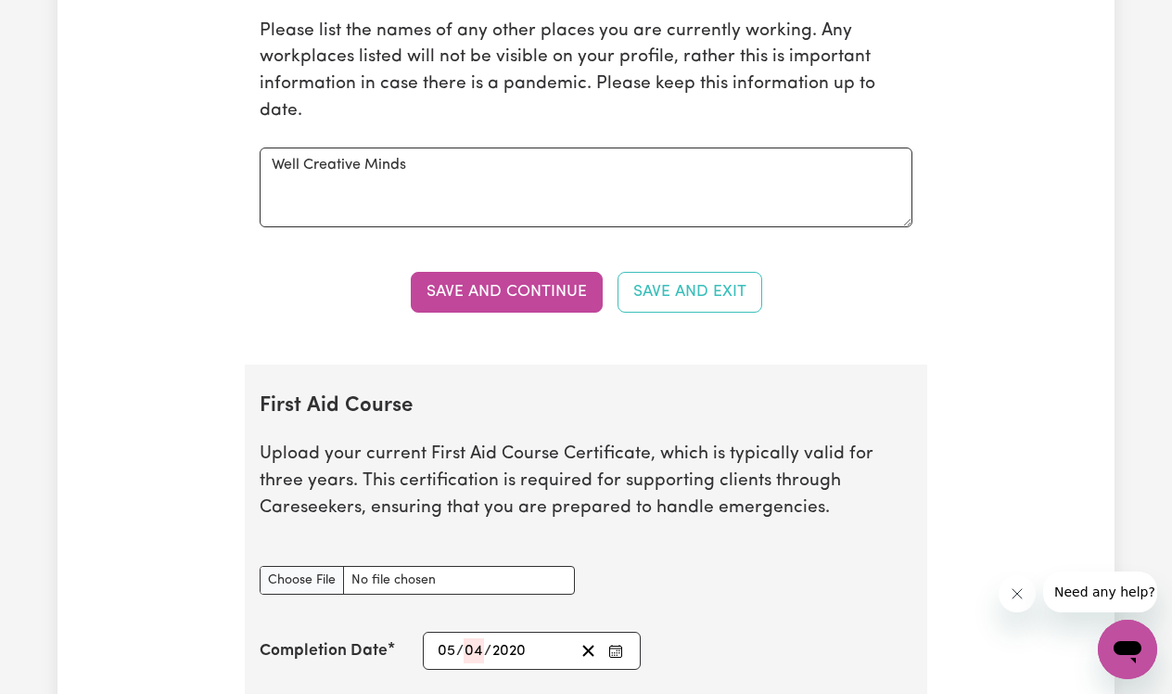
click at [867, 621] on section "First Aid Course Upload your current First Aid Course Certificate, which is typ…" at bounding box center [586, 597] width 682 height 466
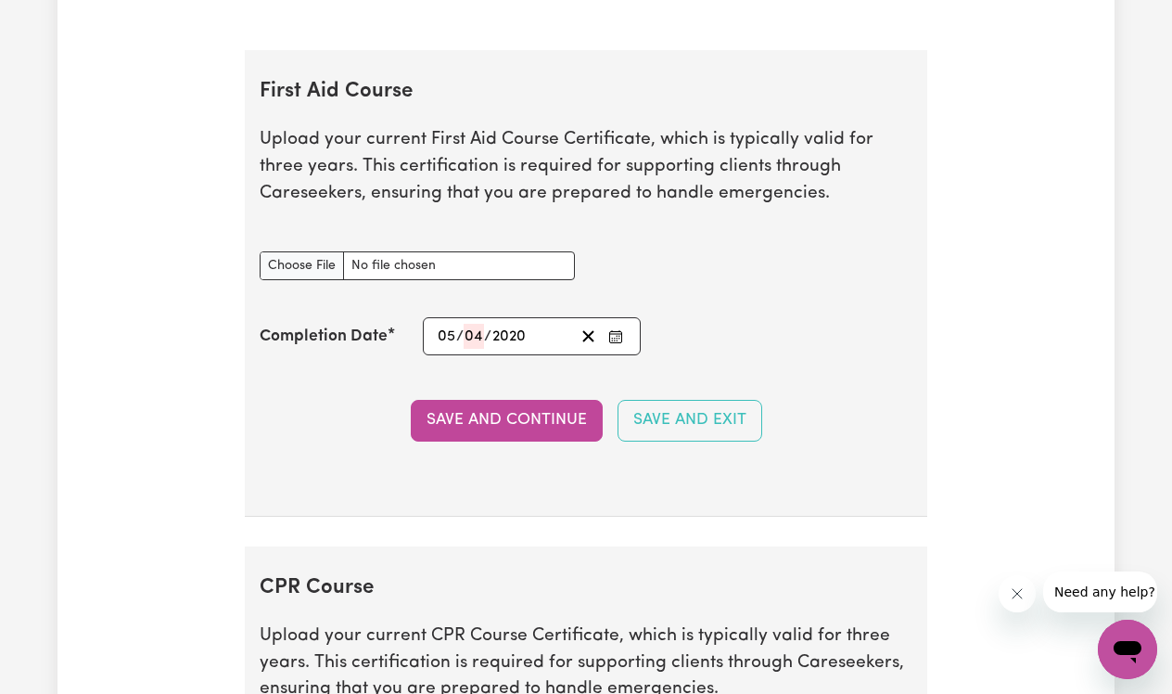
scroll to position [3756, 0]
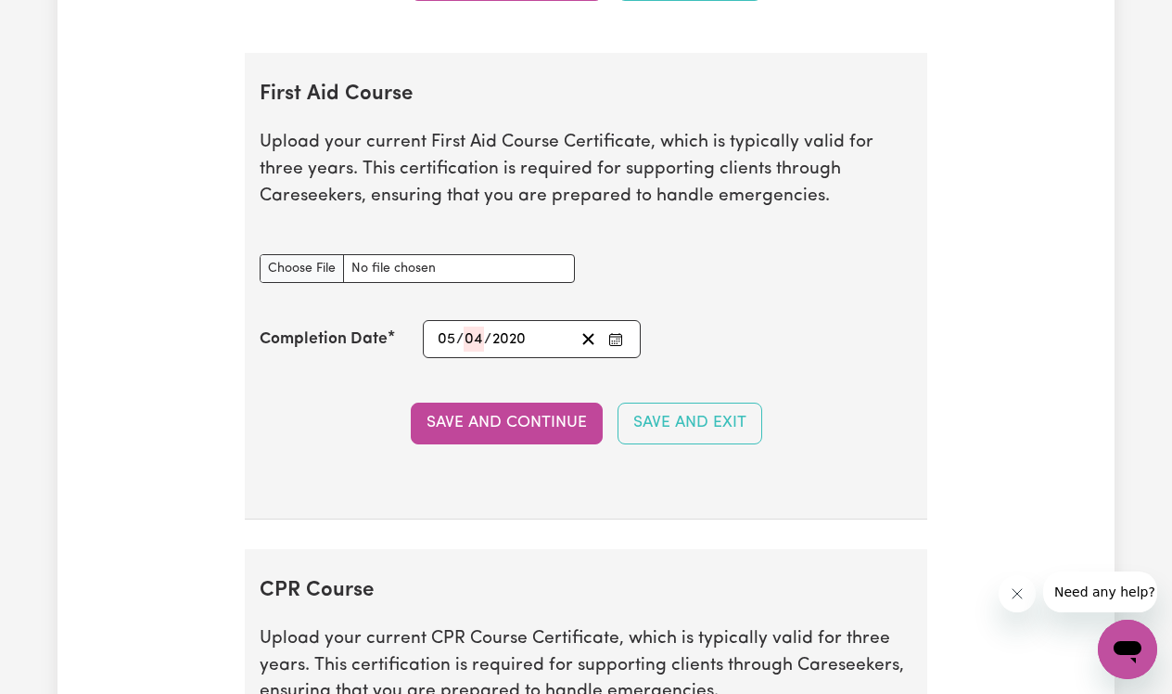
type input "C:\fakepath\Chris Haoui First Aid 2020 .pdf"
click at [453, 427] on button "Save and Continue" at bounding box center [507, 422] width 192 height 41
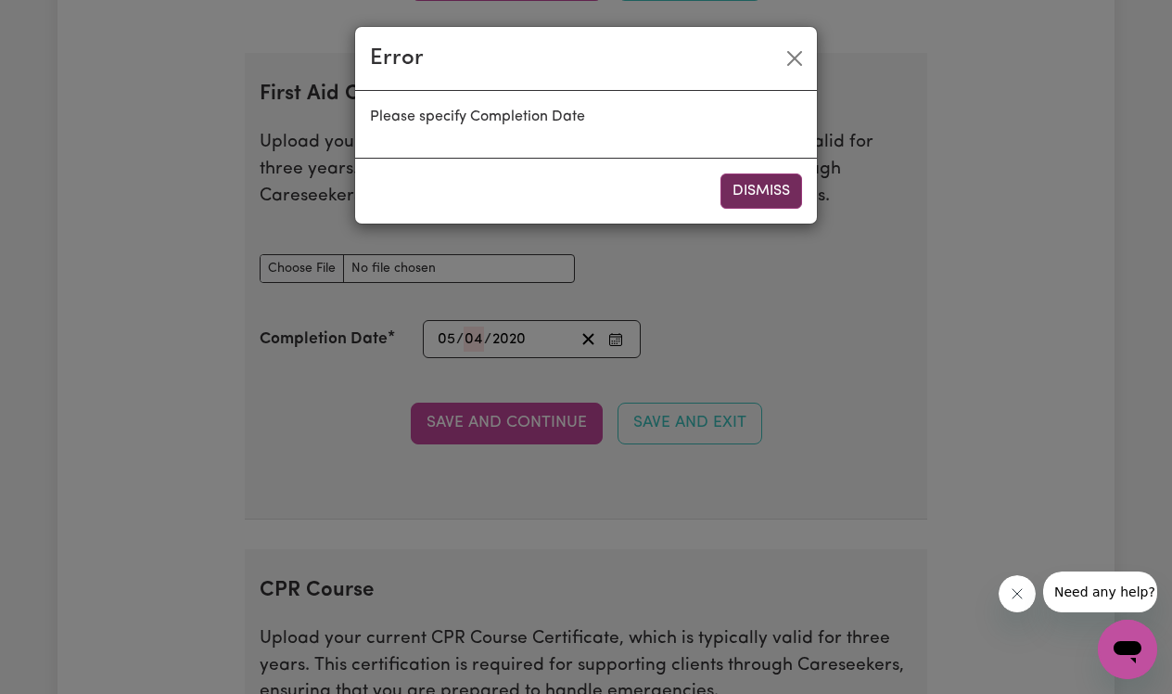
click at [787, 198] on button "Dismiss" at bounding box center [761, 190] width 82 height 35
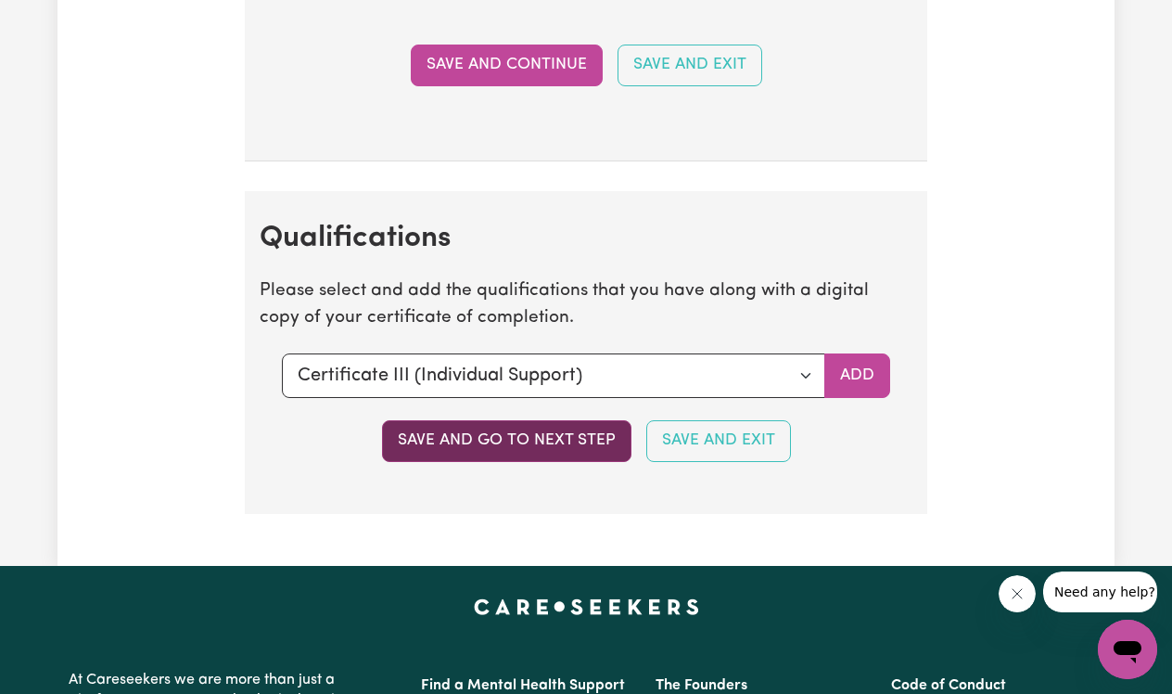
scroll to position [4608, 0]
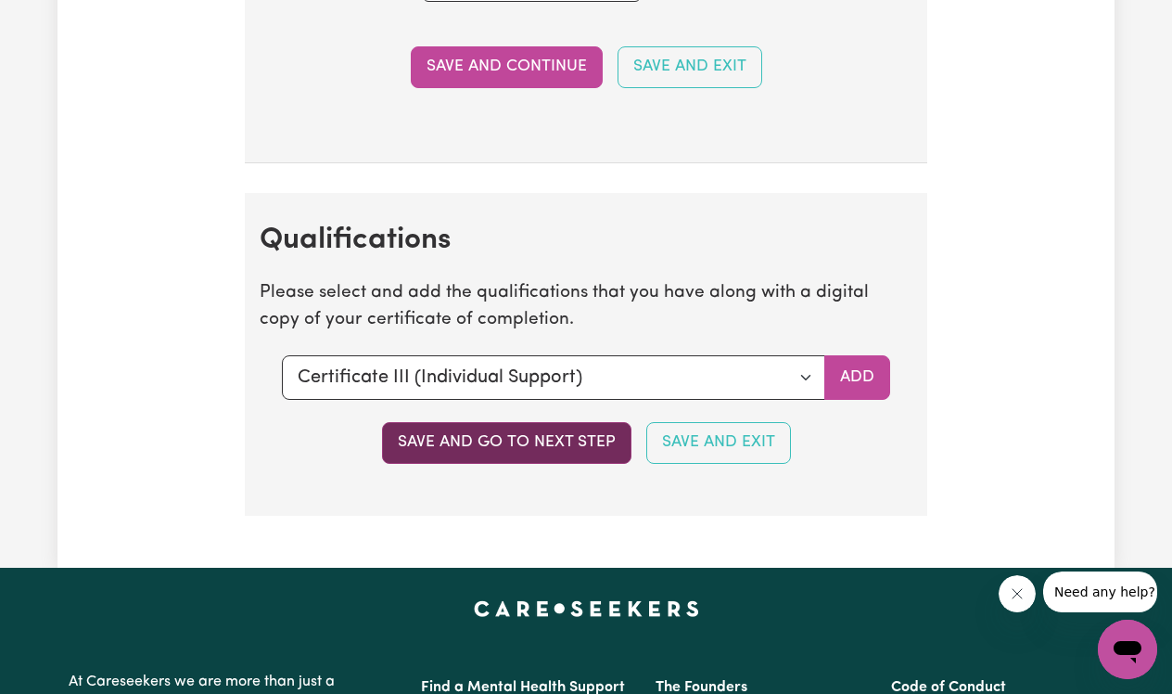
click at [555, 447] on button "Save and go to next step" at bounding box center [506, 442] width 249 height 41
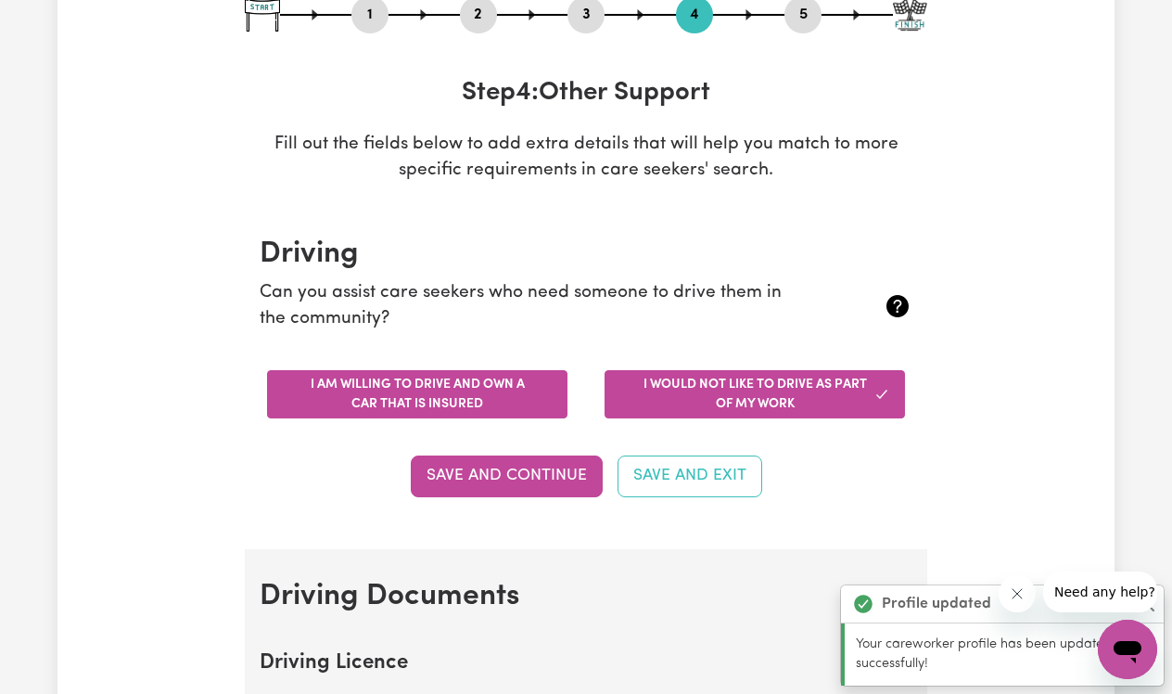
scroll to position [223, 0]
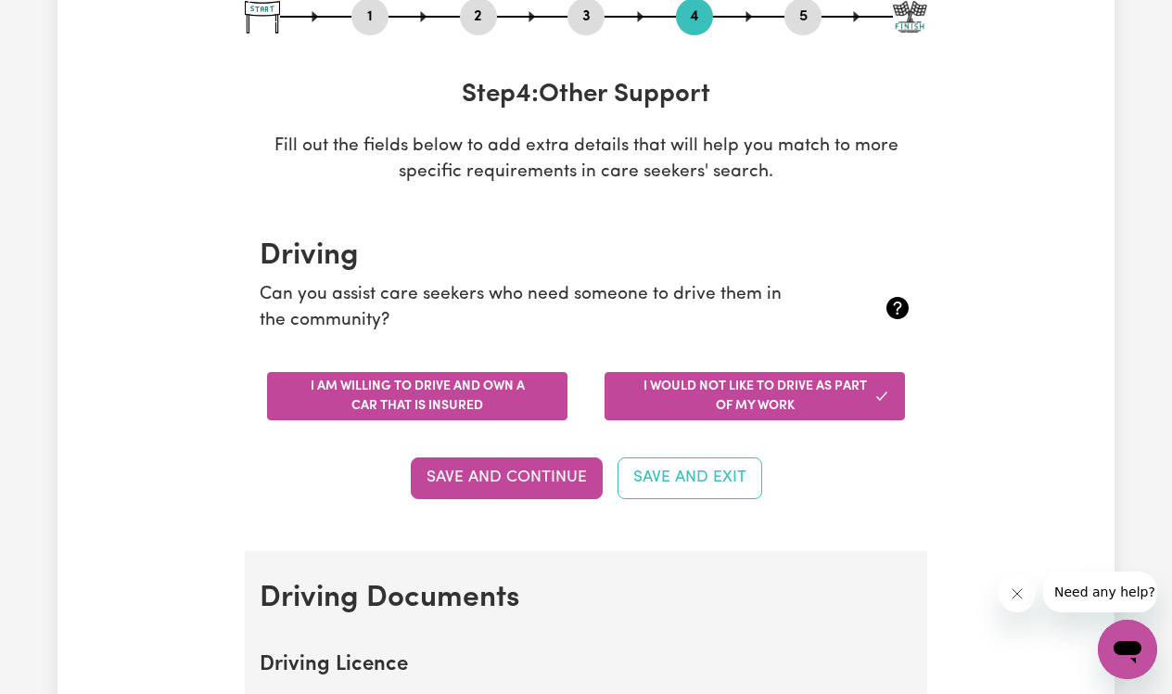
click at [527, 401] on button "I am willing to drive and own a car that is insured" at bounding box center [417, 396] width 300 height 48
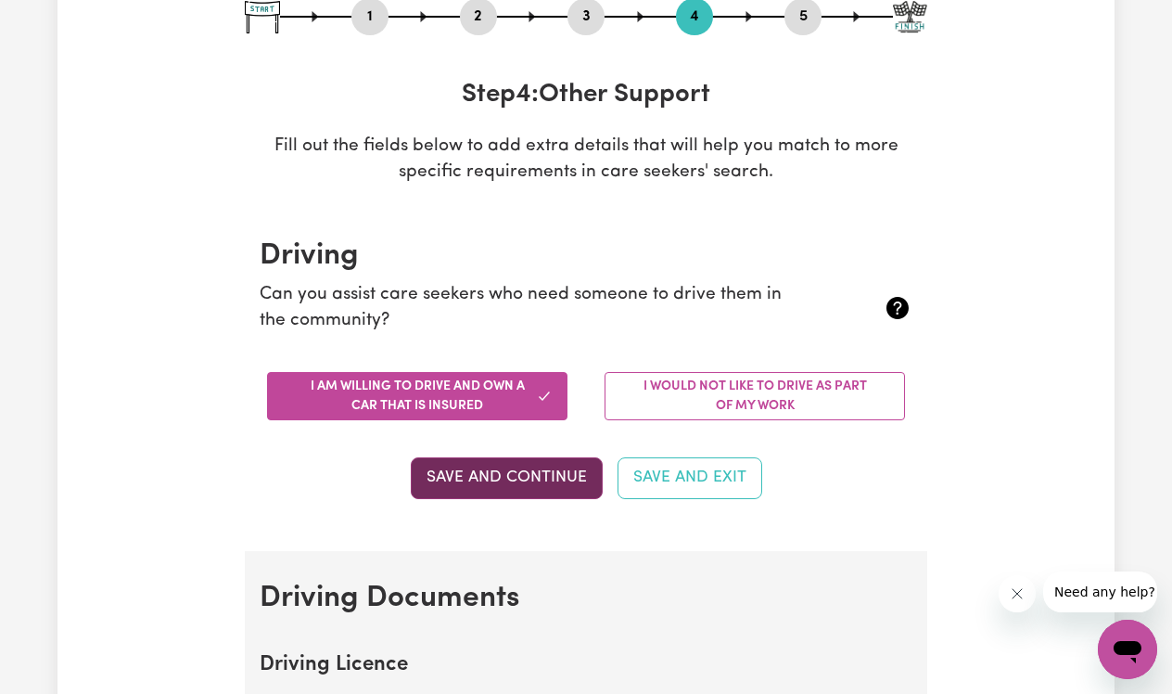
click at [515, 480] on button "Save and Continue" at bounding box center [507, 477] width 192 height 41
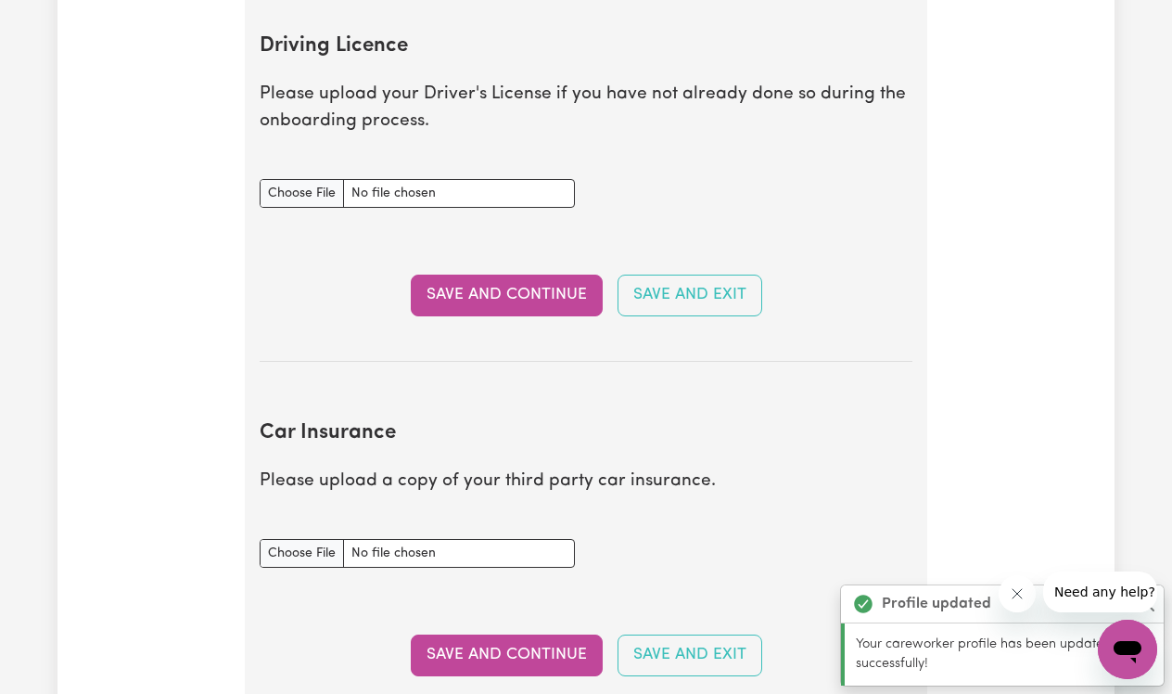
scroll to position [801, 0]
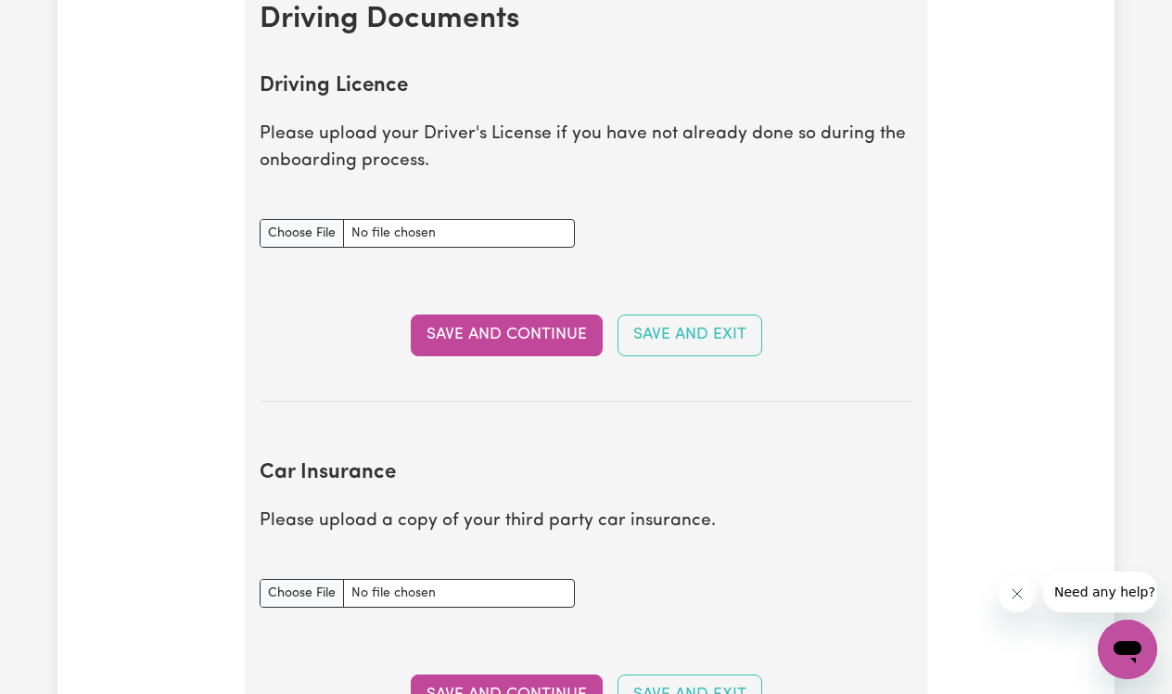
type input "C:\fakepath\Unknown.jpeg"
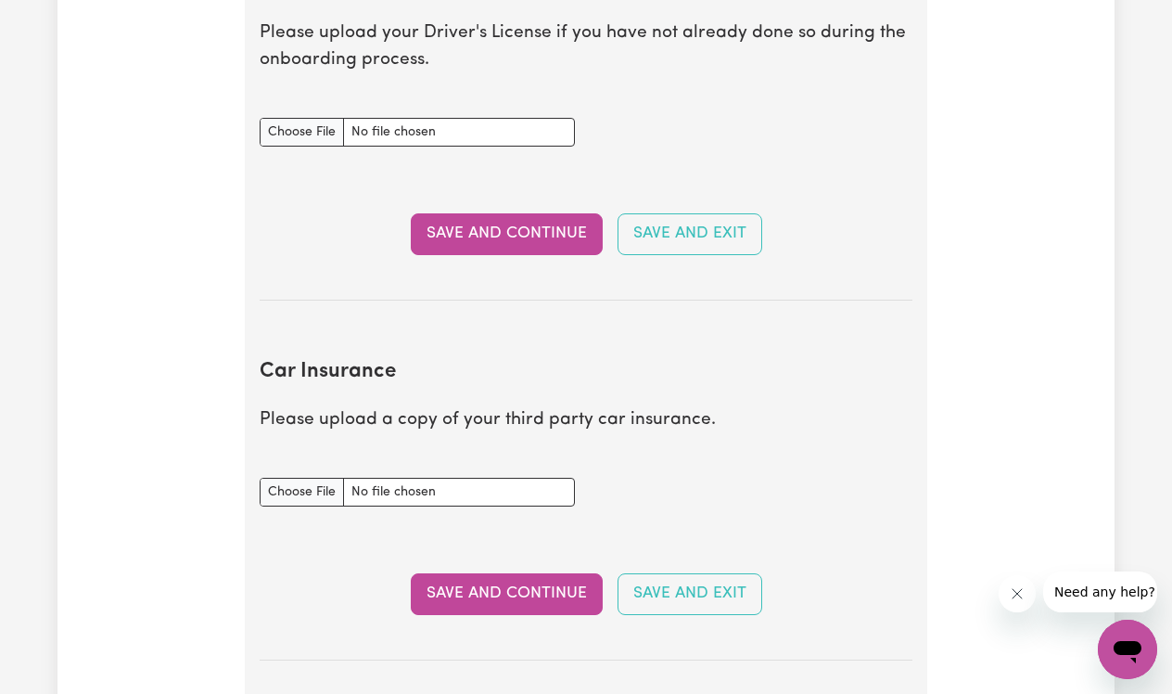
scroll to position [916, 0]
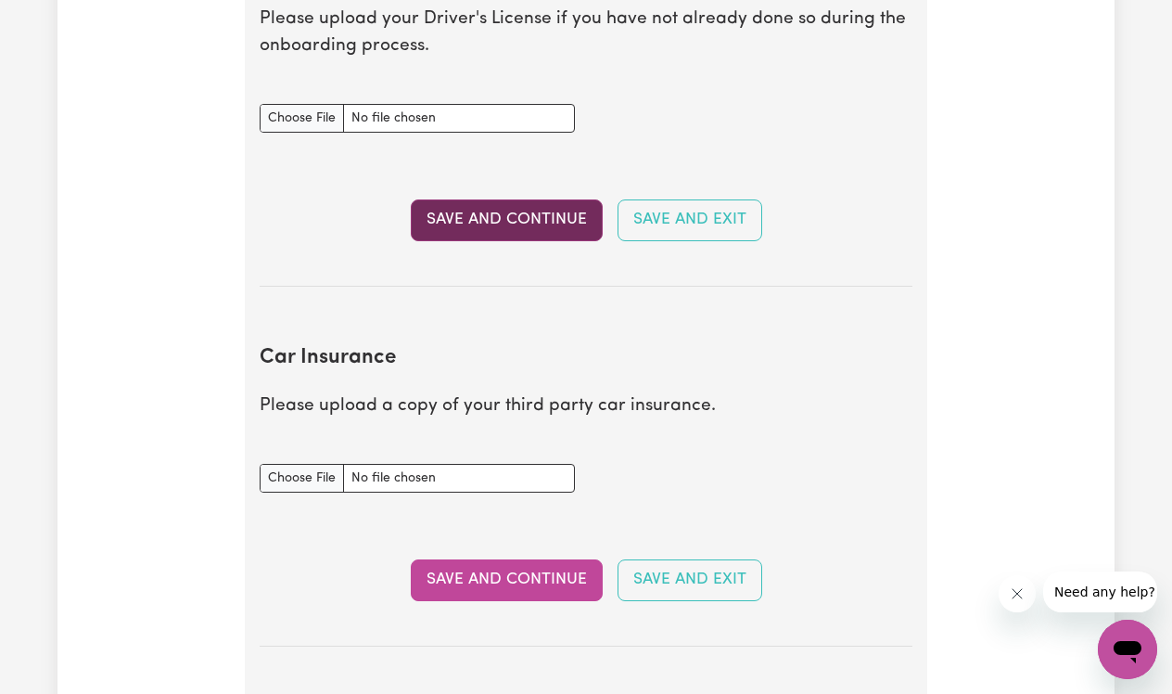
click at [575, 214] on button "Save and Continue" at bounding box center [507, 219] width 192 height 41
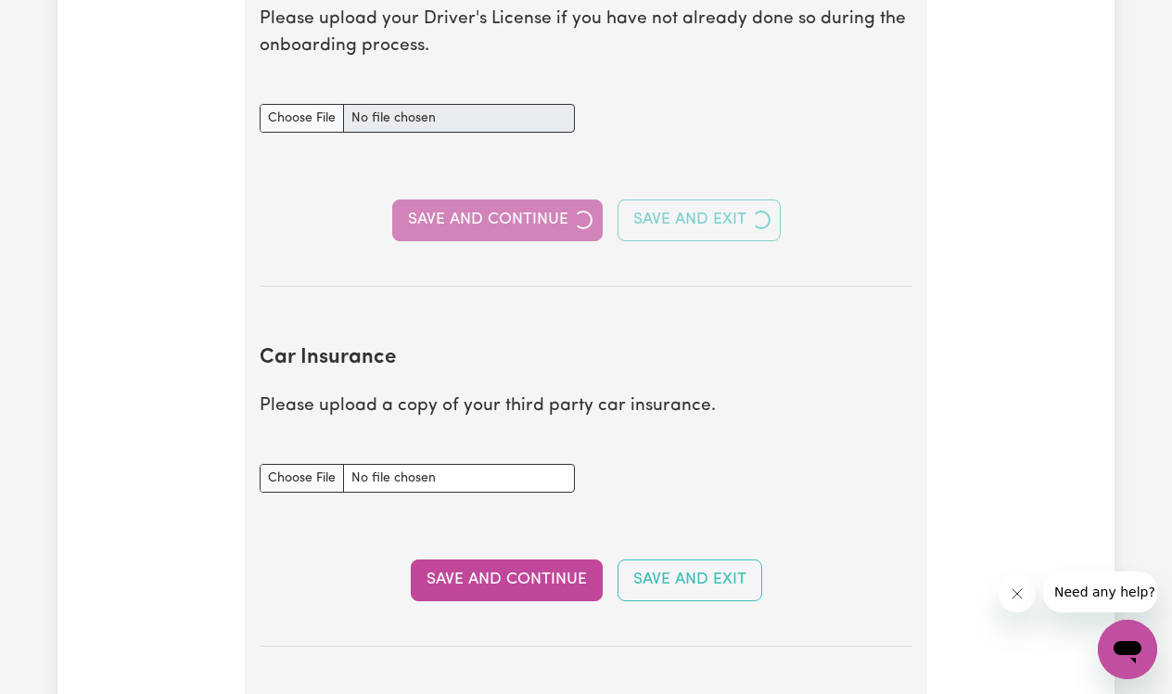
click at [575, 214] on div "Save and Continue Save and Exit" at bounding box center [586, 219] width 653 height 41
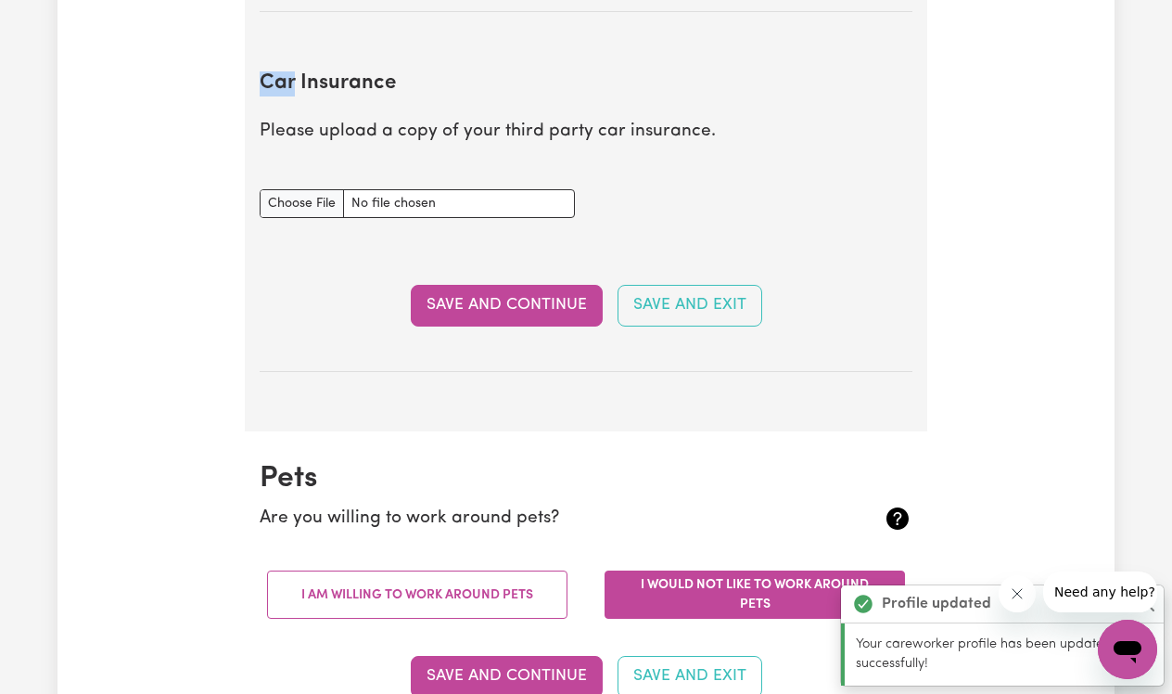
scroll to position [1225, 0]
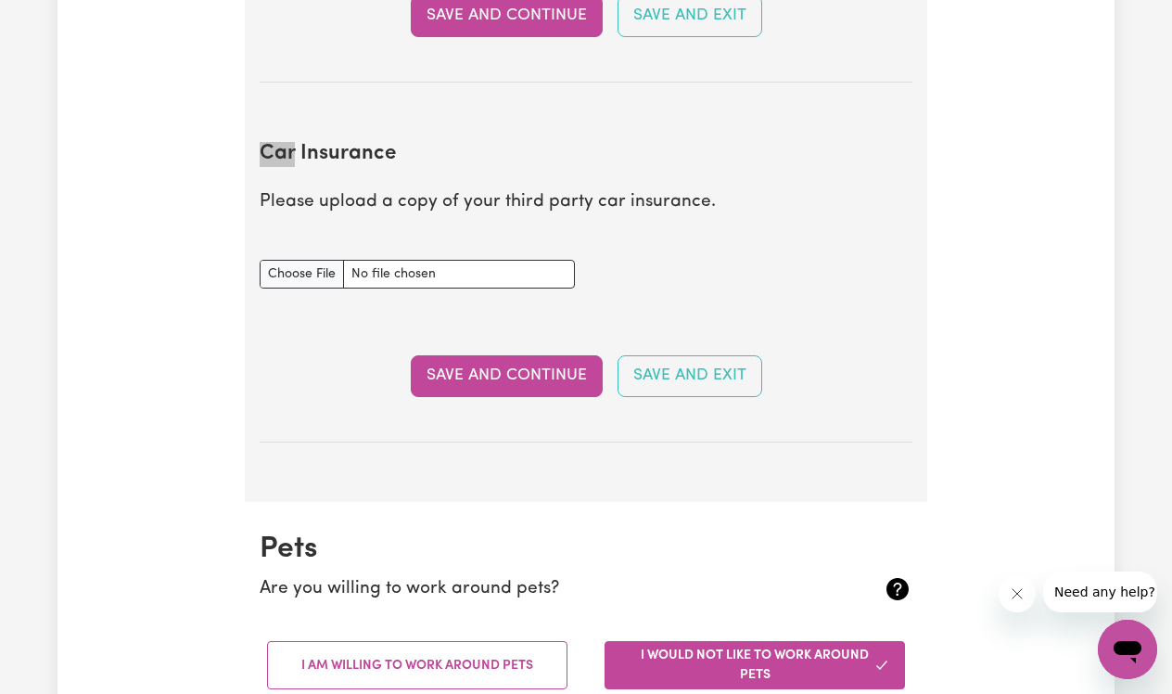
type input "C:\fakepath\tempImageDU9QqI.jpg"
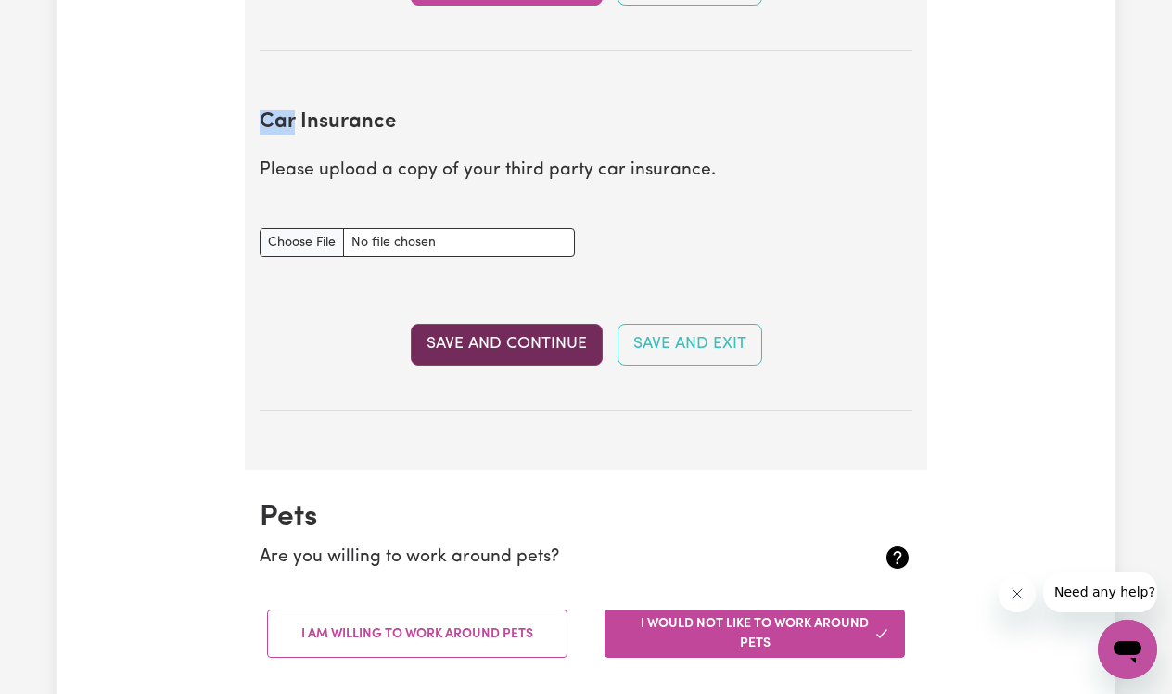
click at [514, 337] on button "Save and Continue" at bounding box center [507, 344] width 192 height 41
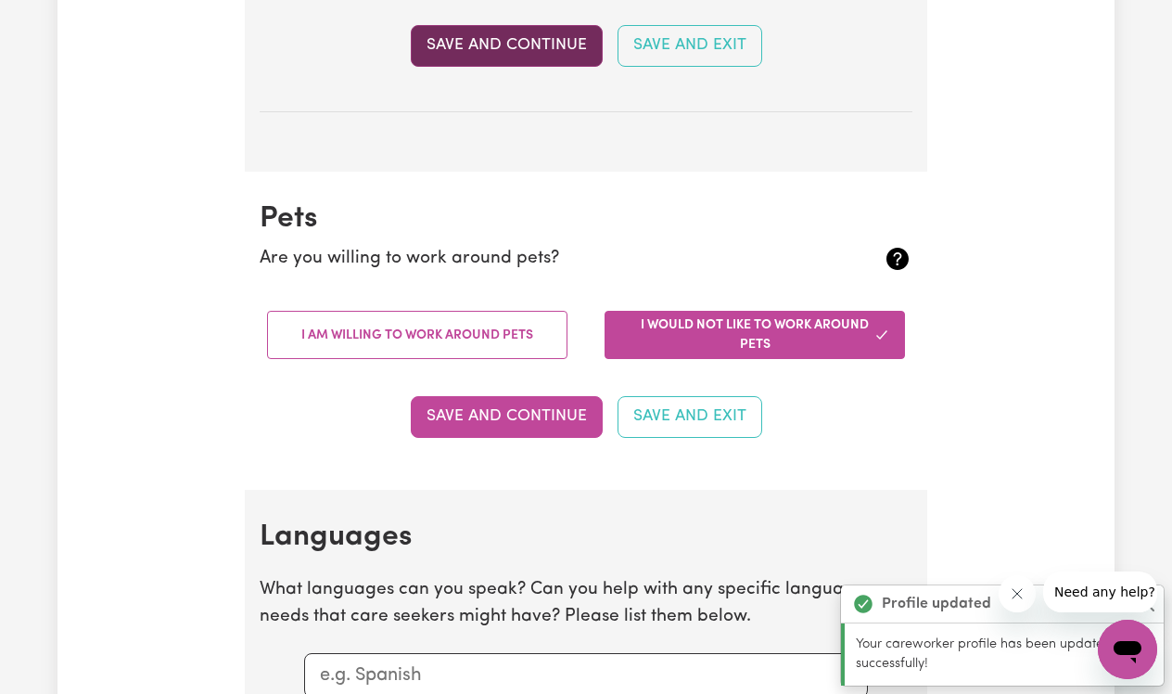
scroll to position [1717, 0]
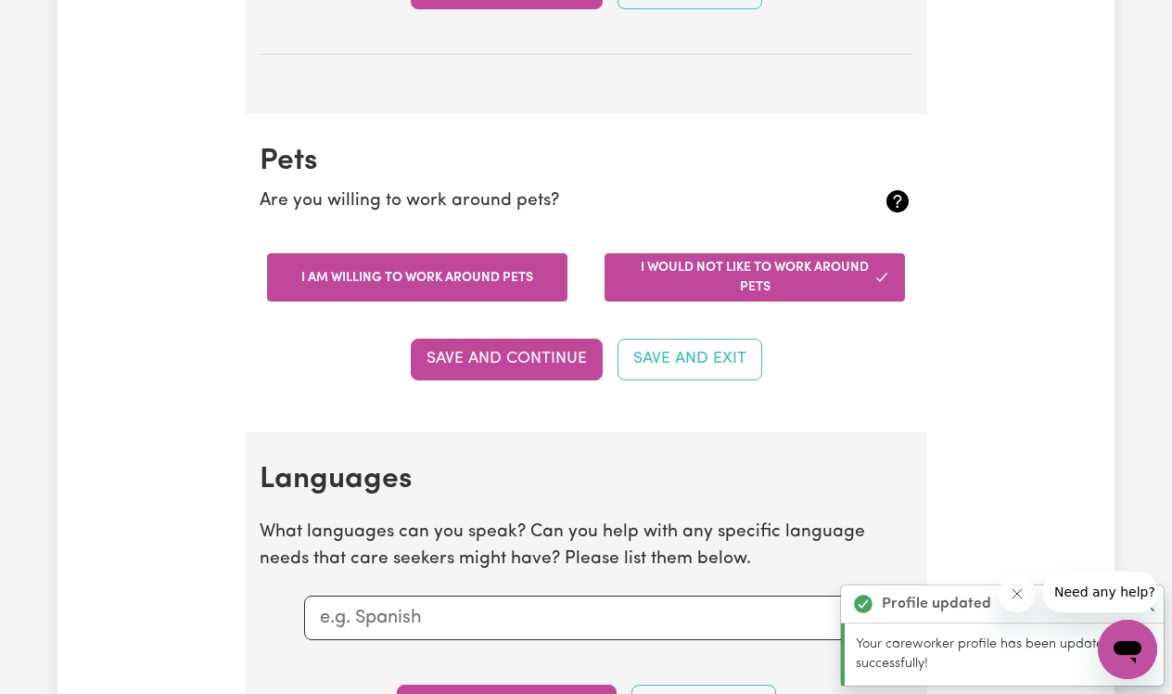
click at [470, 259] on button "I am willing to work around pets" at bounding box center [417, 277] width 300 height 48
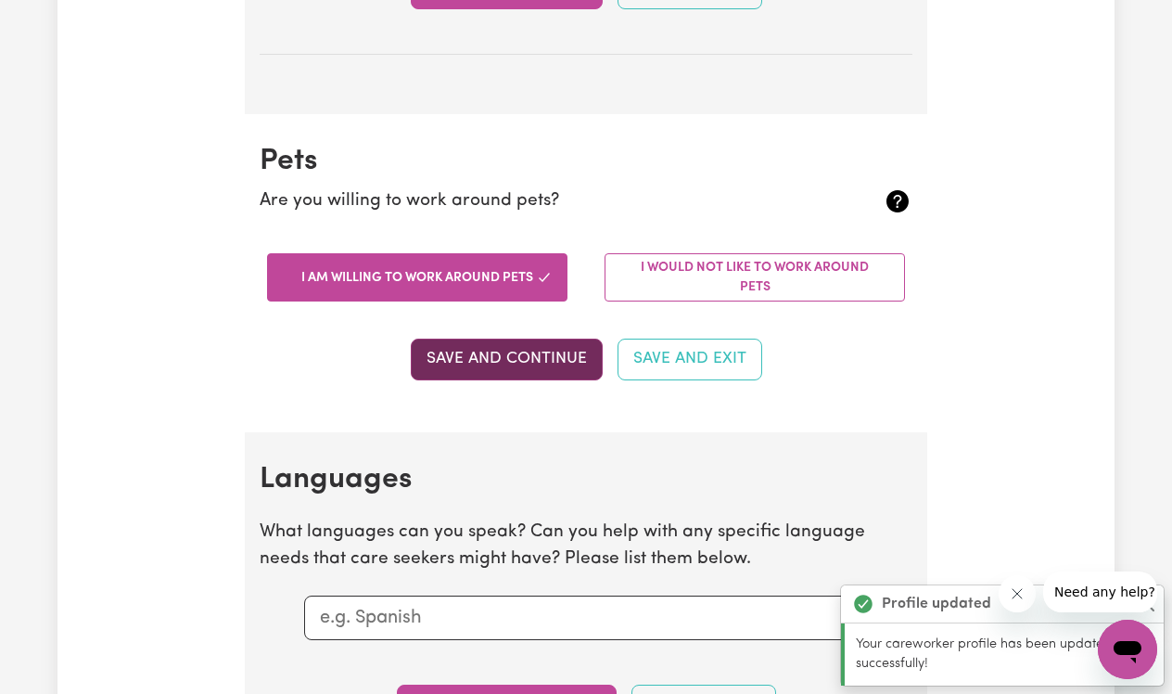
click at [465, 344] on button "Save and Continue" at bounding box center [507, 358] width 192 height 41
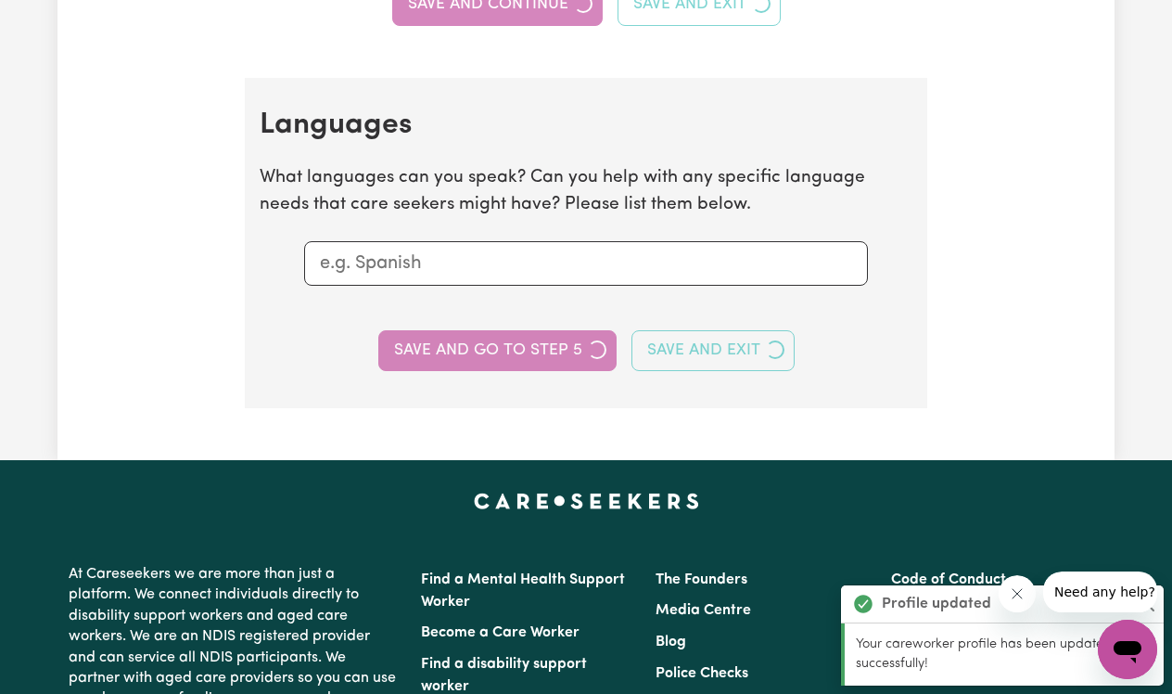
scroll to position [2139, 0]
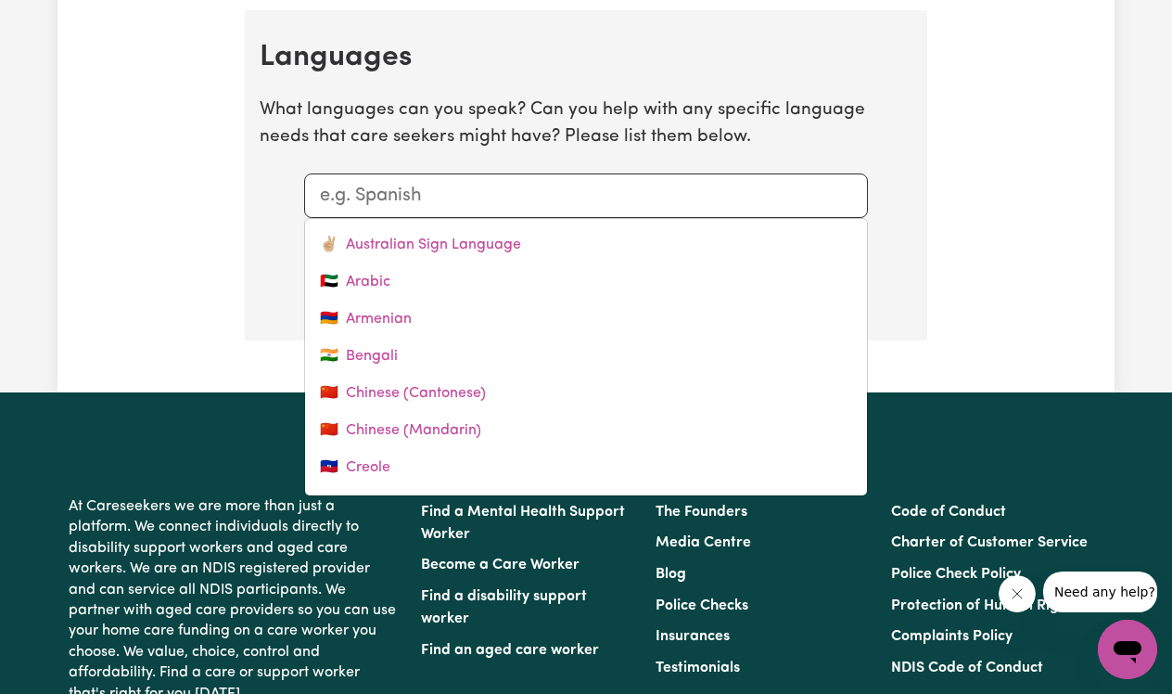
click at [492, 196] on input "text" at bounding box center [586, 196] width 532 height 28
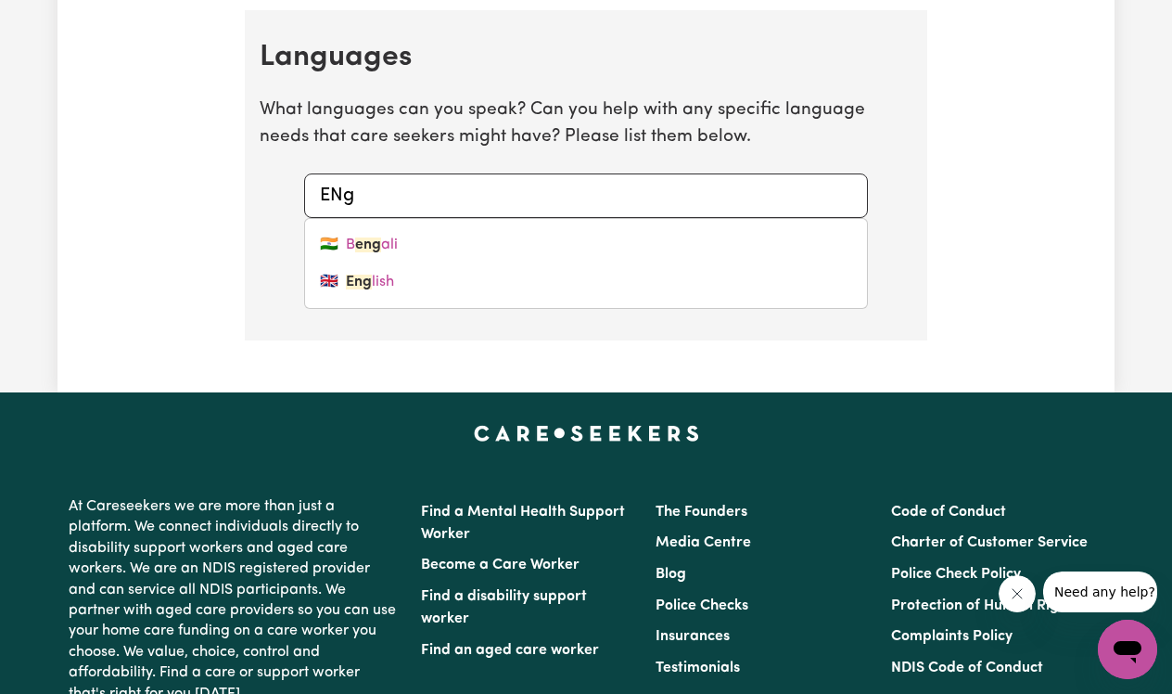
type input "ENgl"
type input "ENglish"
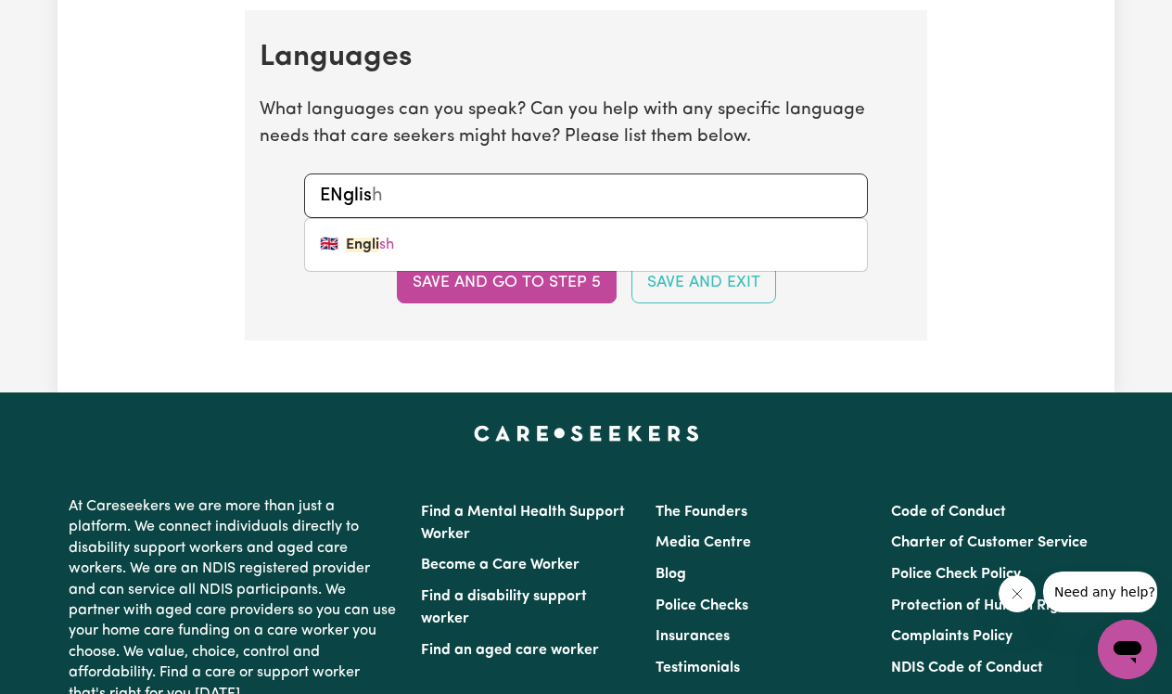
type input "ENglish"
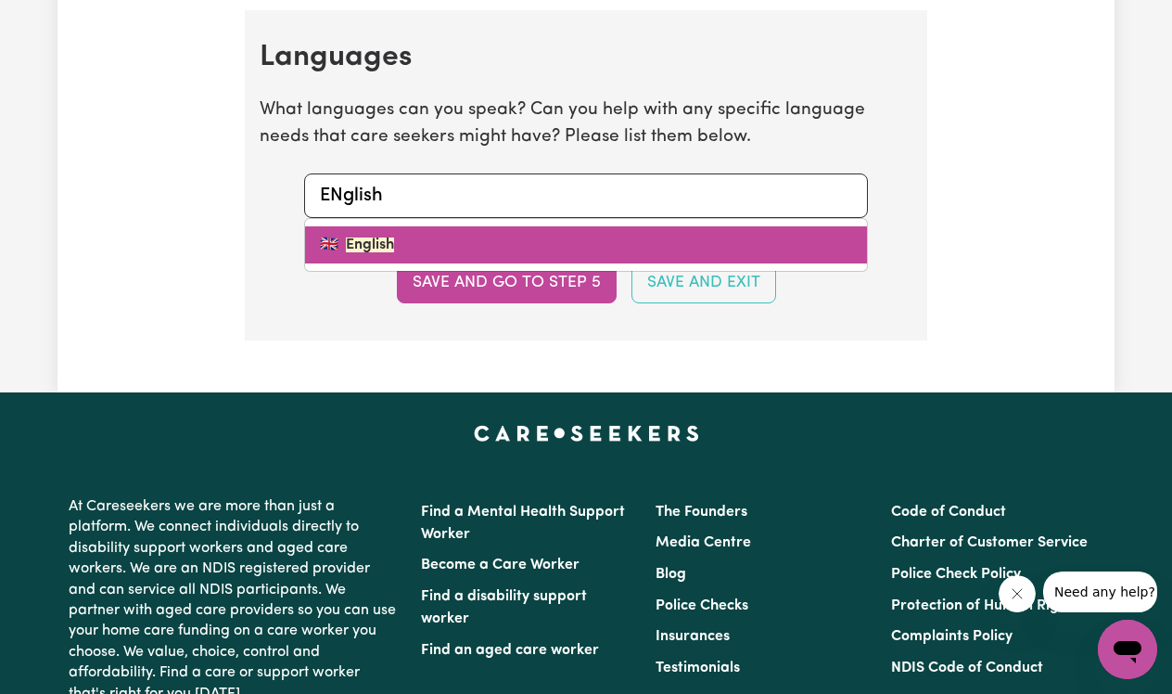
click at [460, 227] on link "🇬🇧 English" at bounding box center [586, 244] width 562 height 37
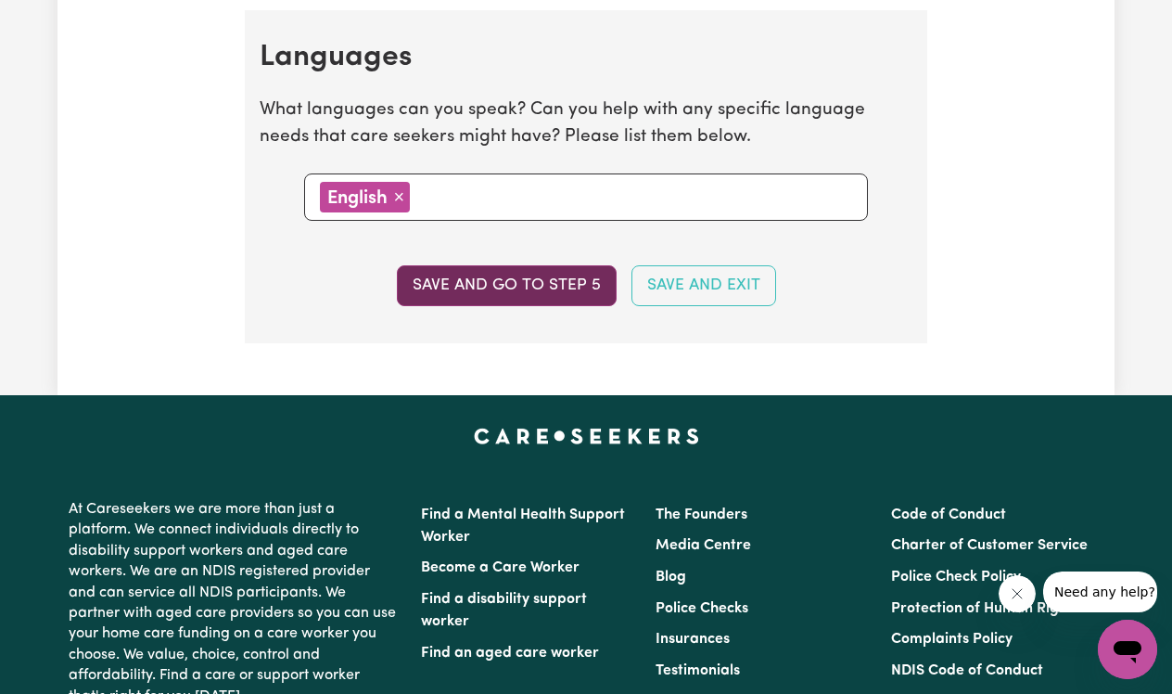
click at [511, 287] on button "Save and go to step 5" at bounding box center [507, 285] width 220 height 41
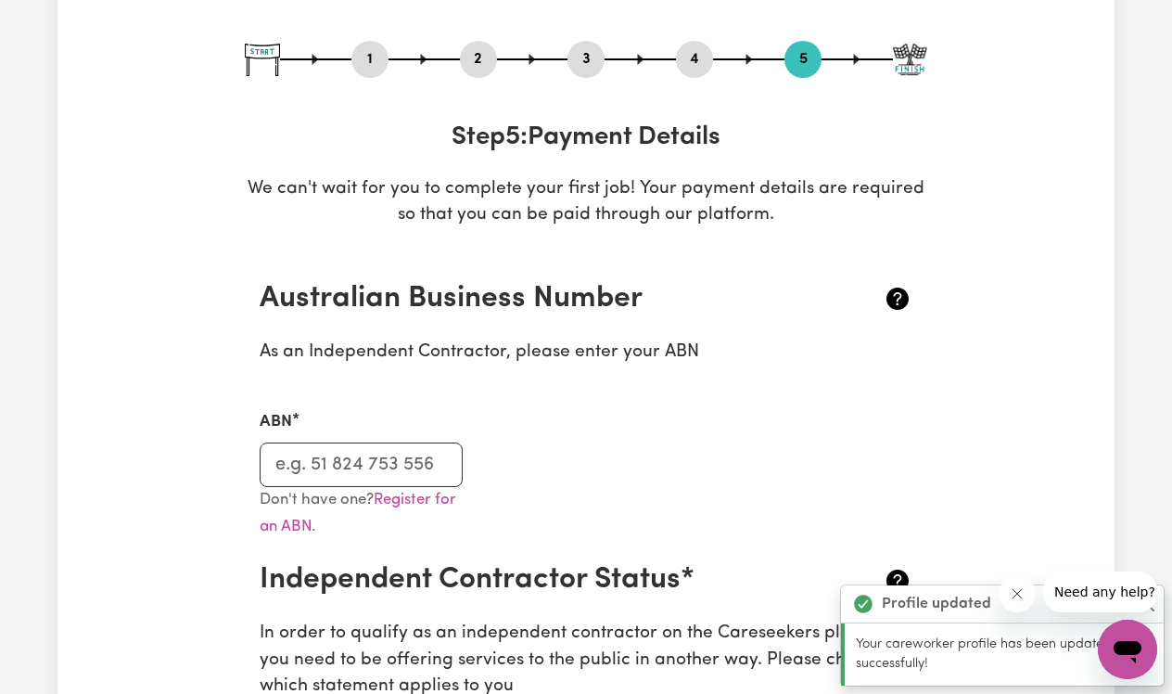
scroll to position [250, 0]
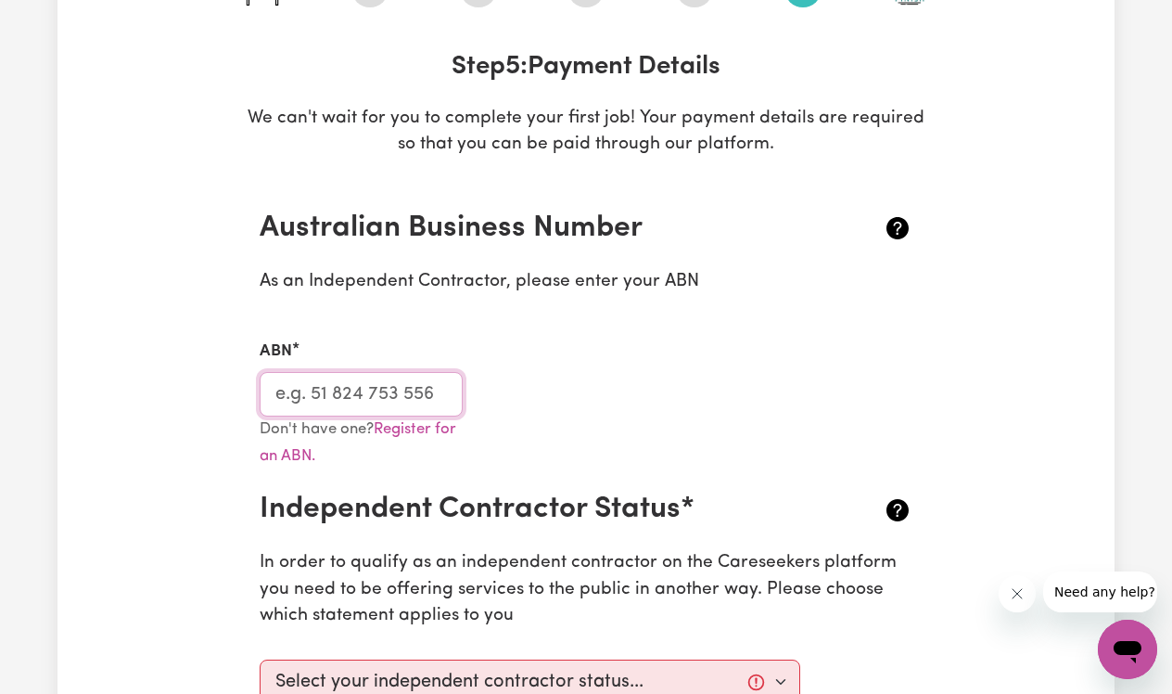
click at [403, 379] on input "ABN" at bounding box center [361, 394] width 203 height 45
type input "83963059580"
click at [573, 427] on div "Don't have one? Register for an ABN." at bounding box center [586, 454] width 675 height 76
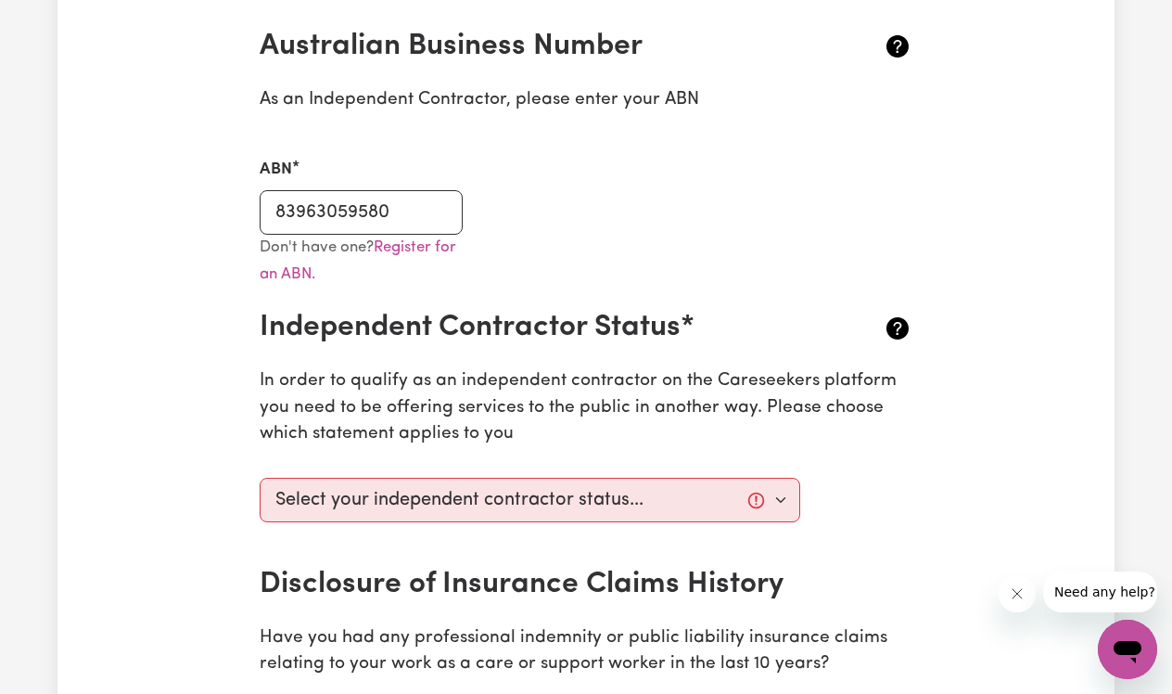
scroll to position [431, 0]
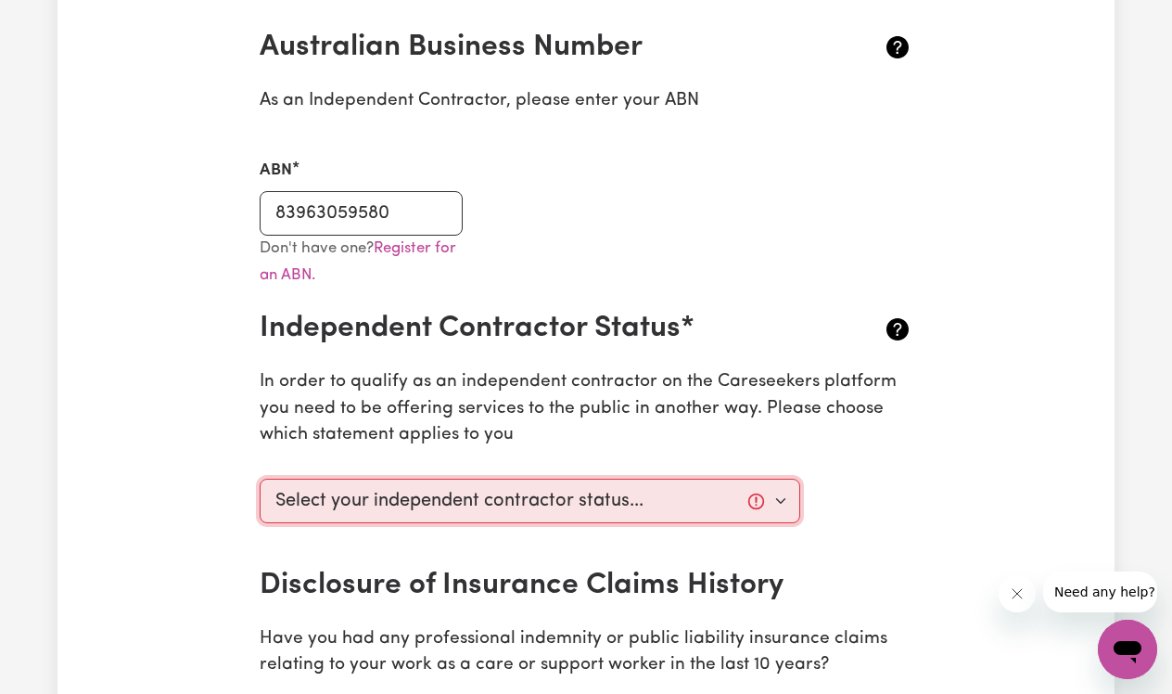
select select "I am providing services privately on my own"
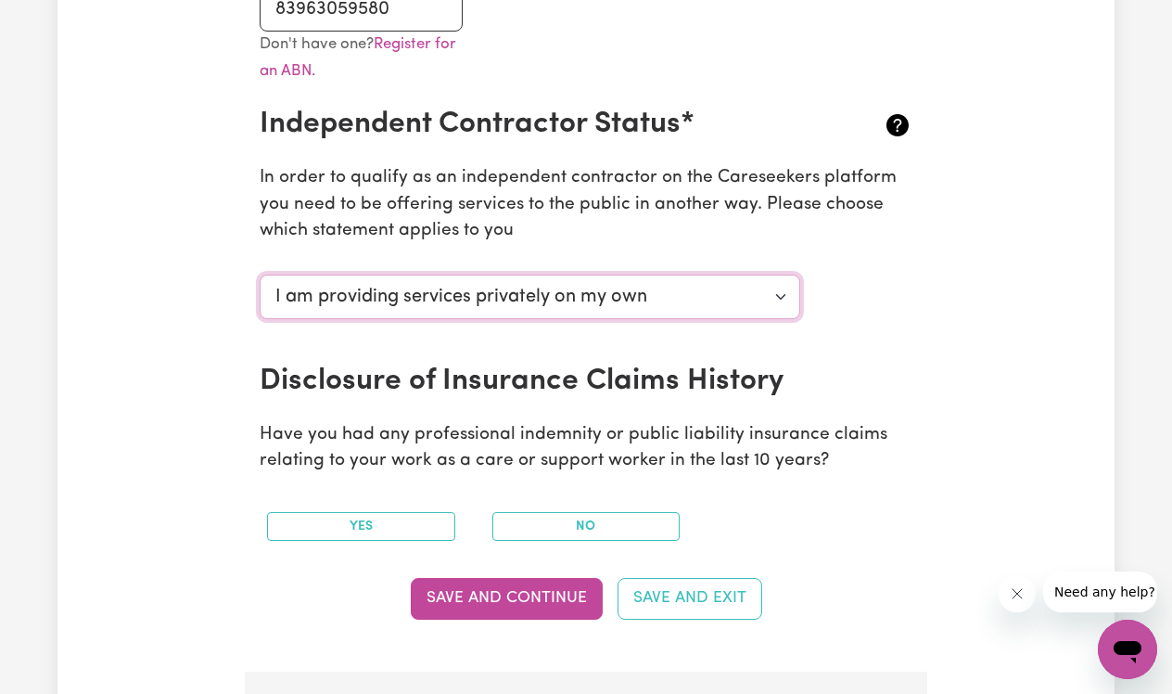
scroll to position [638, 0]
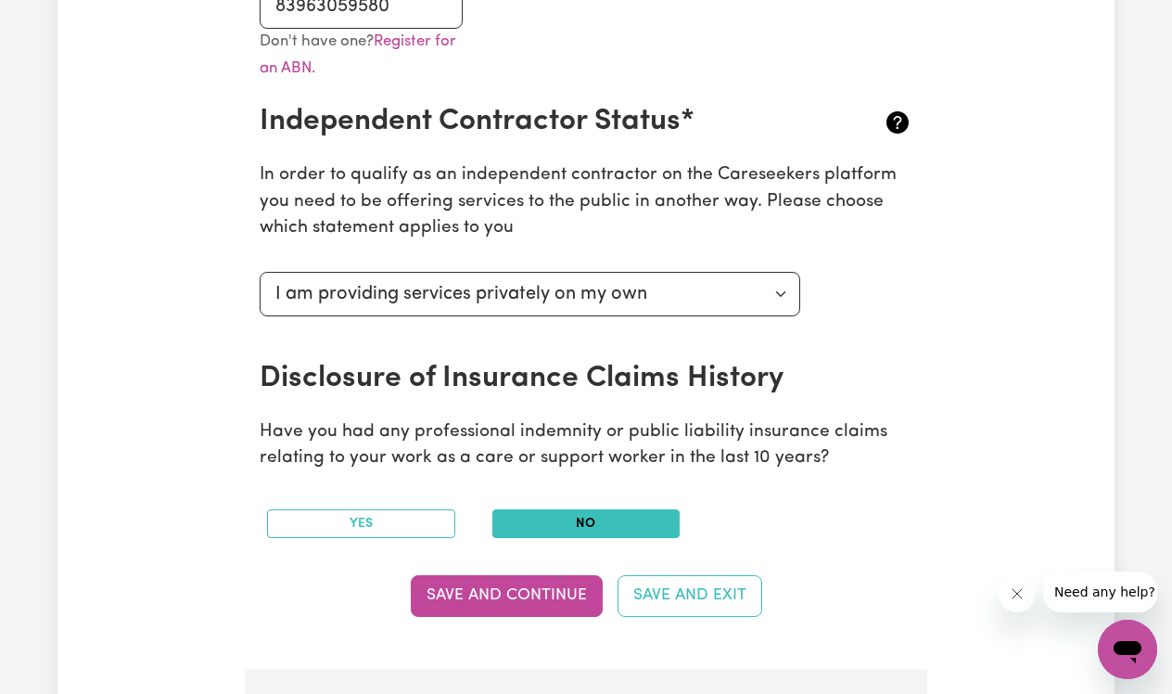
click at [538, 516] on button "No" at bounding box center [586, 523] width 188 height 29
click at [545, 594] on button "Save and Continue" at bounding box center [507, 595] width 192 height 41
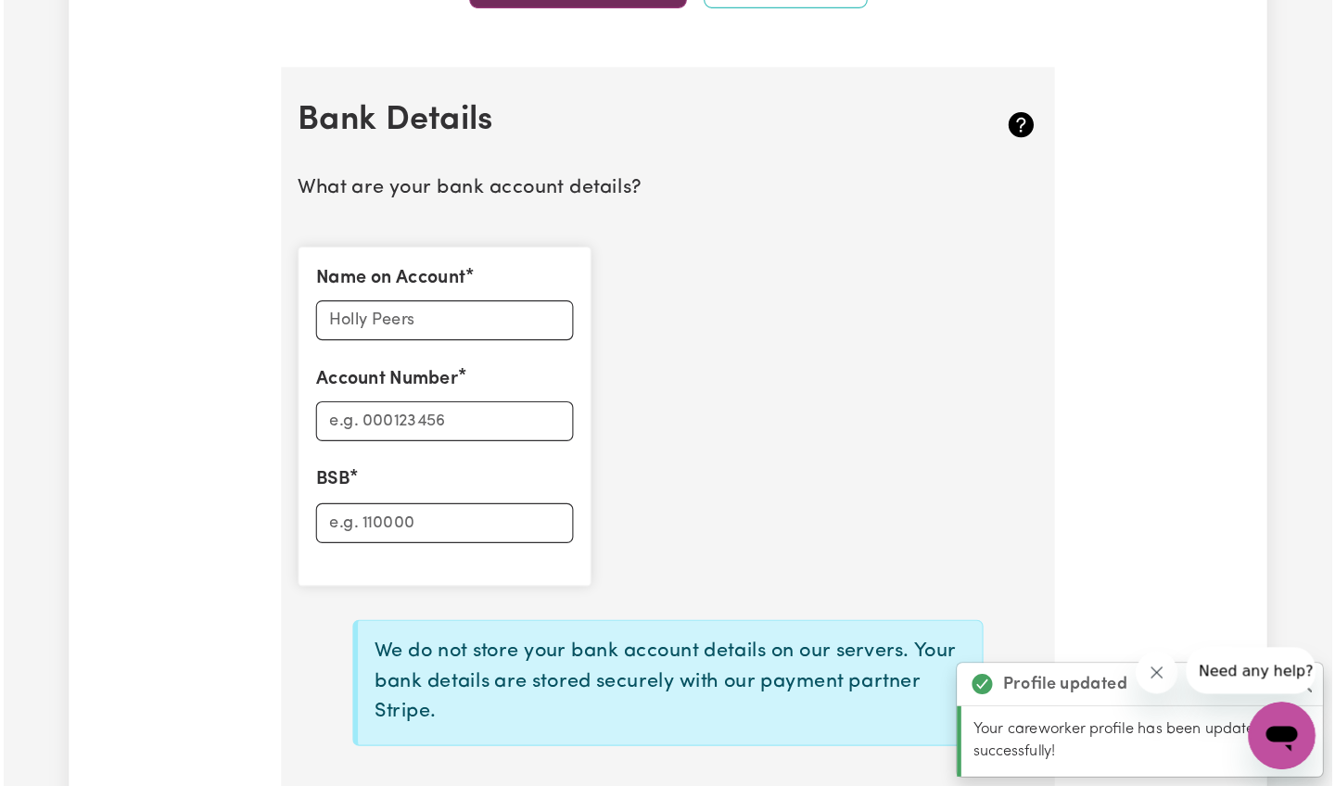
scroll to position [1296, 0]
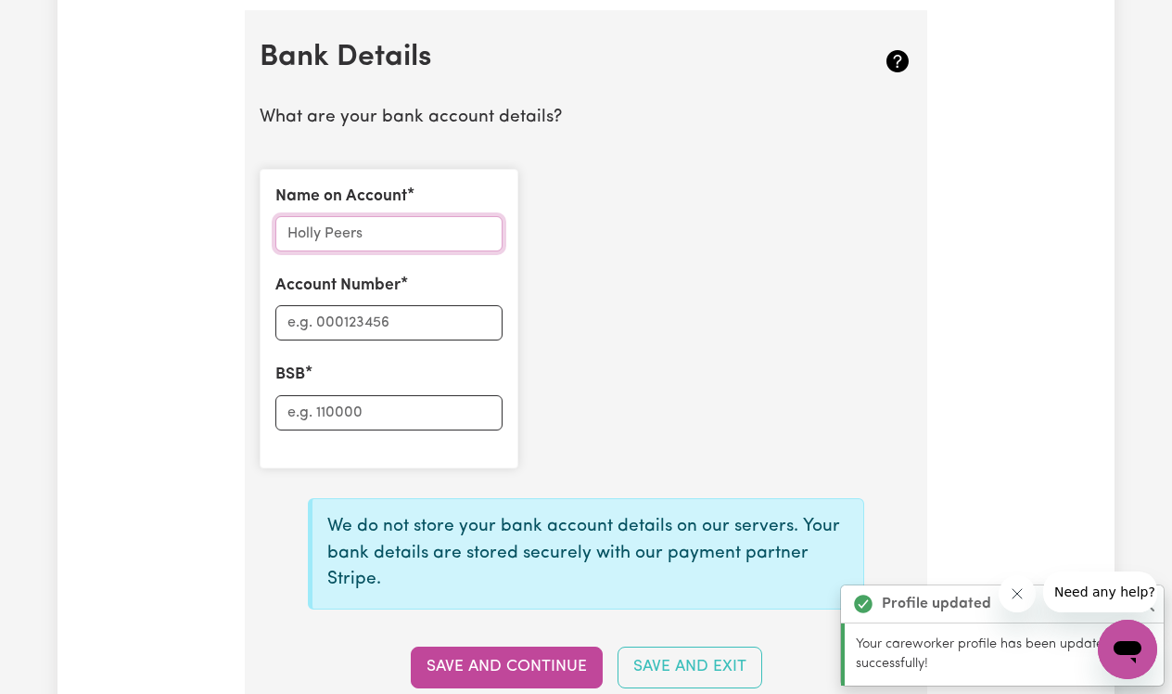
click at [435, 216] on input "Name on Account" at bounding box center [388, 233] width 227 height 35
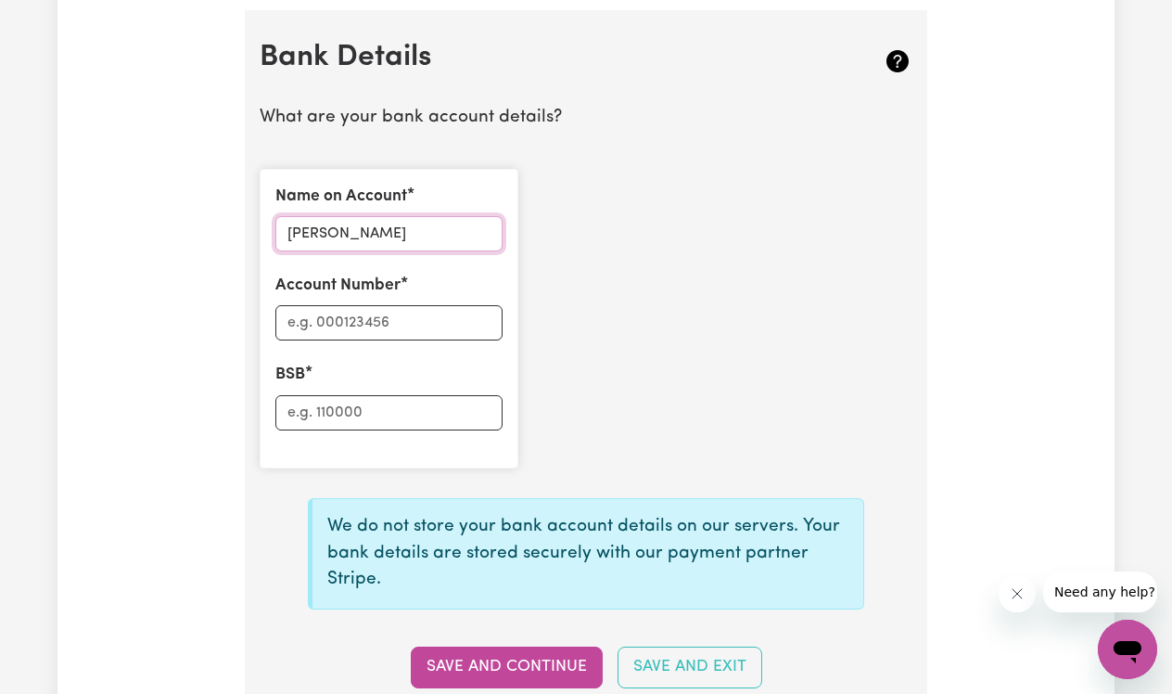
type input "Christopher Haoui"
click at [464, 305] on input "Account Number" at bounding box center [388, 322] width 227 height 35
type input "0"
type input "19390882"
click at [397, 403] on input "BSB" at bounding box center [388, 412] width 227 height 35
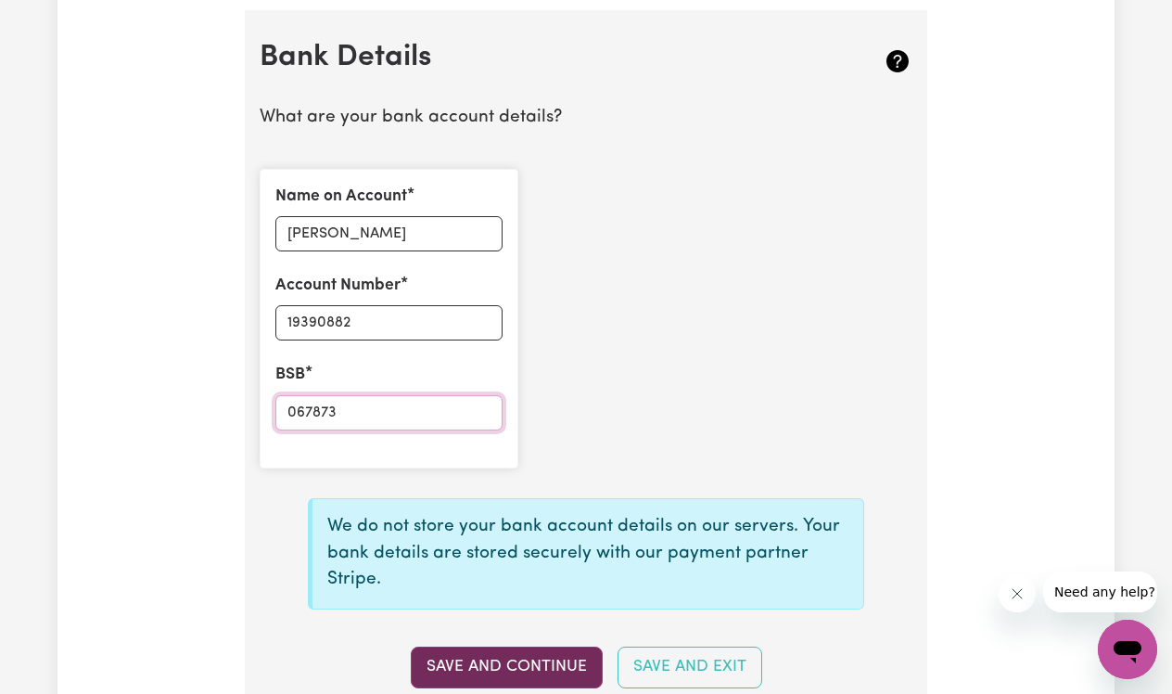
type input "067873"
click at [535, 651] on button "Save and Continue" at bounding box center [507, 666] width 192 height 41
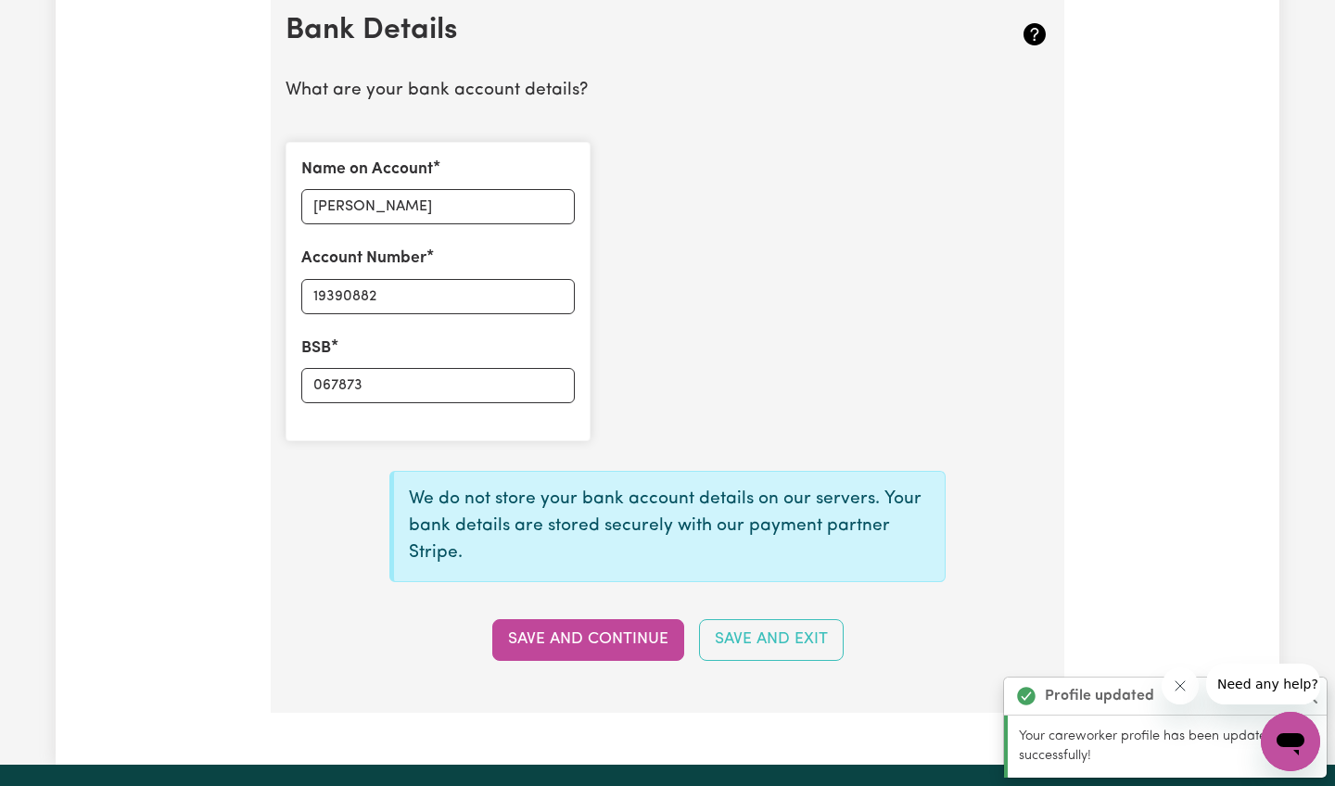
type input "****0882"
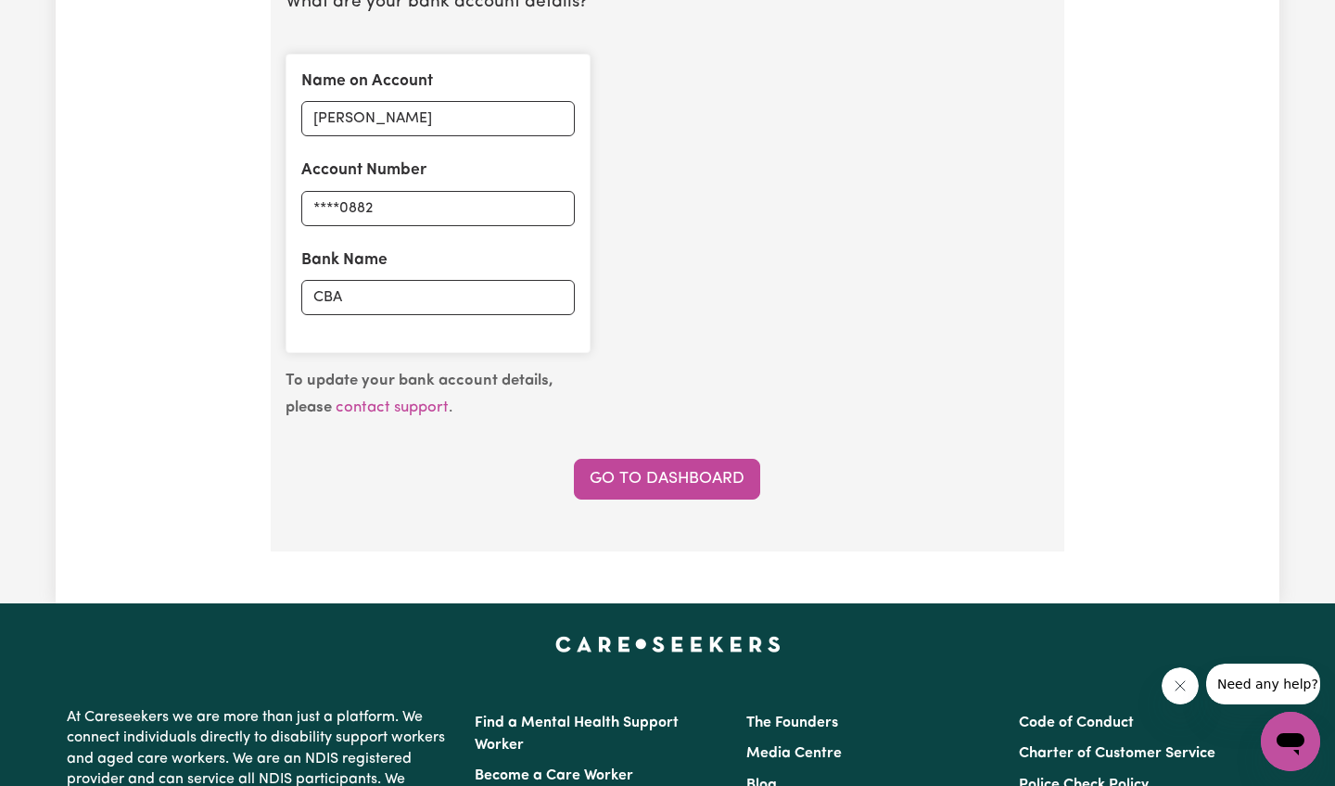
scroll to position [1523, 0]
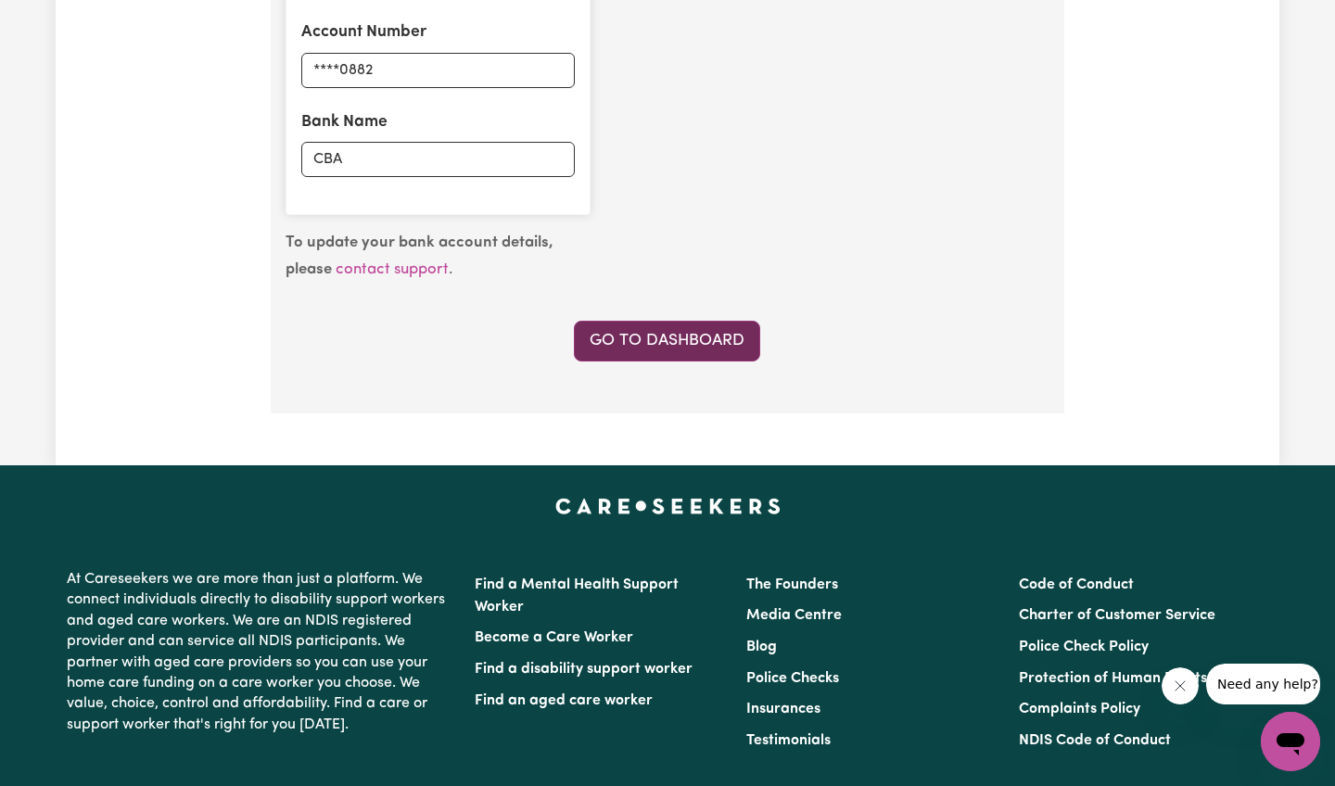
click at [704, 338] on link "Go to Dashboard" at bounding box center [667, 341] width 186 height 41
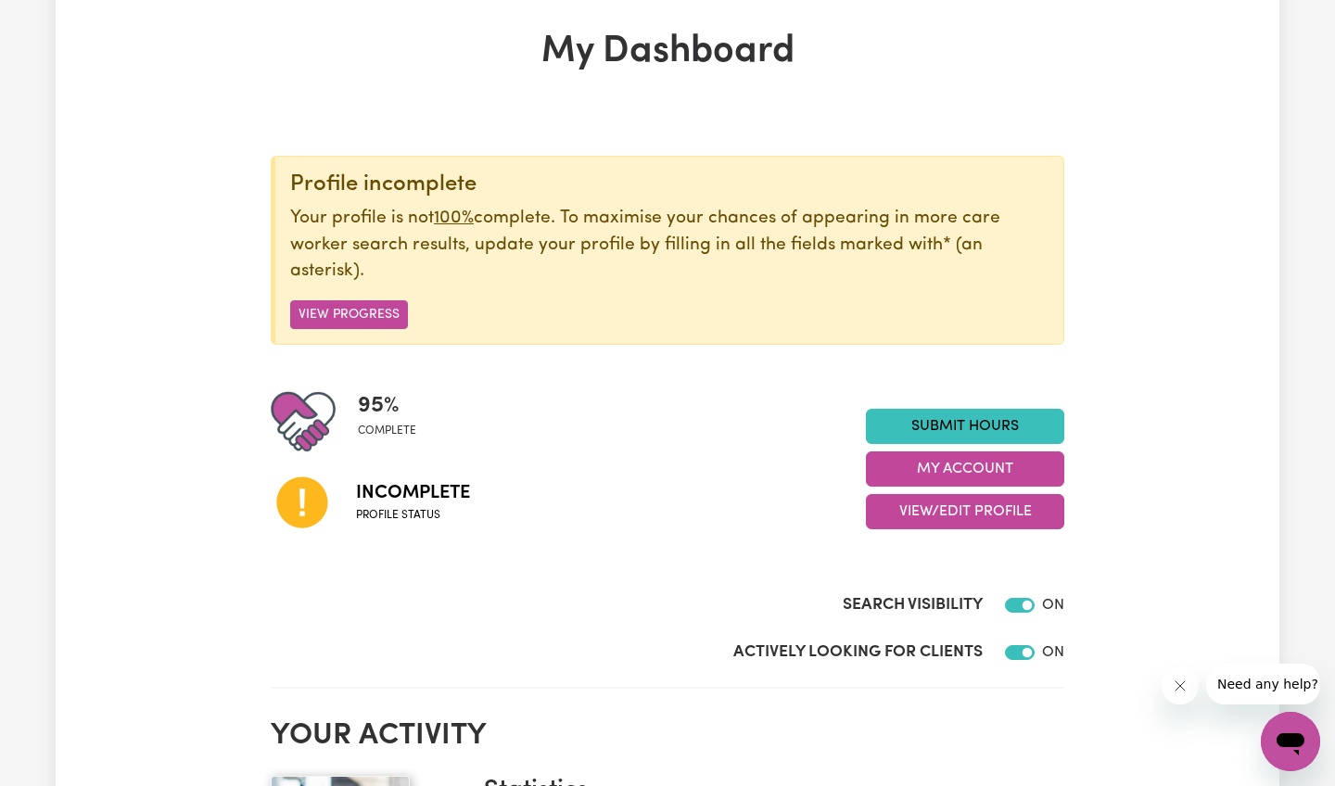
scroll to position [90, 0]
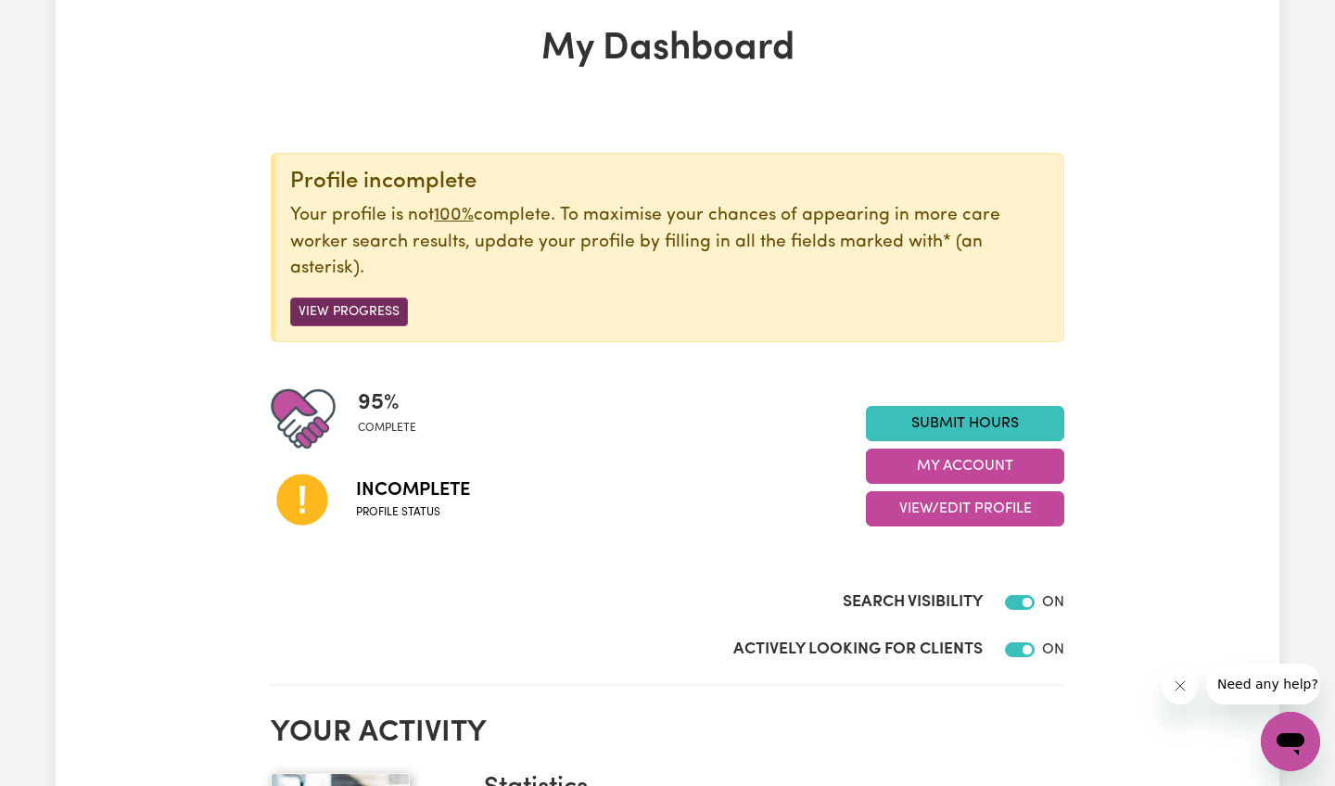
click at [388, 304] on button "View Progress" at bounding box center [349, 312] width 118 height 29
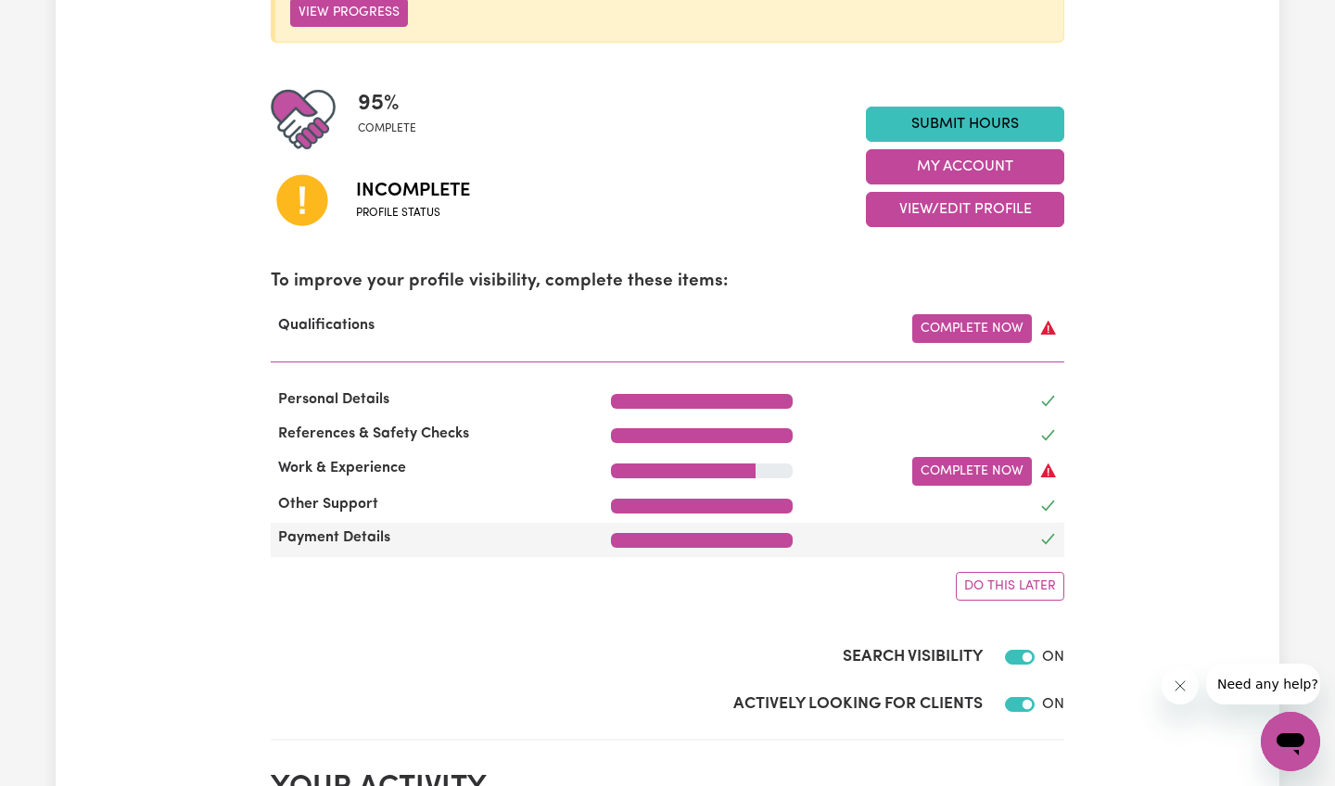
scroll to position [396, 0]
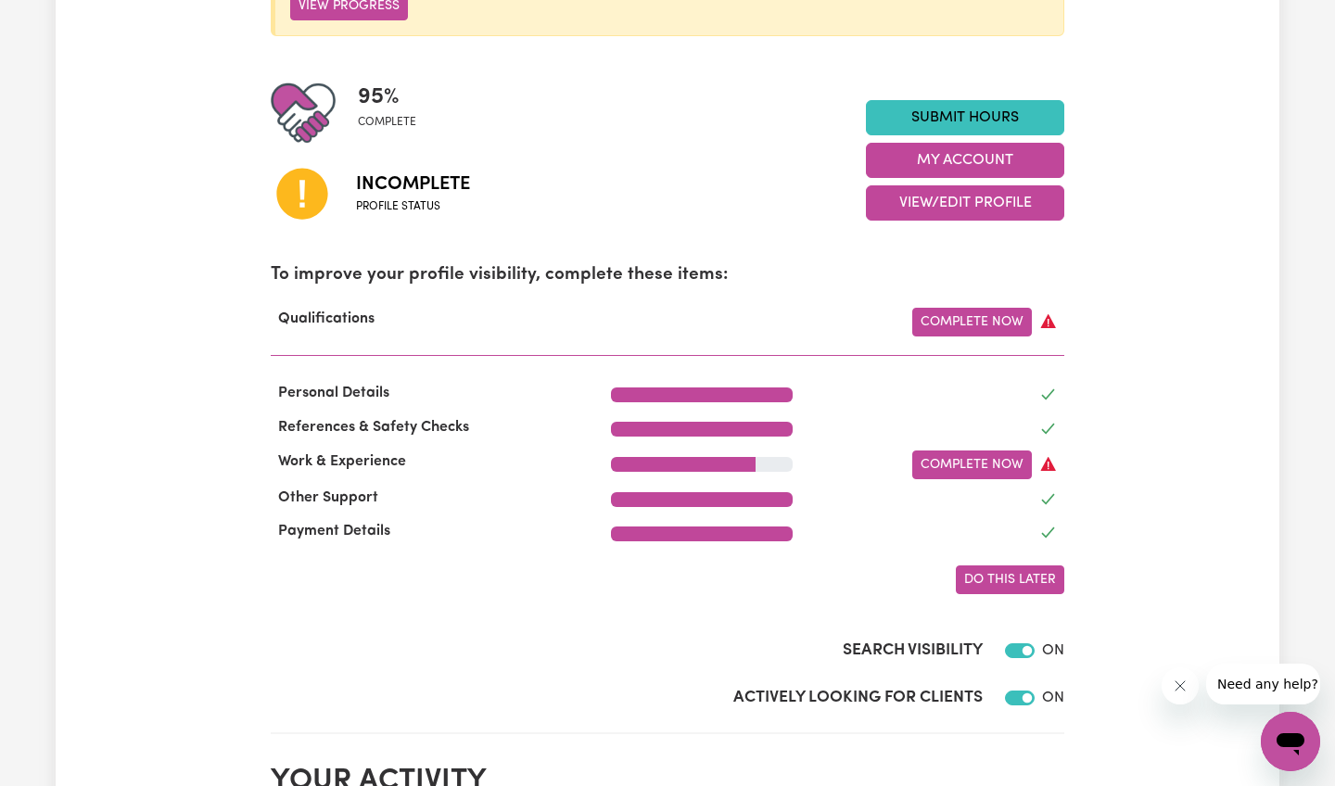
click at [982, 577] on span "Do this later" at bounding box center [1010, 580] width 92 height 14
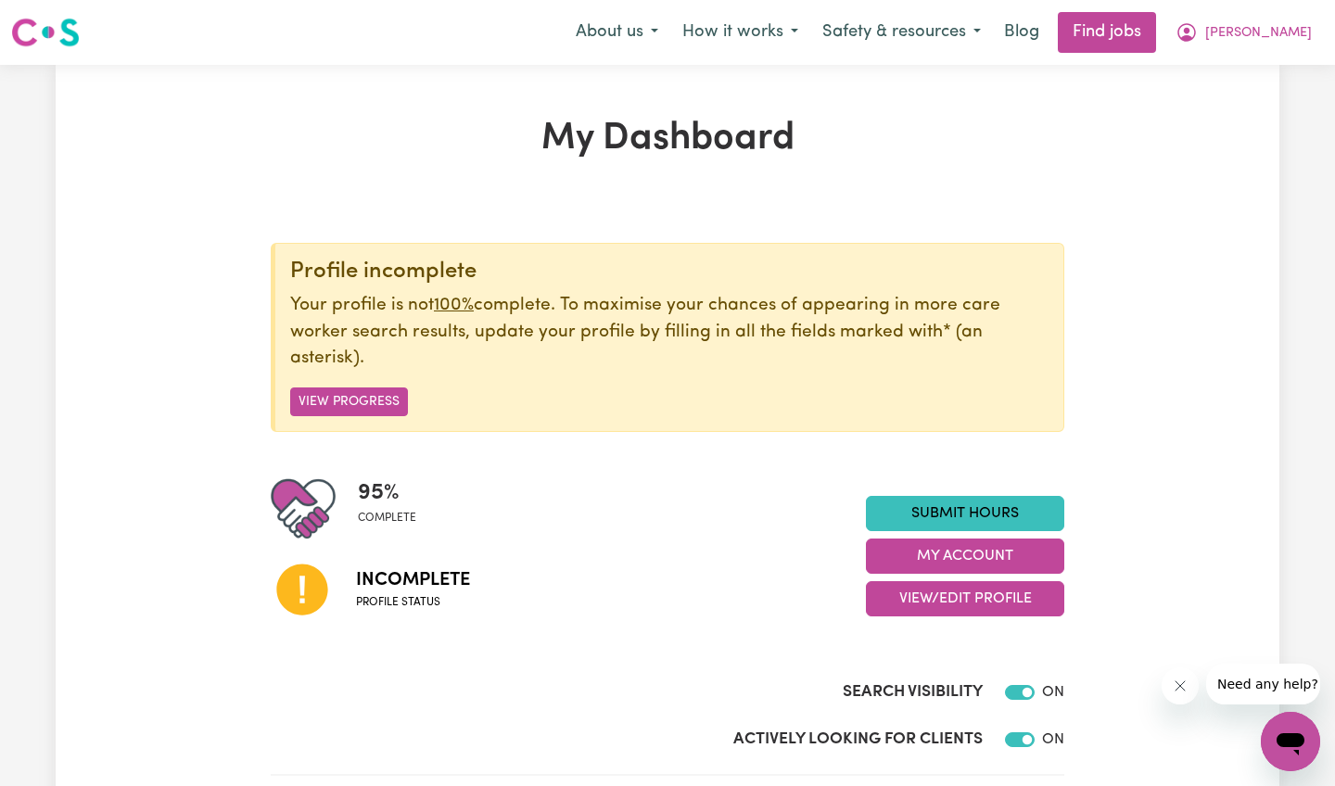
scroll to position [0, 0]
click at [1147, 25] on link "Find jobs" at bounding box center [1107, 32] width 98 height 41
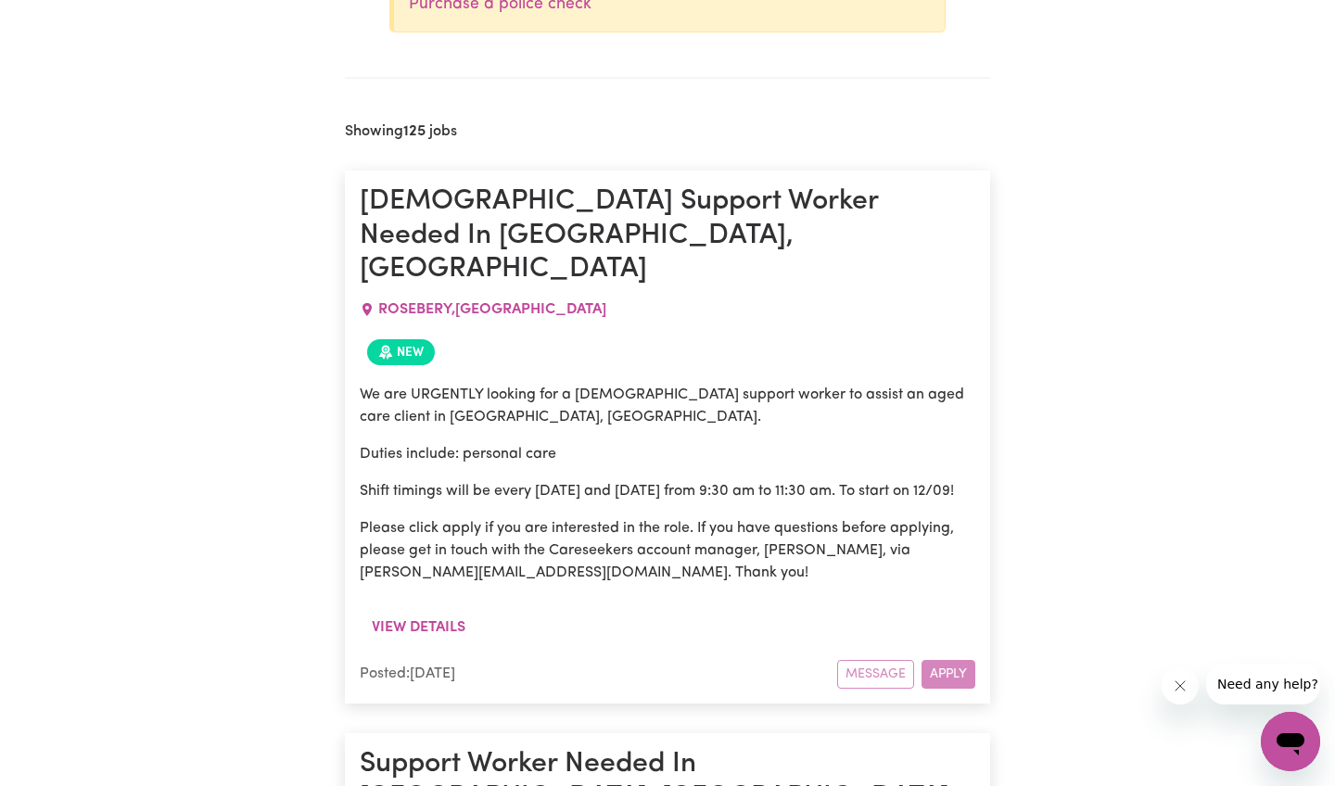
scroll to position [924, 0]
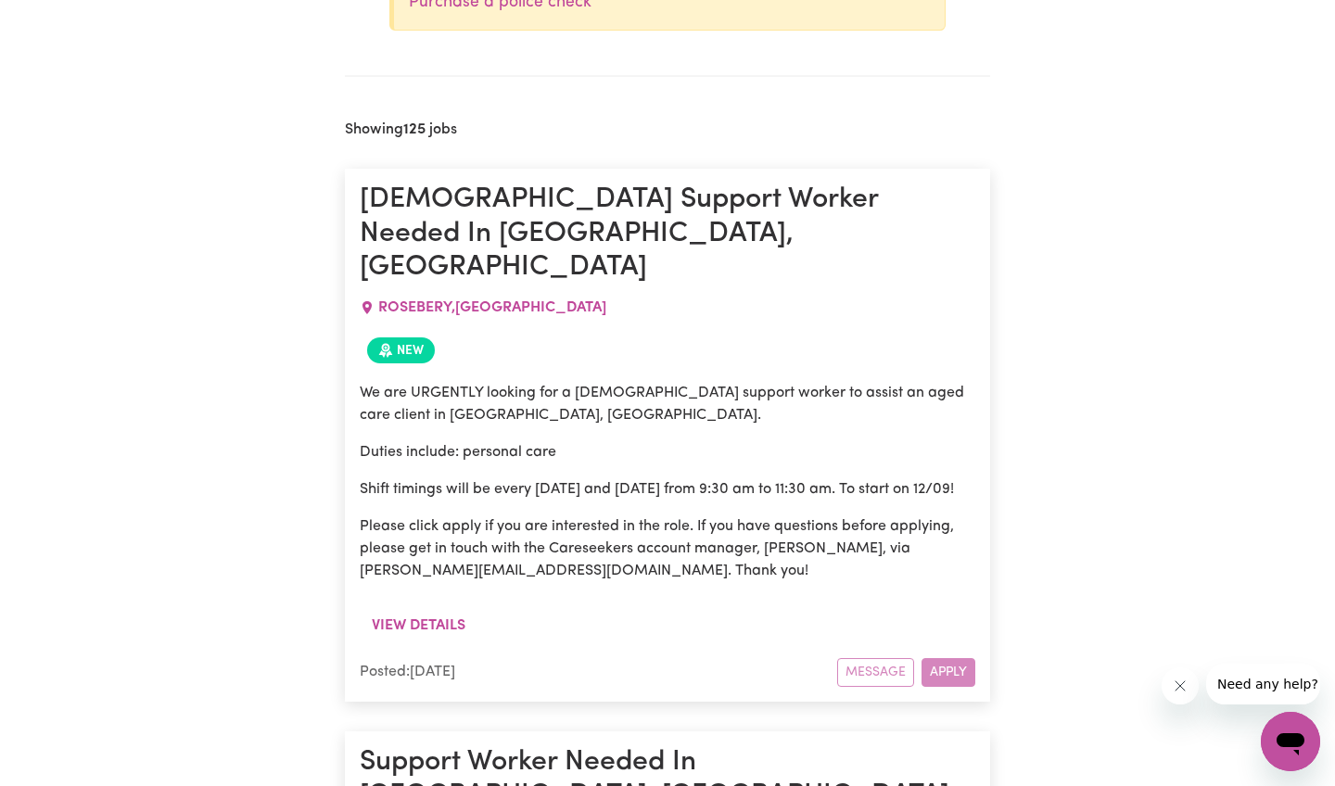
click at [960, 658] on div "Message Apply" at bounding box center [906, 672] width 138 height 29
click at [419, 608] on button "View details" at bounding box center [419, 625] width 118 height 35
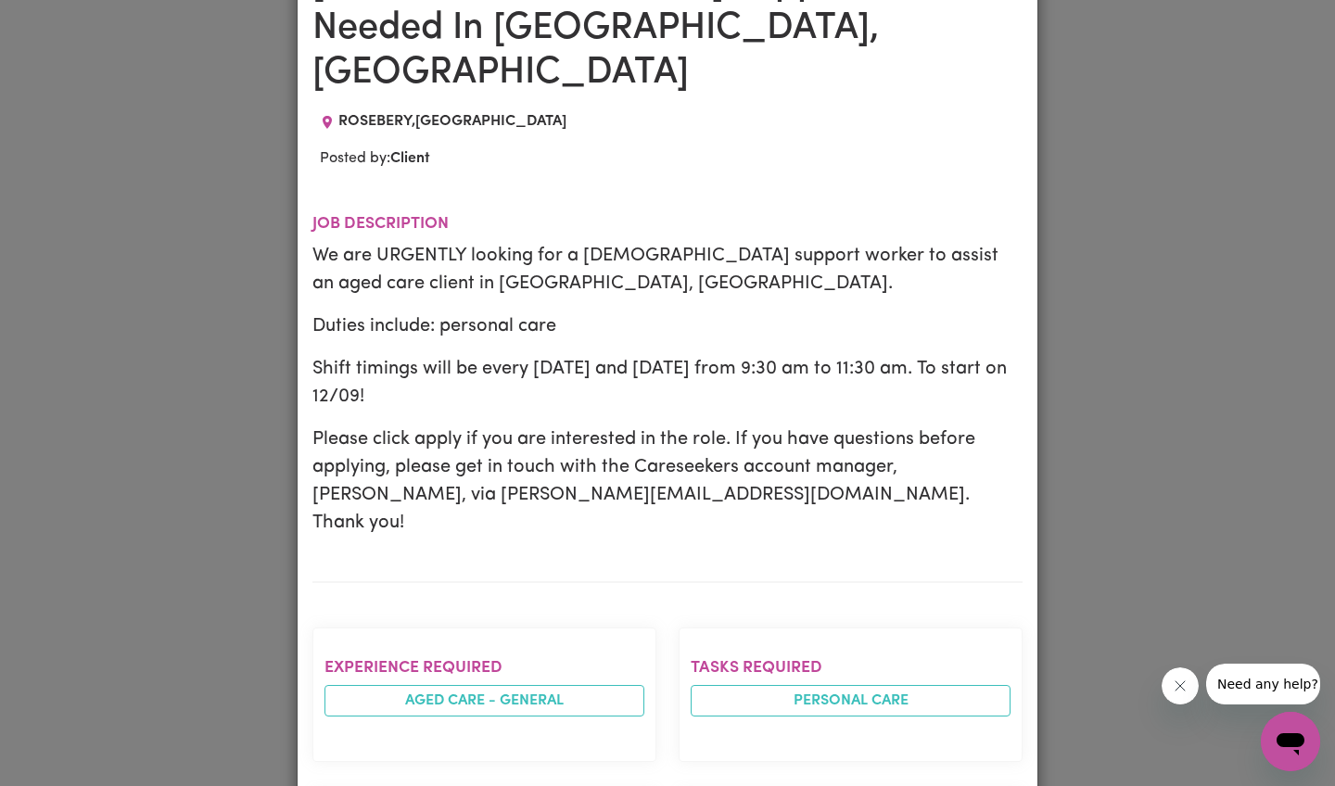
scroll to position [170, 0]
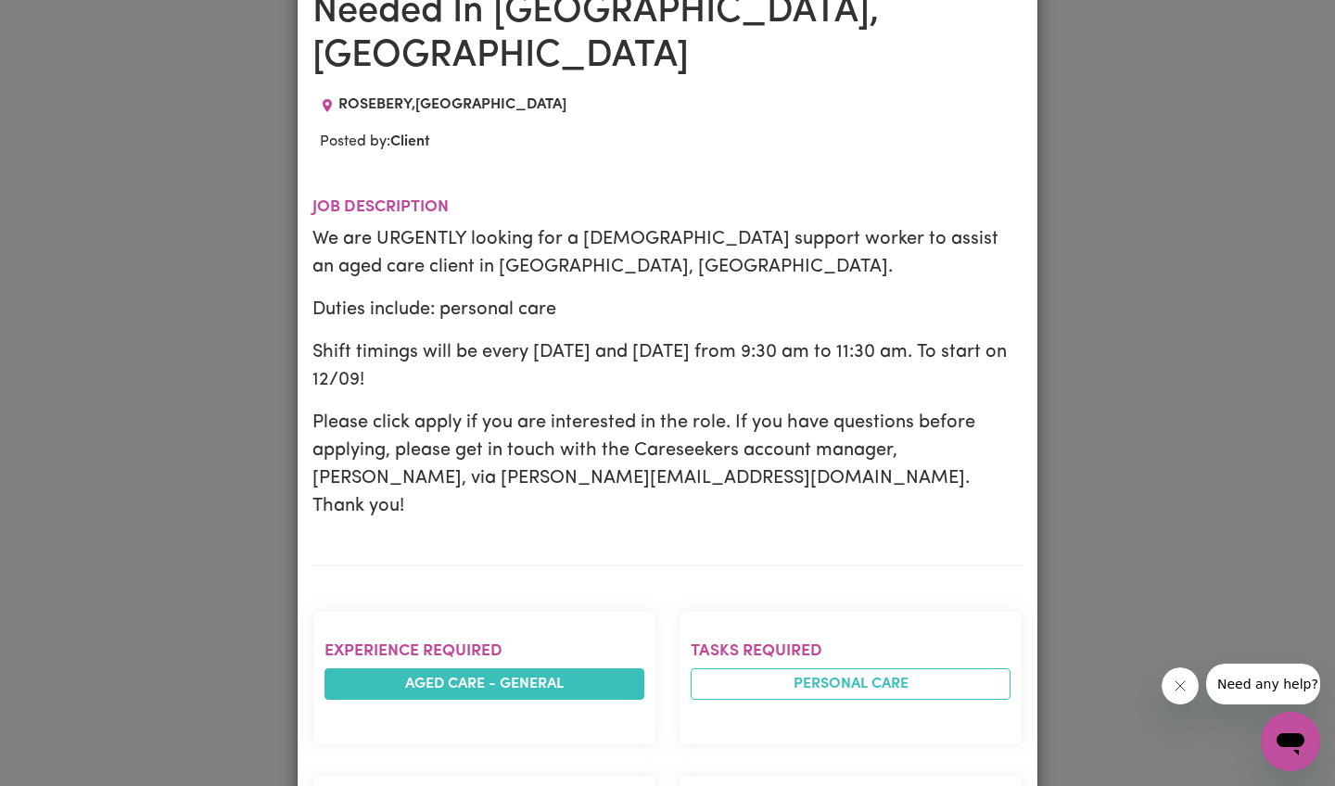
click at [602, 669] on li "Aged care - General" at bounding box center [485, 685] width 320 height 32
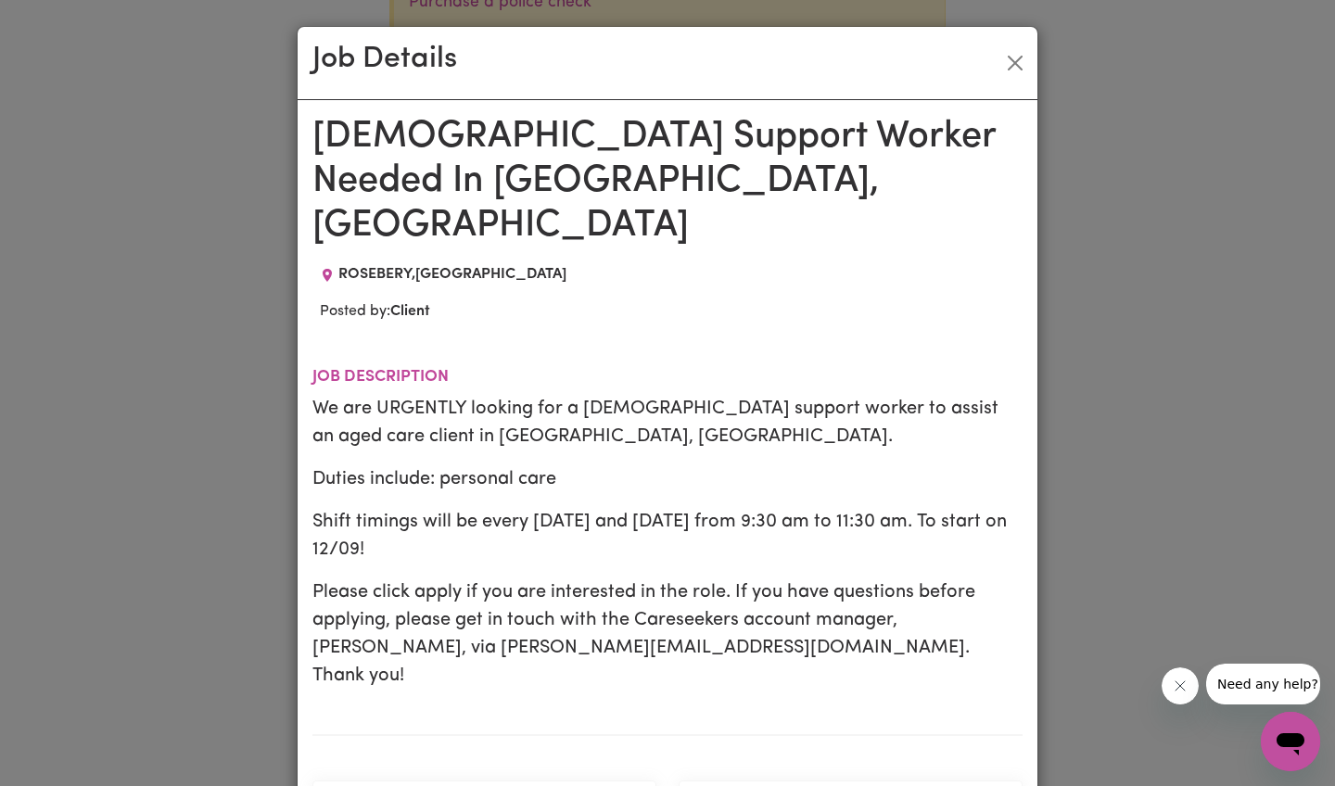
scroll to position [0, 0]
click at [1021, 56] on button "Close" at bounding box center [1015, 63] width 30 height 30
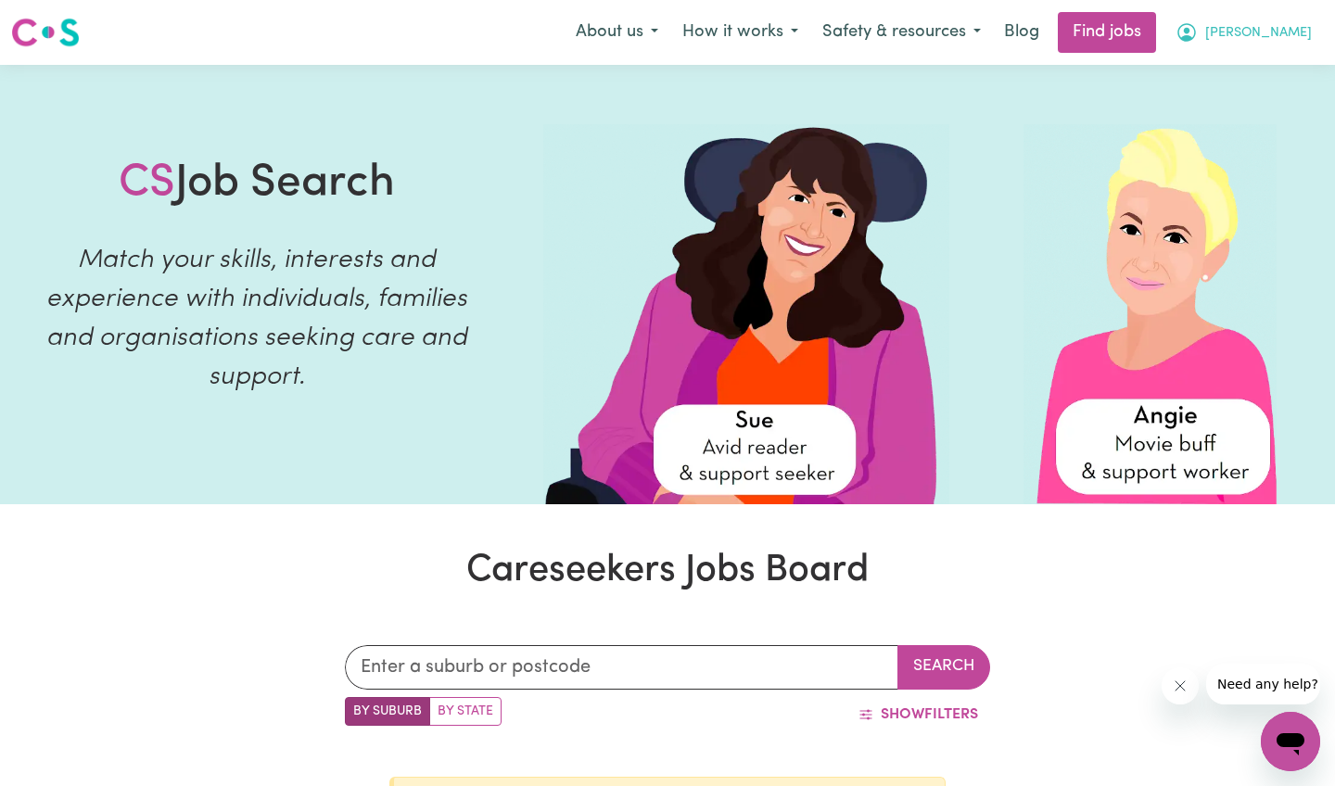
click at [1198, 34] on icon "My Account" at bounding box center [1187, 32] width 22 height 22
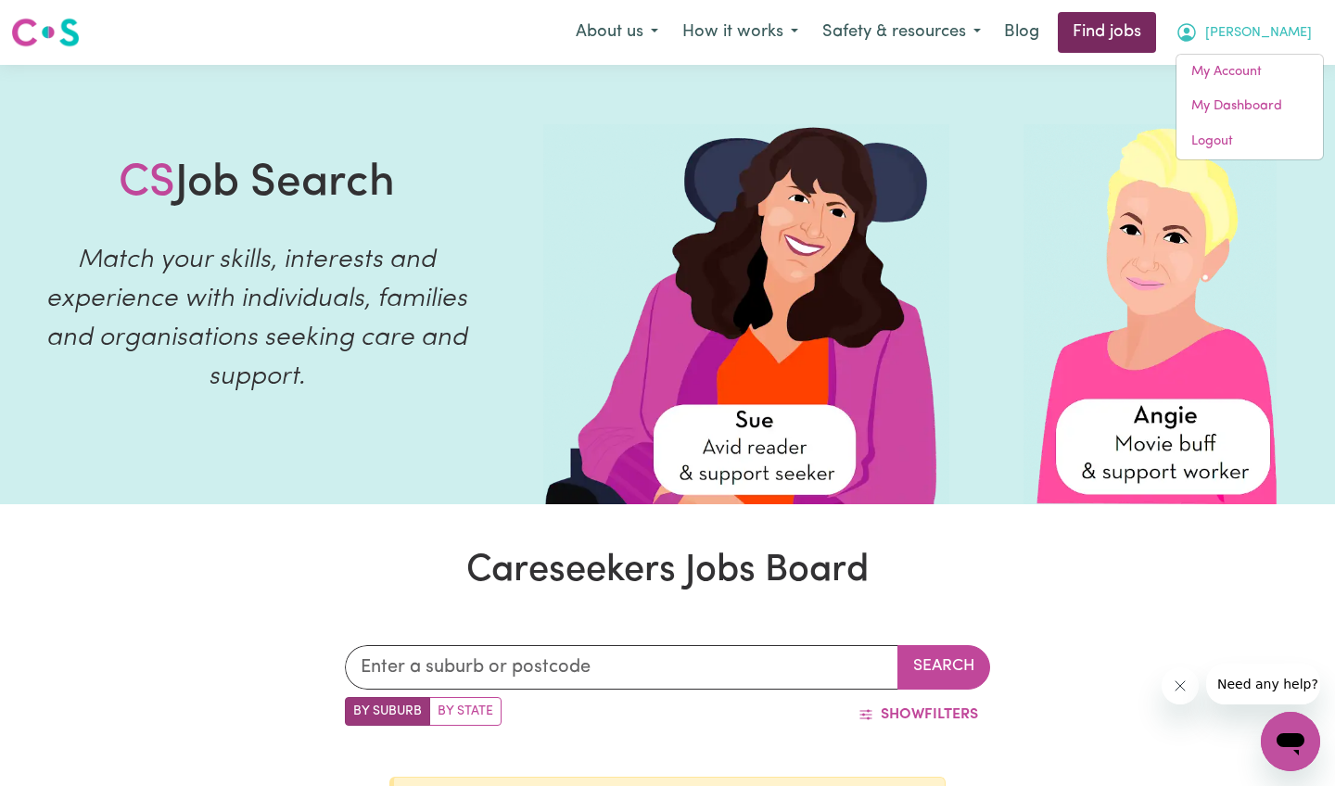
click at [1145, 36] on link "Find jobs" at bounding box center [1107, 32] width 98 height 41
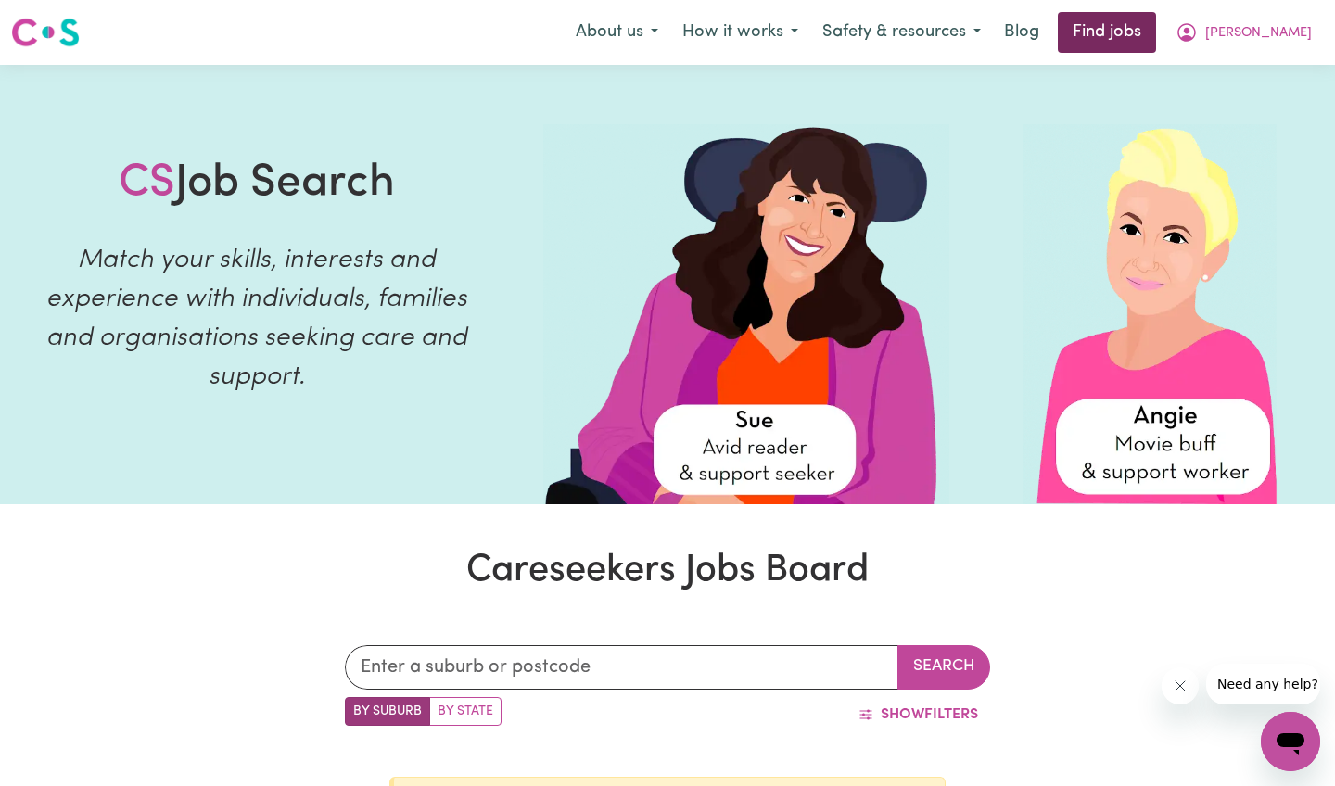
click at [1145, 36] on link "Find jobs" at bounding box center [1107, 32] width 98 height 41
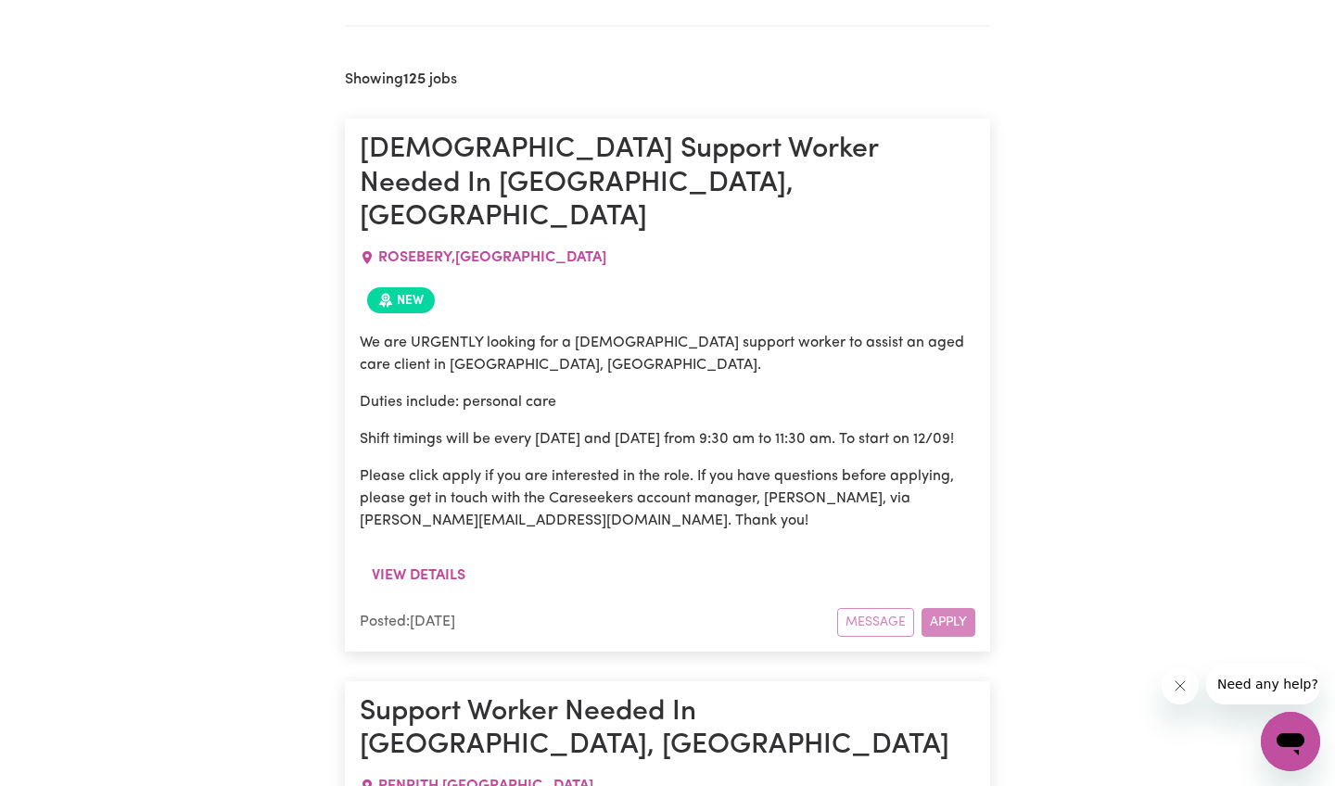
scroll to position [975, 0]
click at [423, 557] on button "View details" at bounding box center [419, 574] width 118 height 35
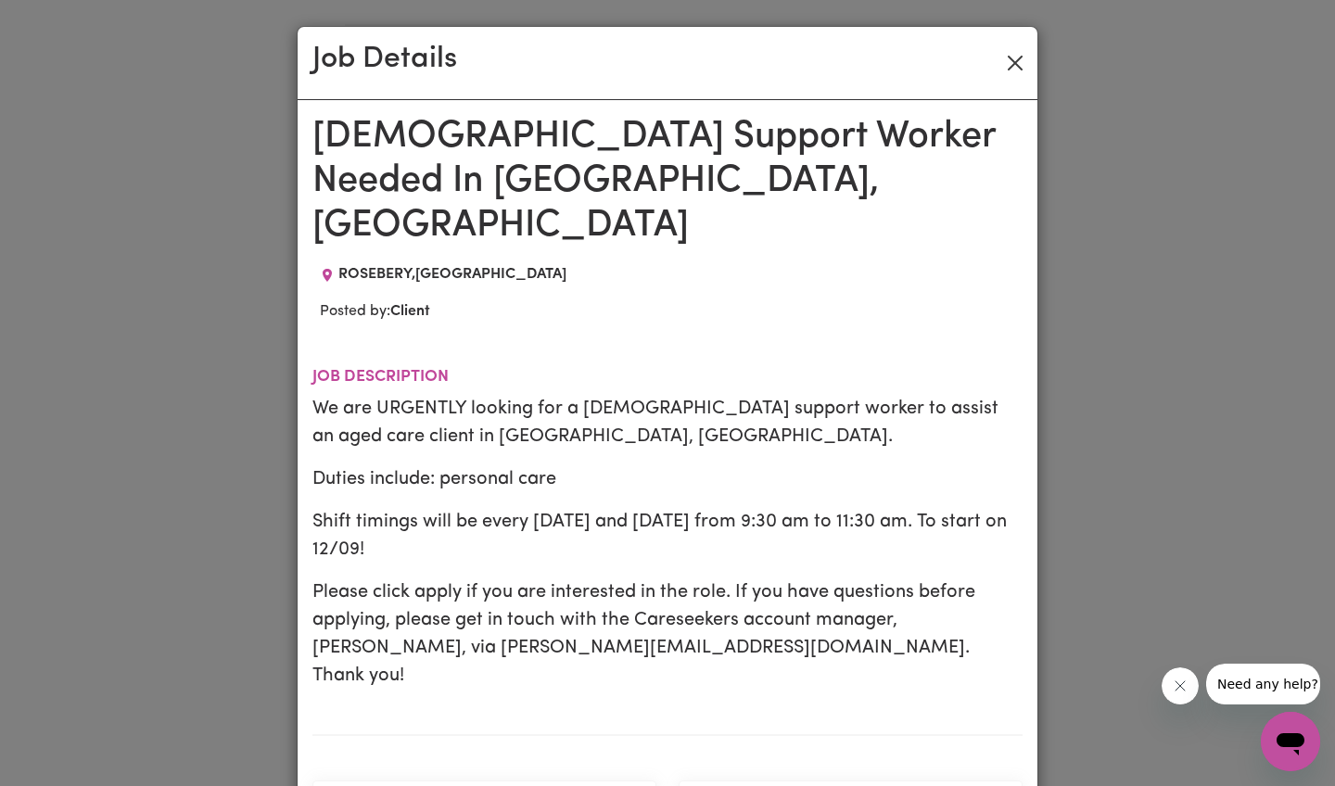
click at [1013, 56] on button "Close" at bounding box center [1015, 63] width 30 height 30
